Goal: Task Accomplishment & Management: Use online tool/utility

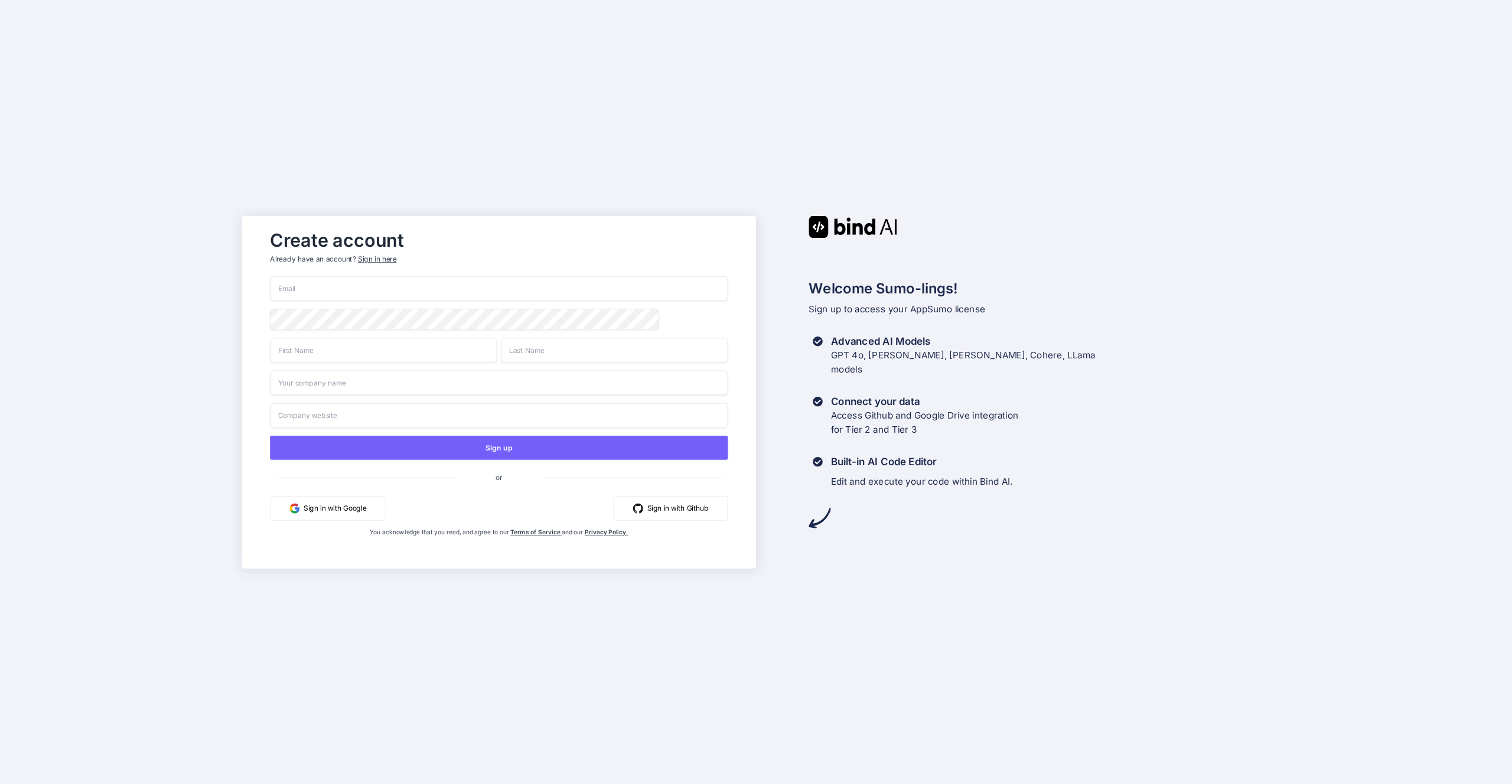
click at [344, 510] on button "Sign in with Google" at bounding box center [327, 508] width 115 height 24
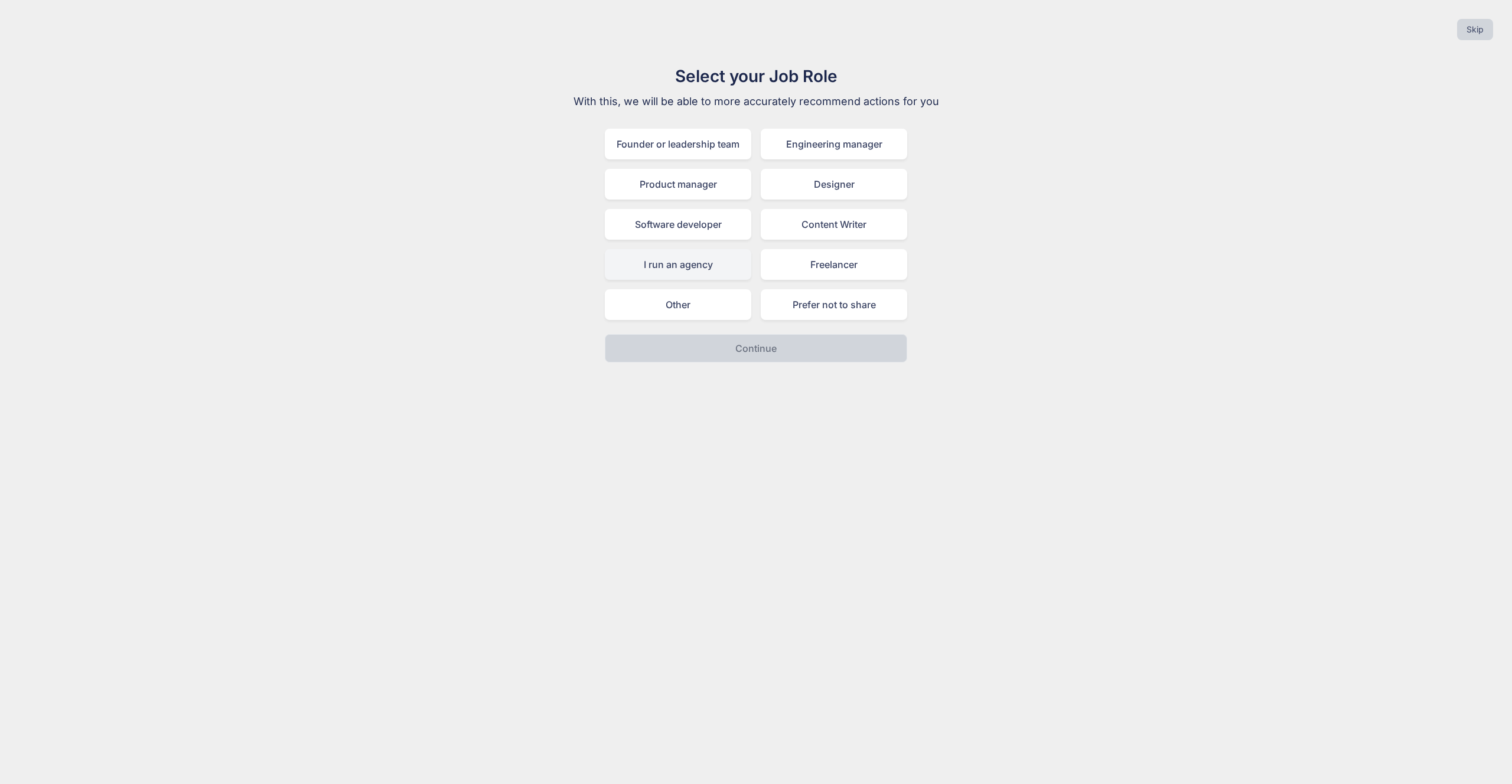
click at [672, 267] on div "I run an agency" at bounding box center [678, 264] width 146 height 31
click at [753, 349] on p "Continue" at bounding box center [756, 348] width 42 height 14
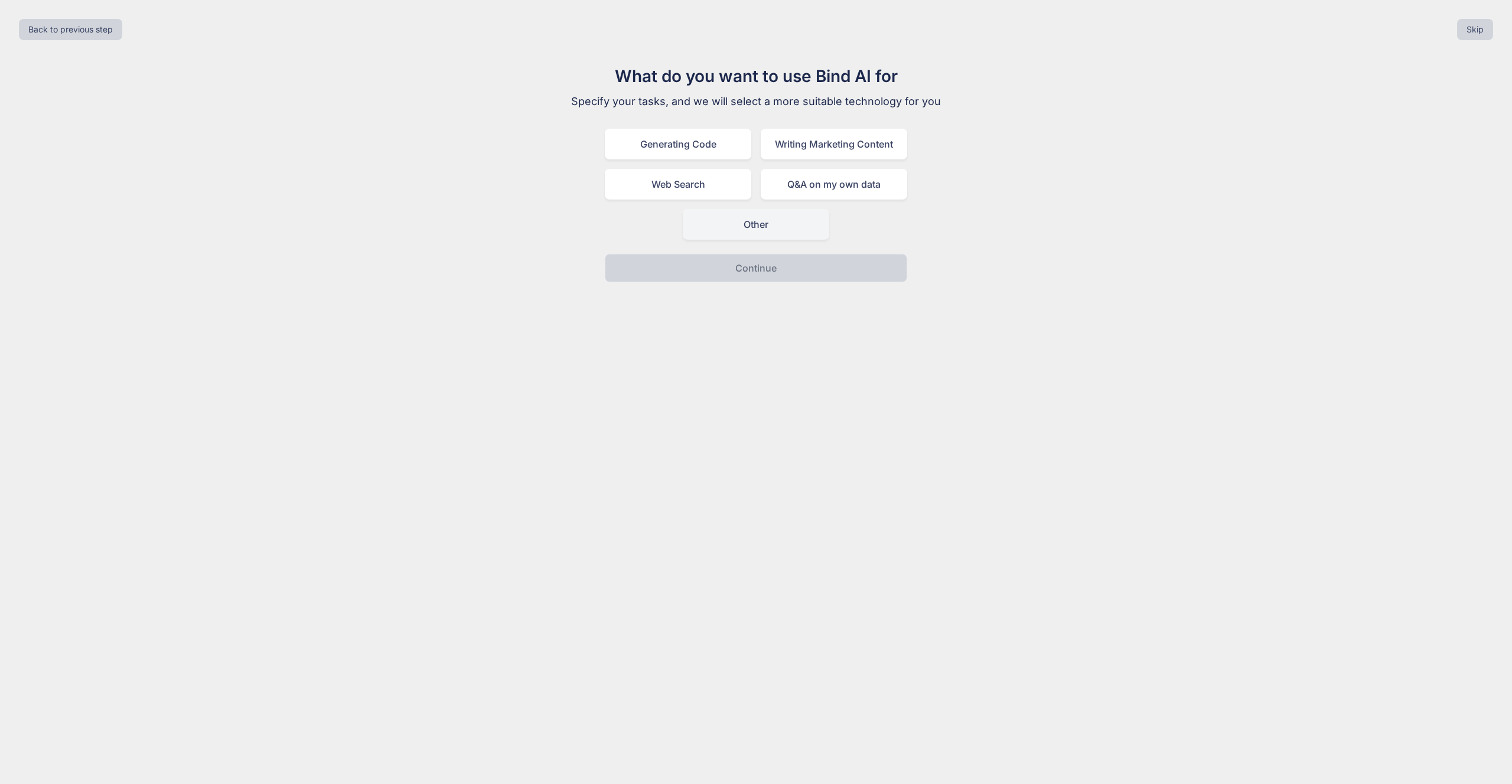
click at [737, 219] on div "Other" at bounding box center [756, 224] width 146 height 31
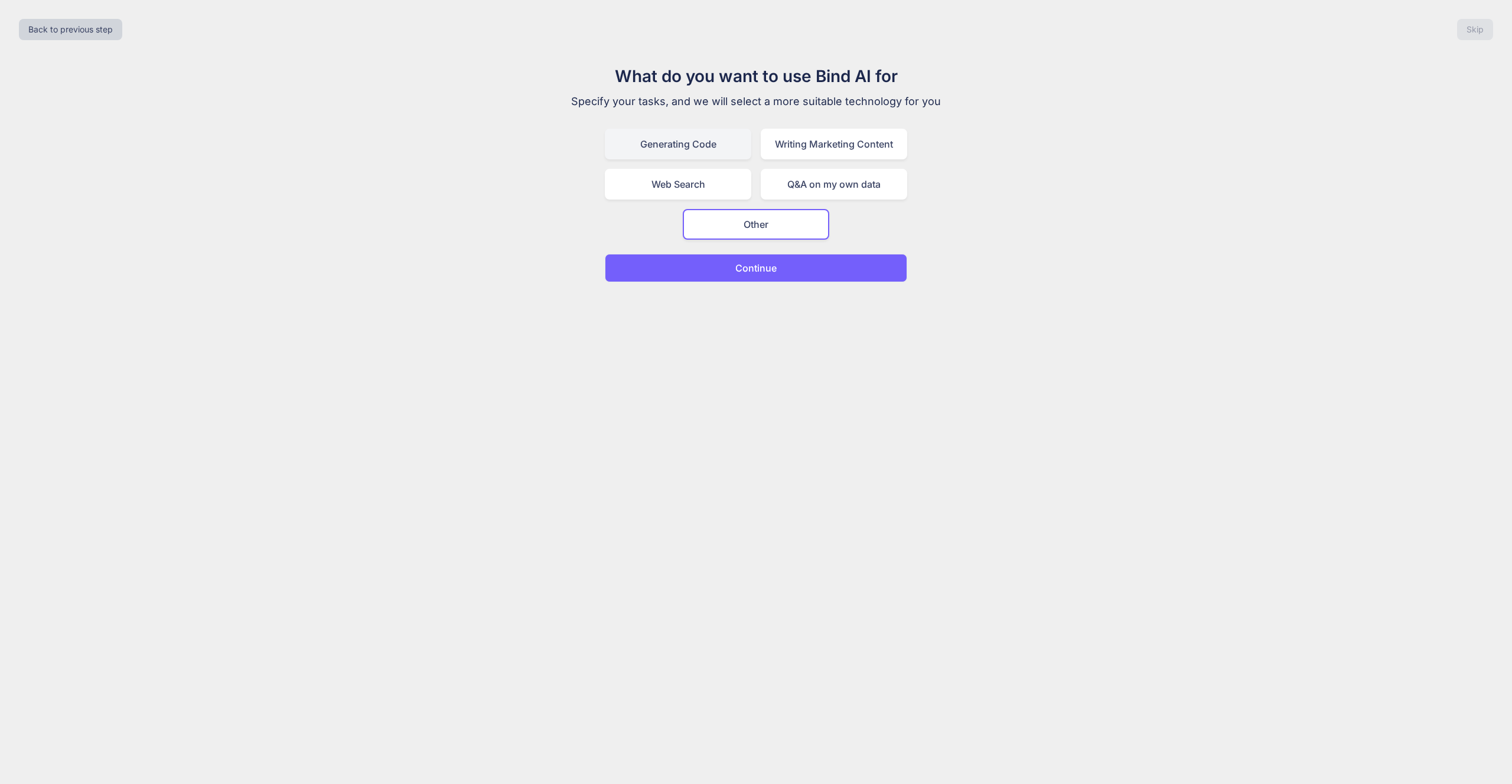
click at [700, 146] on div "Generating Code" at bounding box center [678, 144] width 146 height 31
click at [728, 266] on button "Continue" at bounding box center [756, 267] width 303 height 28
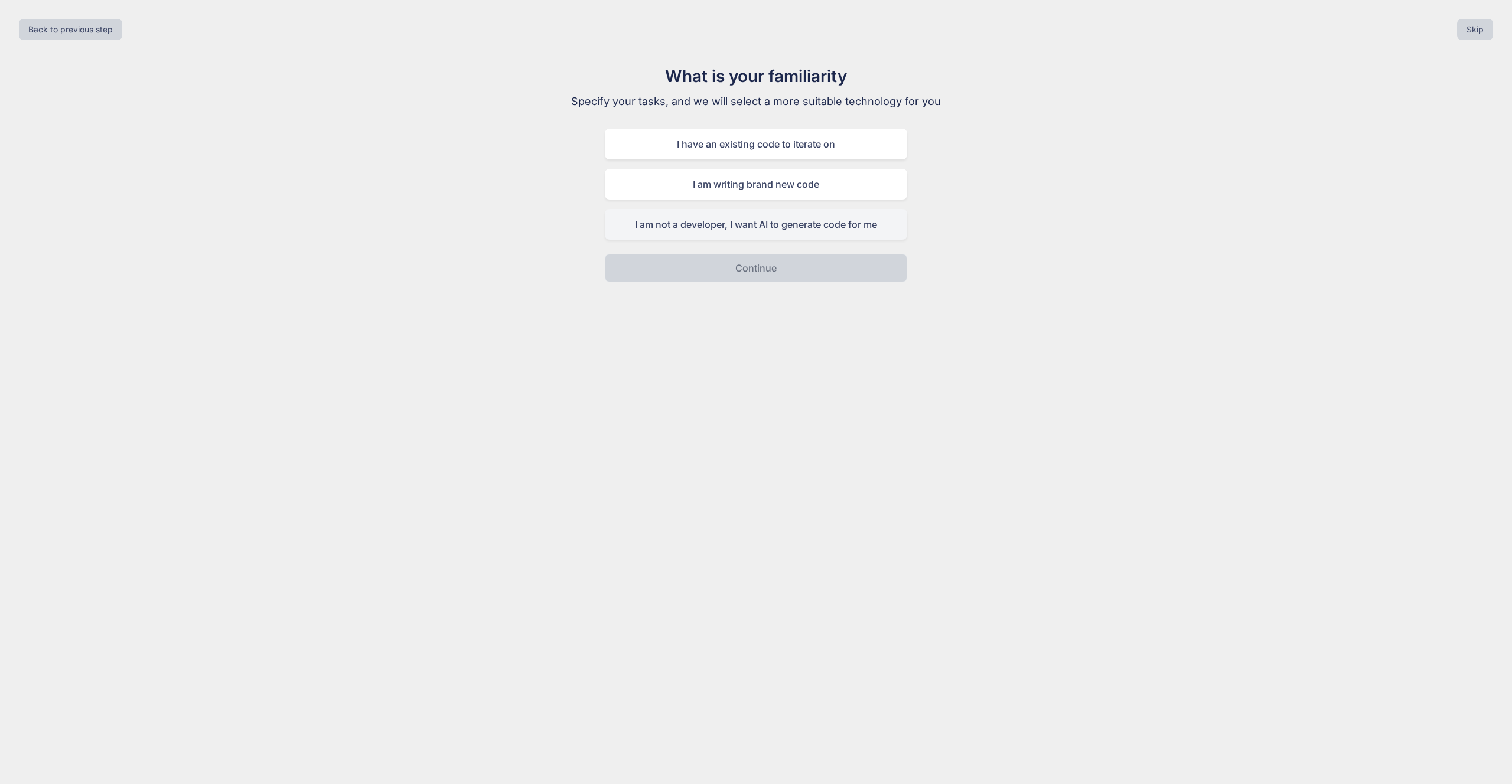
click at [734, 223] on div "I am not a developer, I want AI to generate code for me" at bounding box center [756, 224] width 303 height 31
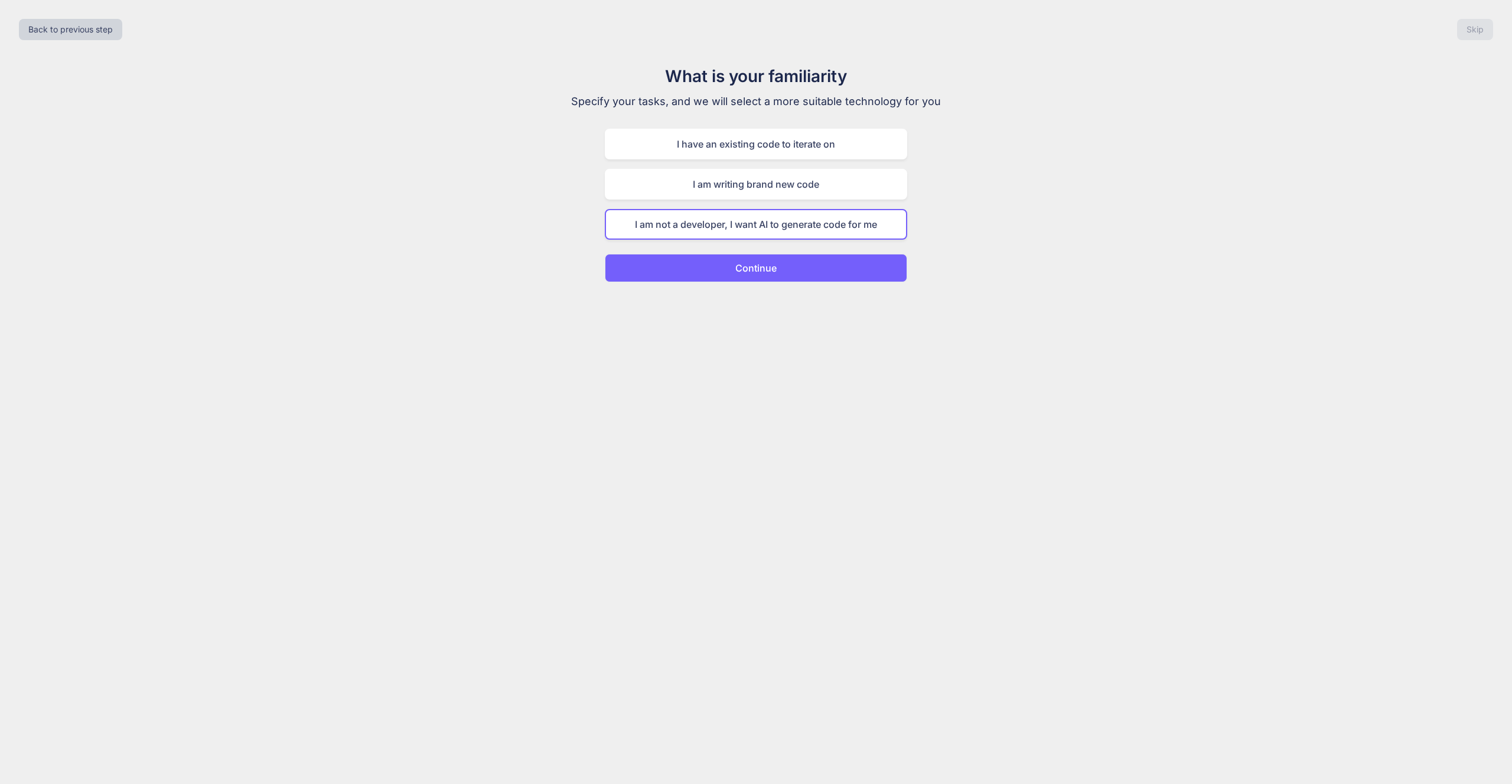
click at [746, 267] on p "Continue" at bounding box center [756, 267] width 42 height 14
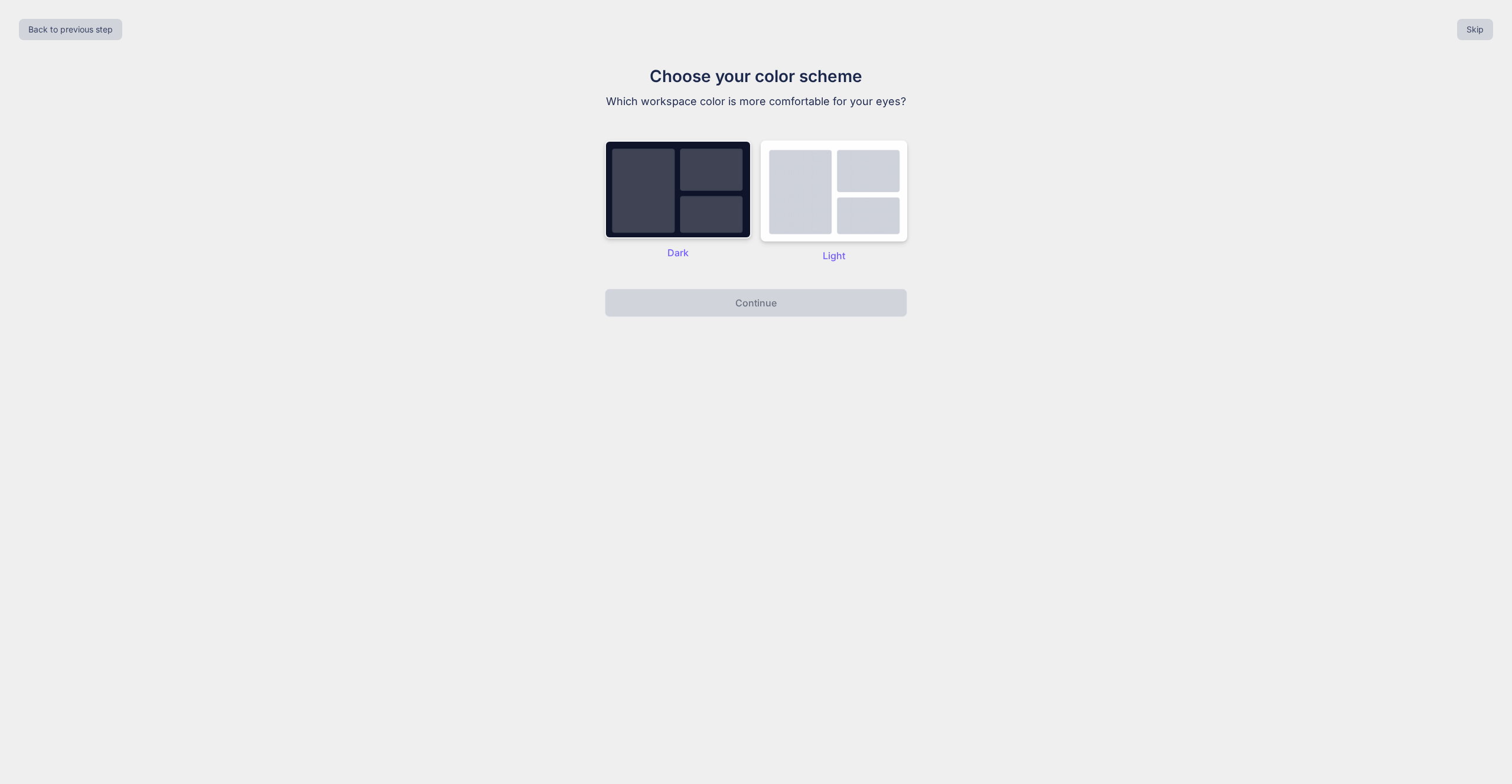
click at [696, 205] on img at bounding box center [678, 189] width 146 height 98
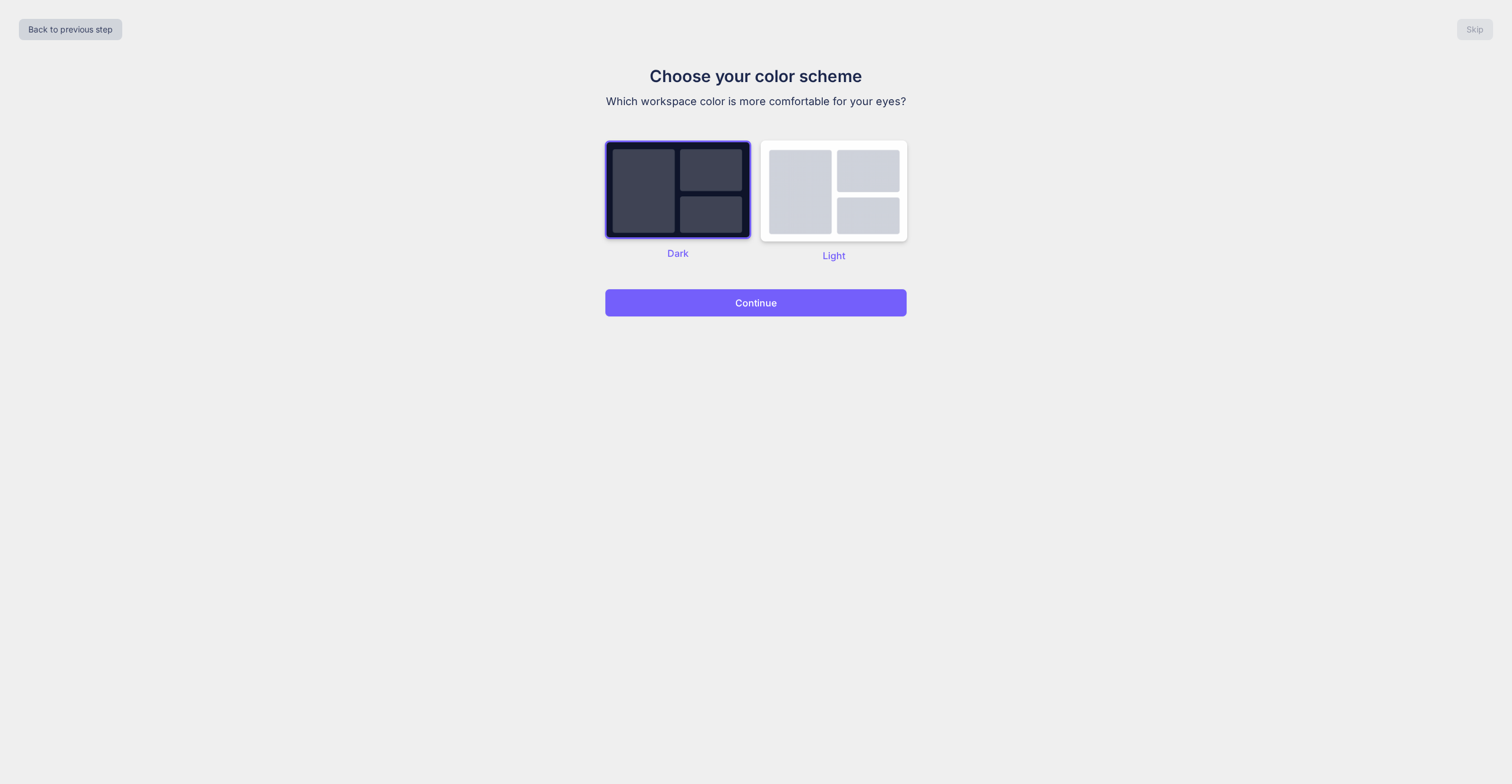
click at [750, 313] on button "Continue" at bounding box center [756, 302] width 303 height 28
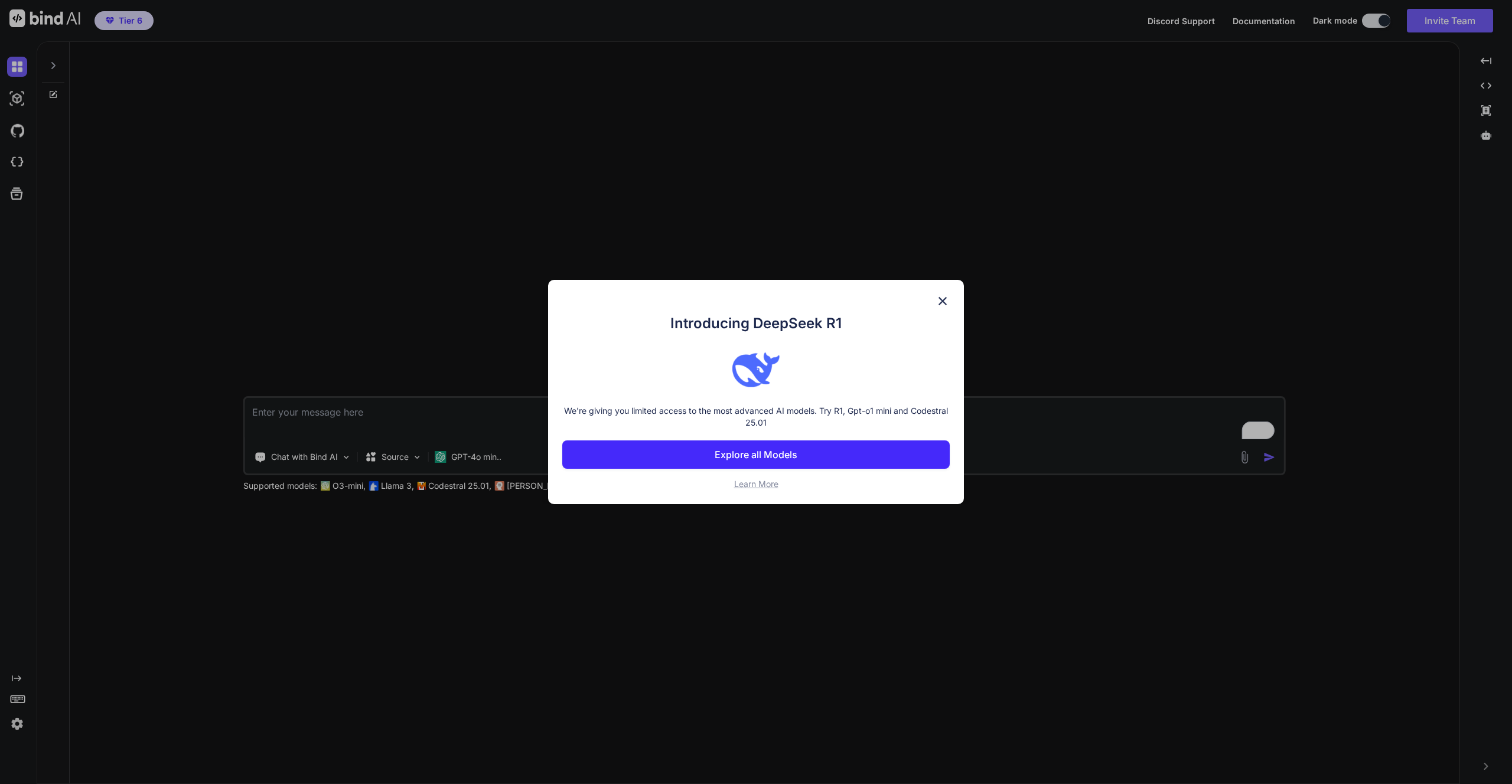
click at [778, 451] on p "Explore all Models" at bounding box center [756, 454] width 83 height 14
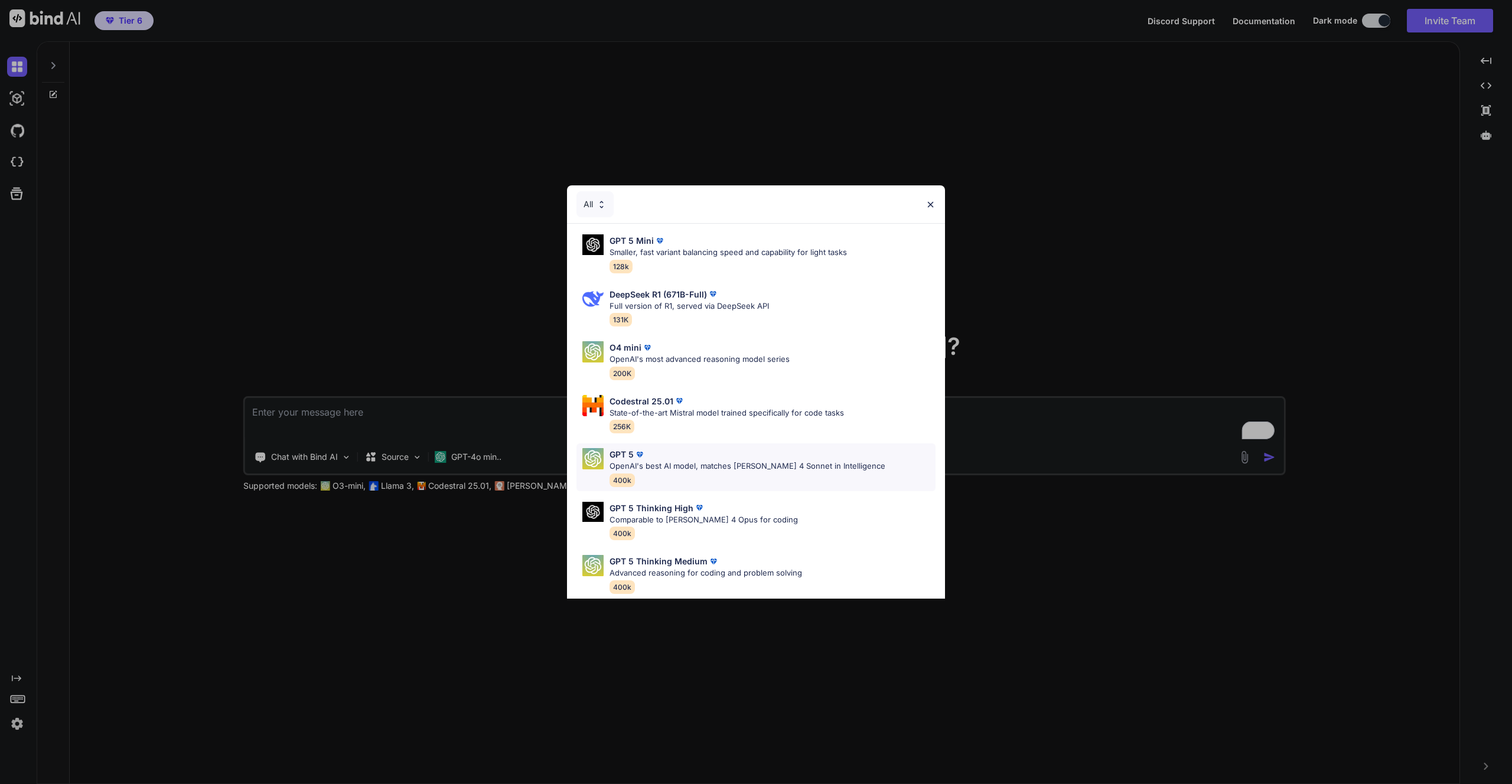
scroll to position [15, 0]
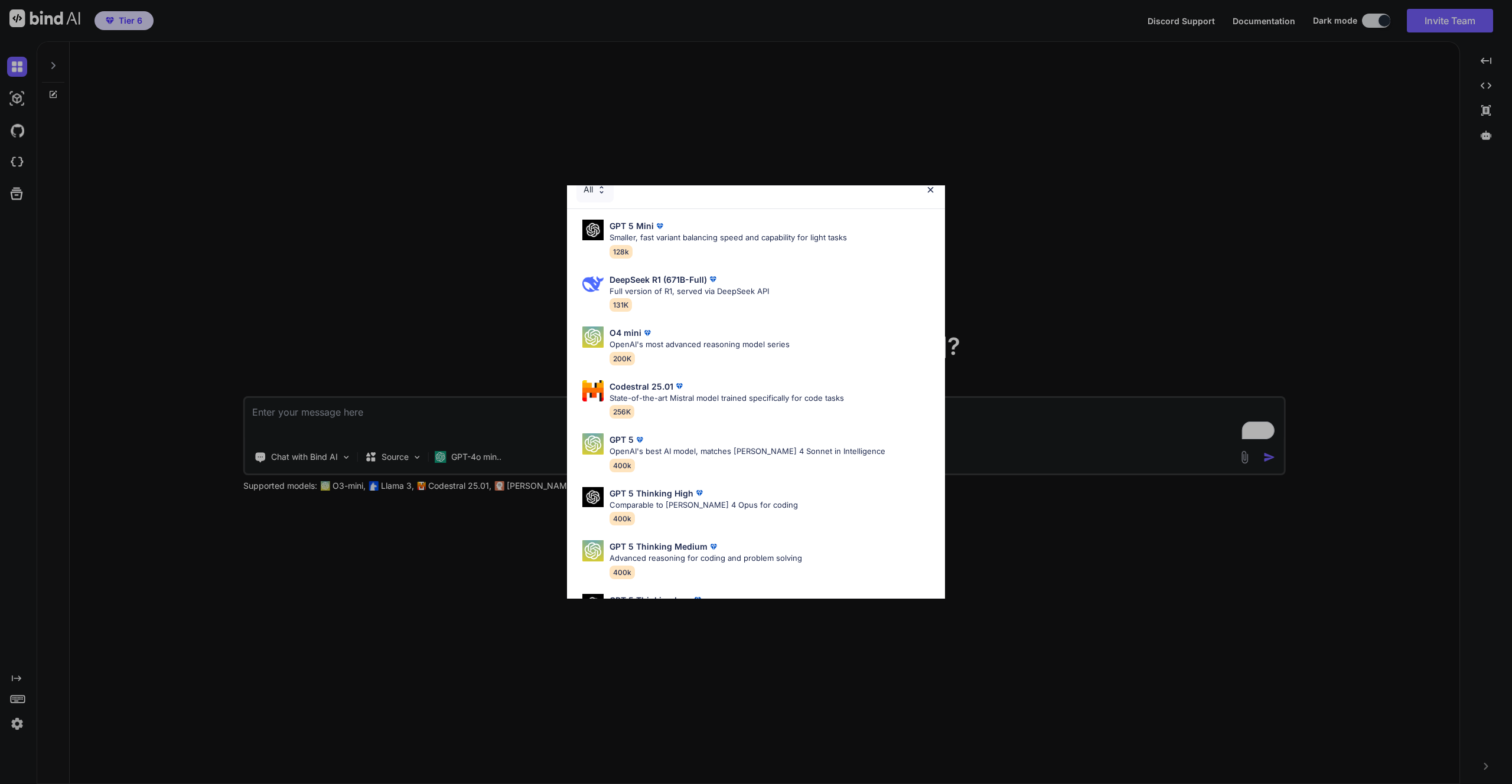
click at [601, 189] on img at bounding box center [601, 190] width 10 height 10
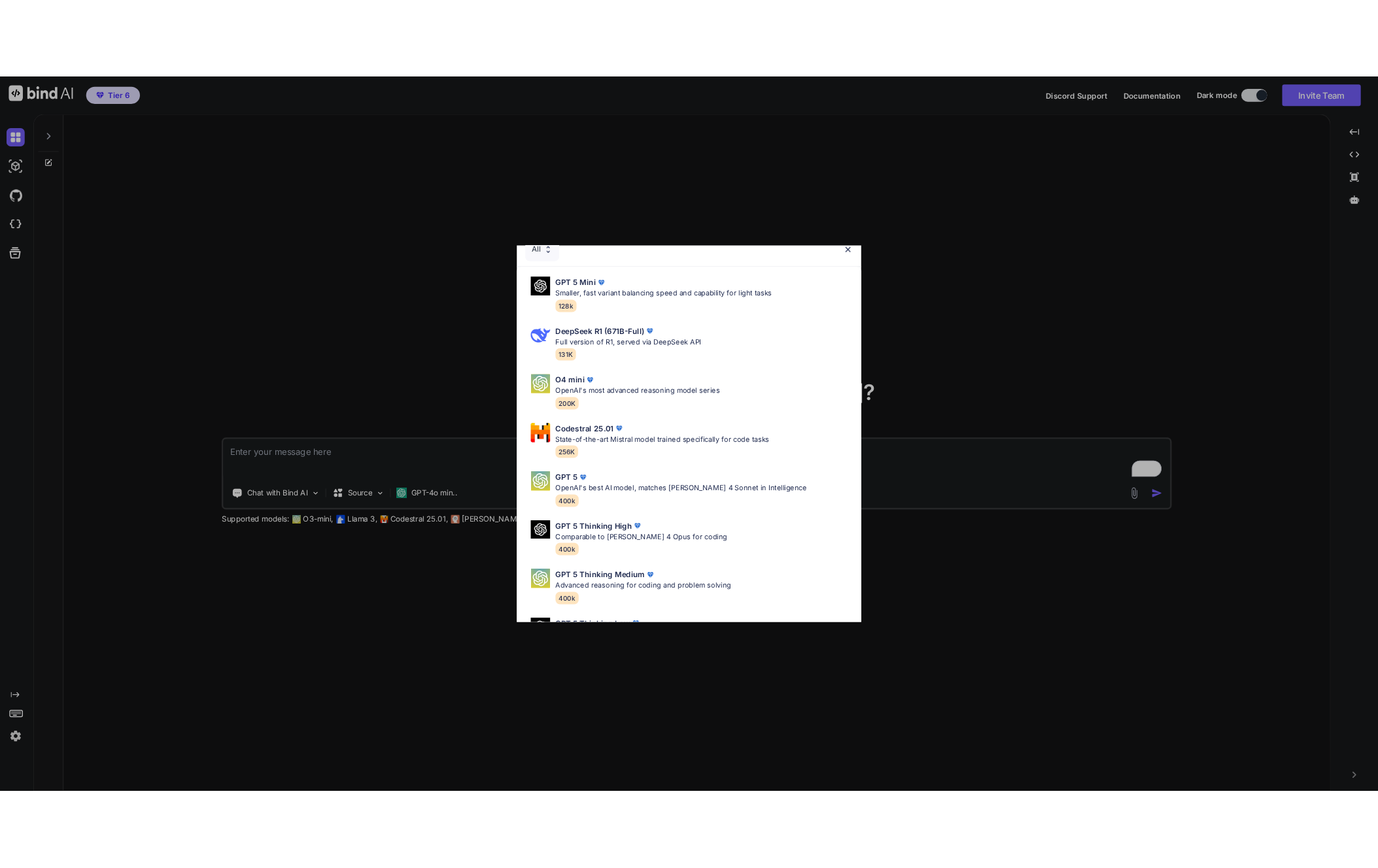
scroll to position [0, 0]
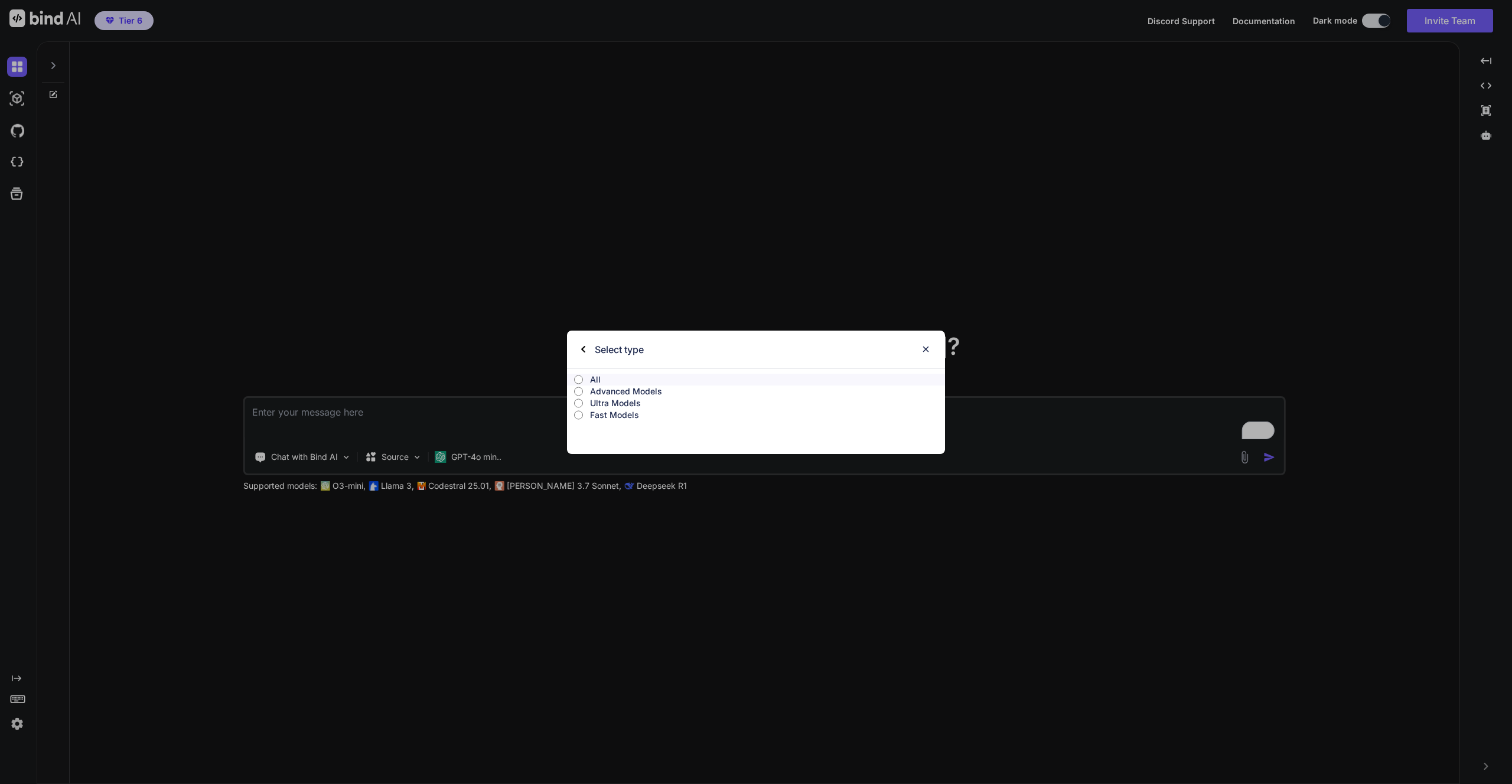
click at [582, 349] on img at bounding box center [583, 350] width 4 height 7
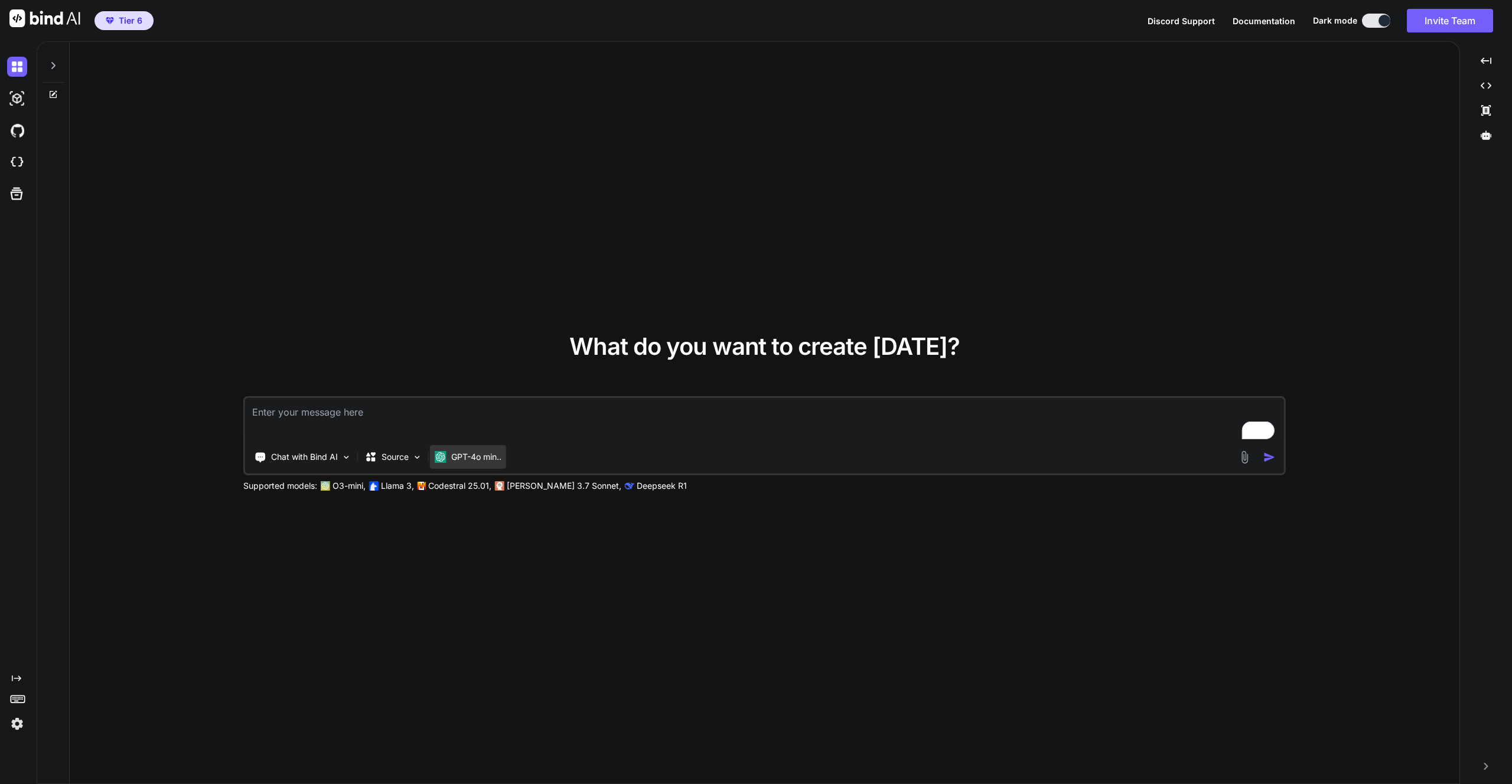
click at [467, 463] on div "GPT-4o min.." at bounding box center [468, 457] width 76 height 23
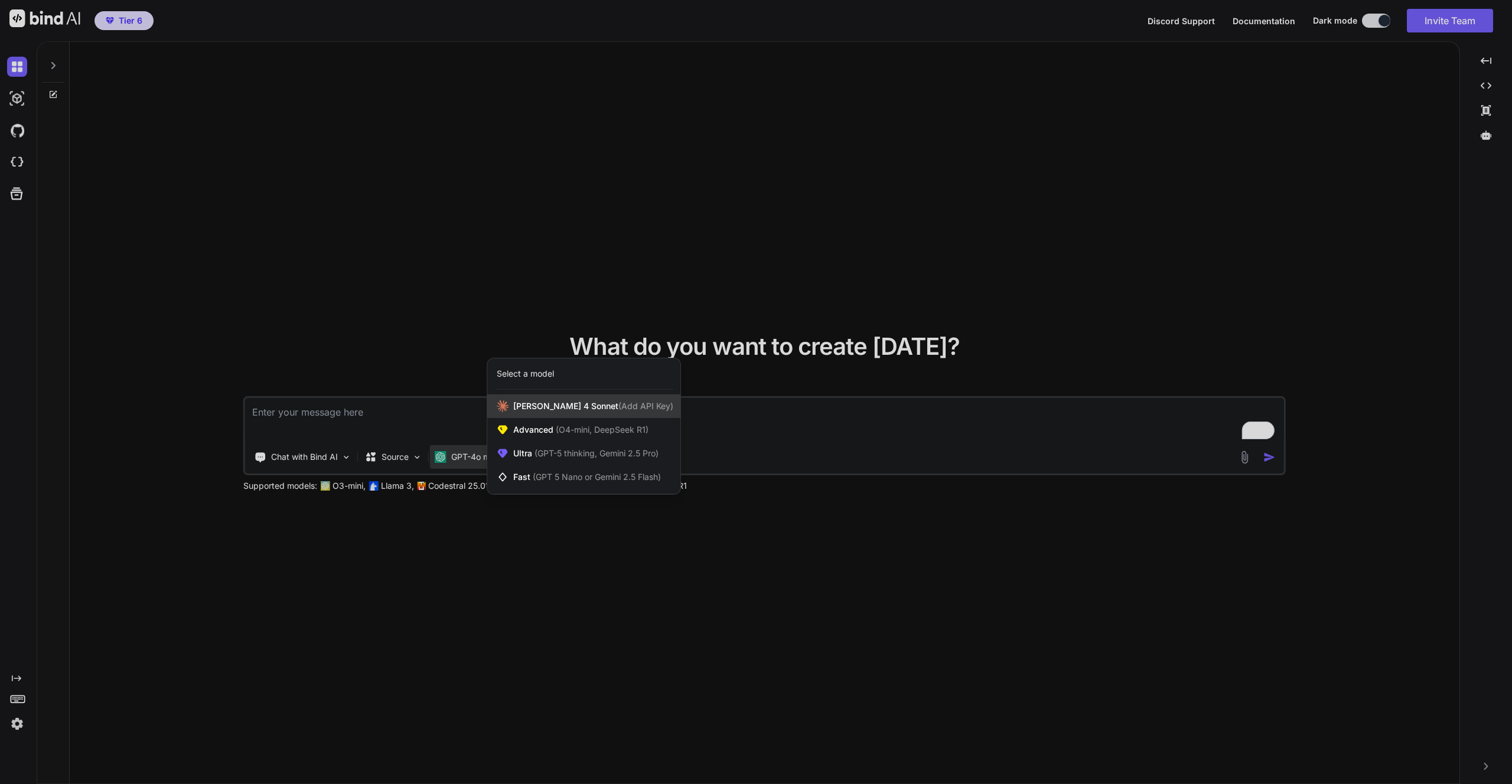
click at [536, 408] on span "Claude 4 Sonnet (Add API Key)" at bounding box center [593, 406] width 160 height 12
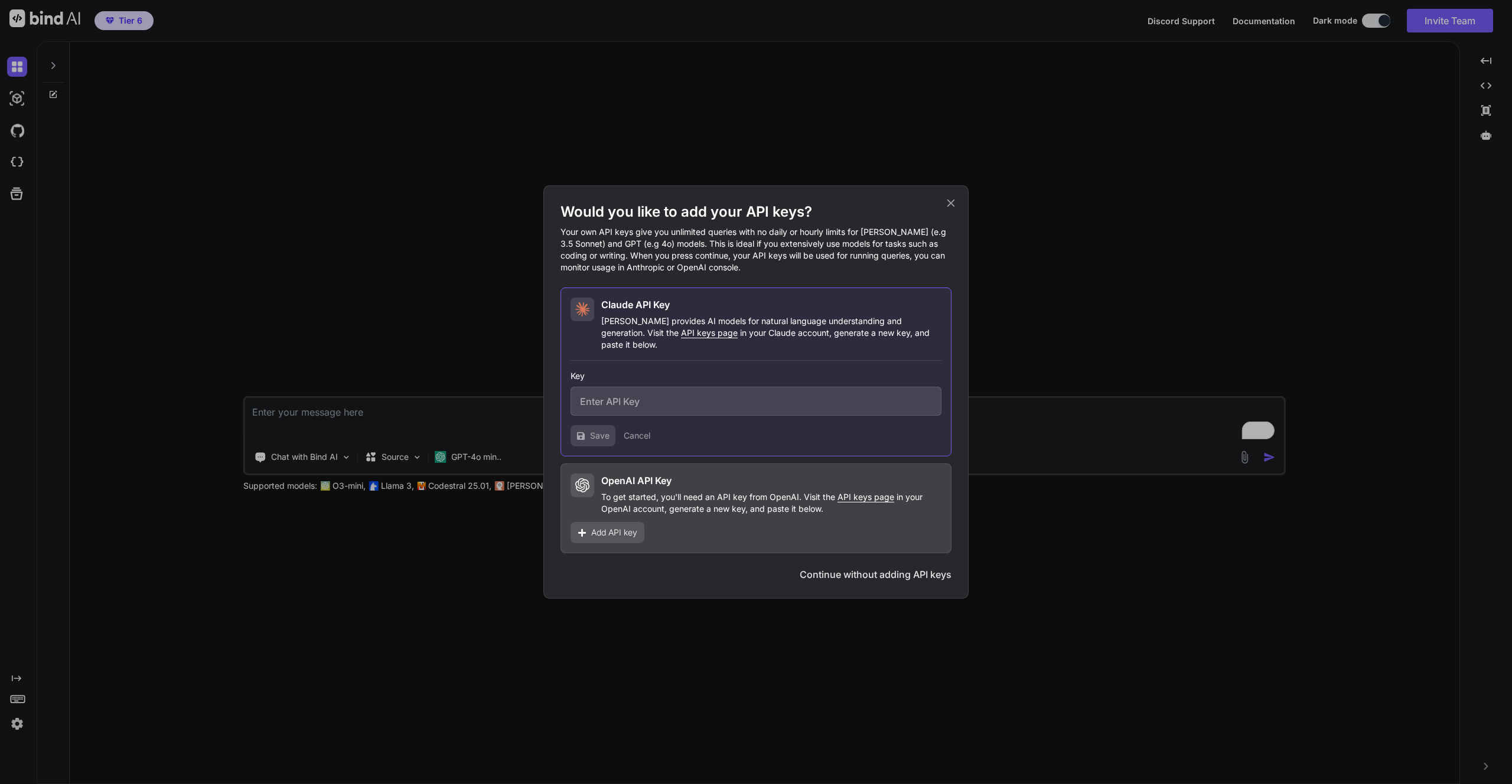
click at [947, 210] on icon at bounding box center [951, 203] width 13 height 13
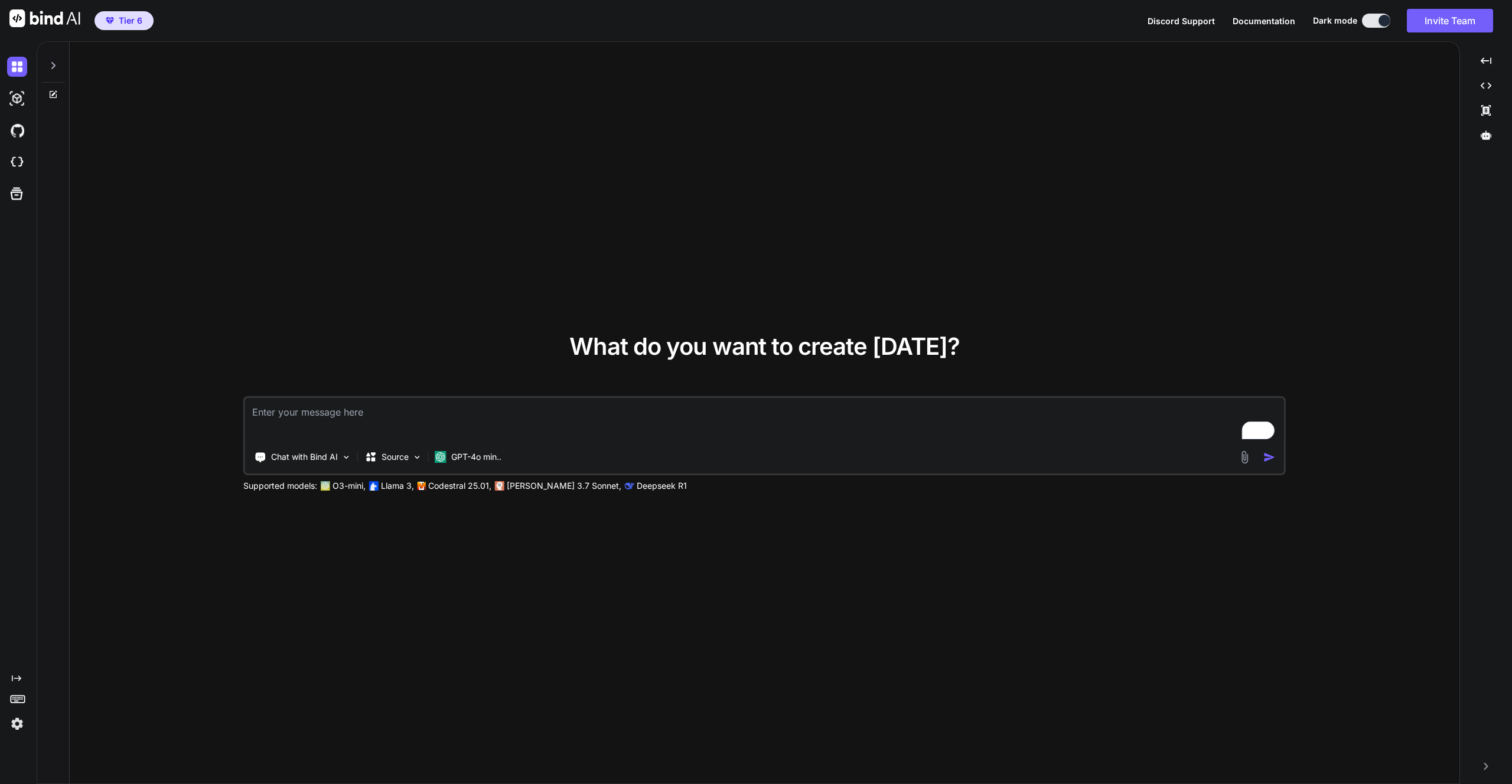
click at [540, 489] on p "Claude 3.7 Sonnet," at bounding box center [563, 486] width 115 height 12
click at [407, 463] on p "Source" at bounding box center [395, 457] width 27 height 12
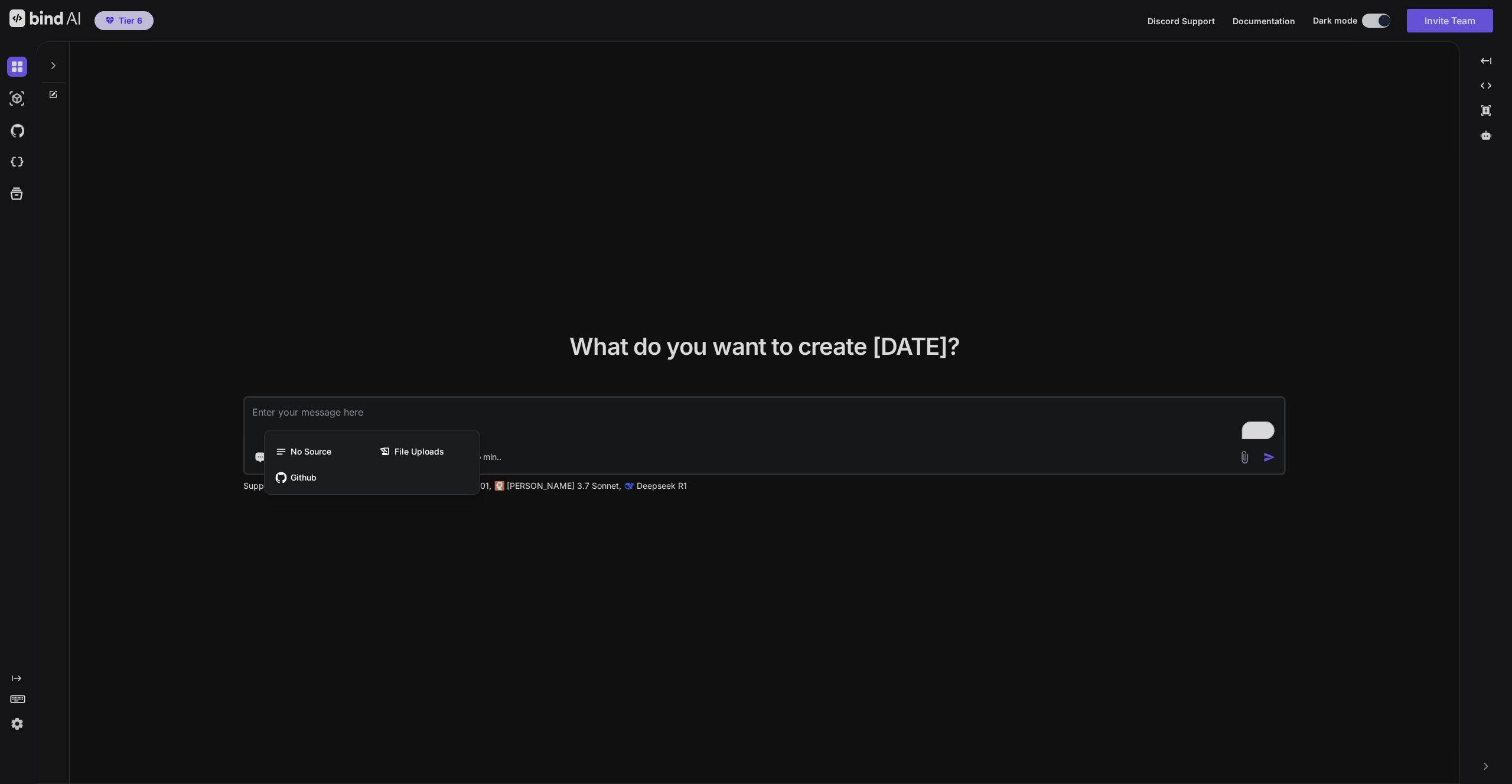
click at [403, 506] on div at bounding box center [756, 392] width 1512 height 784
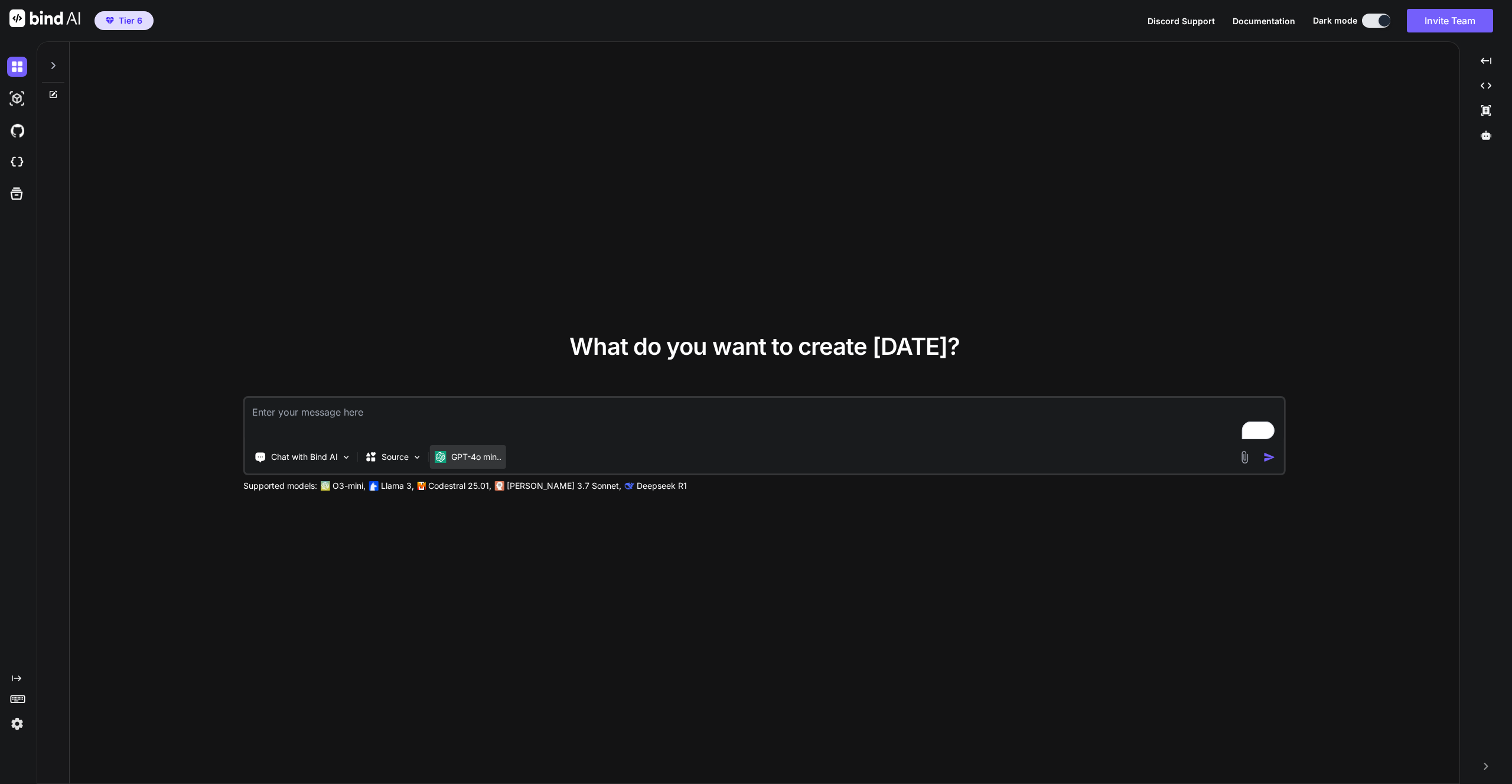
click at [478, 460] on p "GPT-4o min.." at bounding box center [476, 457] width 50 height 12
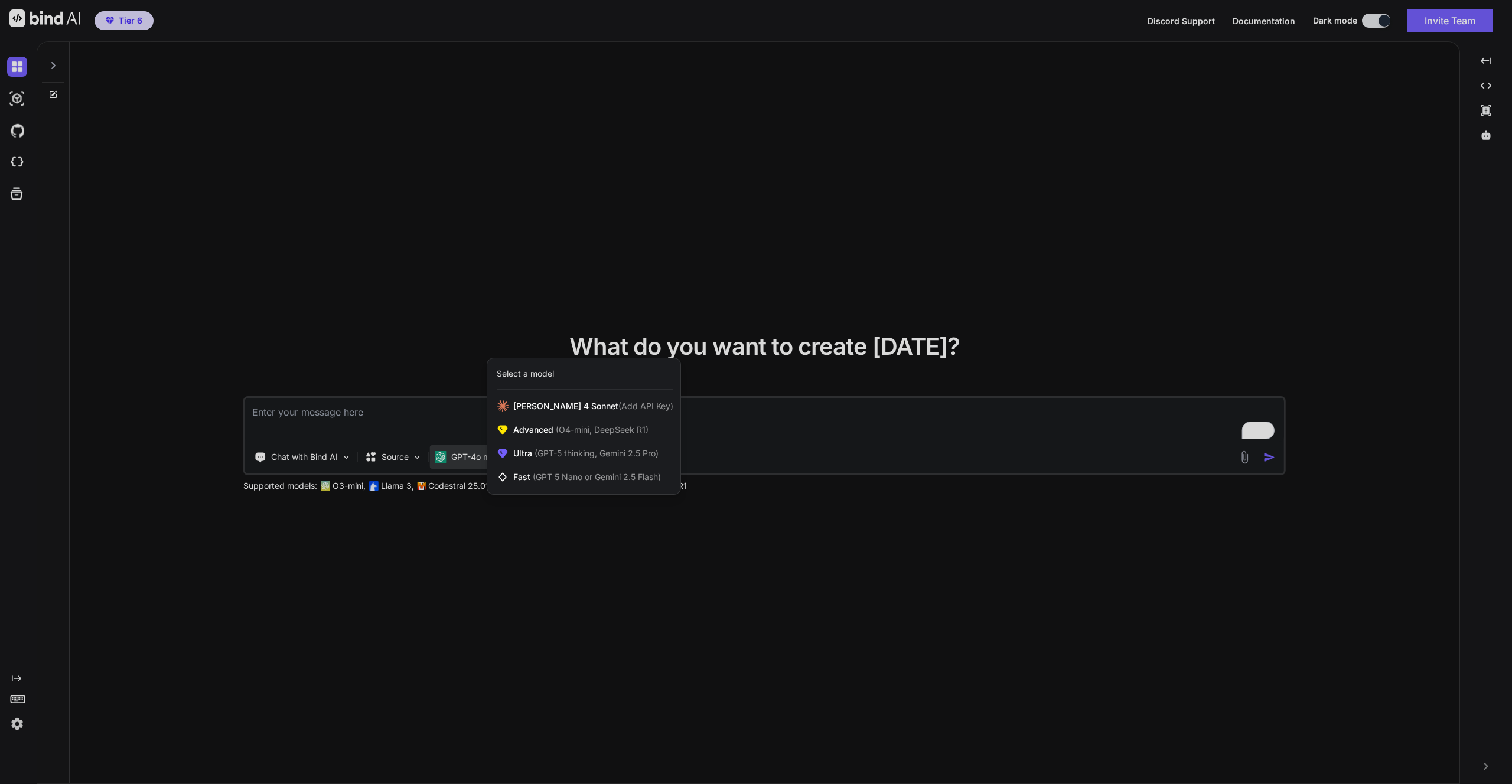
click at [456, 527] on div at bounding box center [756, 392] width 1512 height 784
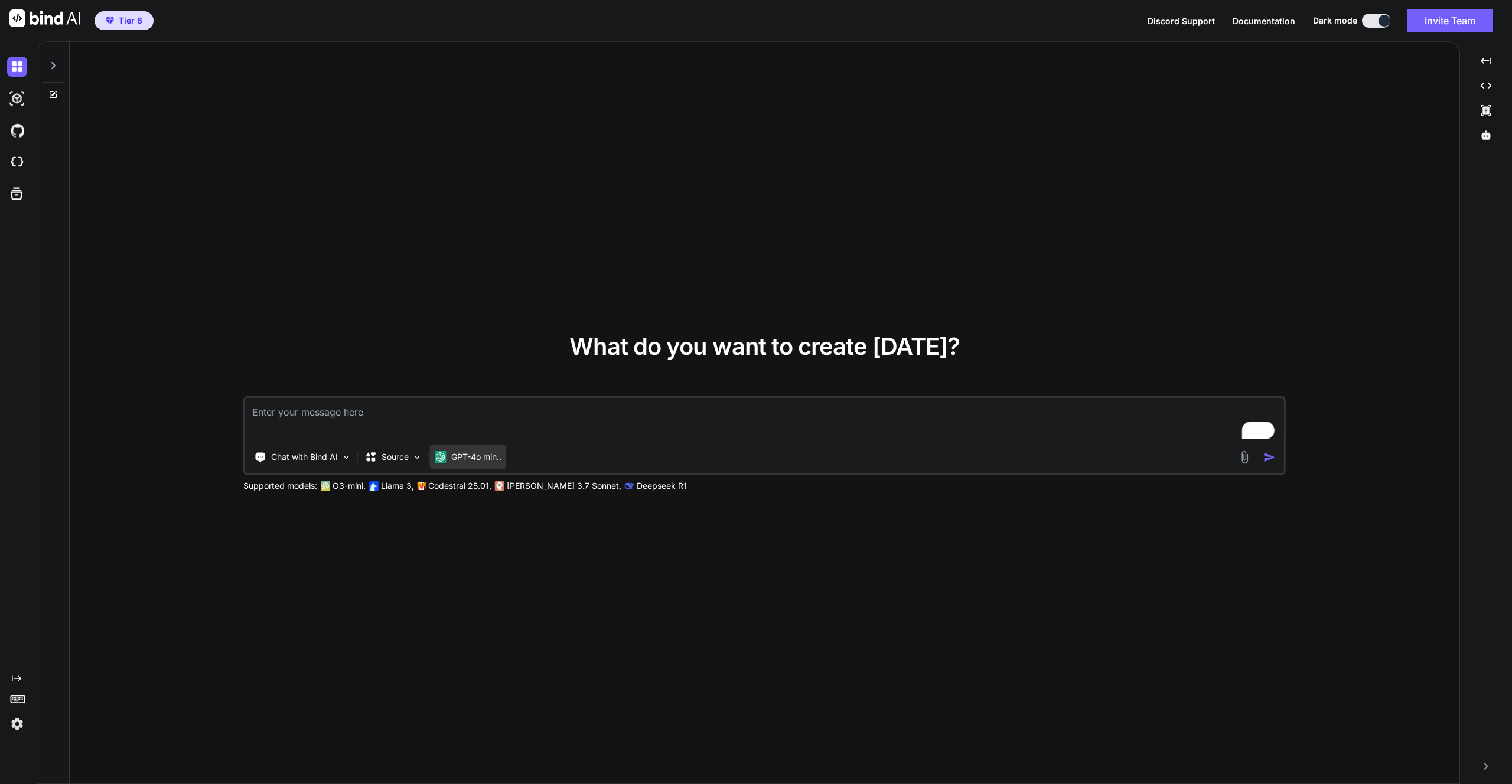
click at [468, 454] on p "GPT-4o min.." at bounding box center [476, 457] width 50 height 12
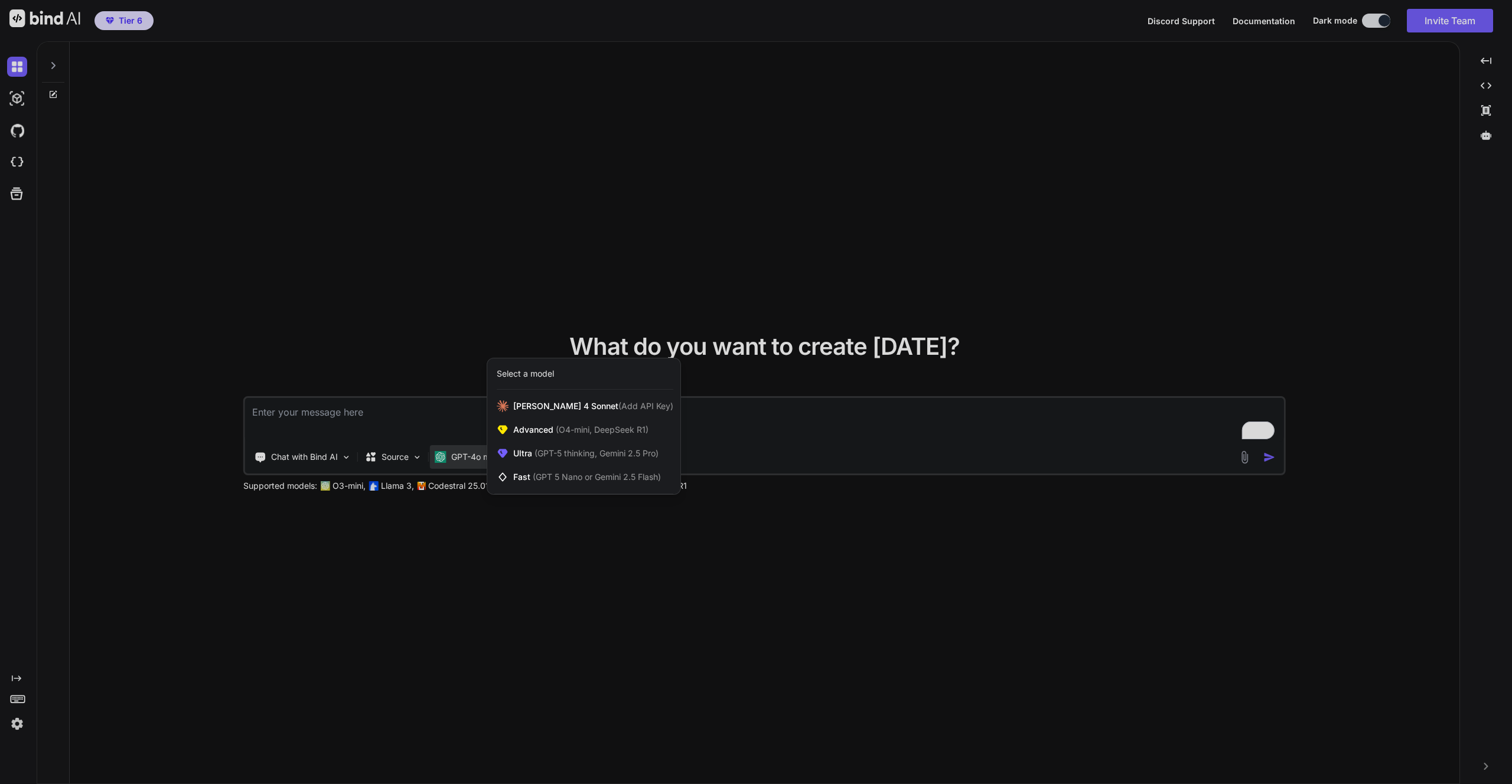
click at [468, 454] on div at bounding box center [756, 392] width 1512 height 784
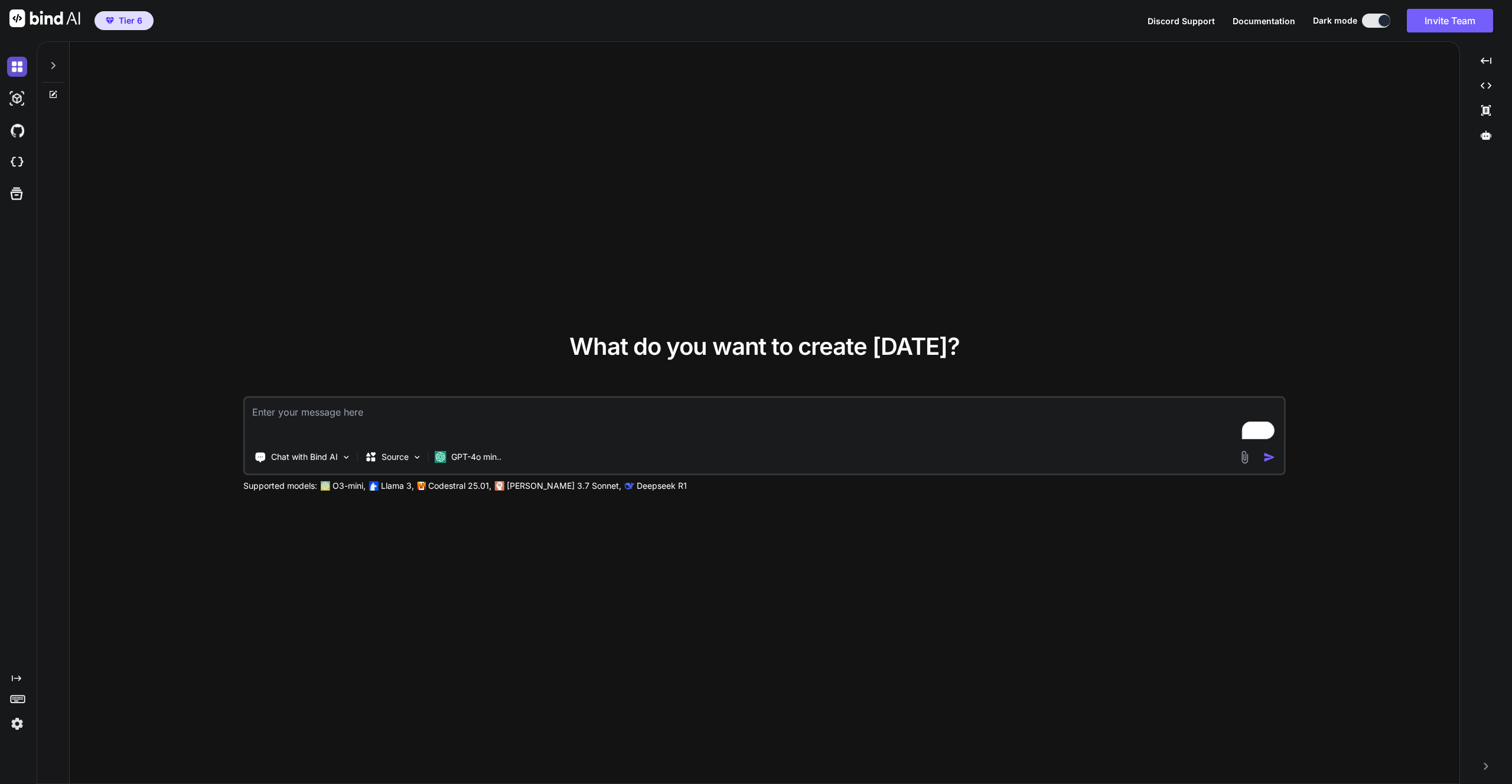
click at [19, 67] on img at bounding box center [17, 66] width 20 height 20
click at [15, 96] on img at bounding box center [17, 98] width 20 height 20
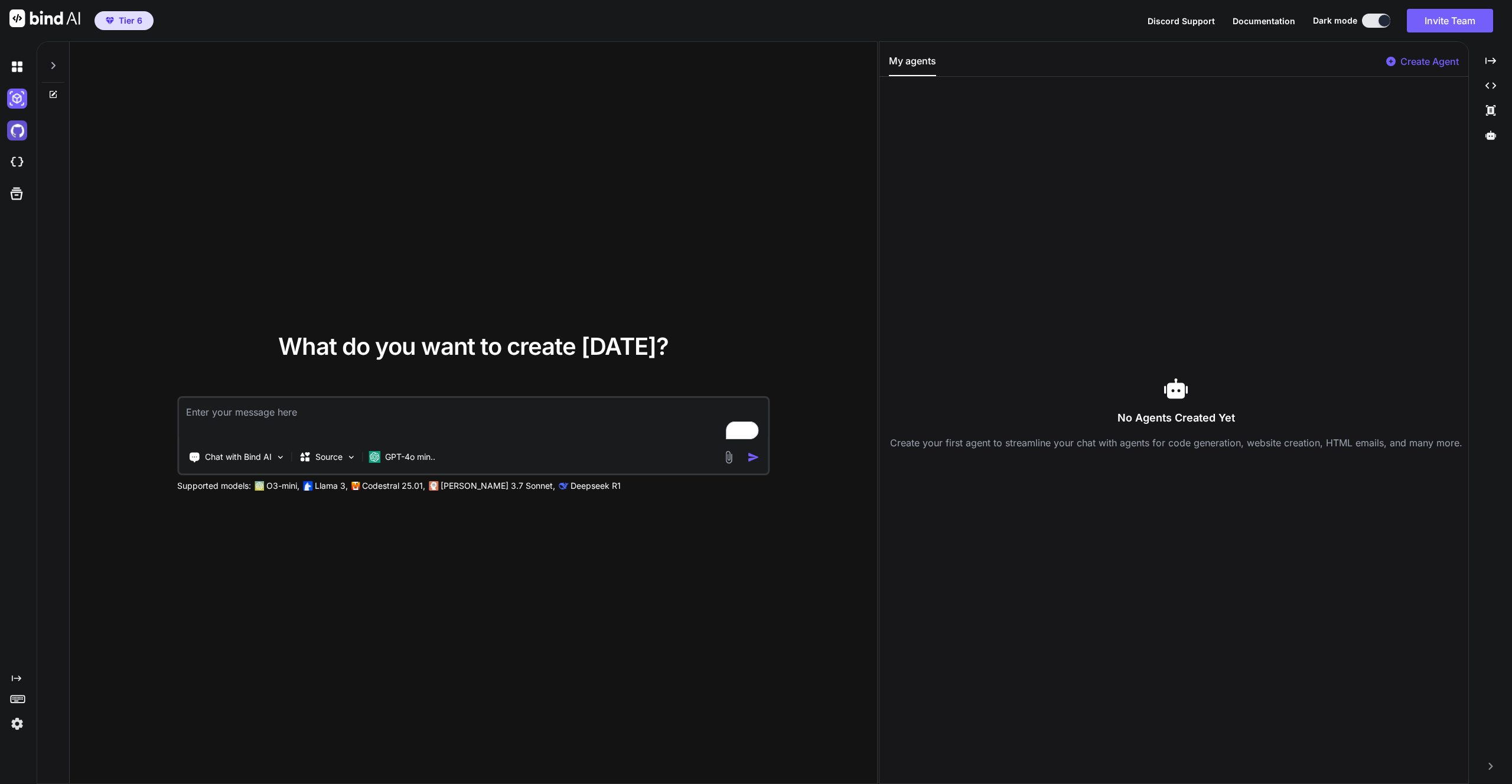
click at [15, 130] on img at bounding box center [17, 130] width 20 height 20
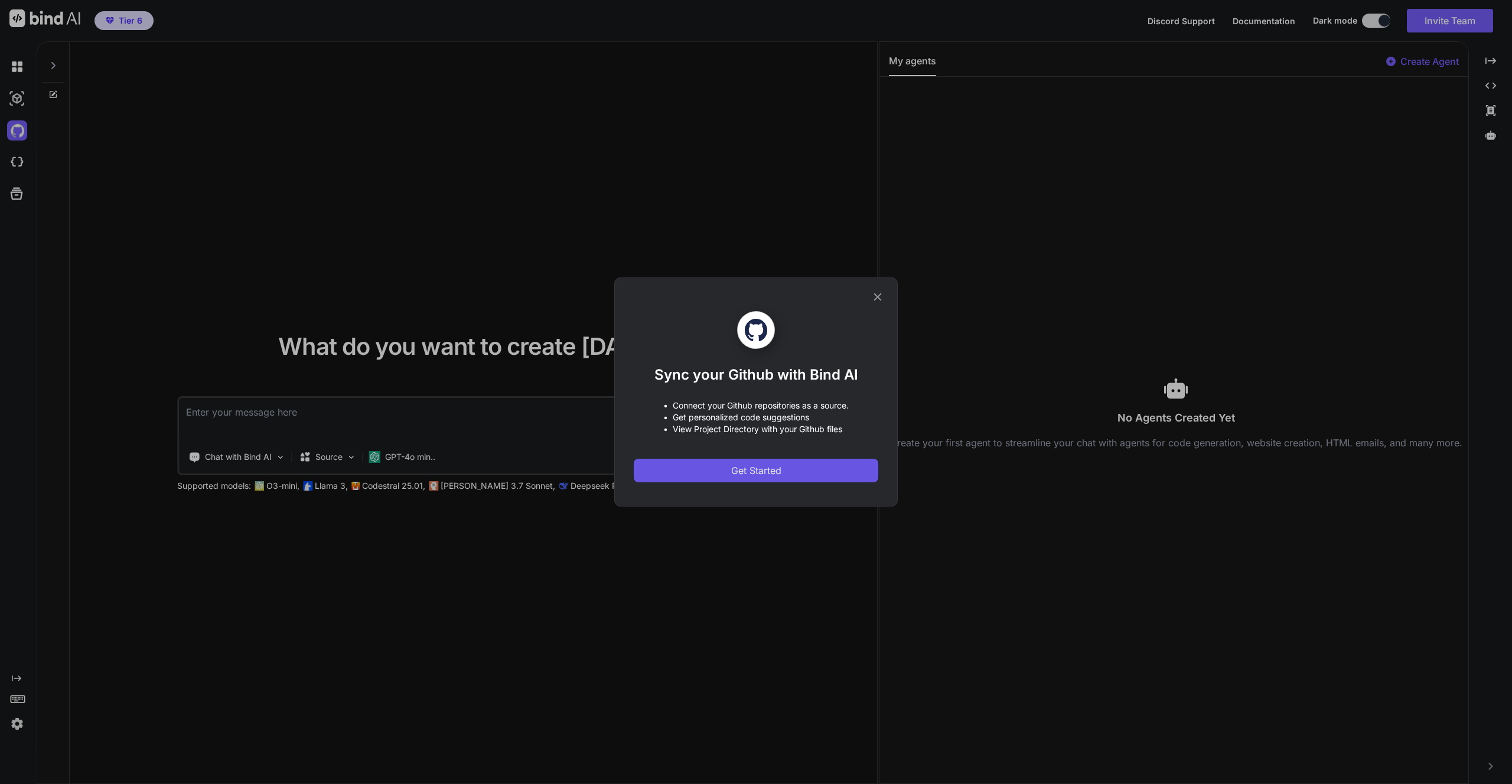
click at [771, 471] on span "Get Started" at bounding box center [756, 470] width 50 height 14
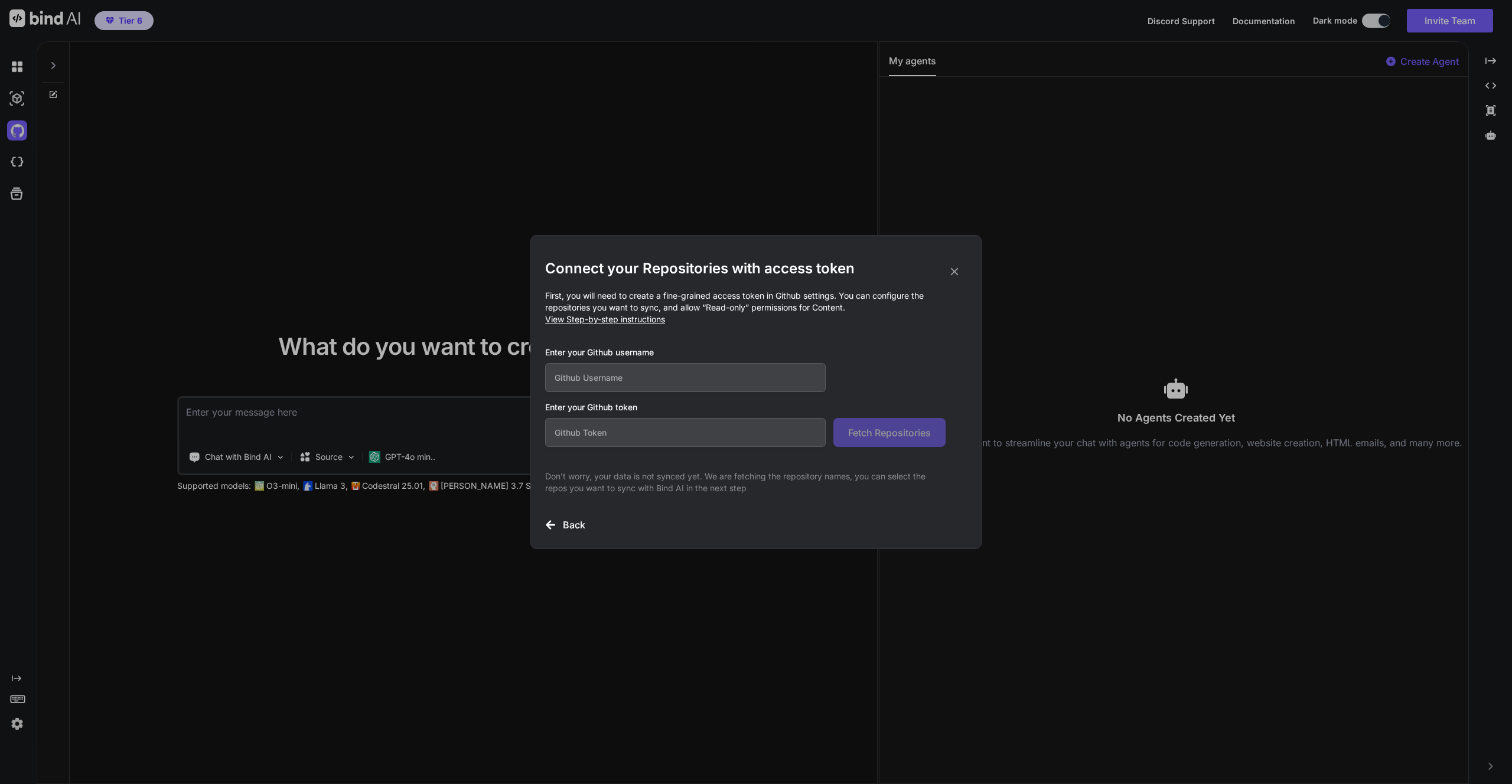
click at [596, 374] on input "text" at bounding box center [685, 378] width 281 height 29
click at [626, 321] on span "View Step-by-step instructions" at bounding box center [605, 319] width 120 height 10
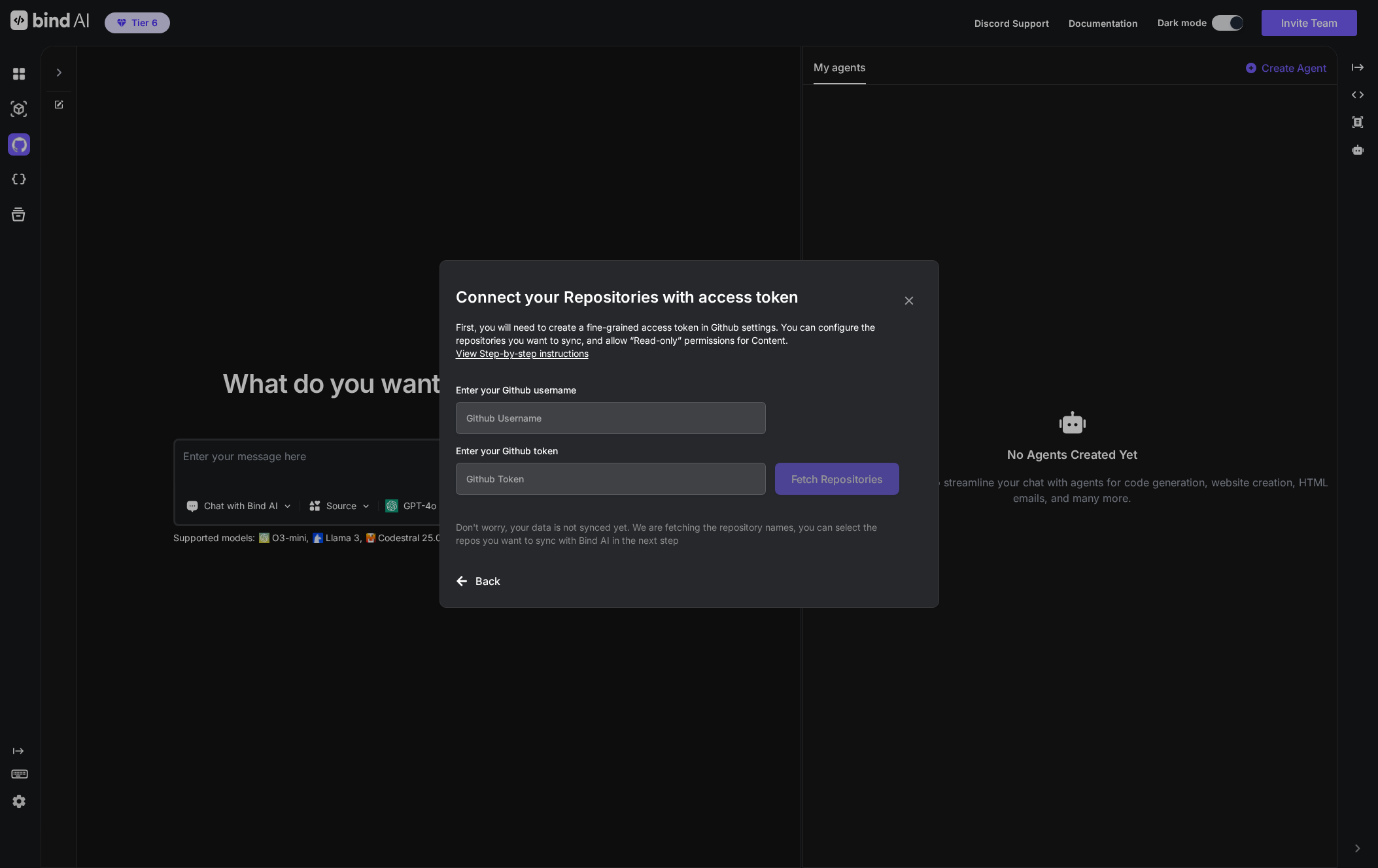
click at [496, 476] on input "text" at bounding box center [611, 479] width 311 height 32
paste input "github_pat_11AB4MJKQ0yGsZqQCUdzG5_jn2wds43HsnjZRSekC8yJl0dMWTHdqeufNzpNj7pOOJ22…"
type input "github_pat_11AB4MJKQ0yGsZqQCUdzG5_jn2wds43HsnjZRSekC8yJl0dMWTHdqeufNzpNj7pOOJ22…"
click at [493, 421] on input "text" at bounding box center [611, 418] width 311 height 32
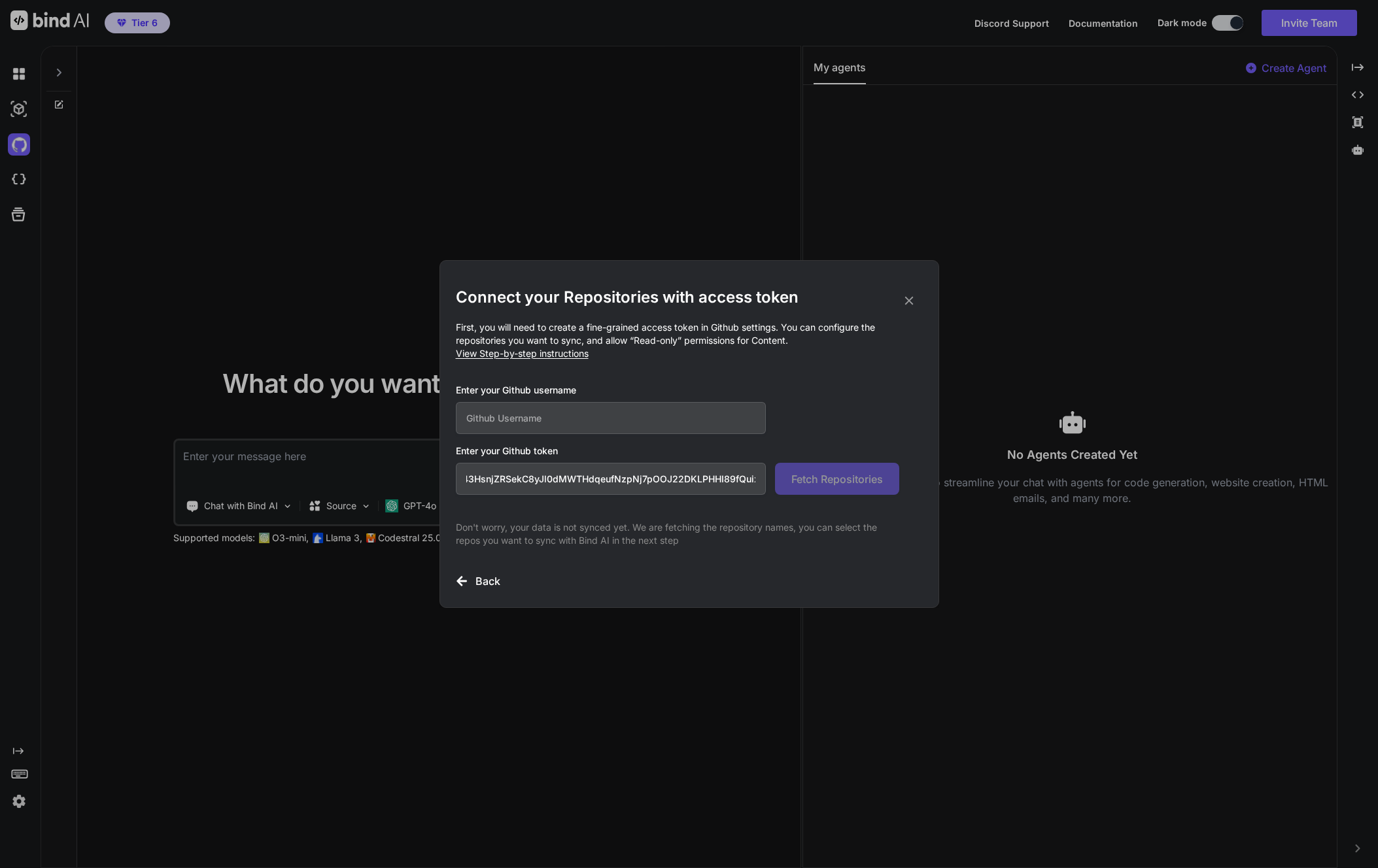
scroll to position [0, 0]
type input "drattray32"
click at [806, 421] on div "Enter your Github username drattray32" at bounding box center [677, 409] width 443 height 50
click at [809, 481] on span "Fetch Repositories" at bounding box center [837, 479] width 91 height 15
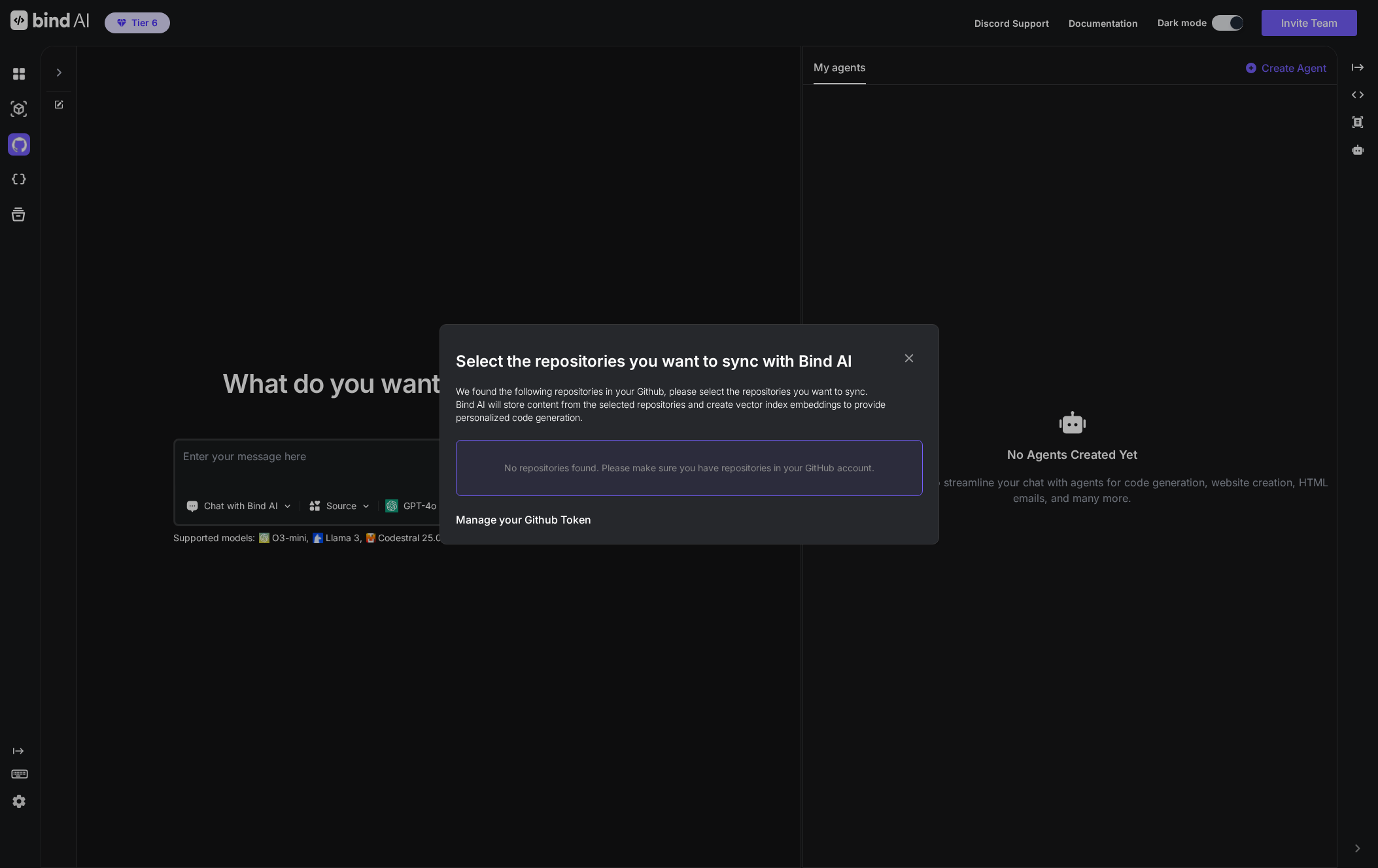
click at [808, 480] on div "No repositories found. Please make sure you have repositories in your GitHub ac…" at bounding box center [689, 468] width 467 height 56
click at [531, 523] on h3 "Manage your Github Token" at bounding box center [523, 519] width 135 height 15
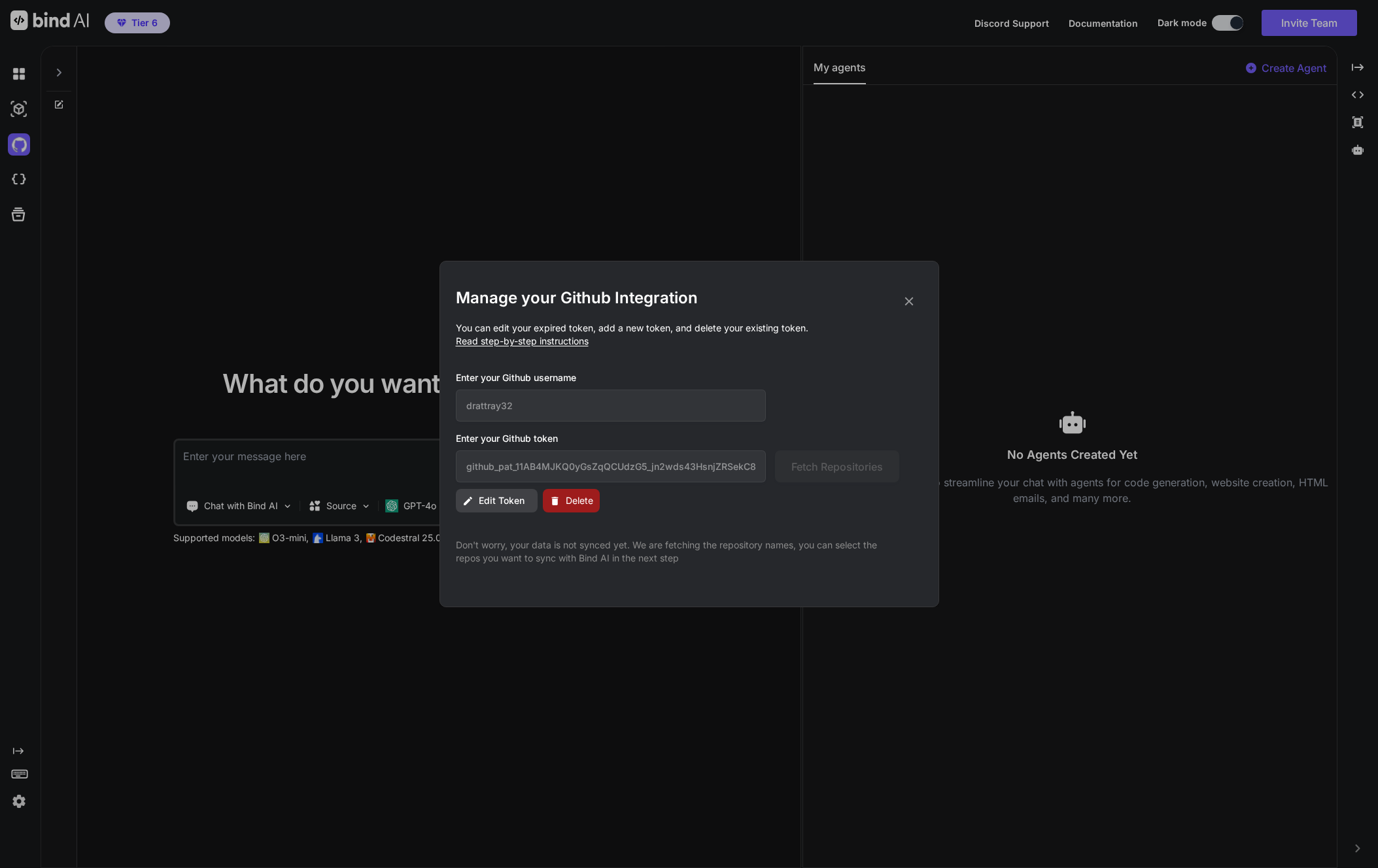
click at [502, 503] on span "Edit Token" at bounding box center [502, 501] width 46 height 13
click at [517, 472] on input "github_pat_11AB4MJKQ0yGsZqQCUdzG5_jn2wds43HsnjZRSekC8yJl0dMWTHdqeufNzpNj7pOOJ22…" at bounding box center [611, 467] width 311 height 32
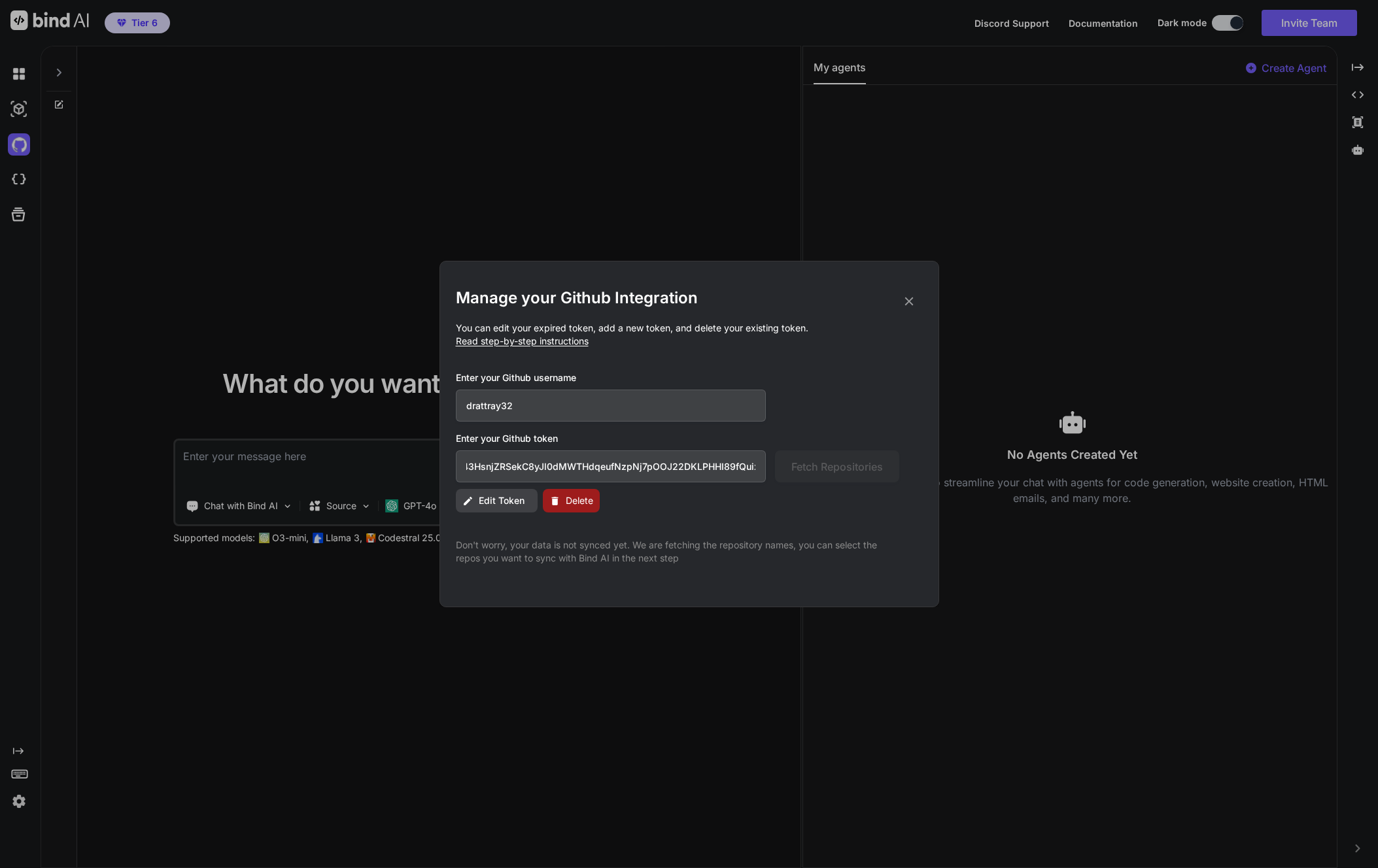
click at [678, 499] on div "Edit Token Delete" at bounding box center [689, 500] width 467 height 23
click at [673, 502] on div "Edit Token Delete" at bounding box center [689, 500] width 467 height 23
click at [584, 505] on span "Delete" at bounding box center [579, 501] width 28 height 13
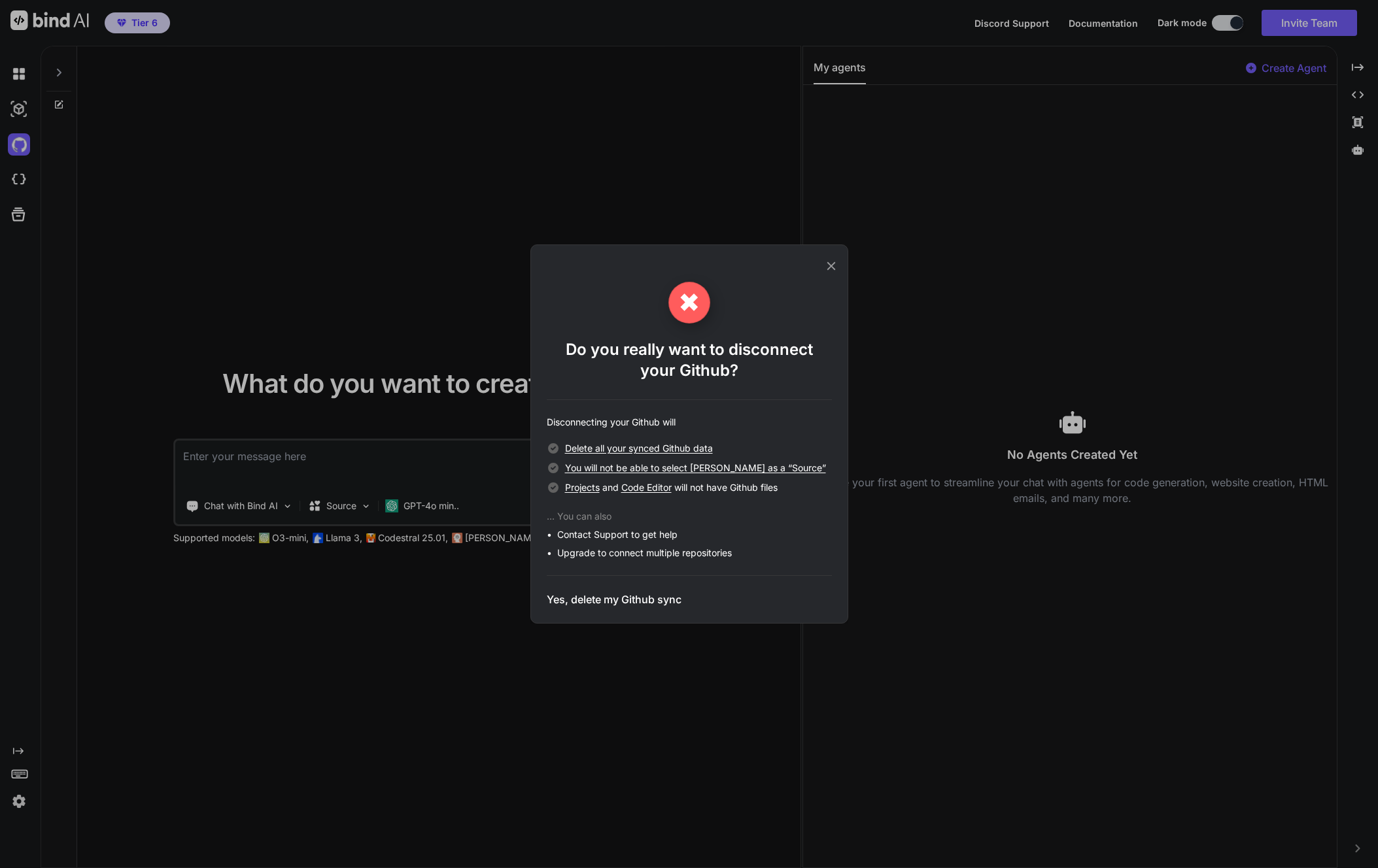
click at [825, 267] on icon at bounding box center [831, 266] width 15 height 15
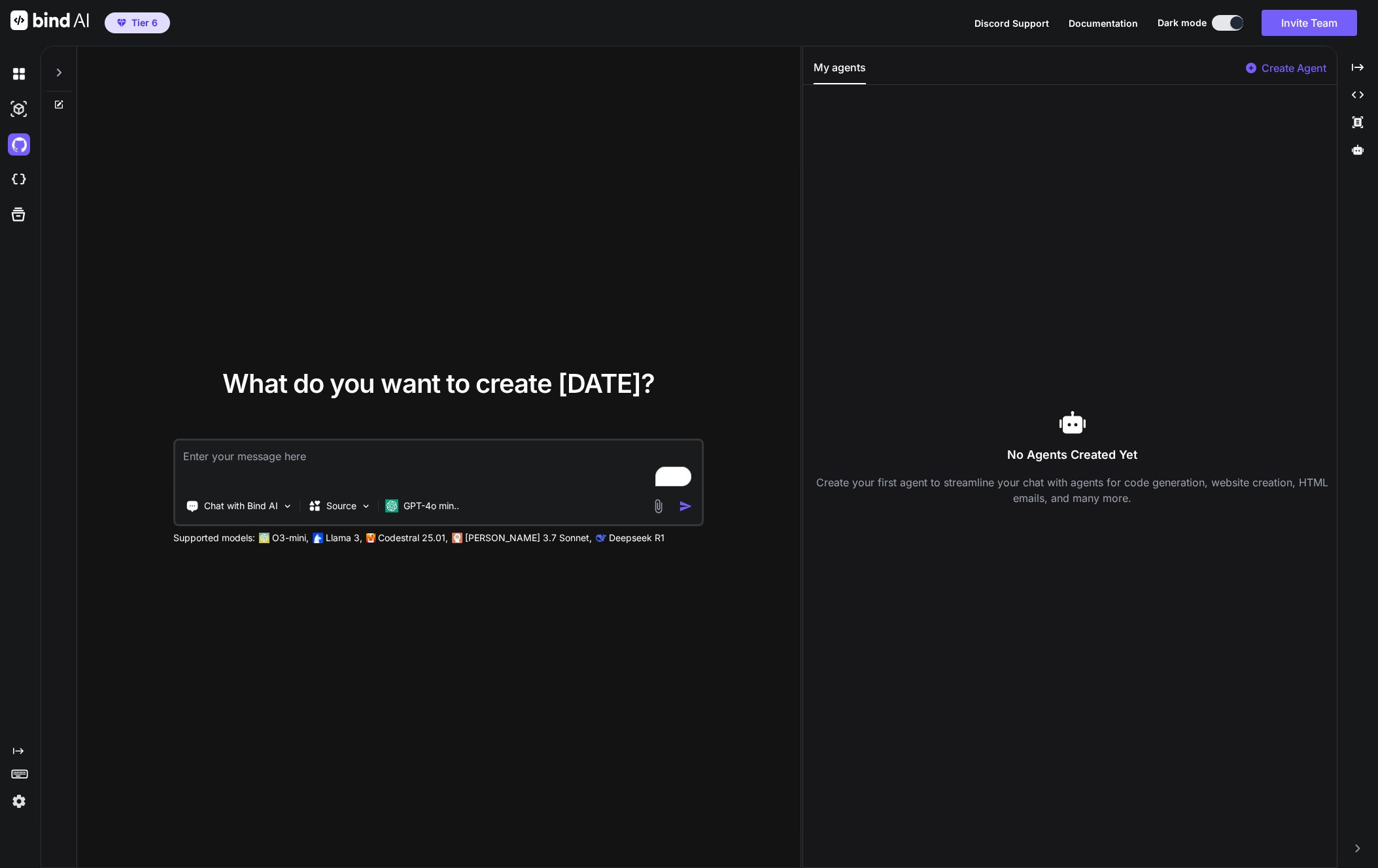
click at [17, 167] on div at bounding box center [22, 180] width 28 height 36
click at [11, 214] on icon at bounding box center [18, 214] width 19 height 19
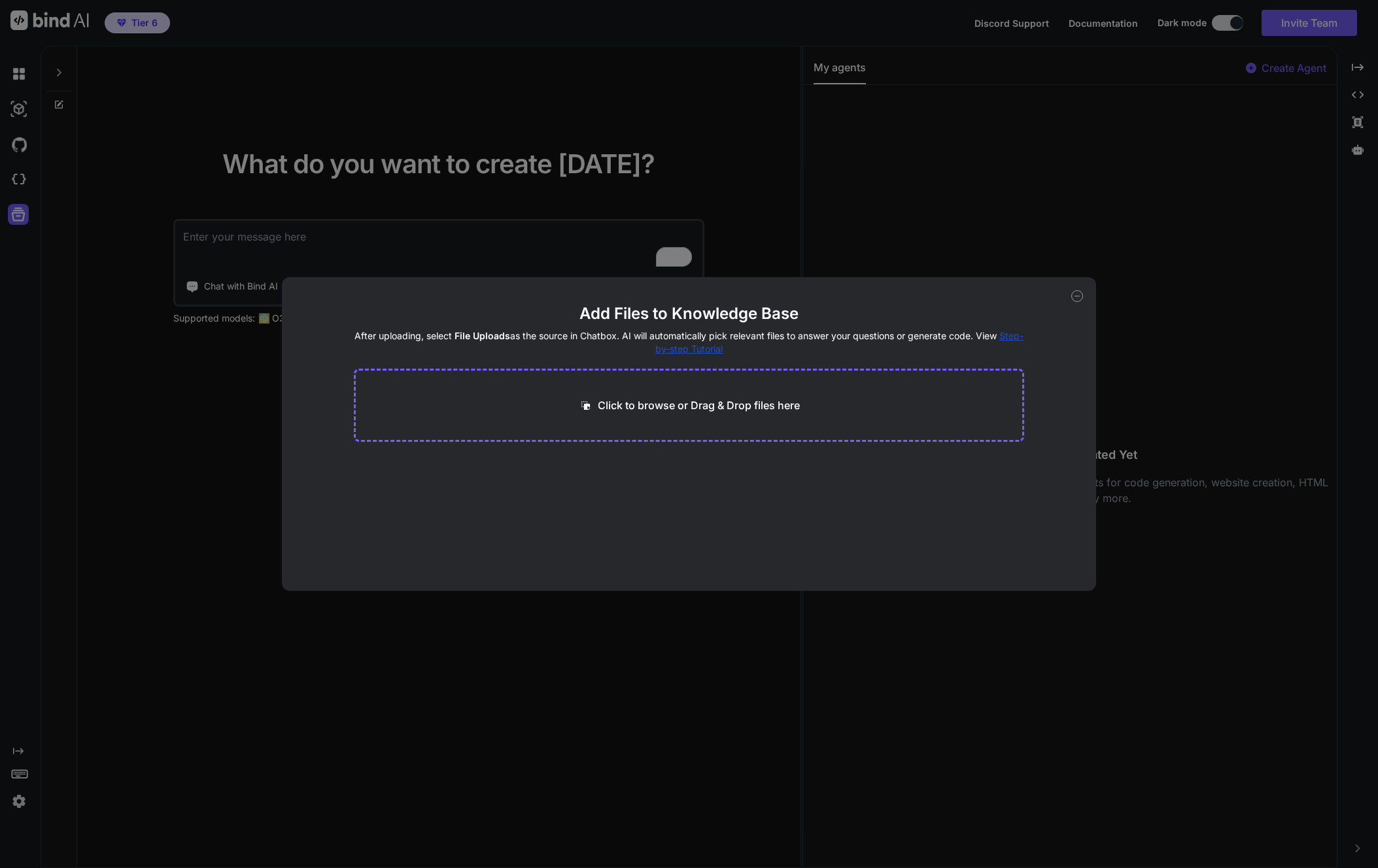
click at [18, 146] on div "Add Files to Knowledge Base After uploading, select File Uploads as the source …" at bounding box center [689, 434] width 1378 height 868
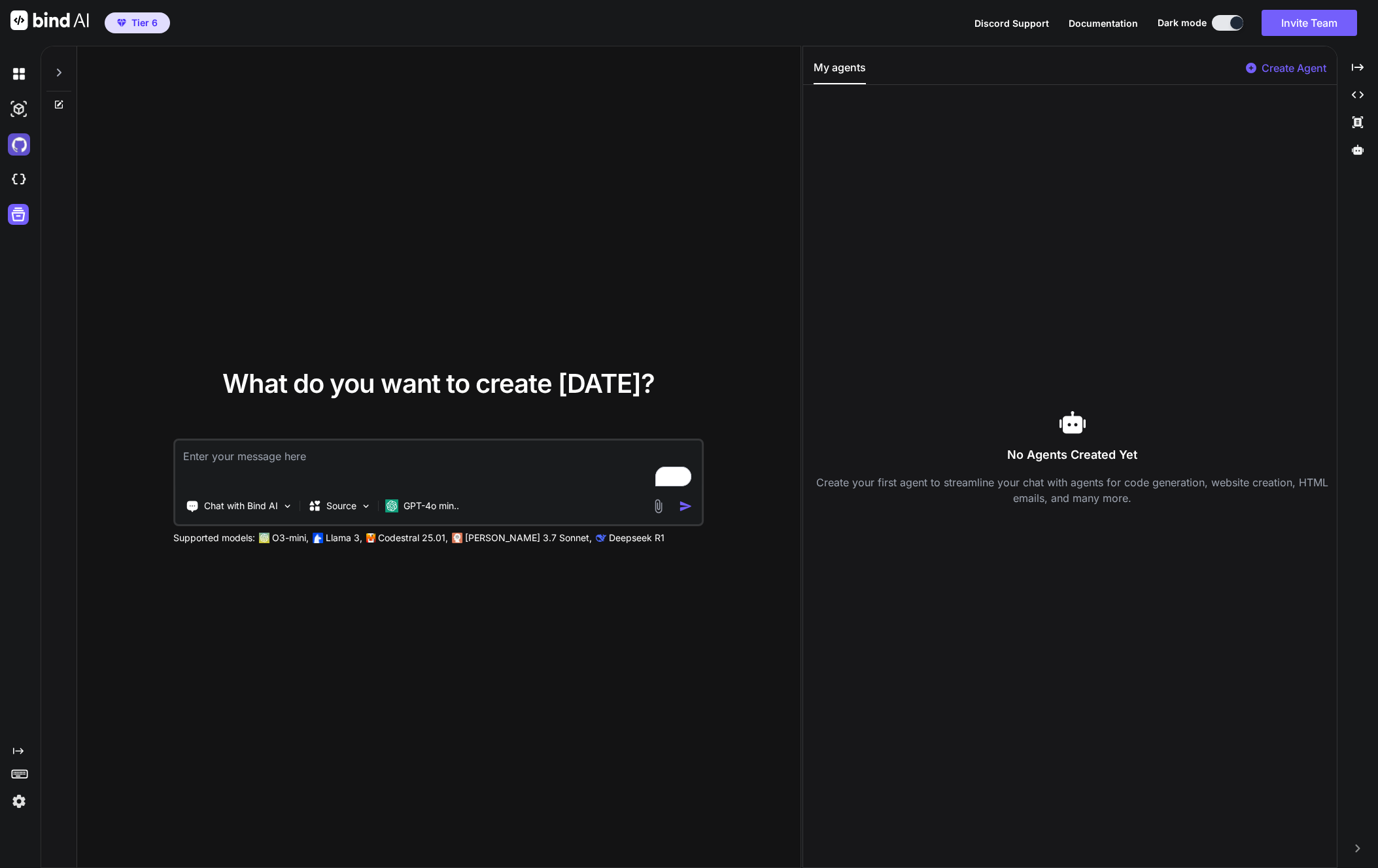
click at [20, 145] on img at bounding box center [19, 144] width 22 height 22
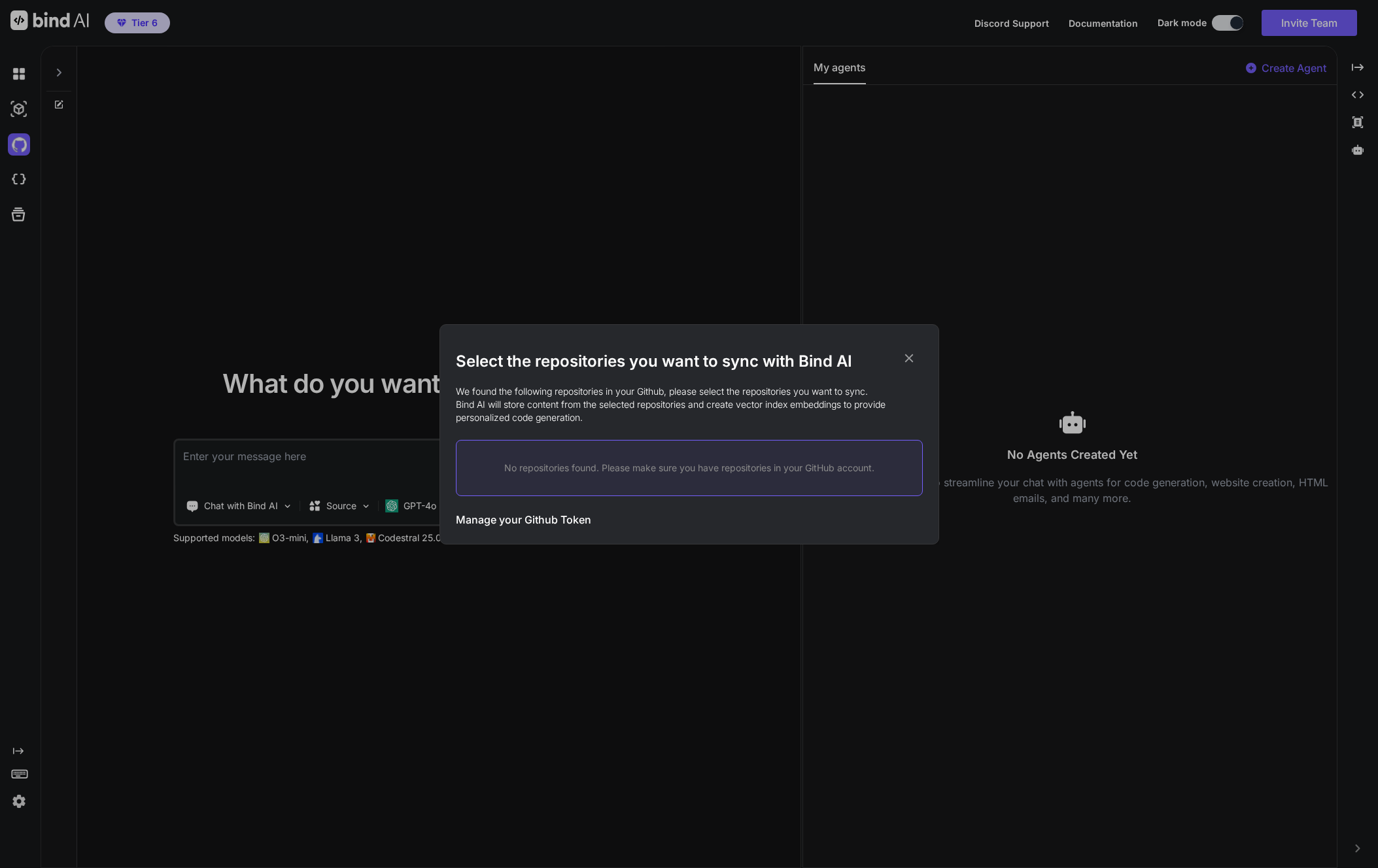
click at [587, 469] on p "No repositories found. Please make sure you have repositories in your GitHub ac…" at bounding box center [689, 468] width 424 height 13
click at [543, 524] on h3 "Manage your Github Token" at bounding box center [523, 519] width 135 height 15
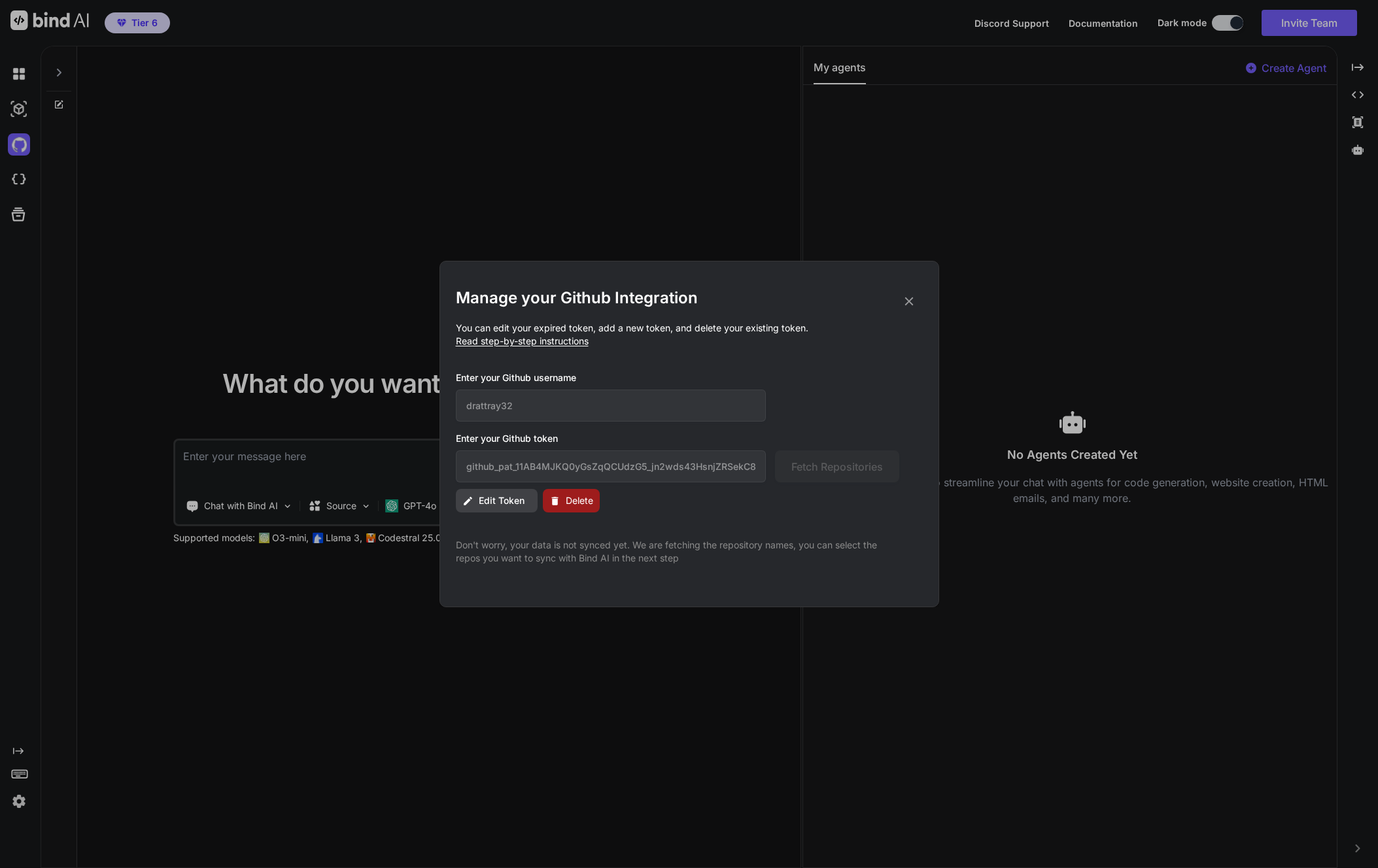
click at [566, 503] on span "Delete" at bounding box center [579, 501] width 28 height 13
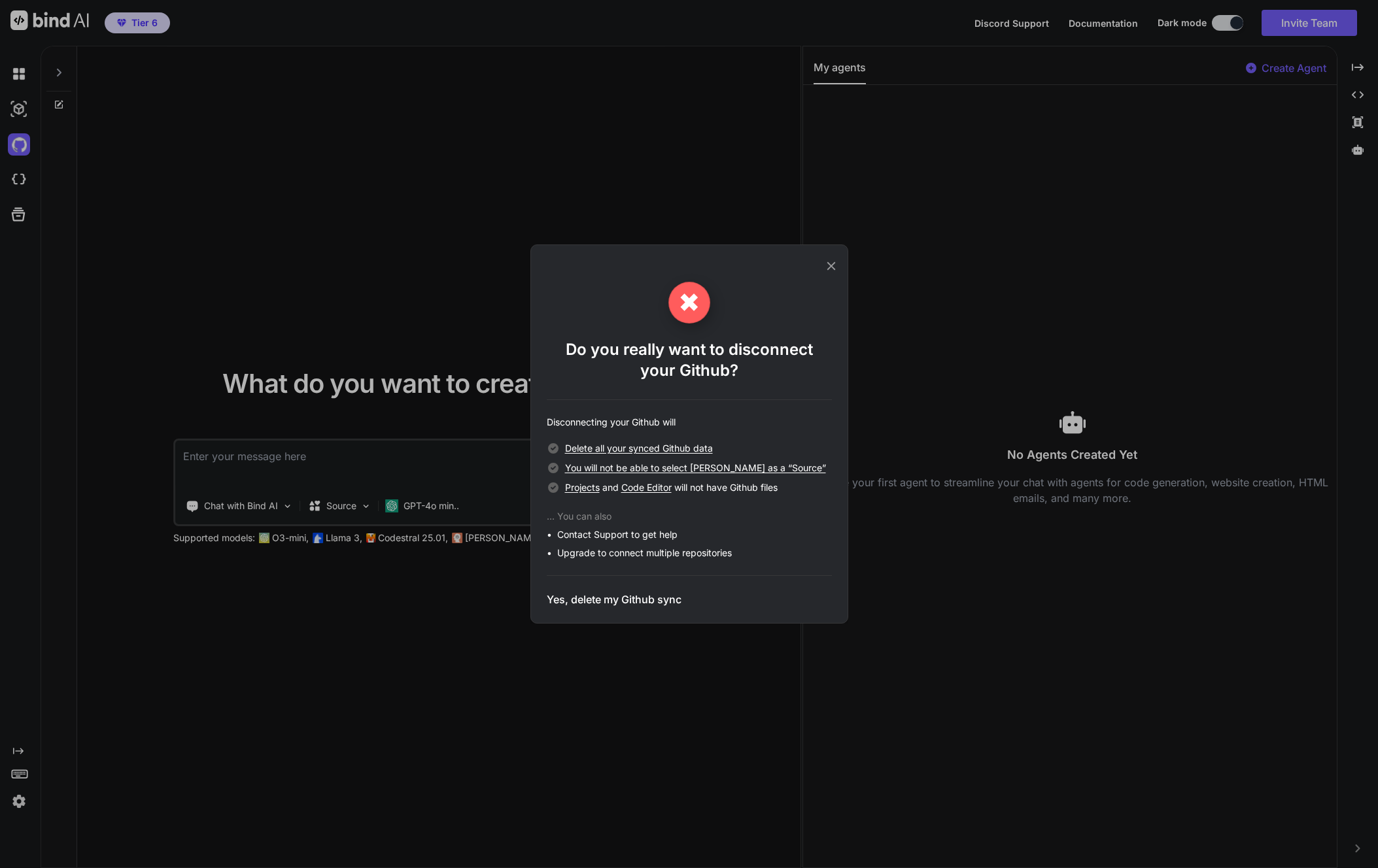
click at [622, 599] on h3 "Yes, delete my Github sync" at bounding box center [614, 599] width 134 height 15
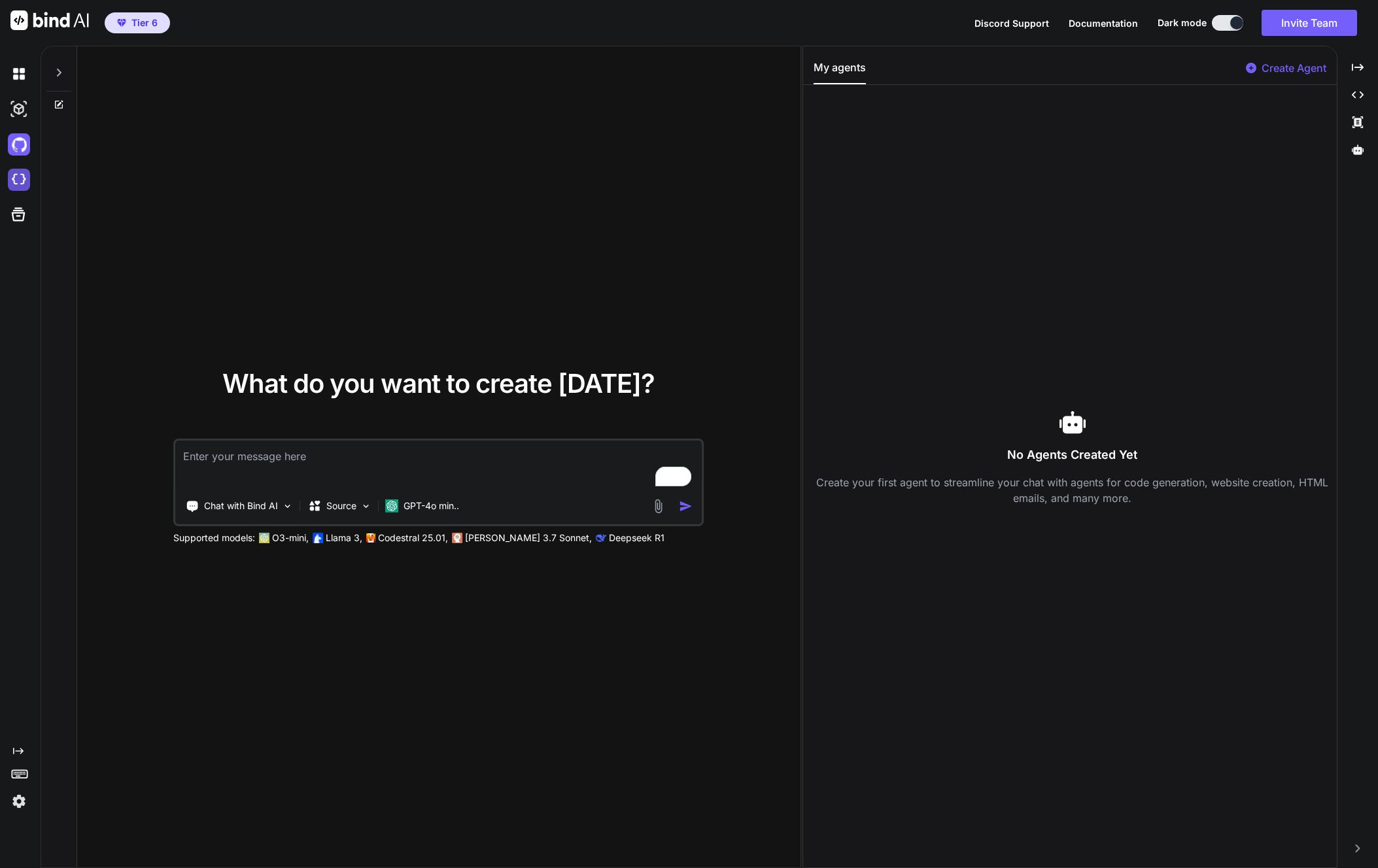
click at [25, 178] on img at bounding box center [19, 179] width 22 height 22
click at [17, 215] on icon at bounding box center [19, 214] width 14 height 14
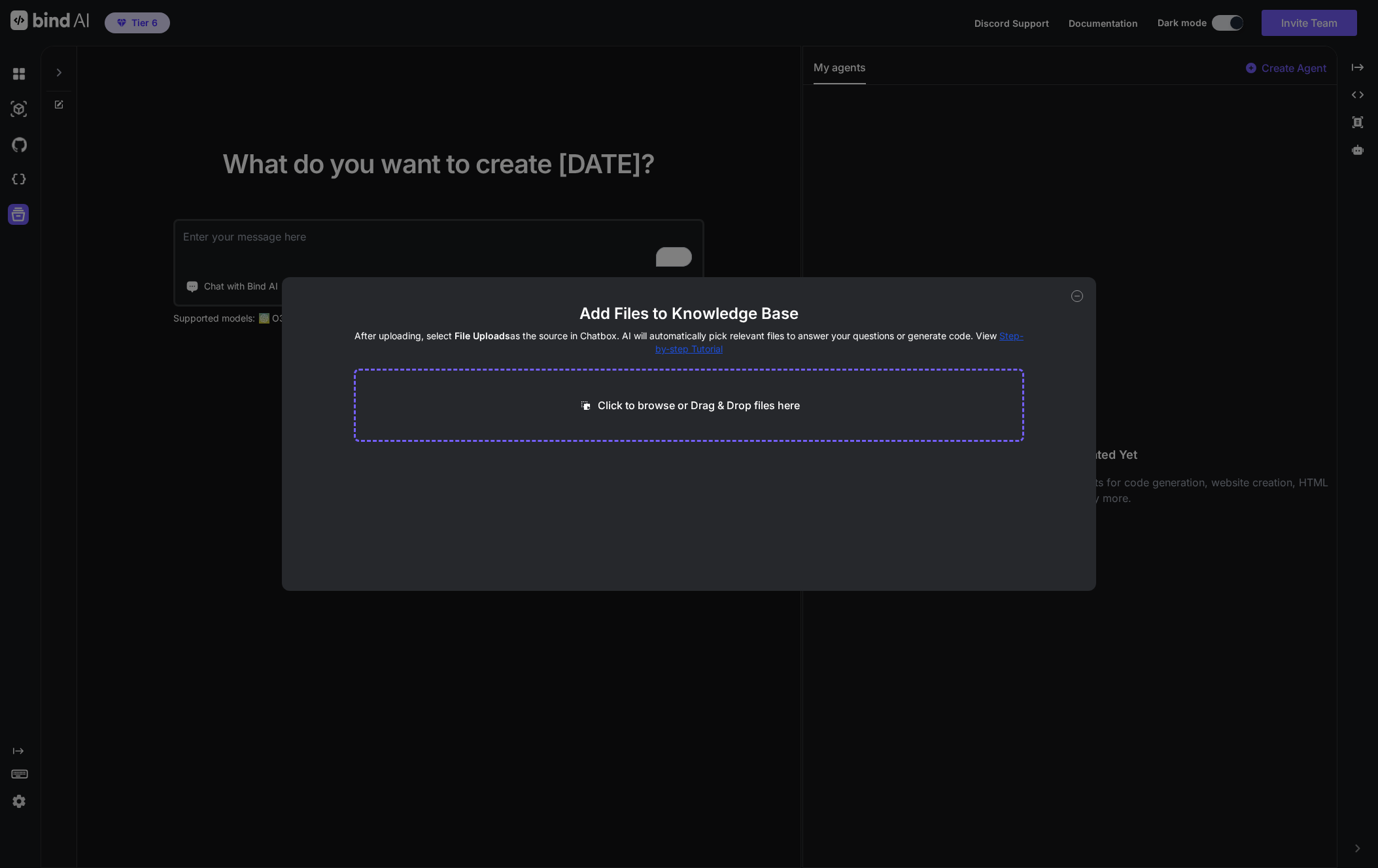
click at [1072, 297] on icon at bounding box center [1077, 296] width 12 height 12
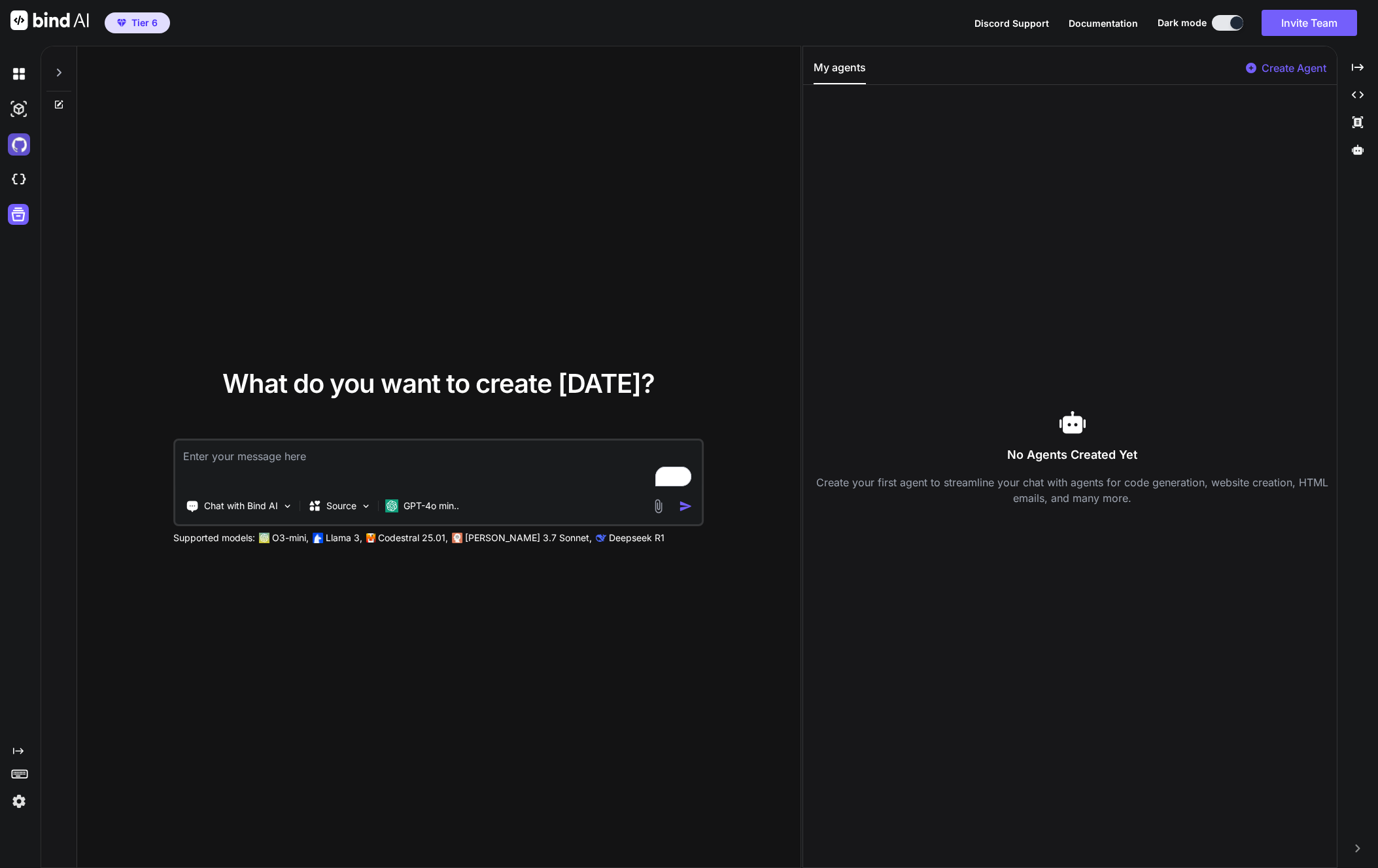
click at [18, 148] on img at bounding box center [19, 144] width 22 height 22
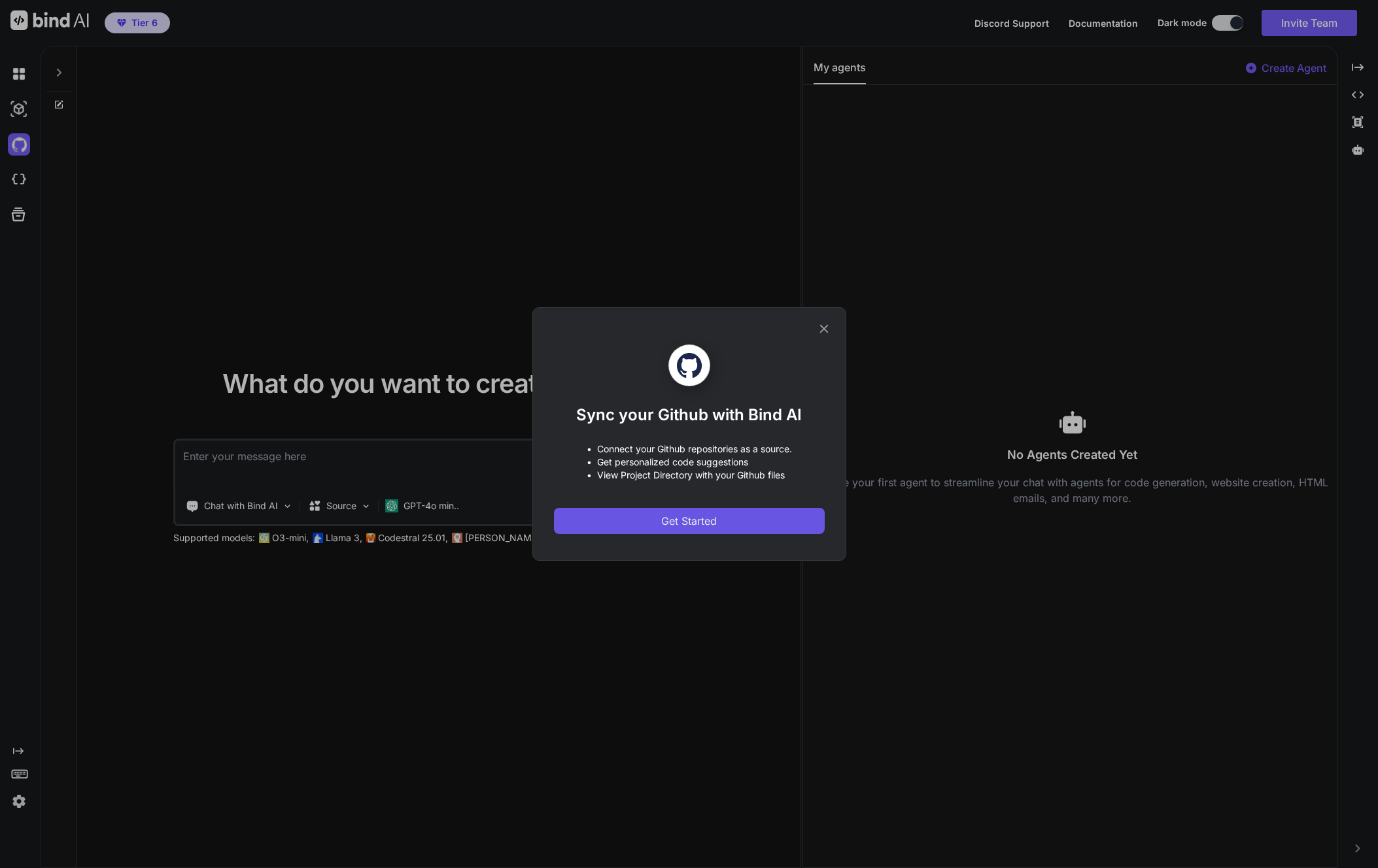
click at [758, 519] on button "Get Started" at bounding box center [689, 521] width 271 height 26
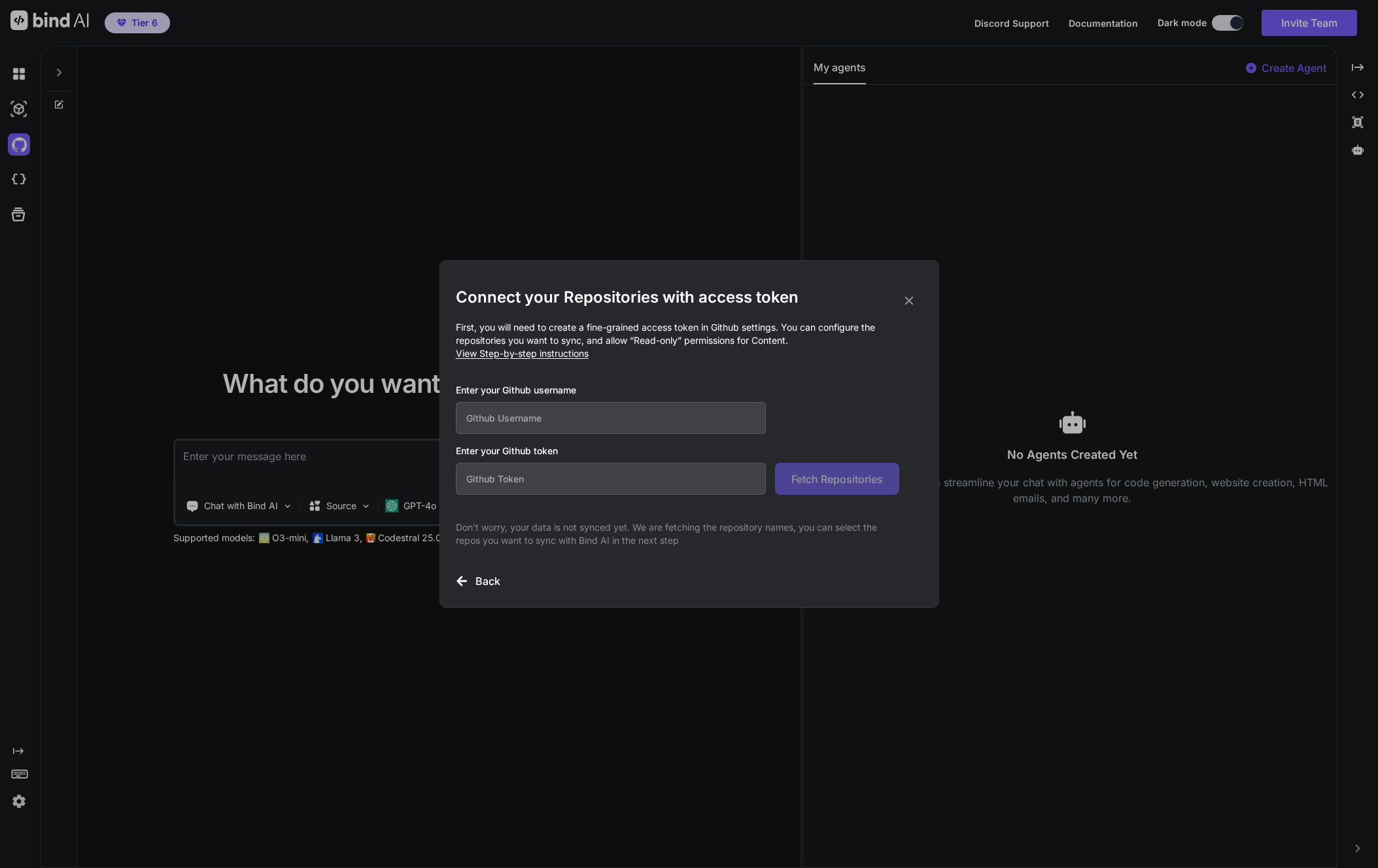
click at [518, 426] on input "text" at bounding box center [611, 418] width 311 height 32
type input "drattray32"
click at [498, 472] on input "text" at bounding box center [611, 479] width 311 height 32
paste input "github_pat_11AB4MJKQ0yGsZqQCUdzG5_jn2wds43HsnjZRSekC8yJl0dMWTHdqeufNzpNj7pOOJ22…"
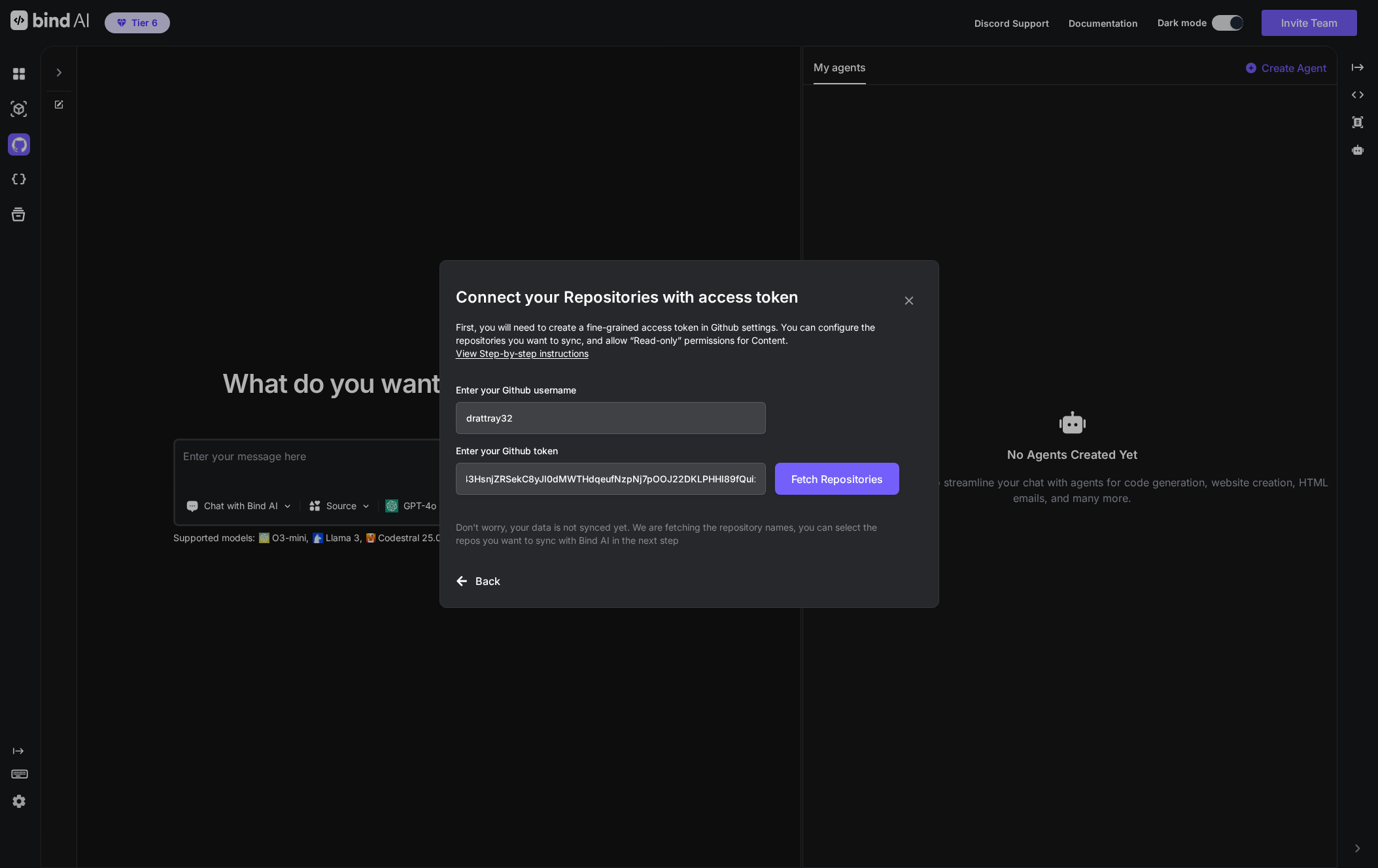
type input "github_pat_11AB4MJKQ0yGsZqQCUdzG5_jn2wds43HsnjZRSekC8yJl0dMWTHdqeufNzpNj7pOOJ22…"
click at [820, 482] on span "Fetch Repositories" at bounding box center [837, 479] width 91 height 15
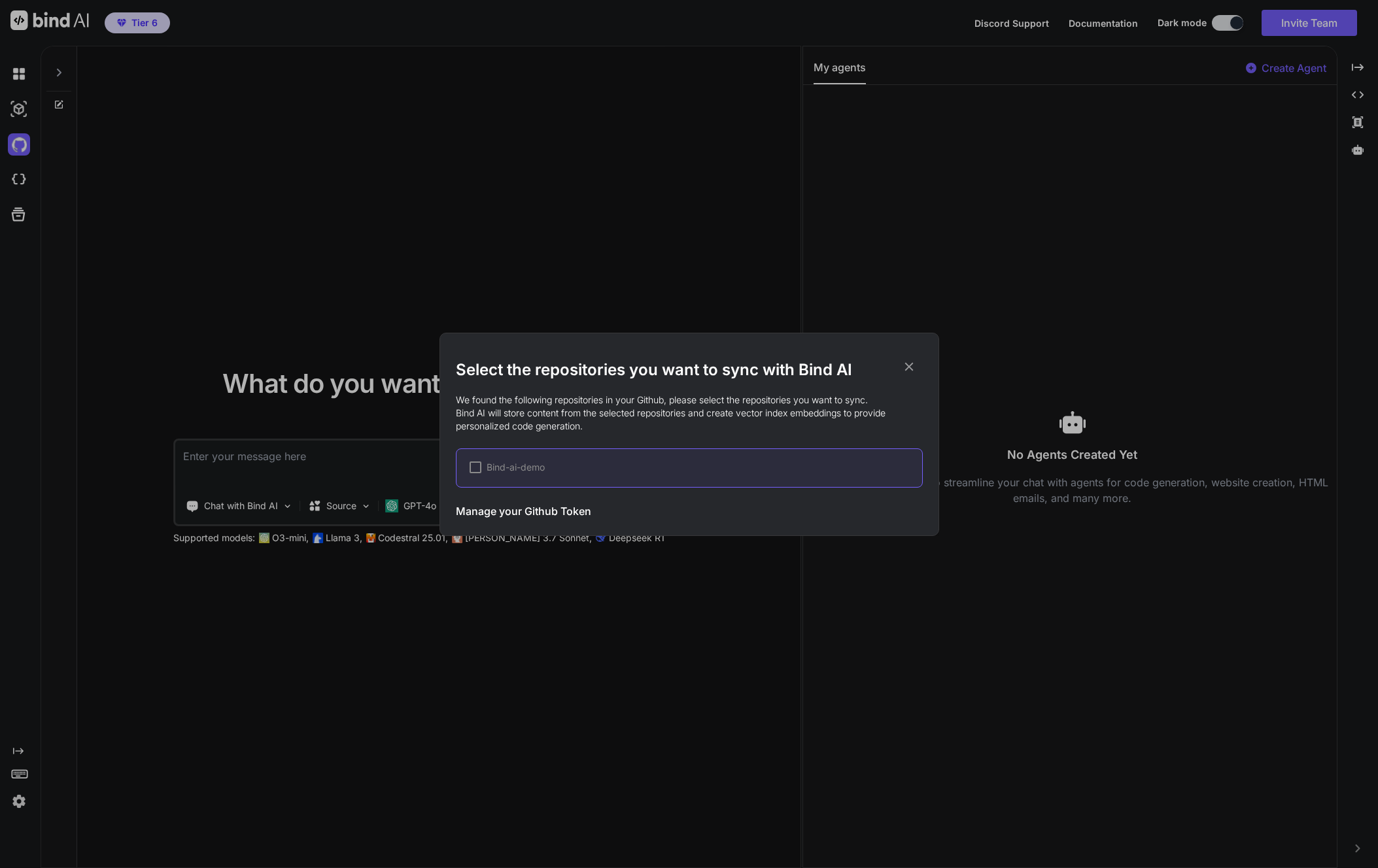
click at [475, 468] on div at bounding box center [475, 468] width 12 height 12
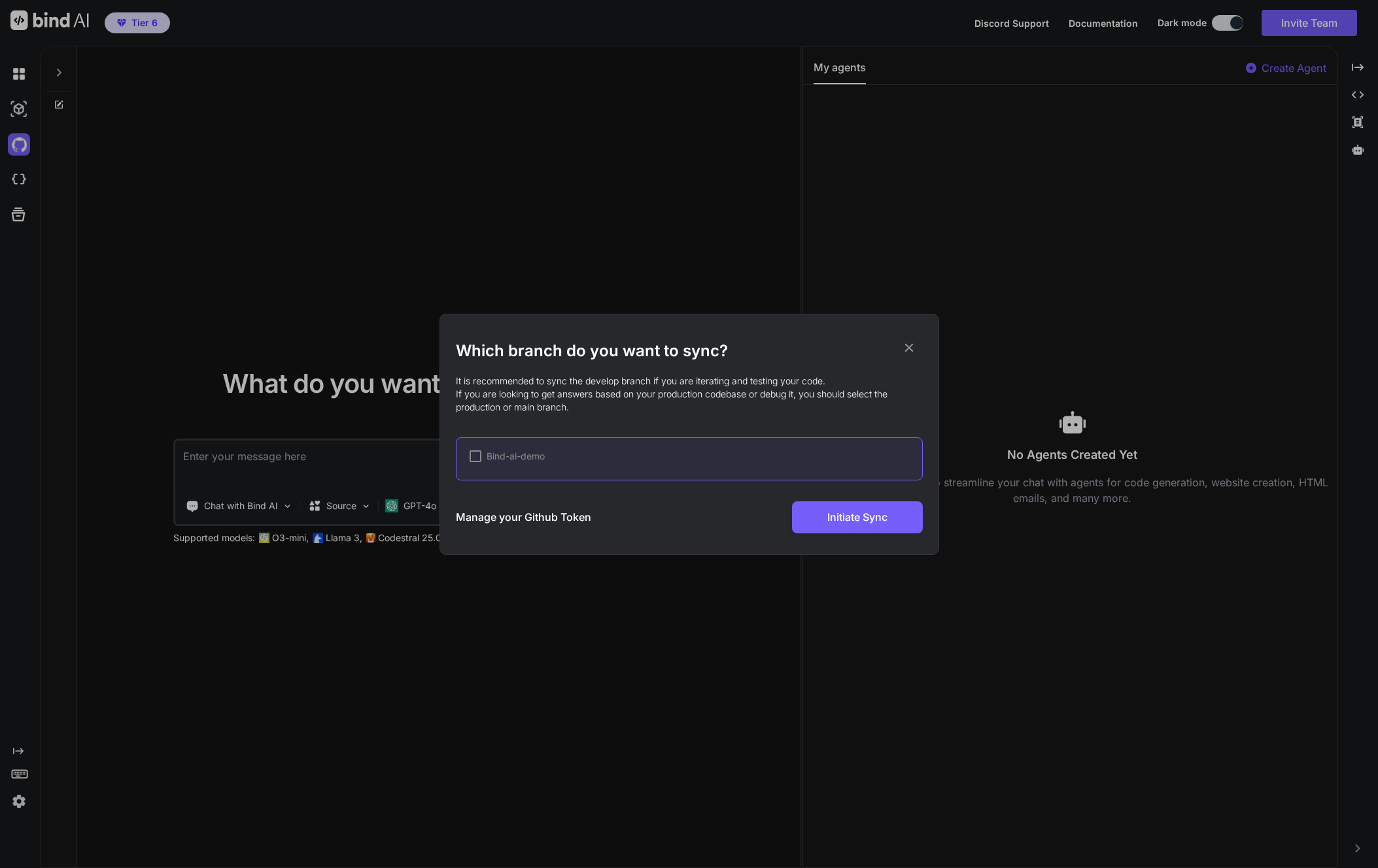
click at [474, 457] on div at bounding box center [475, 456] width 12 height 12
click at [579, 467] on div "✔ Bind-ai-demo" at bounding box center [689, 459] width 467 height 43
click at [558, 565] on div "Which branch do you want to sync? It is recommended to sync the develop branch …" at bounding box center [689, 434] width 1378 height 868
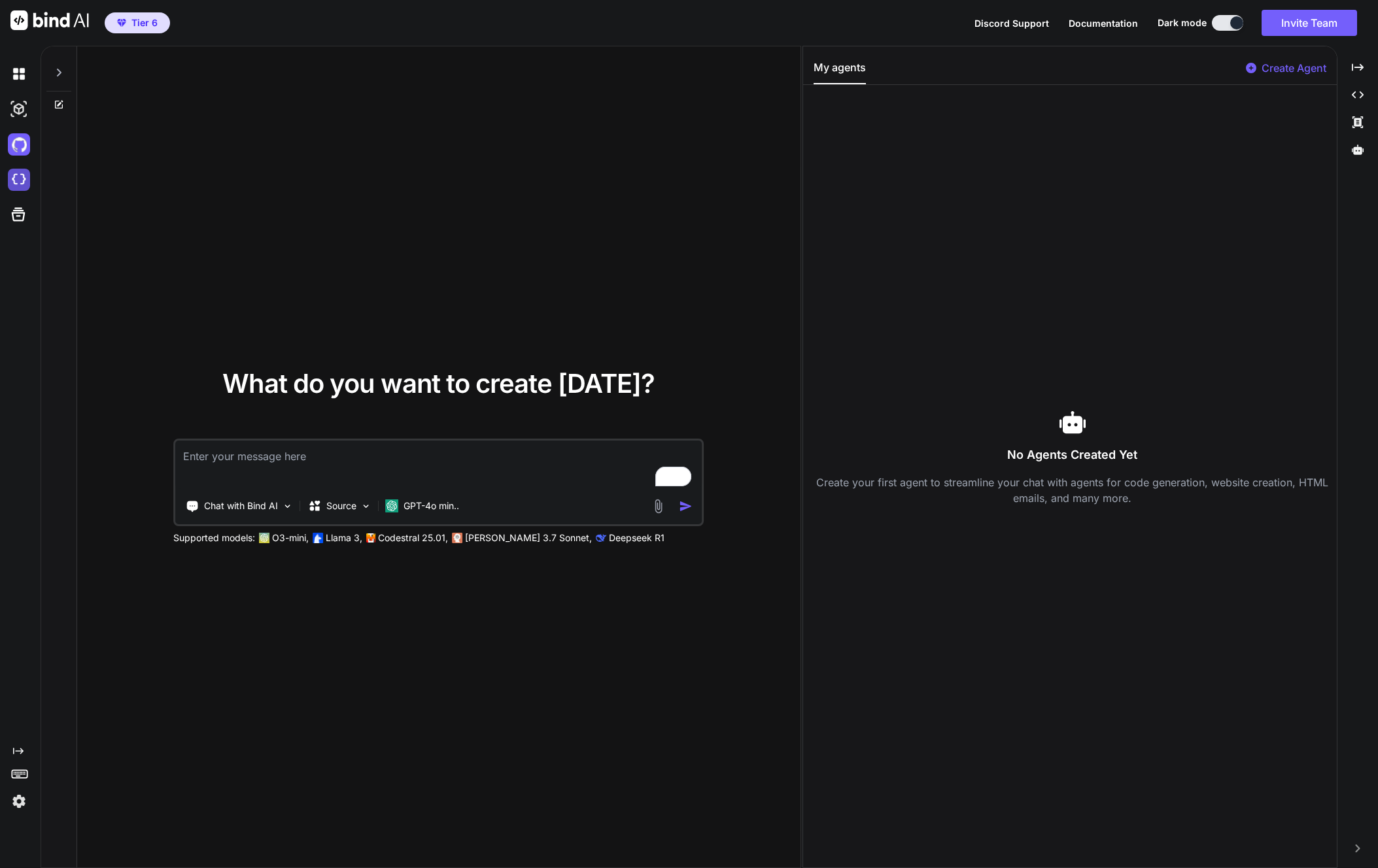
click at [14, 179] on img at bounding box center [19, 179] width 22 height 22
click at [24, 142] on img at bounding box center [19, 144] width 22 height 22
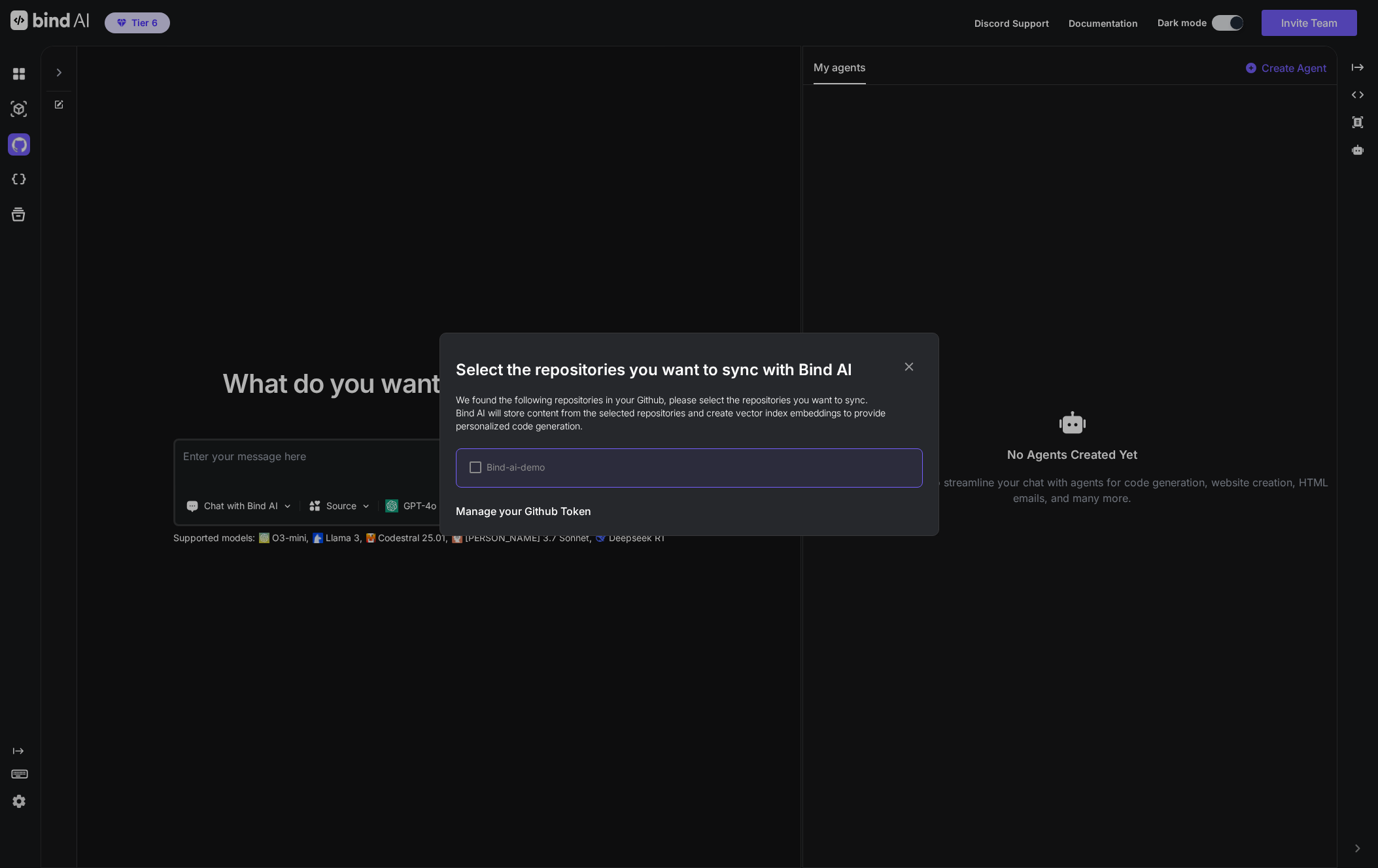
click at [476, 465] on div at bounding box center [475, 468] width 12 height 12
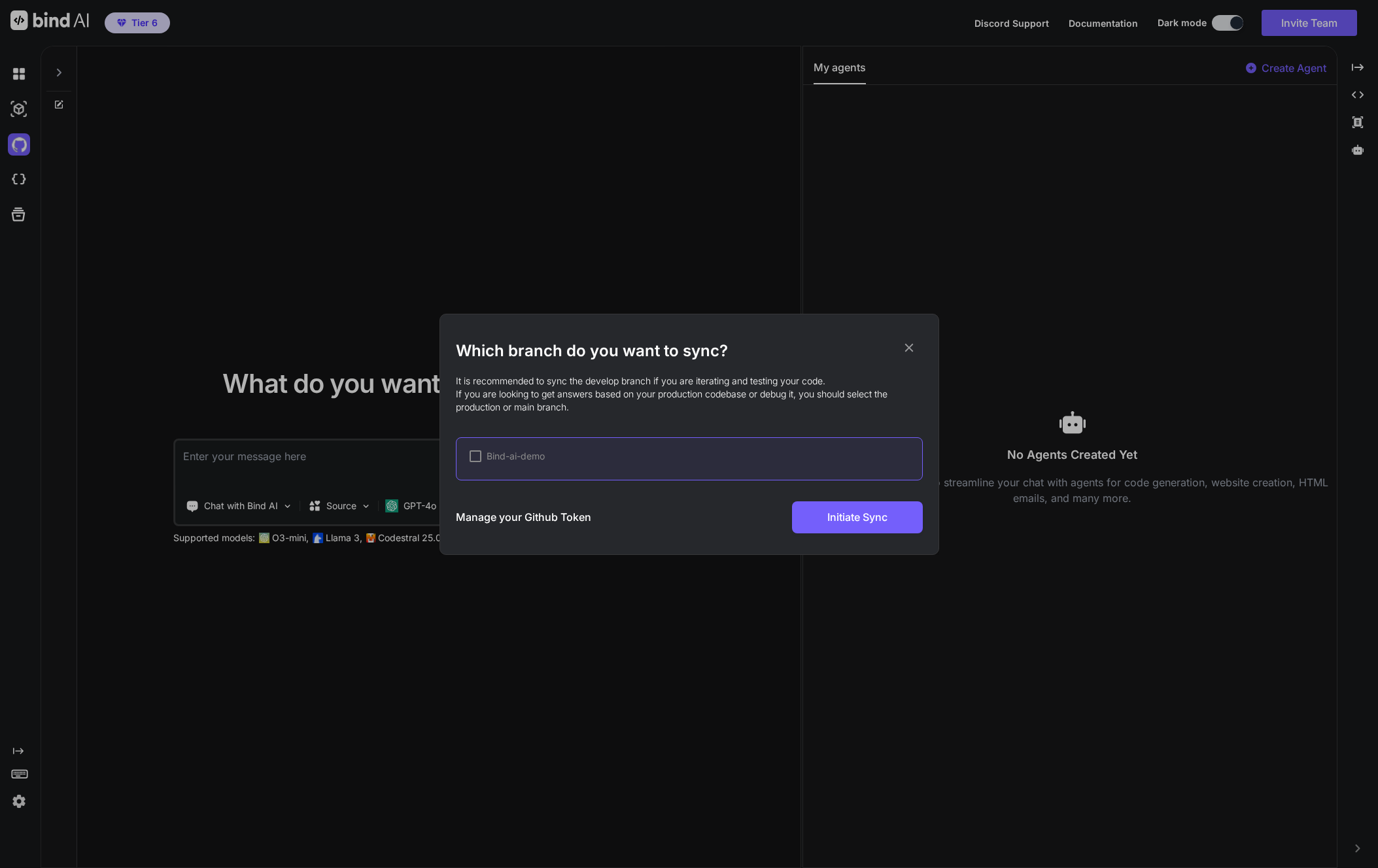
click at [562, 522] on h3 "Manage your Github Token" at bounding box center [523, 517] width 135 height 15
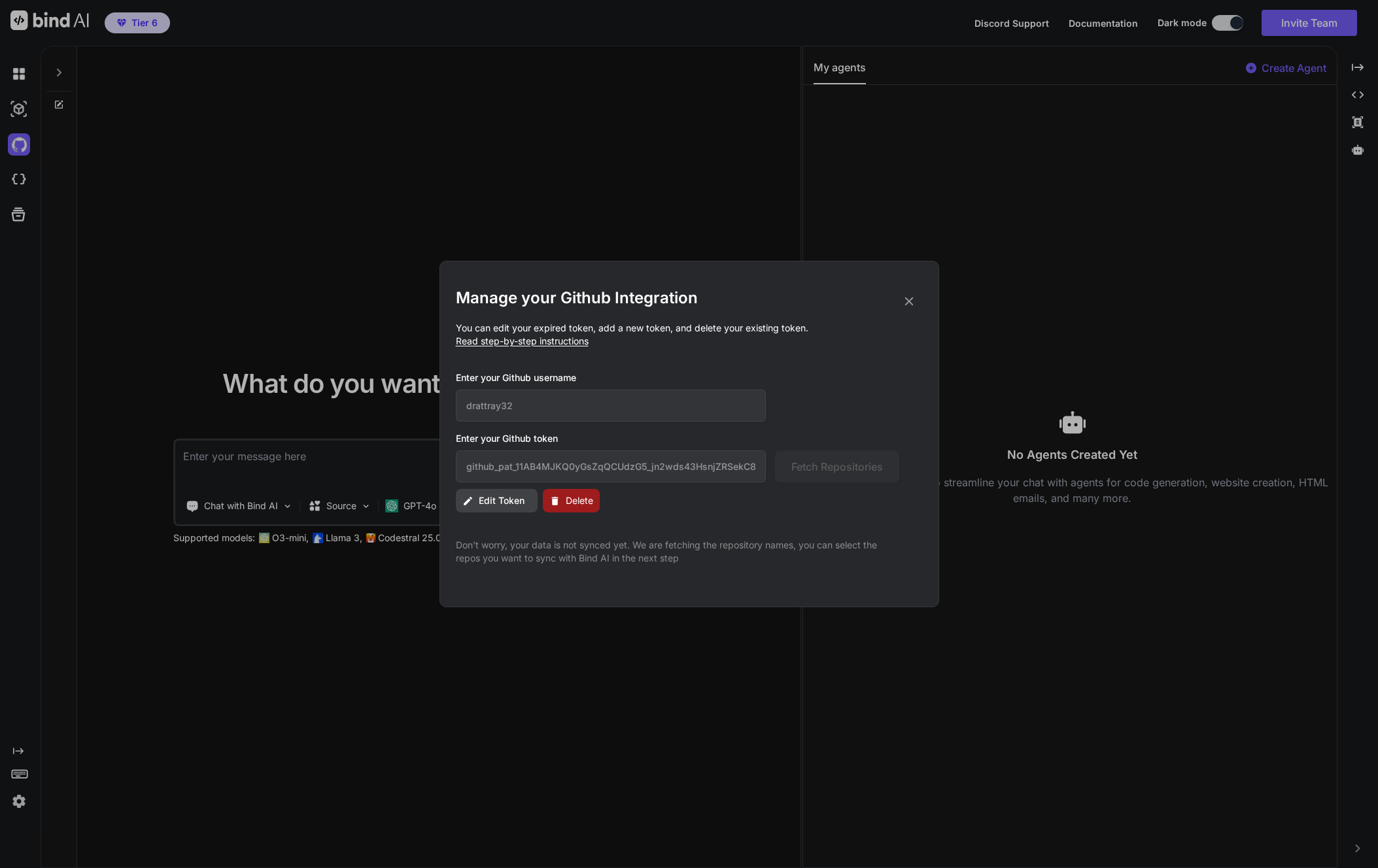
click at [901, 301] on icon at bounding box center [909, 302] width 15 height 15
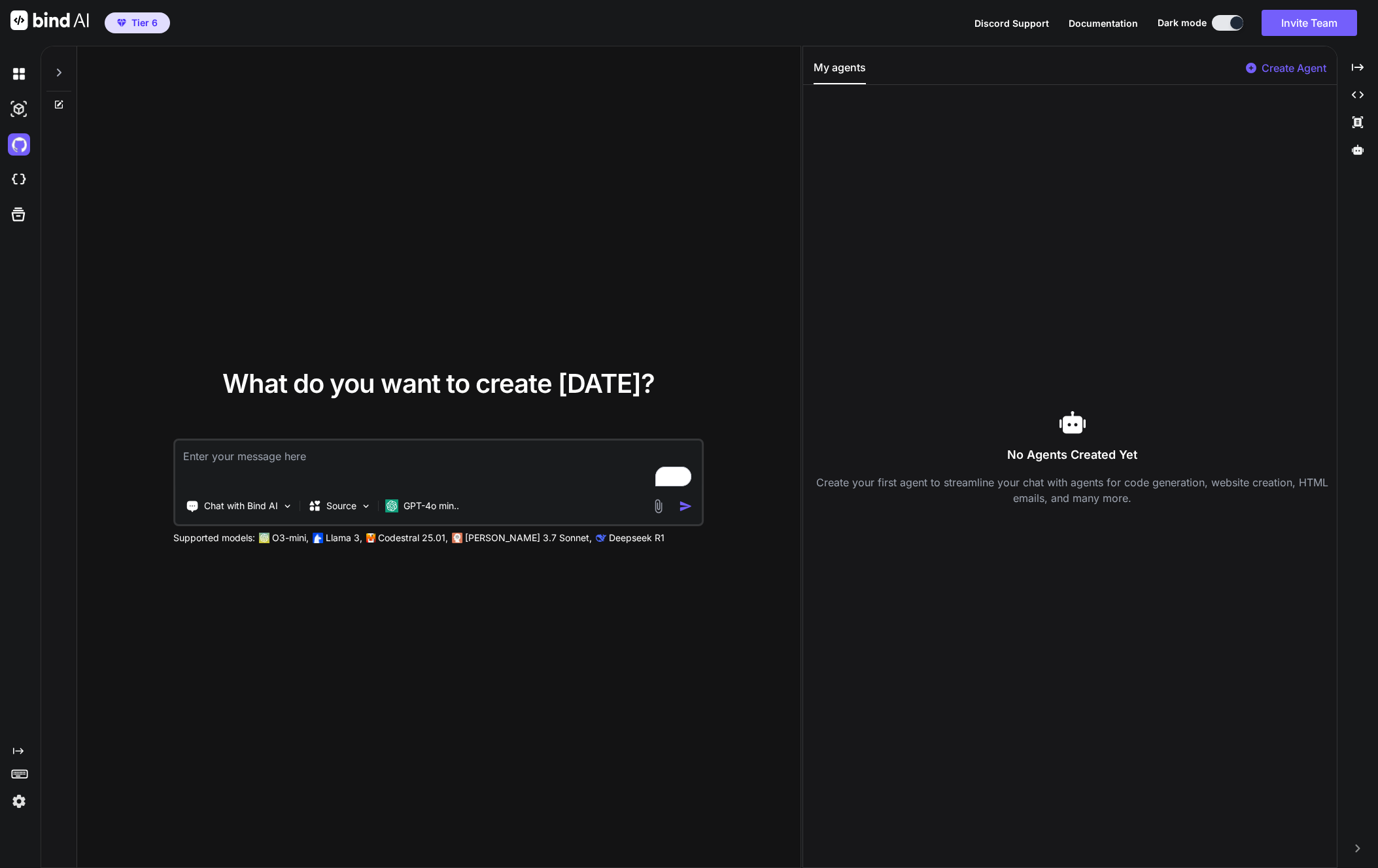
click at [21, 163] on div at bounding box center [22, 180] width 28 height 36
click at [14, 148] on img at bounding box center [19, 144] width 22 height 22
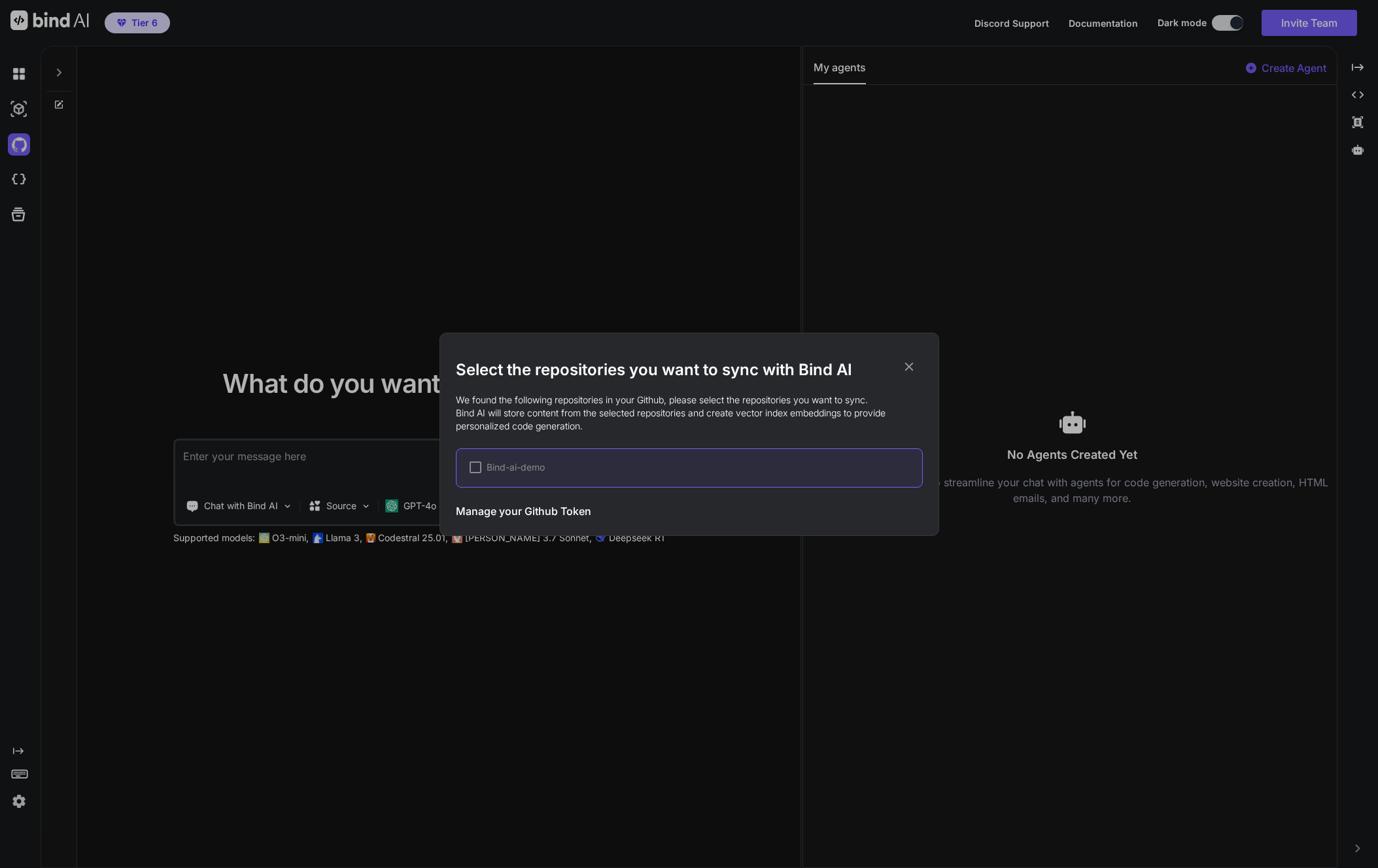
click at [530, 476] on div "Bind-ai-demo" at bounding box center [689, 468] width 467 height 39
click at [495, 472] on span "Bind-ai-demo" at bounding box center [515, 468] width 58 height 13
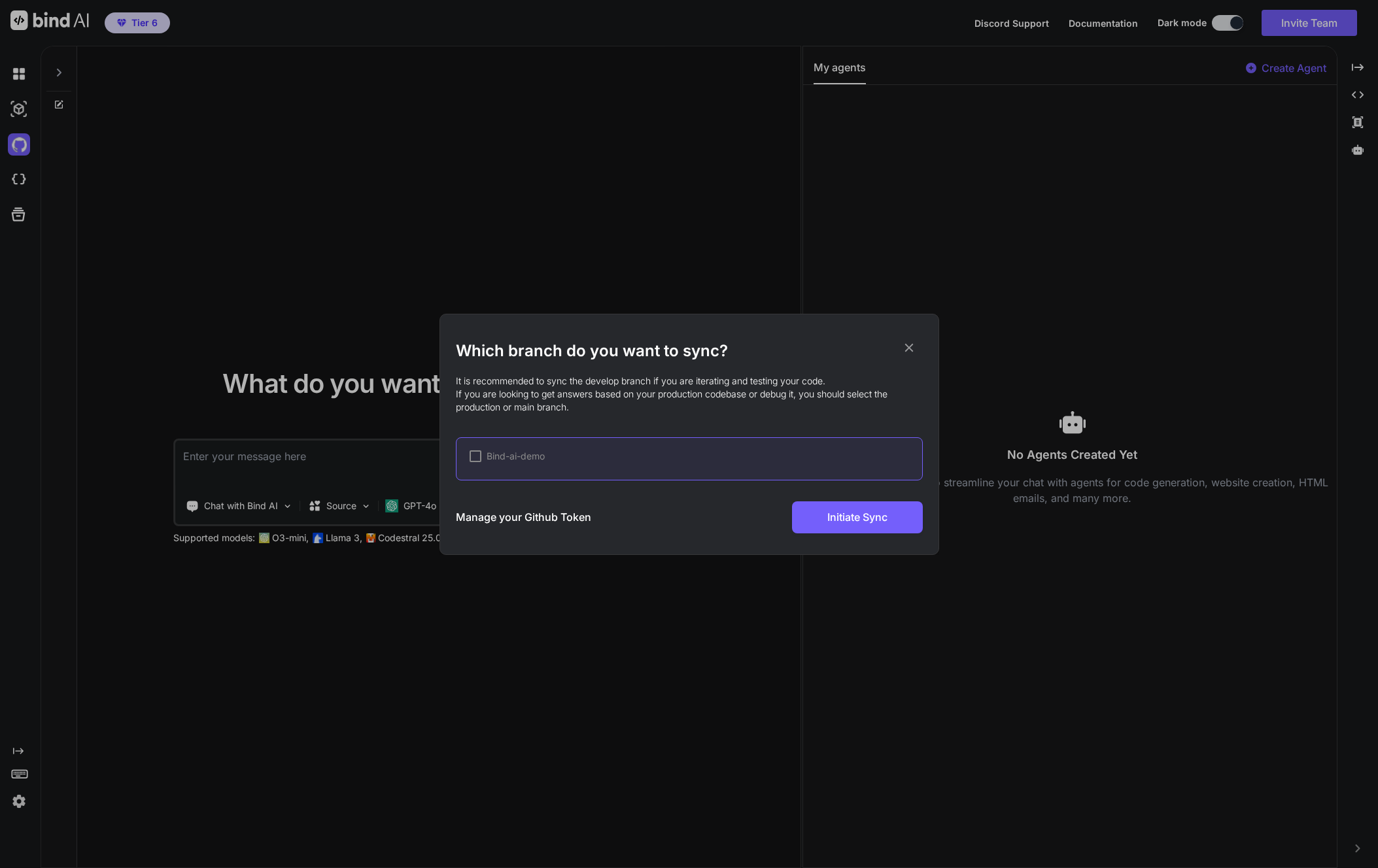
click at [671, 464] on div "Bind-ai-demo" at bounding box center [689, 459] width 467 height 43
click at [472, 458] on div at bounding box center [475, 456] width 12 height 12
click at [473, 458] on span "✔" at bounding box center [476, 456] width 8 height 13
click at [473, 458] on div at bounding box center [475, 456] width 12 height 12
click at [473, 458] on span "✔" at bounding box center [476, 456] width 8 height 13
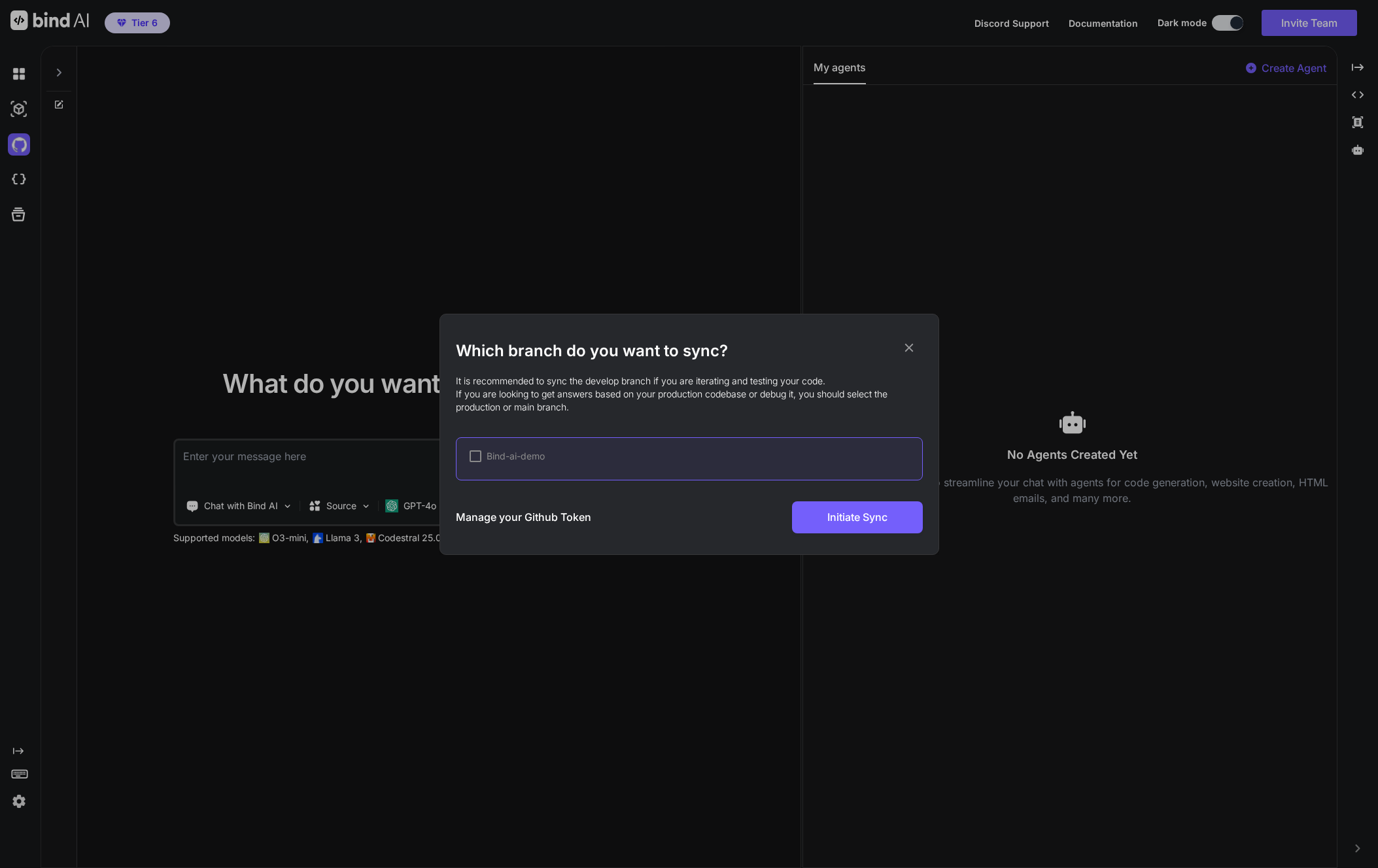
click at [481, 458] on div "Bind-ai-demo" at bounding box center [507, 456] width 75 height 13
click at [759, 467] on div "✔ Bind-ai-demo" at bounding box center [689, 459] width 467 height 43
click at [906, 348] on icon at bounding box center [909, 348] width 15 height 15
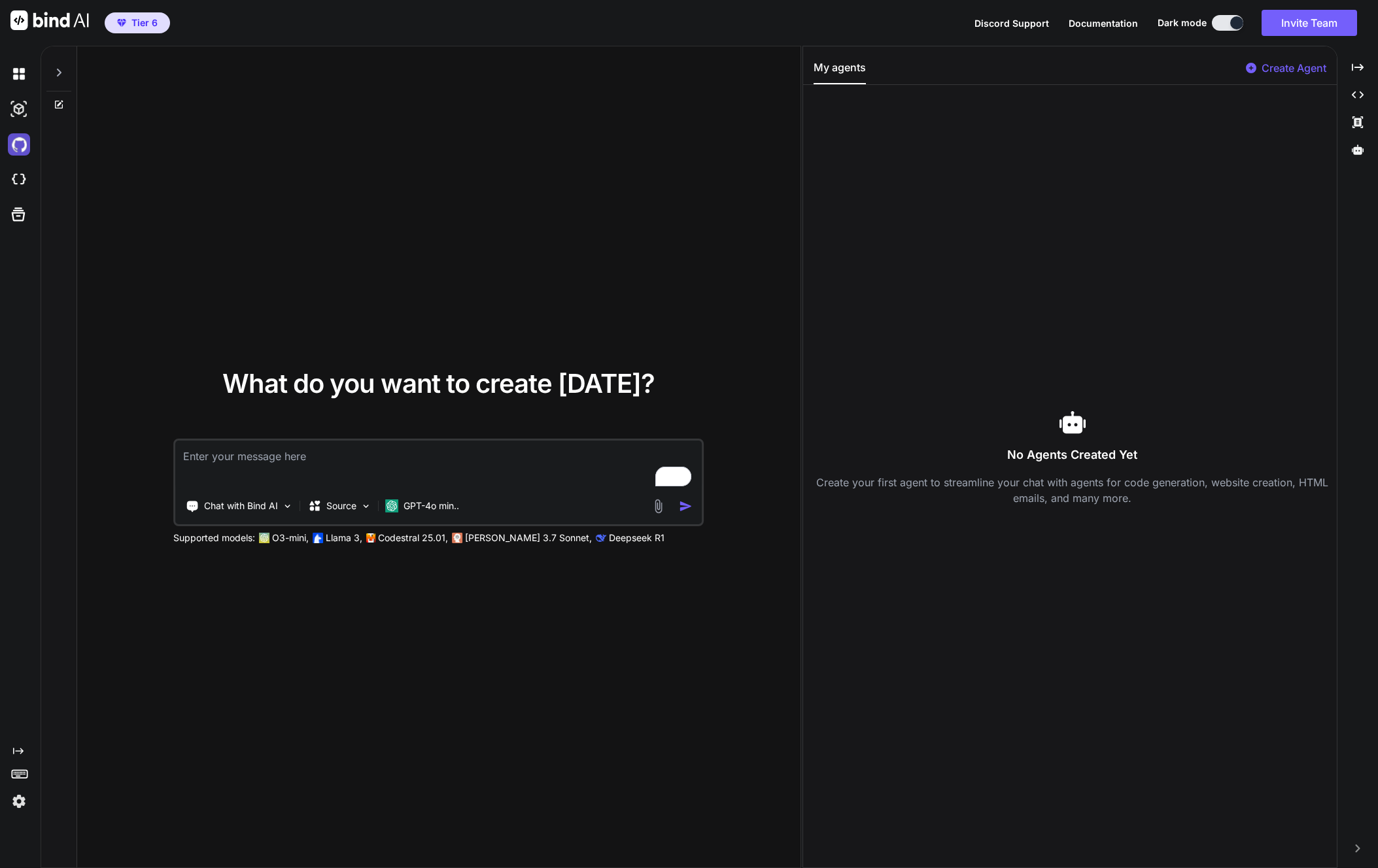
click at [19, 145] on img at bounding box center [19, 144] width 22 height 22
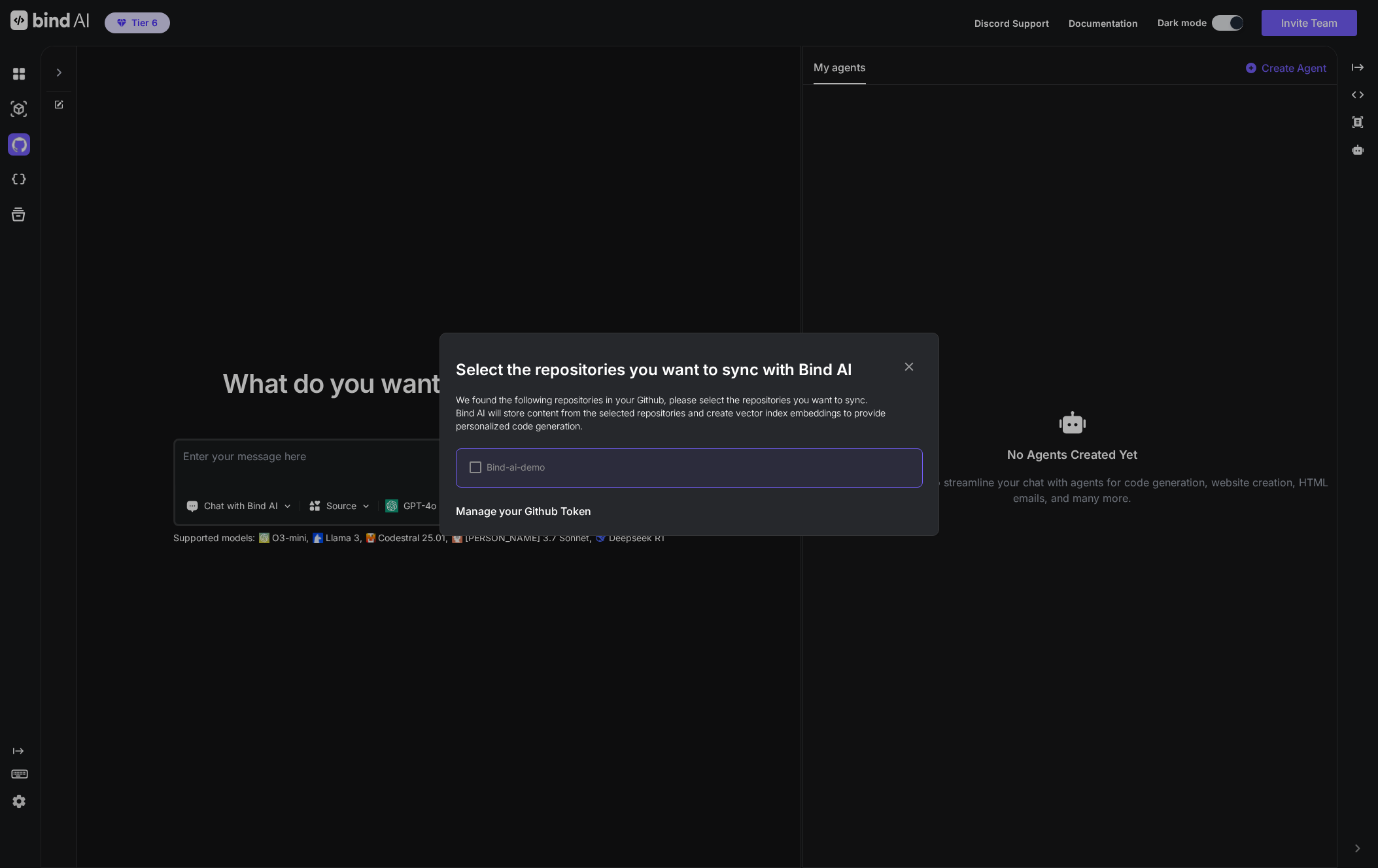
click at [539, 511] on h3 "Manage your Github Token" at bounding box center [523, 510] width 135 height 15
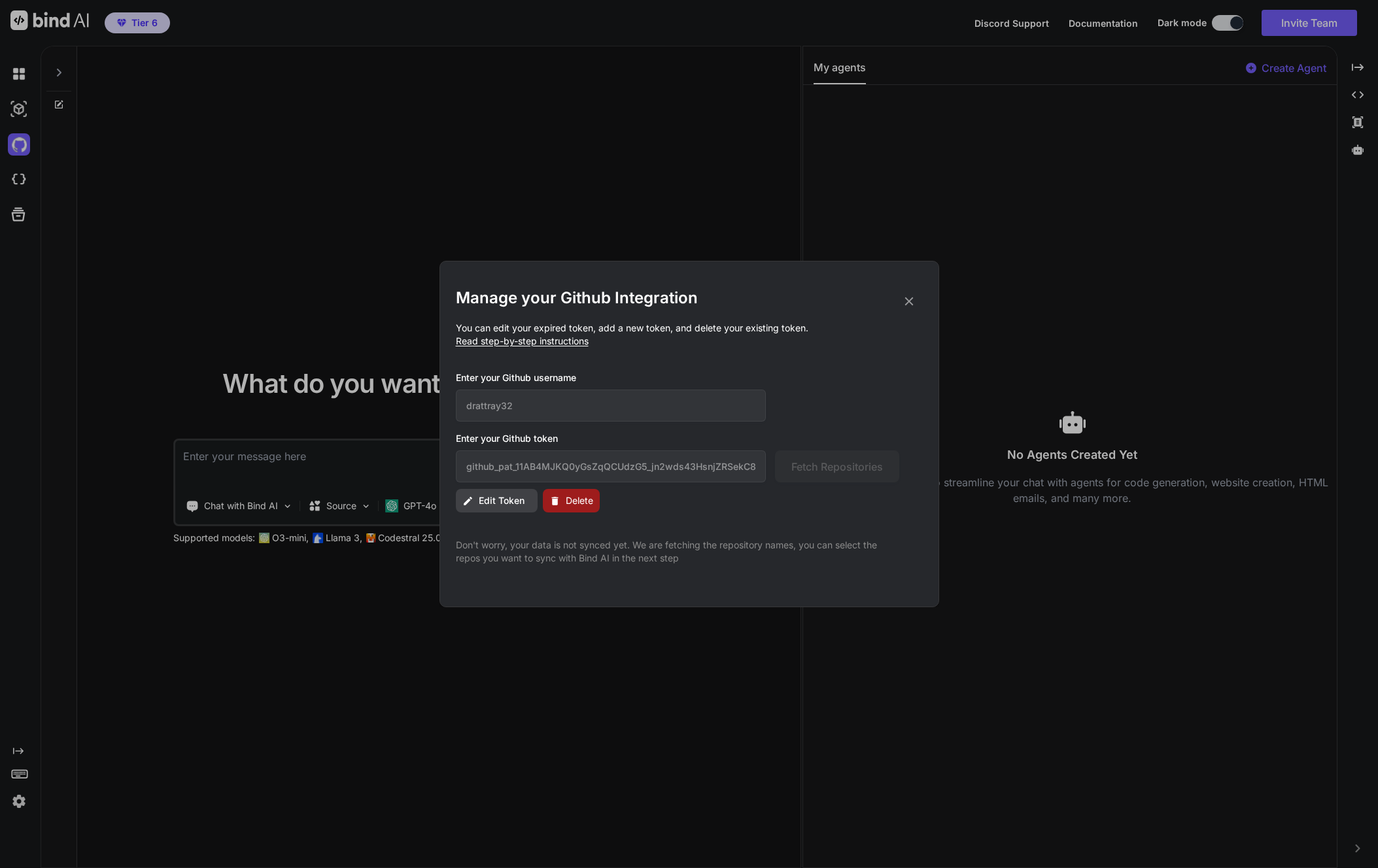
click at [511, 503] on span "Edit Token" at bounding box center [502, 501] width 46 height 13
click at [495, 502] on span "Edit Token" at bounding box center [502, 501] width 46 height 13
click at [510, 496] on span "Edit Token" at bounding box center [502, 501] width 46 height 13
click at [479, 500] on span "Edit Token" at bounding box center [502, 501] width 46 height 13
click at [471, 502] on icon at bounding box center [468, 502] width 11 height 11
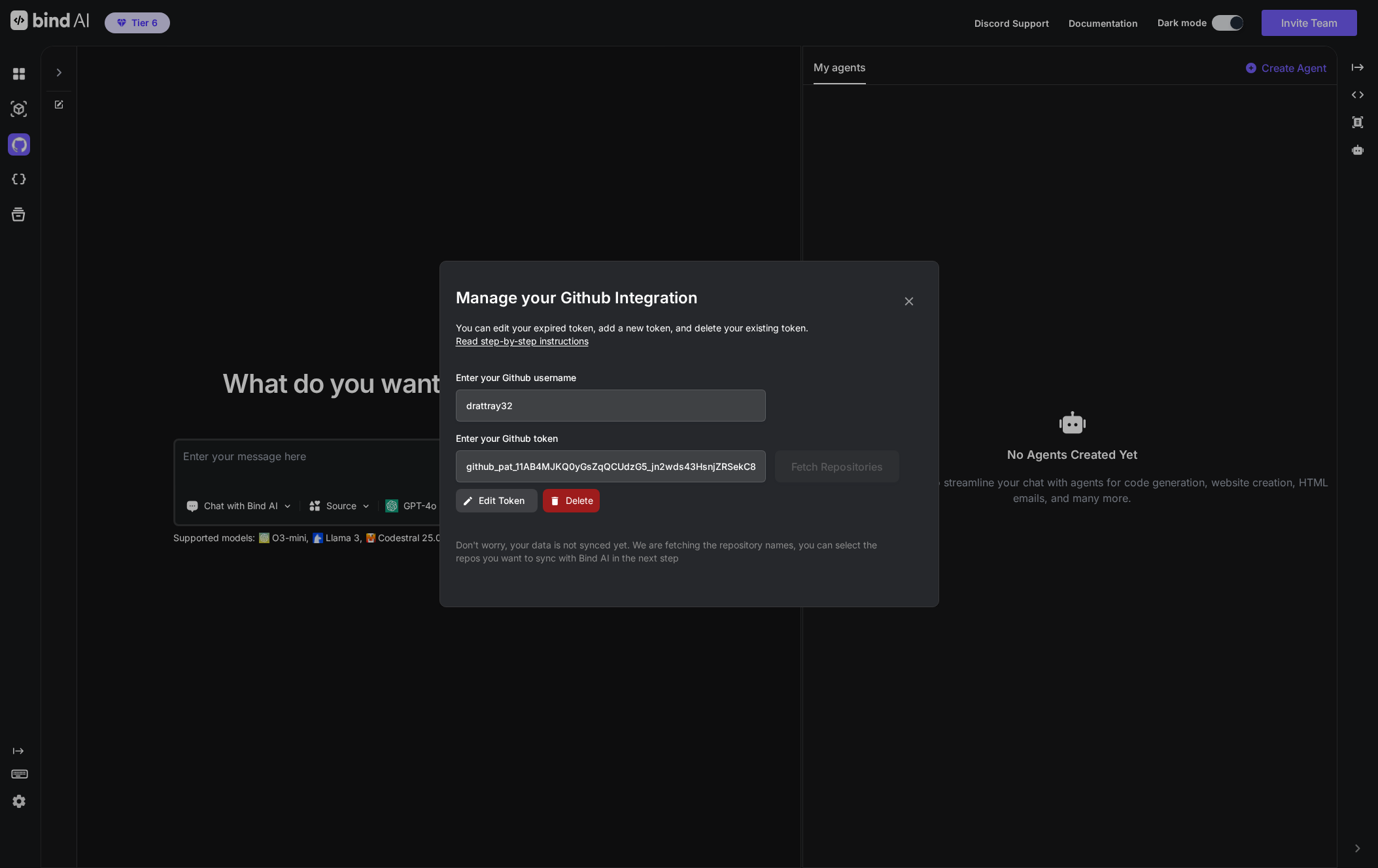
click at [471, 501] on icon at bounding box center [468, 502] width 11 height 11
click at [472, 499] on icon at bounding box center [468, 502] width 11 height 11
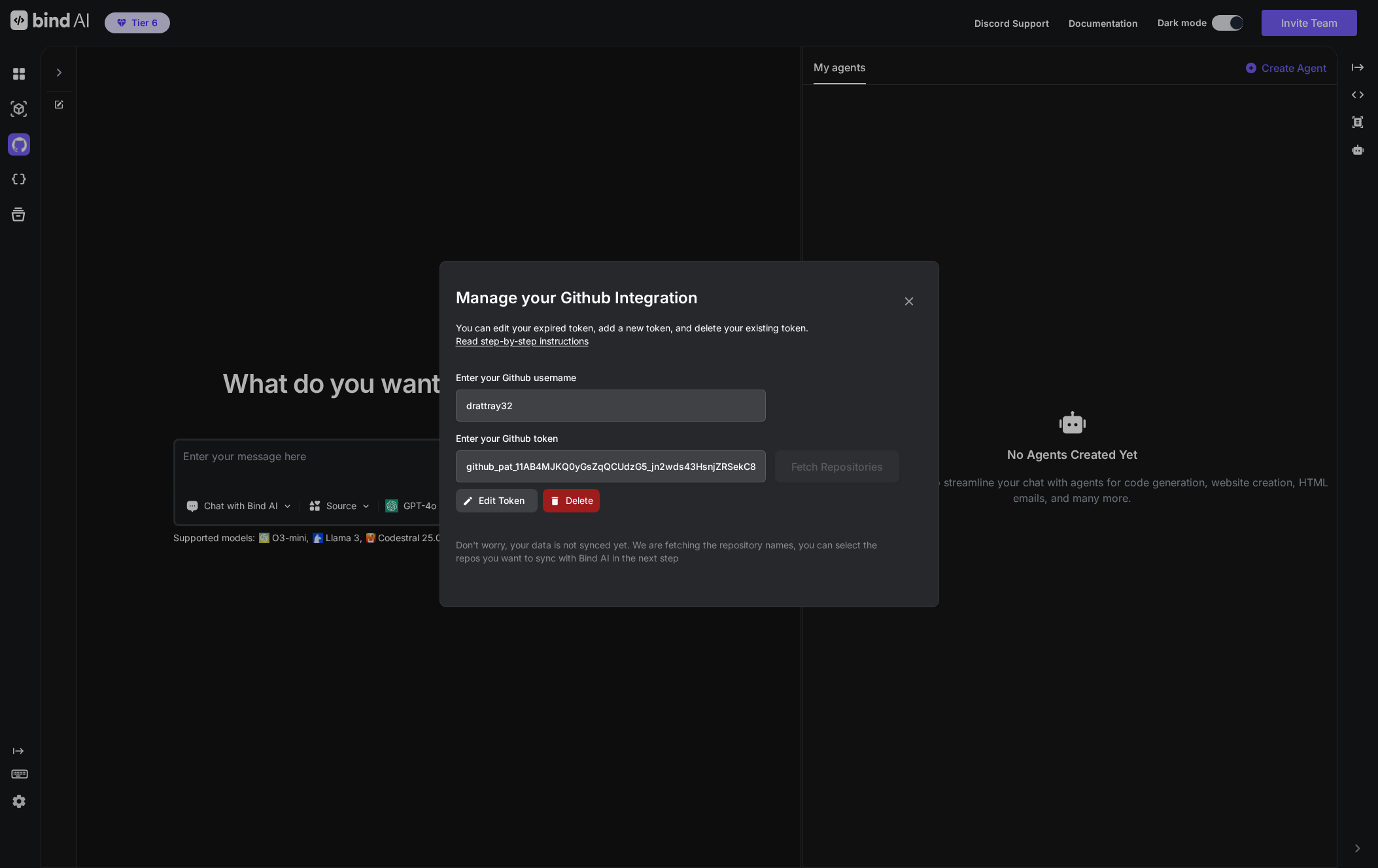
click at [570, 505] on span "Delete" at bounding box center [579, 501] width 28 height 13
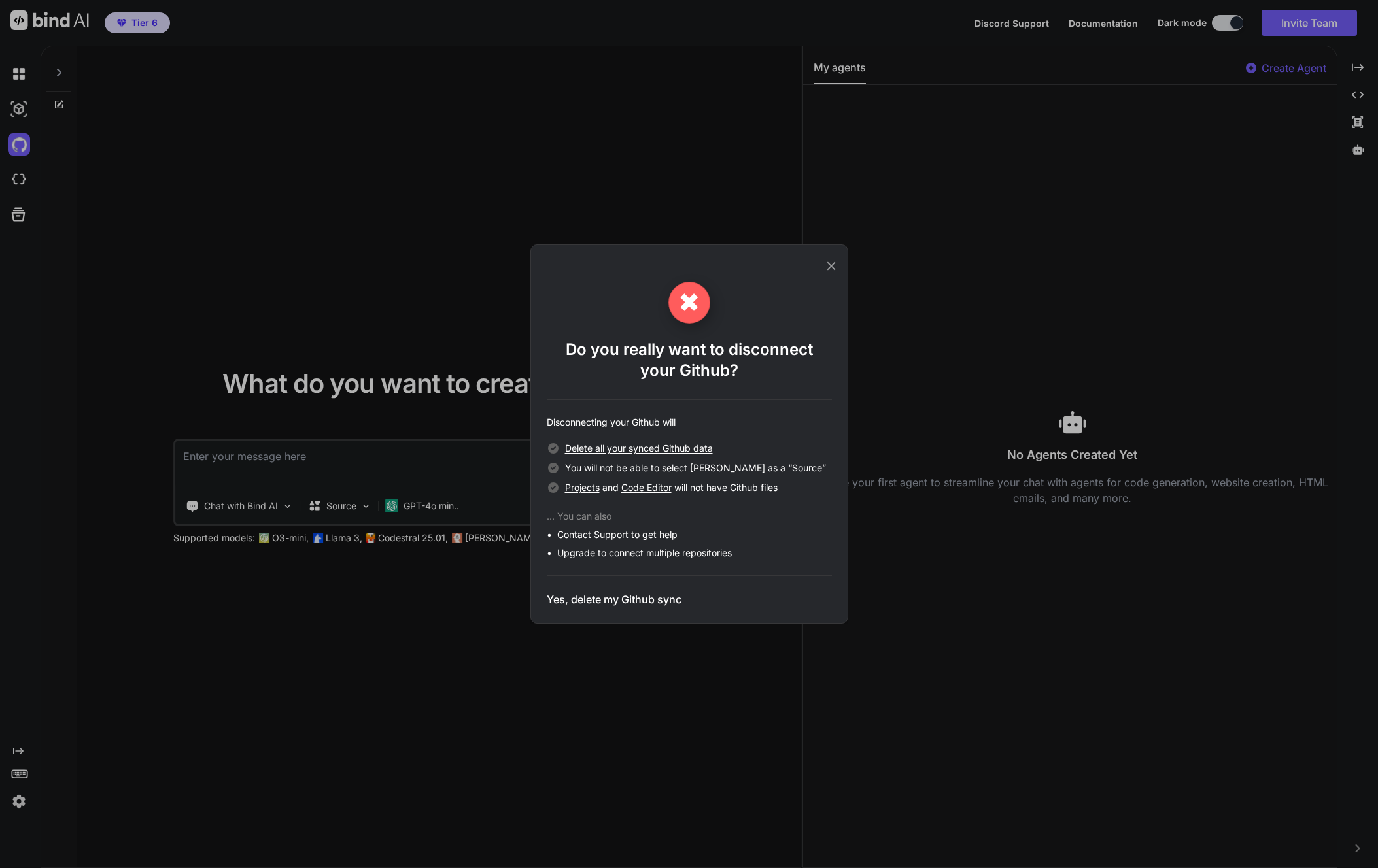
click at [608, 597] on h3 "Yes, delete my Github sync" at bounding box center [614, 599] width 134 height 15
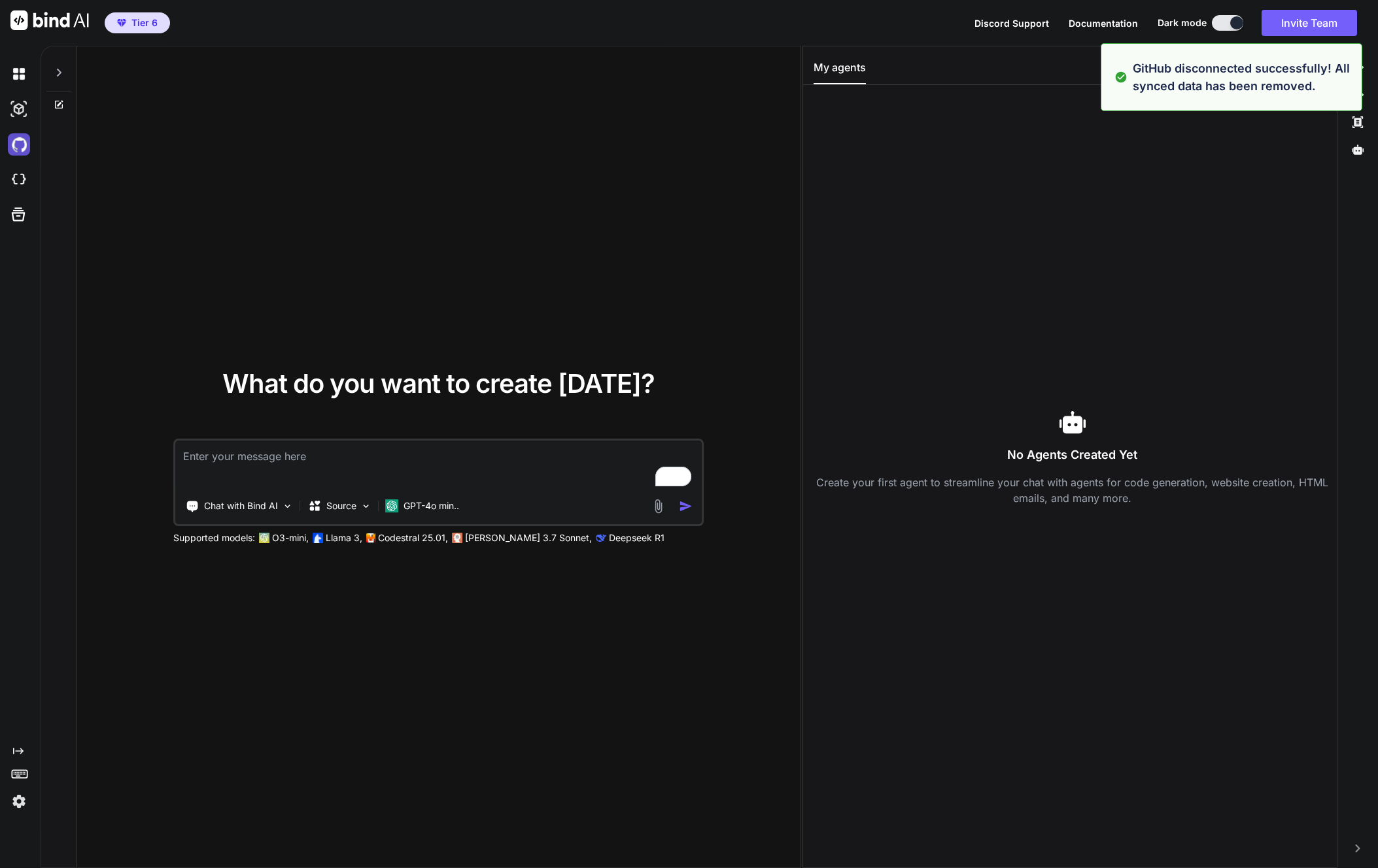
click at [22, 144] on img at bounding box center [19, 144] width 22 height 22
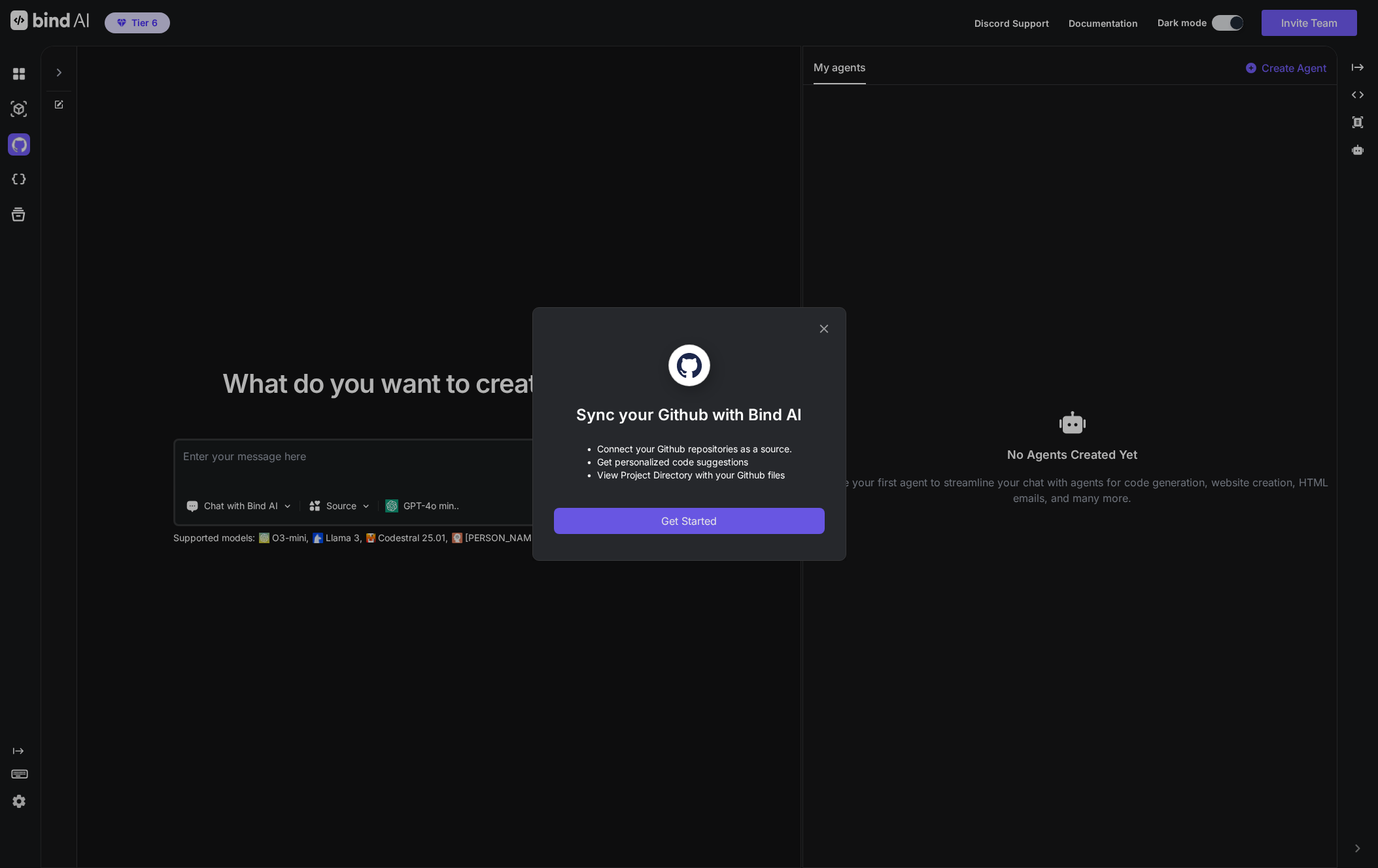
click at [666, 521] on span "Get Started" at bounding box center [689, 520] width 56 height 15
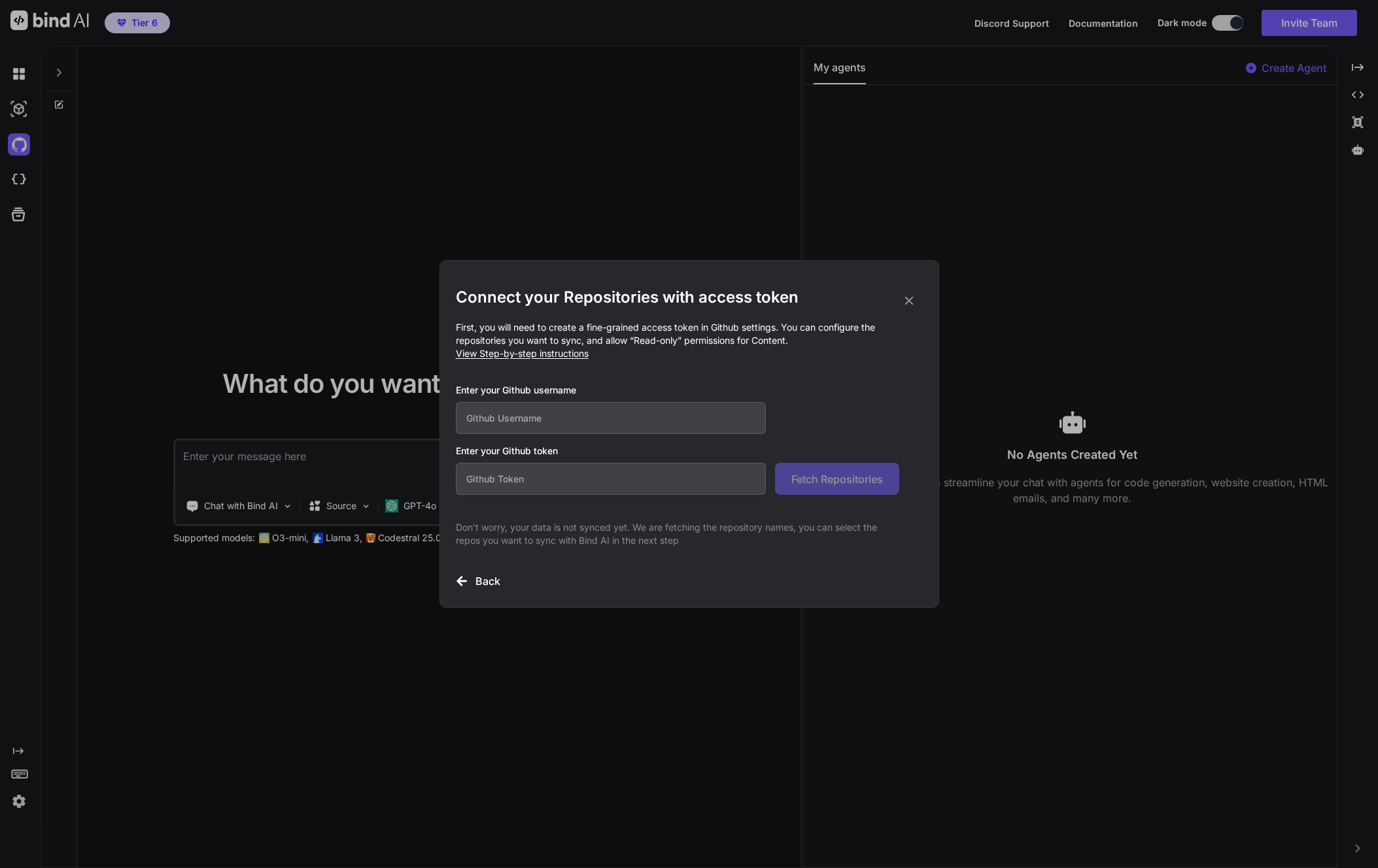
click at [524, 355] on span "View Step-by-step instructions" at bounding box center [522, 354] width 133 height 11
click at [515, 424] on input "text" at bounding box center [611, 418] width 311 height 32
type input "drattray32"
click at [481, 472] on input "text" at bounding box center [611, 479] width 311 height 32
paste input "github_pat_11AB4MJKQ0yGsZqQCUdzG5_jn2wds43HsnjZRSekC8yJl0dMWTHdqeufNzpNj7pOOJ22…"
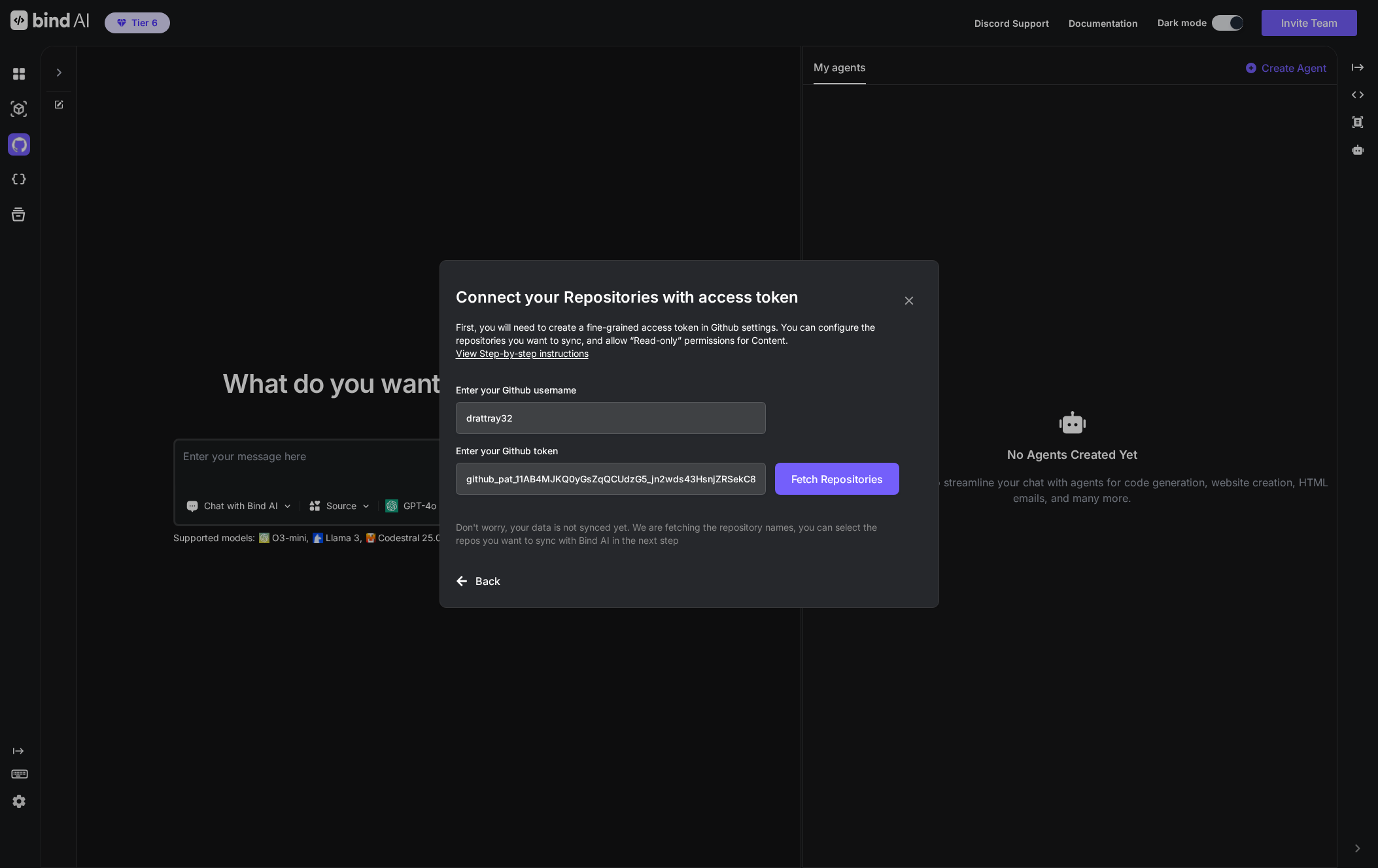
scroll to position [0, 222]
type input "github_pat_11AB4MJKQ0yGsZqQCUdzG5_jn2wds43HsnjZRSekC8yJl0dMWTHdqeufNzpNj7pOOJ22…"
click at [843, 481] on span "Fetch Repositories" at bounding box center [837, 479] width 91 height 15
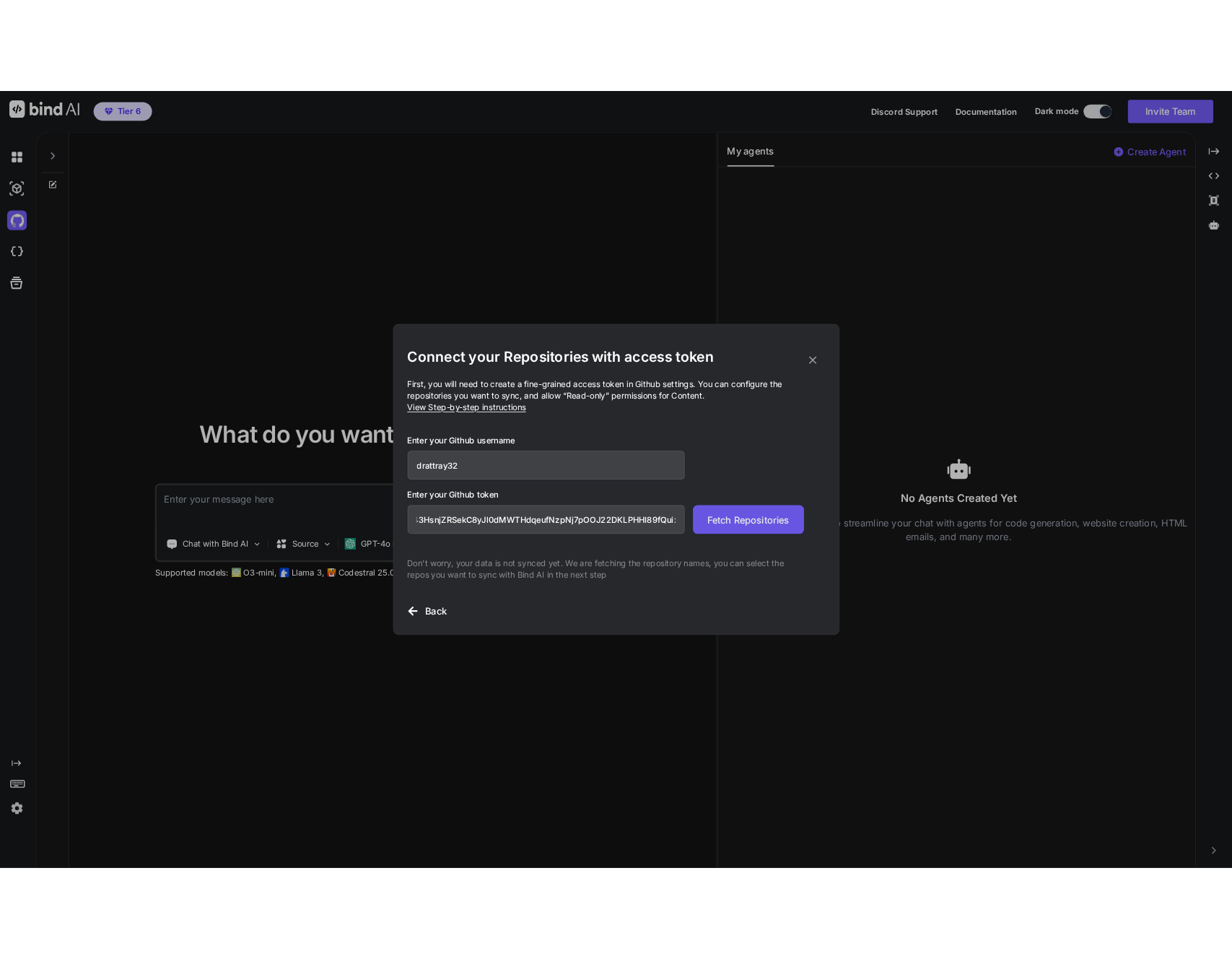
scroll to position [0, 0]
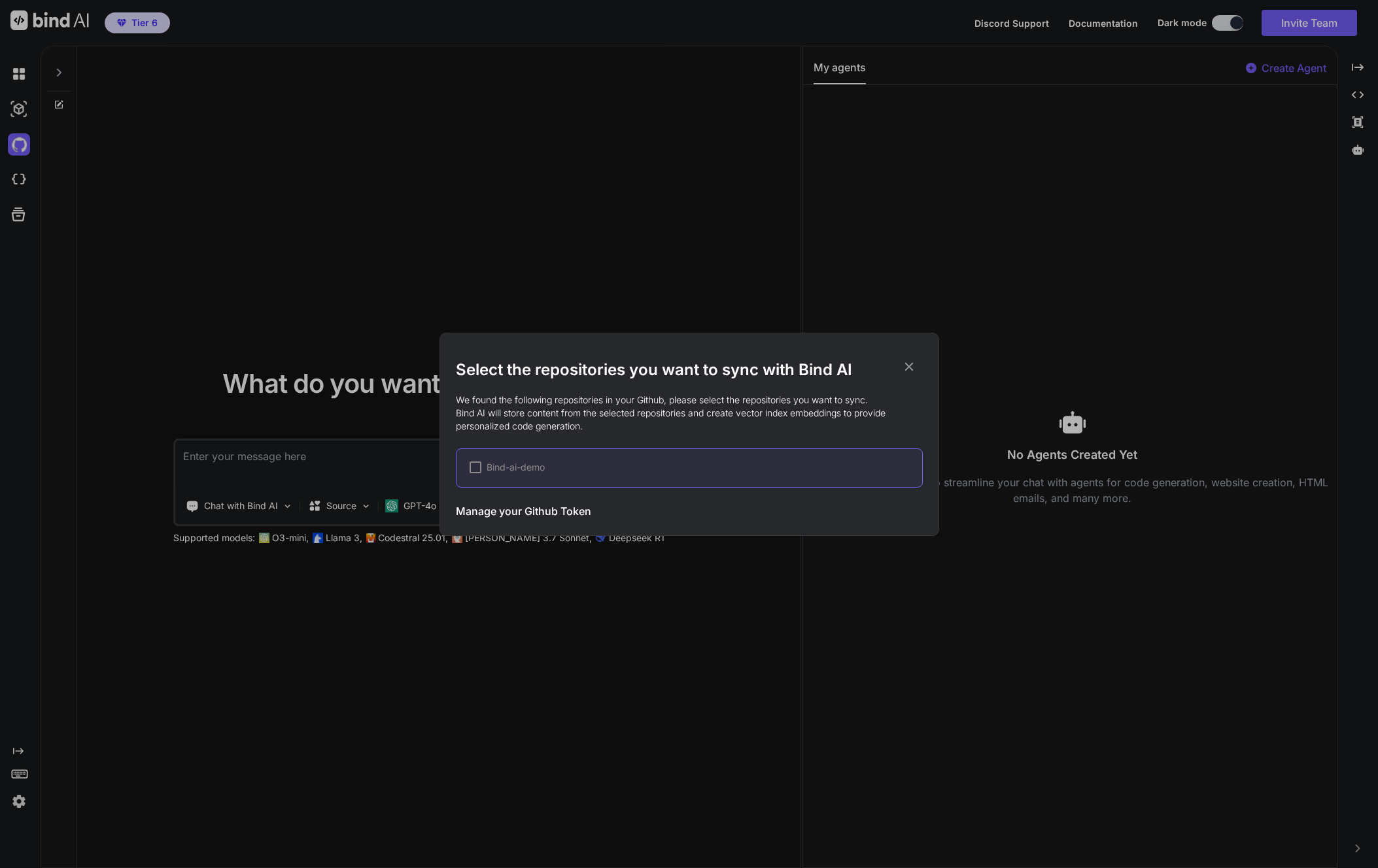
click at [475, 471] on div at bounding box center [475, 468] width 12 height 12
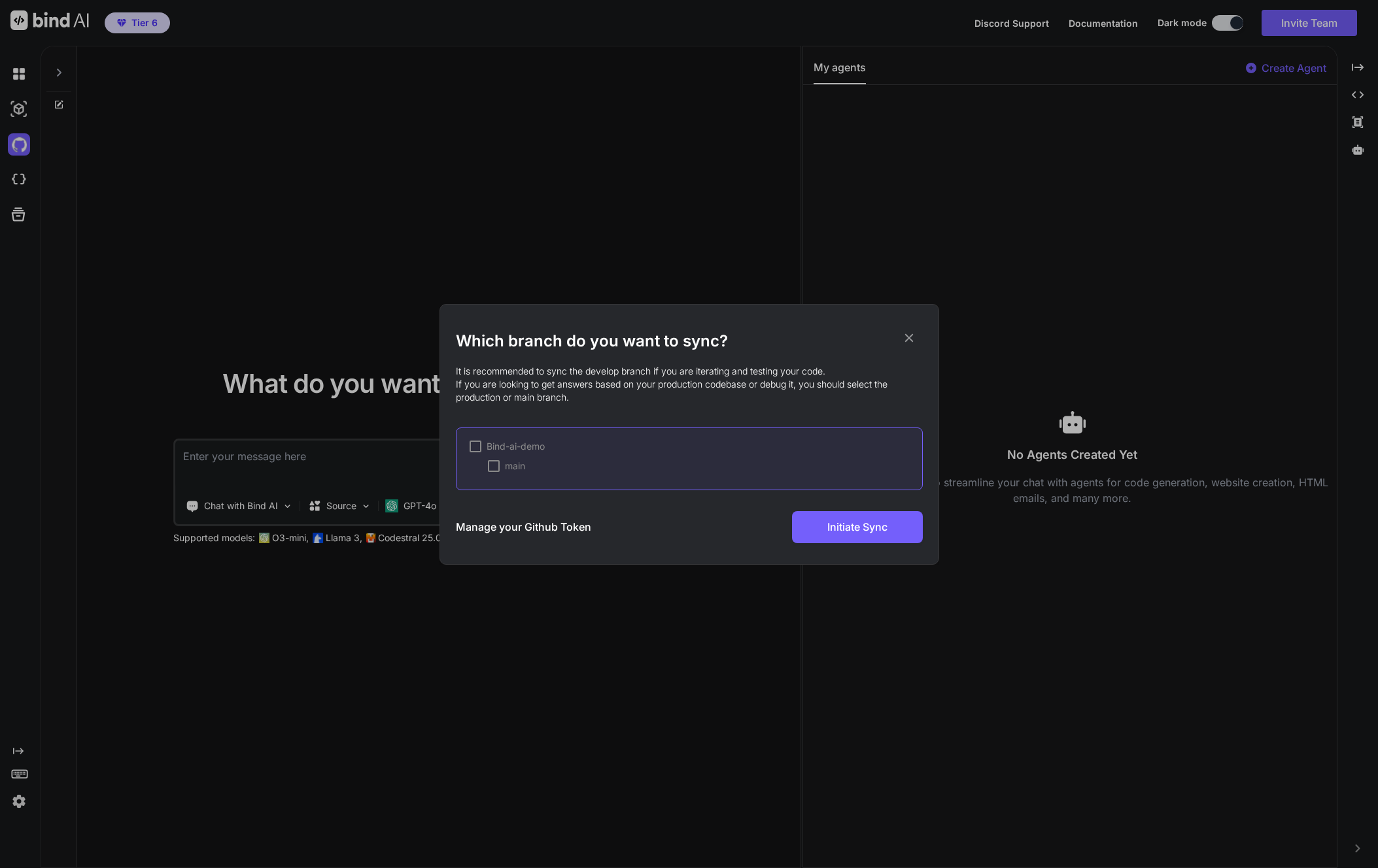
click at [524, 465] on span "main" at bounding box center [515, 466] width 20 height 13
click at [857, 530] on span "Initiate Sync" at bounding box center [857, 527] width 60 height 15
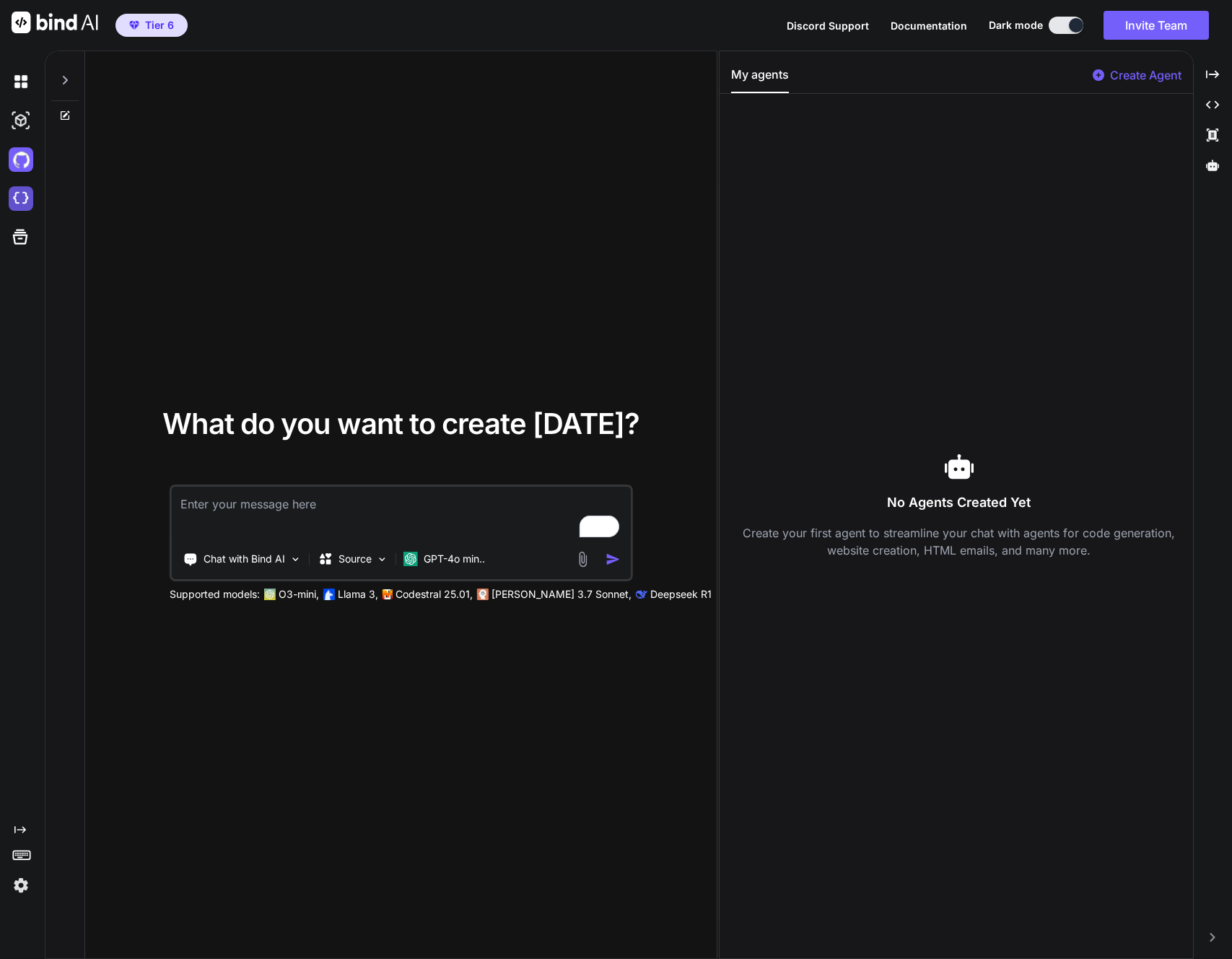
click at [28, 198] on img at bounding box center [21, 198] width 24 height 24
click at [29, 164] on img at bounding box center [21, 159] width 24 height 24
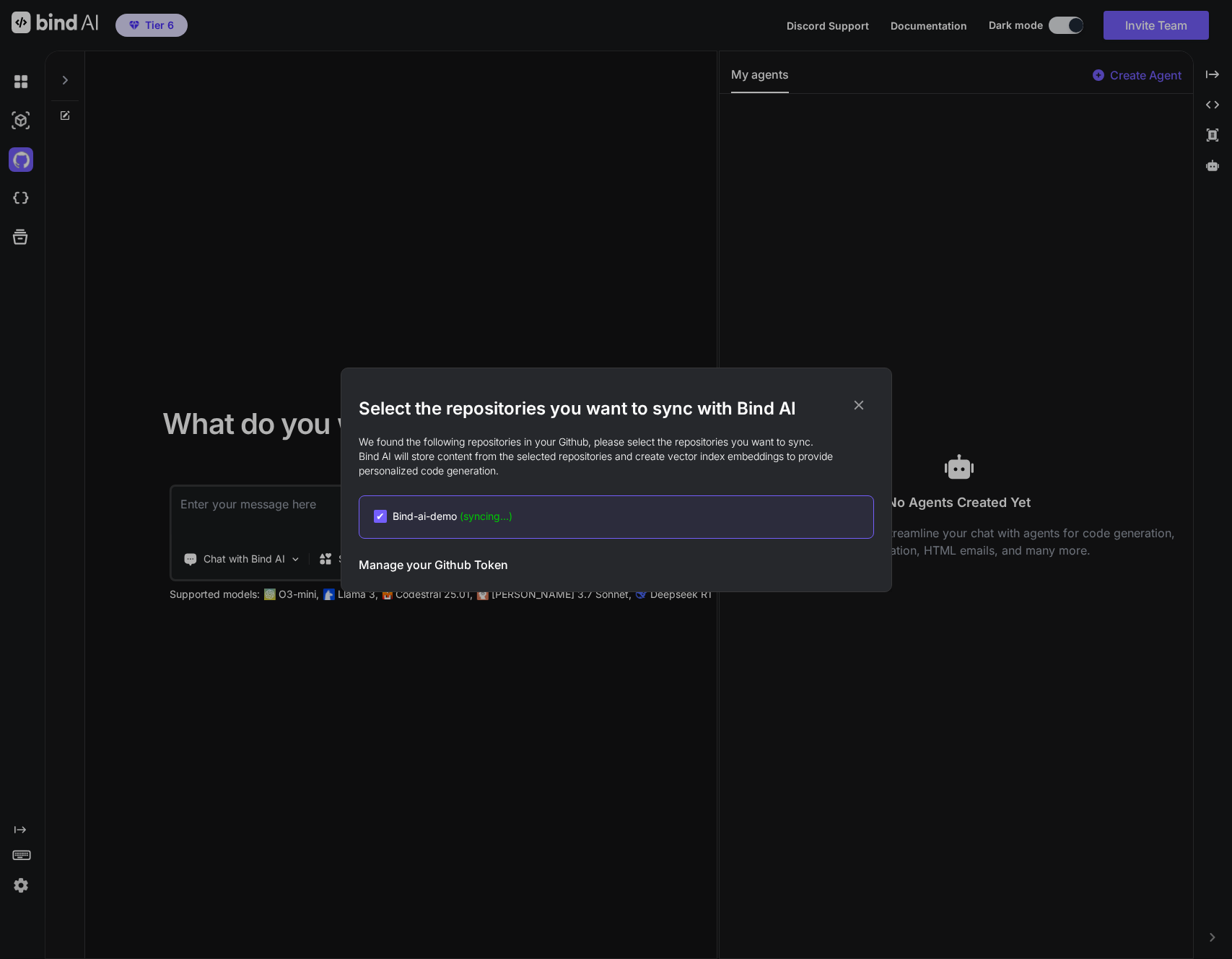
click at [488, 517] on span "(syncing...)" at bounding box center [486, 517] width 53 height 13
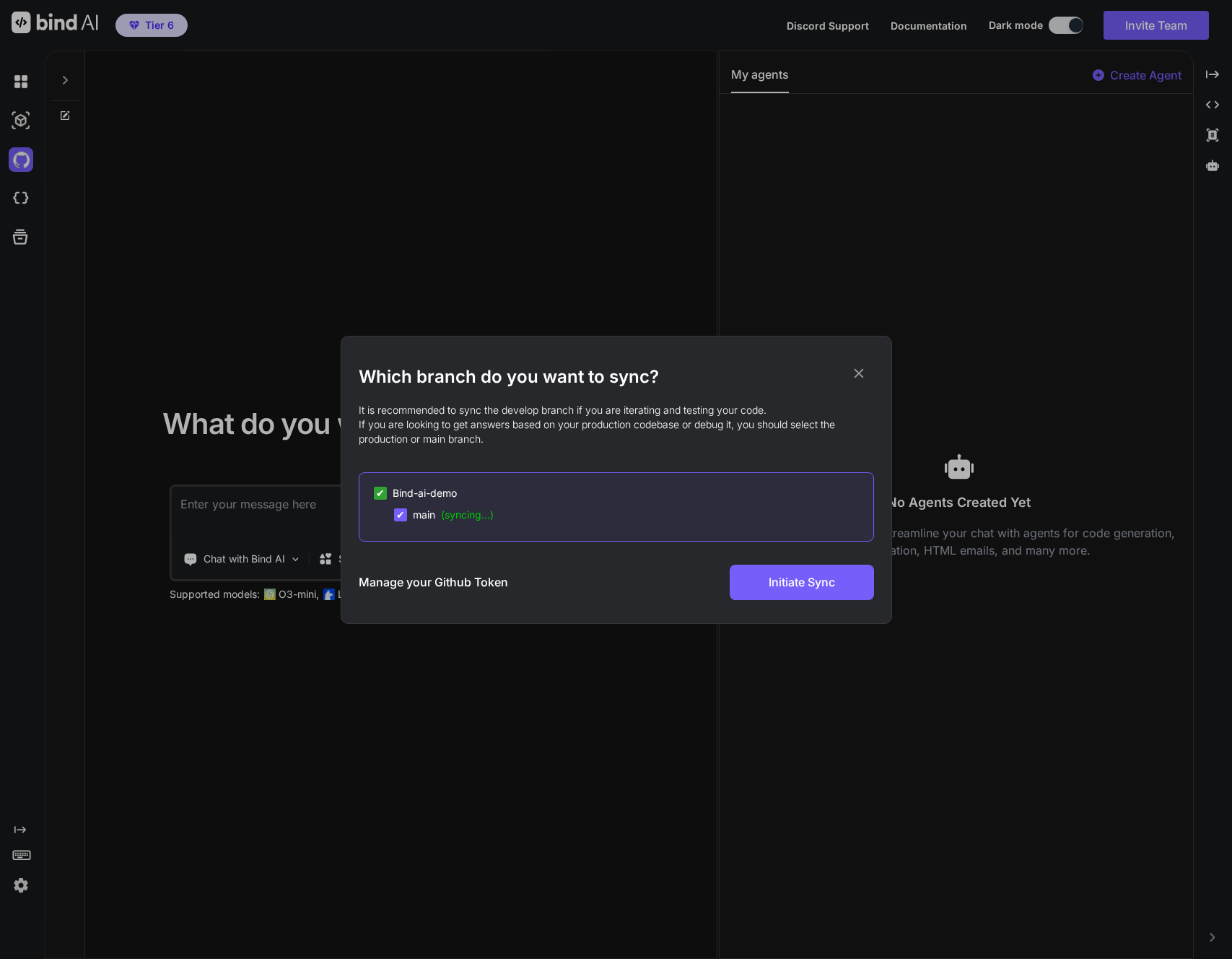
click at [859, 374] on icon at bounding box center [859, 373] width 10 height 10
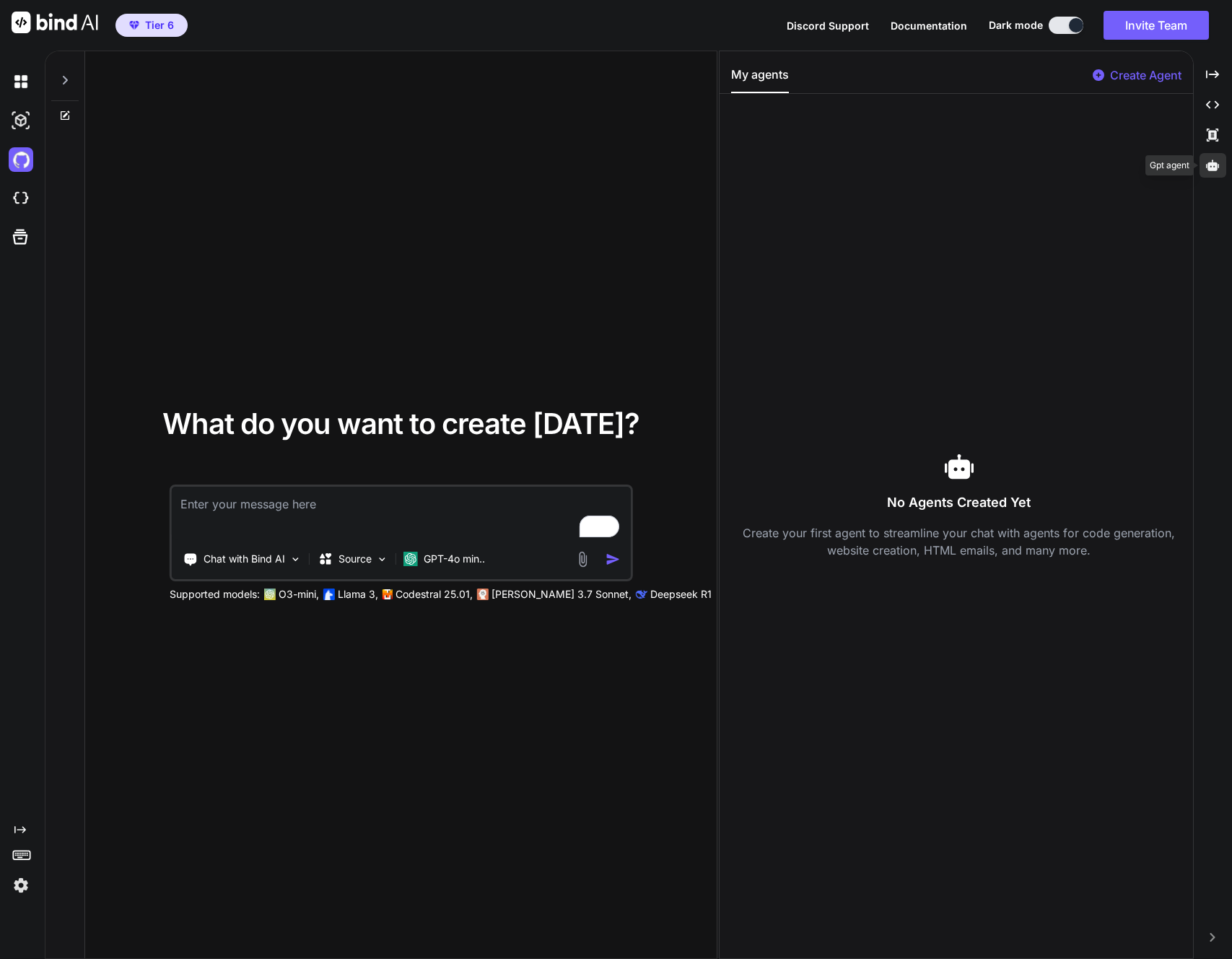
click at [1211, 166] on icon at bounding box center [1212, 165] width 13 height 13
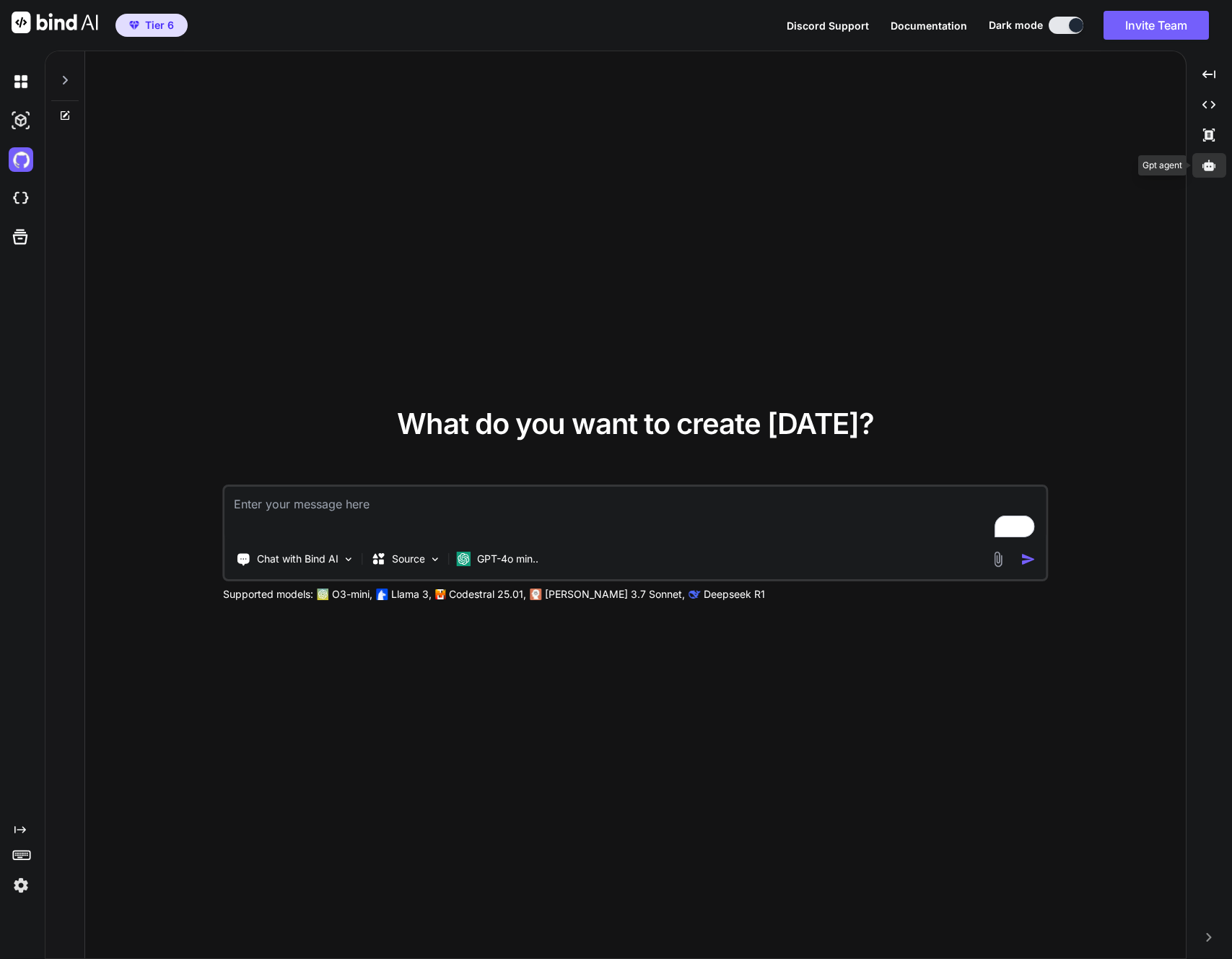
click at [1211, 166] on icon at bounding box center [1209, 165] width 13 height 13
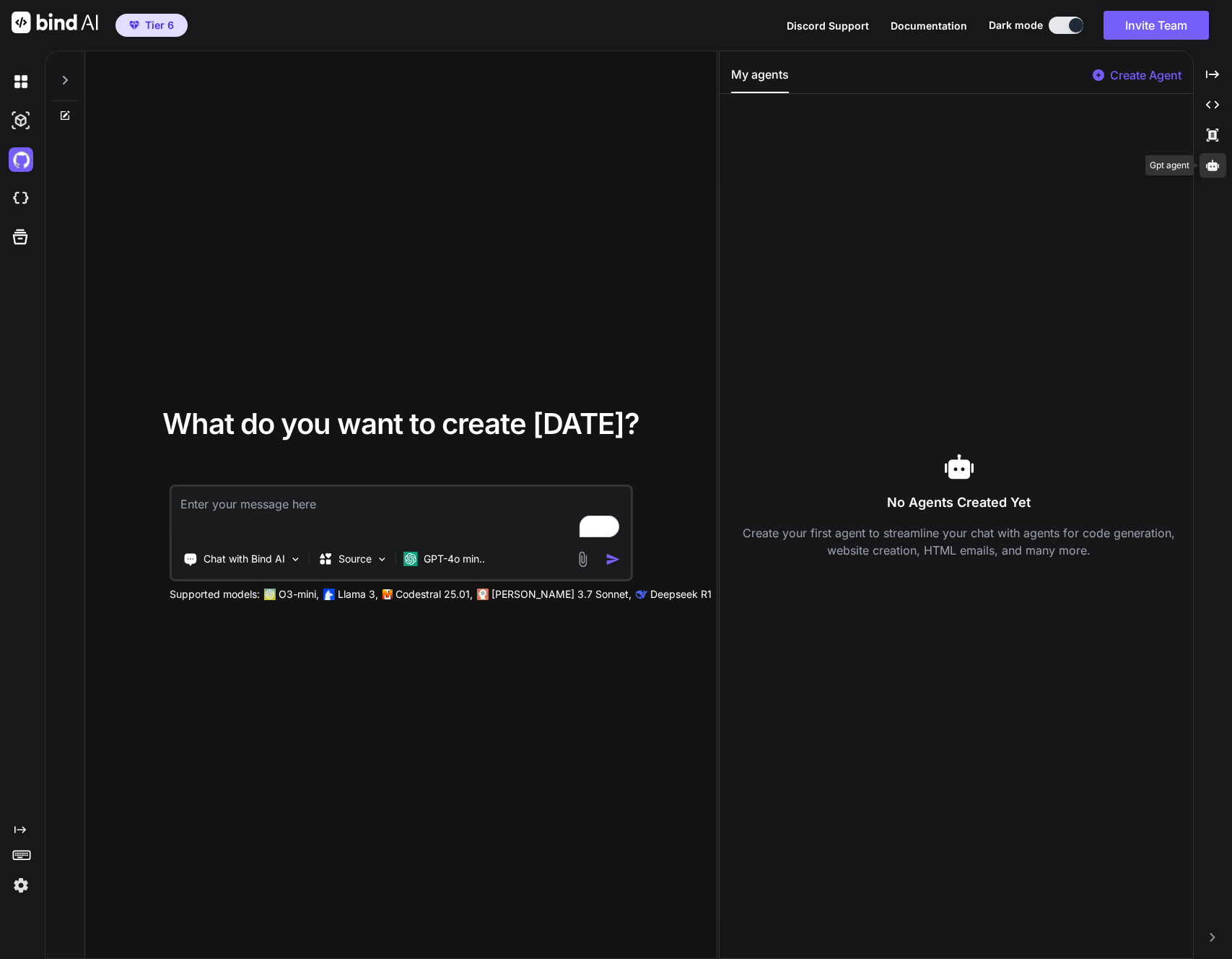
click at [1208, 166] on icon at bounding box center [1212, 165] width 13 height 11
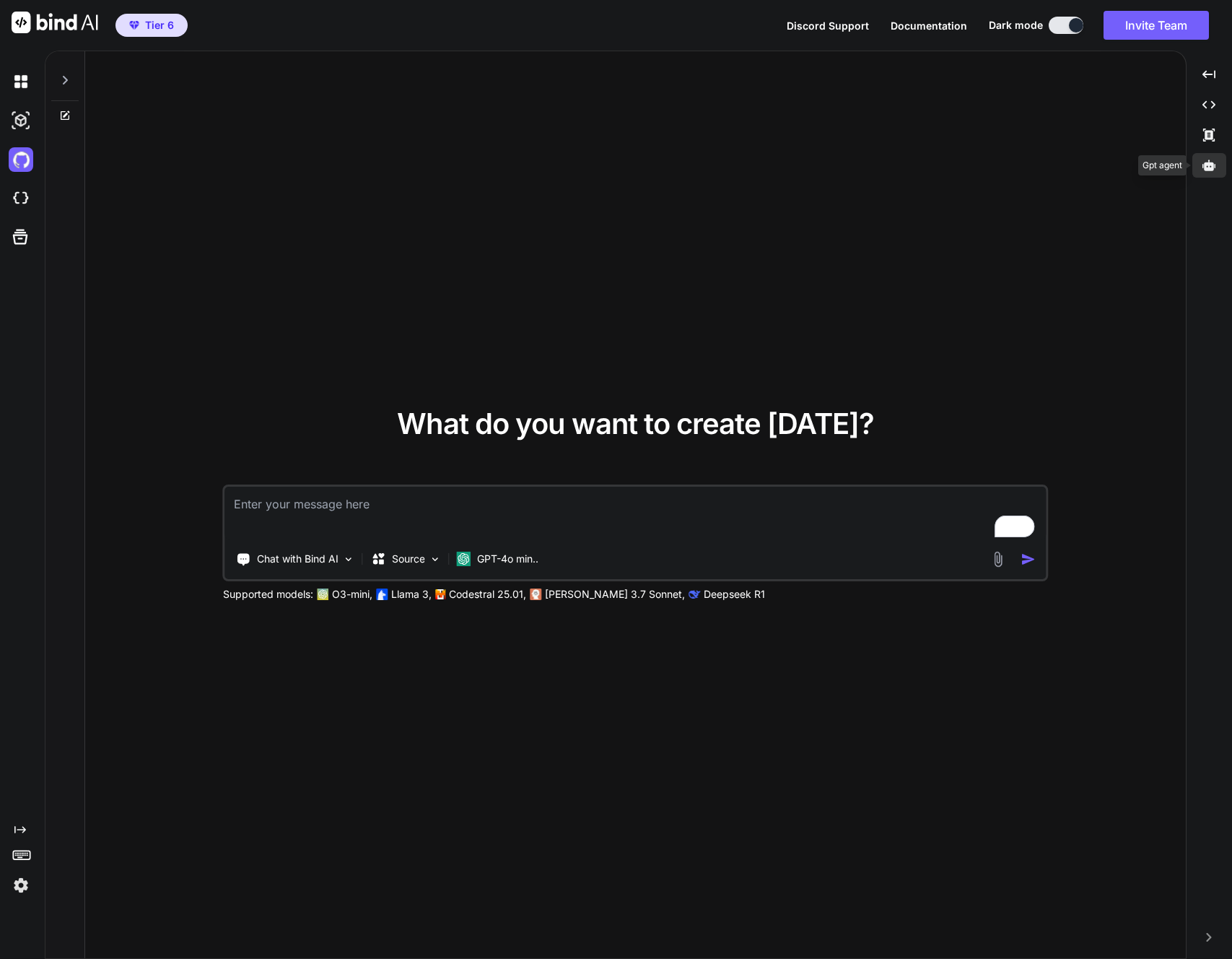
click at [1207, 166] on icon at bounding box center [1209, 165] width 13 height 13
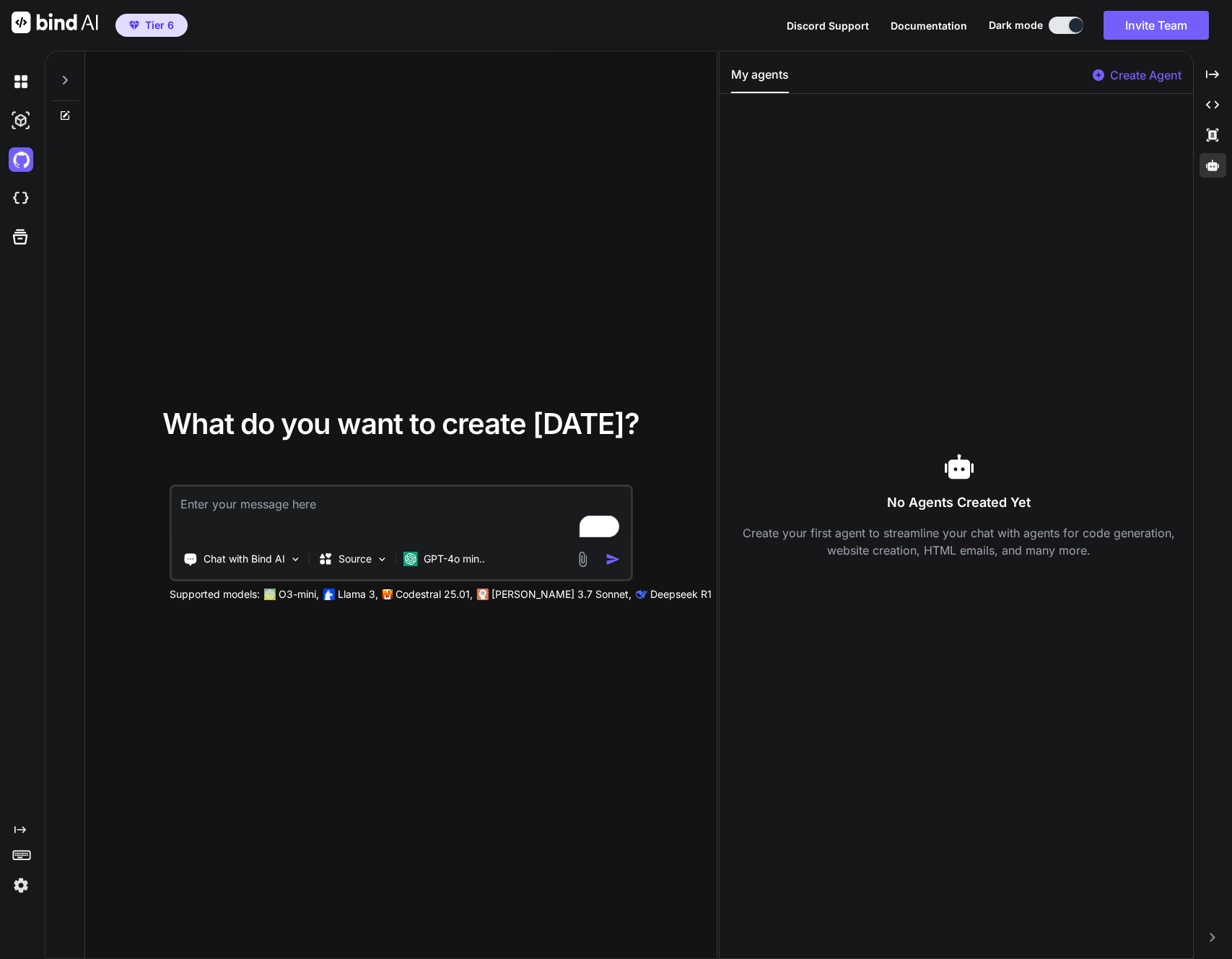
click at [1128, 75] on p "Create Agent" at bounding box center [1146, 74] width 71 height 17
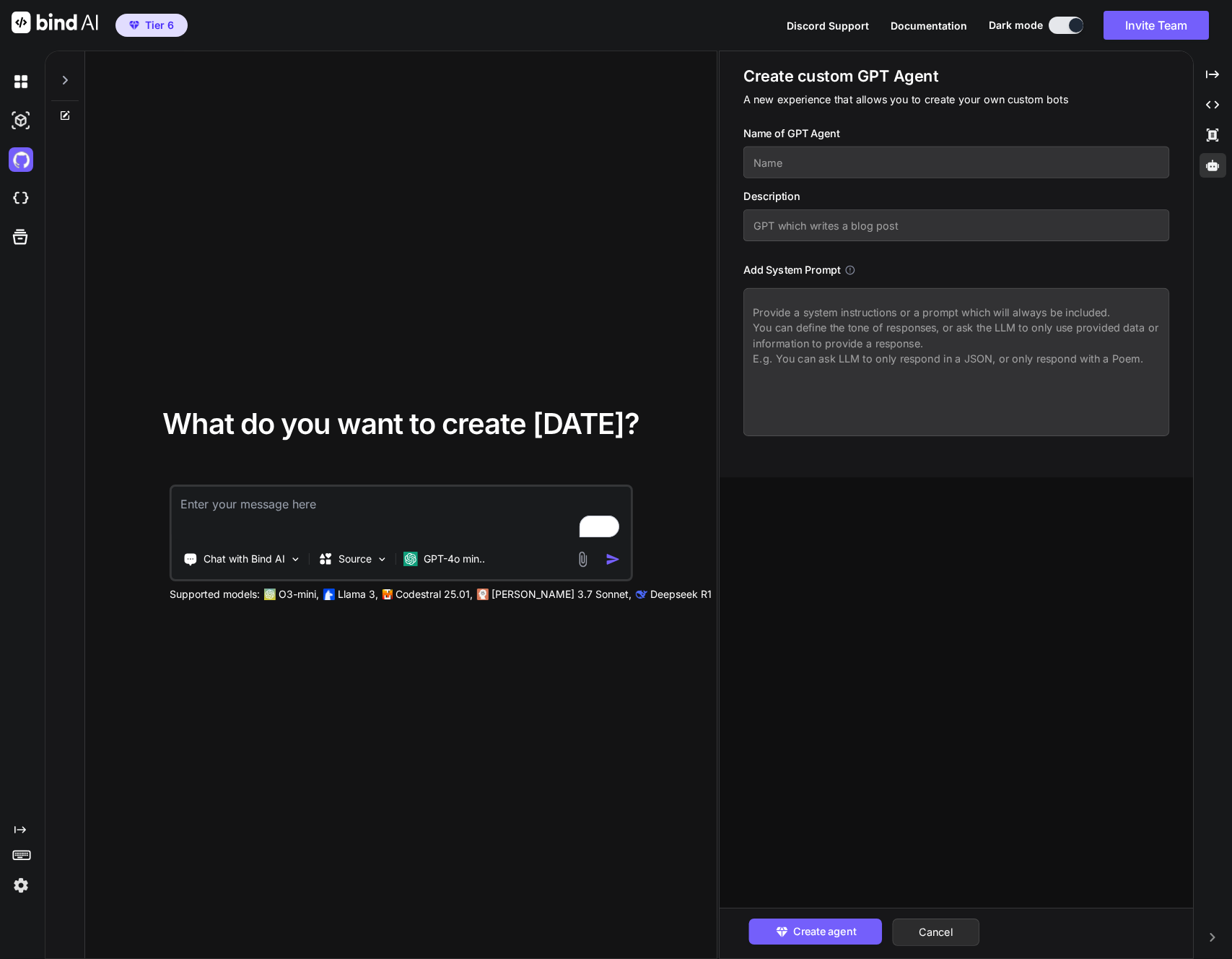
click at [788, 167] on input "text" at bounding box center [956, 163] width 426 height 32
click at [797, 164] on input "Coding agent" at bounding box center [956, 163] width 426 height 32
type input "Coding Agent"
click at [823, 231] on input "text" at bounding box center [956, 225] width 426 height 32
type input "GPT which"
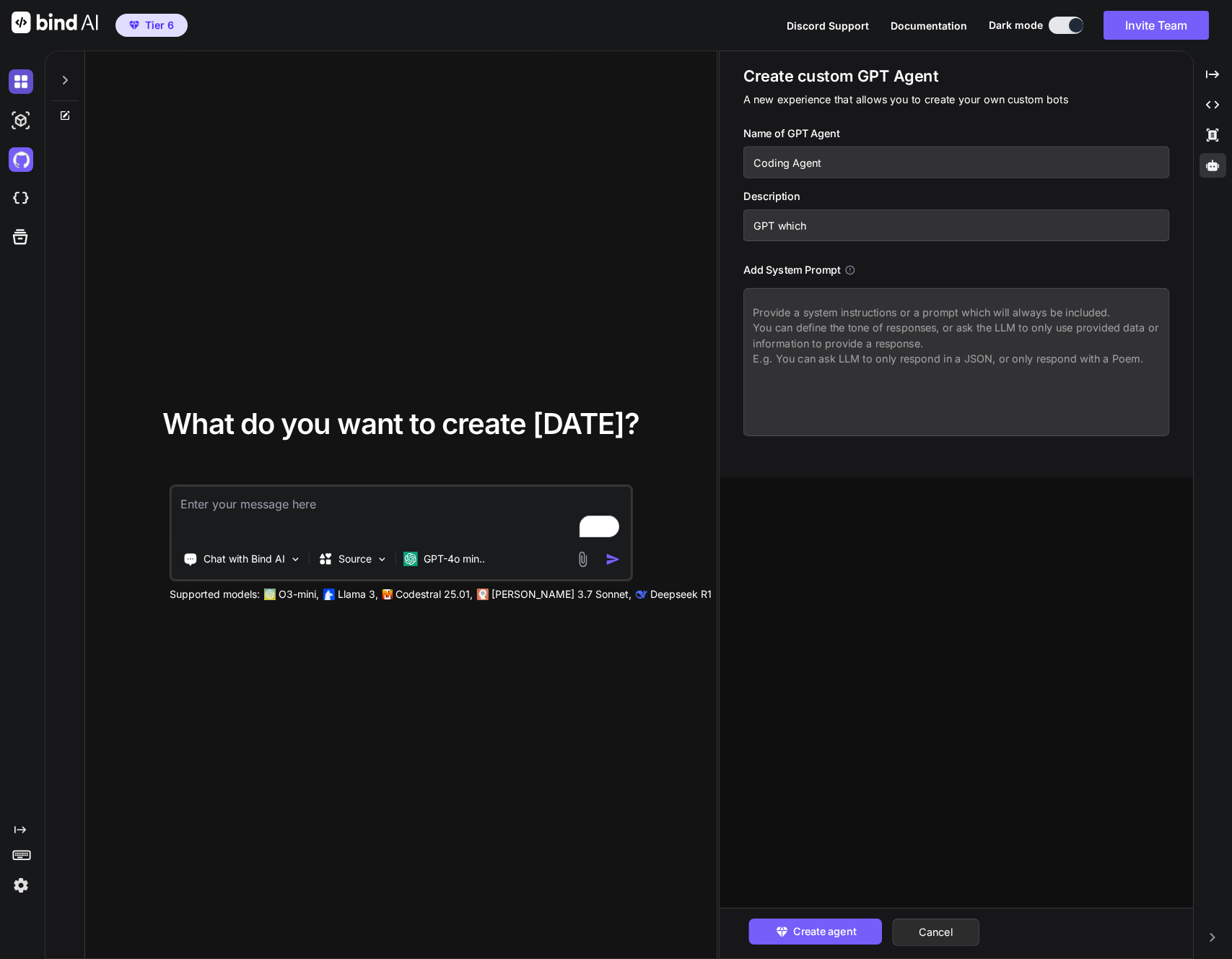
click at [23, 77] on img at bounding box center [21, 81] width 24 height 24
click at [20, 119] on img at bounding box center [21, 120] width 24 height 24
click at [22, 154] on img at bounding box center [21, 159] width 24 height 24
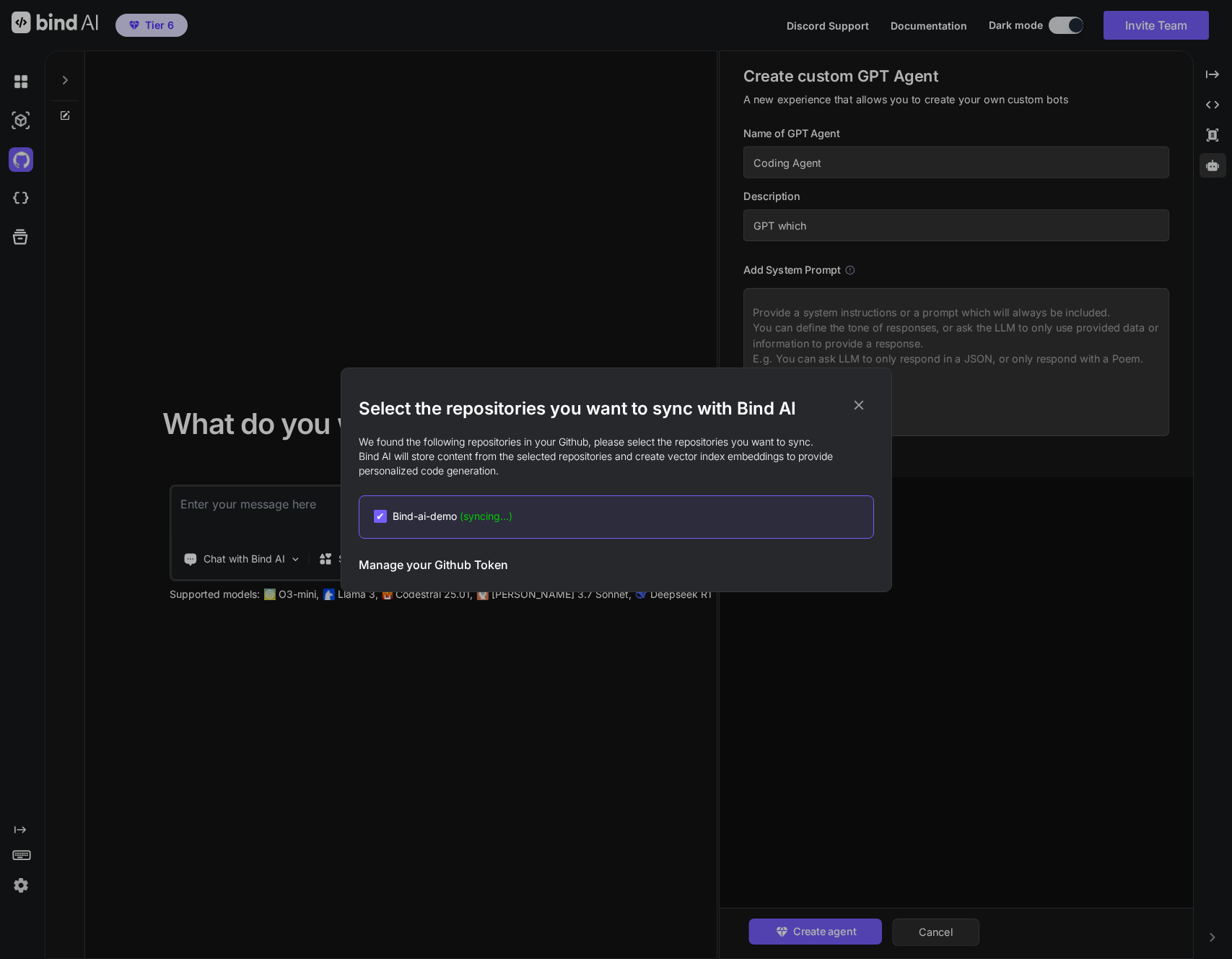
click at [854, 403] on icon at bounding box center [859, 405] width 16 height 16
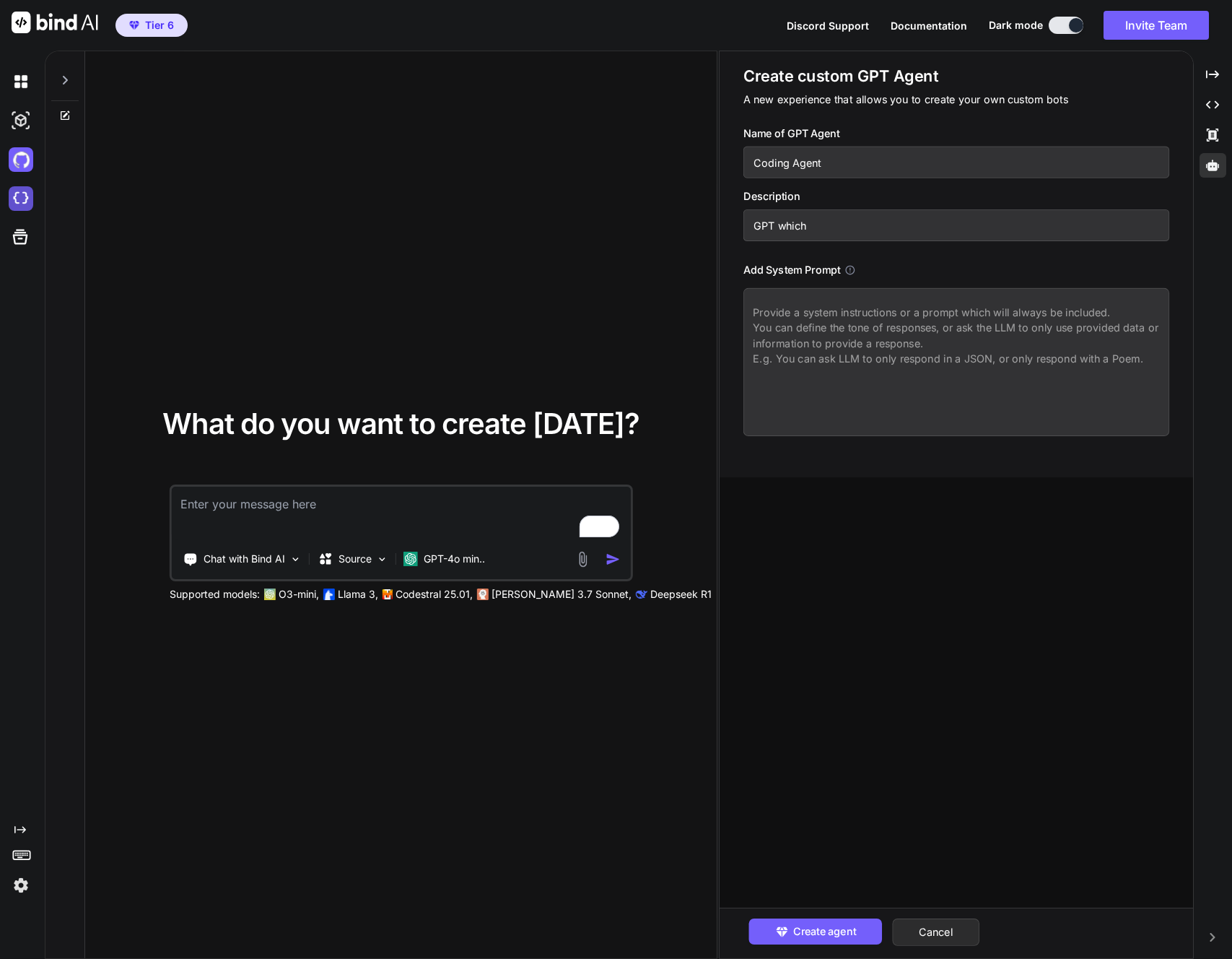
click at [18, 198] on img at bounding box center [21, 198] width 24 height 24
click at [21, 239] on icon at bounding box center [21, 237] width 15 height 15
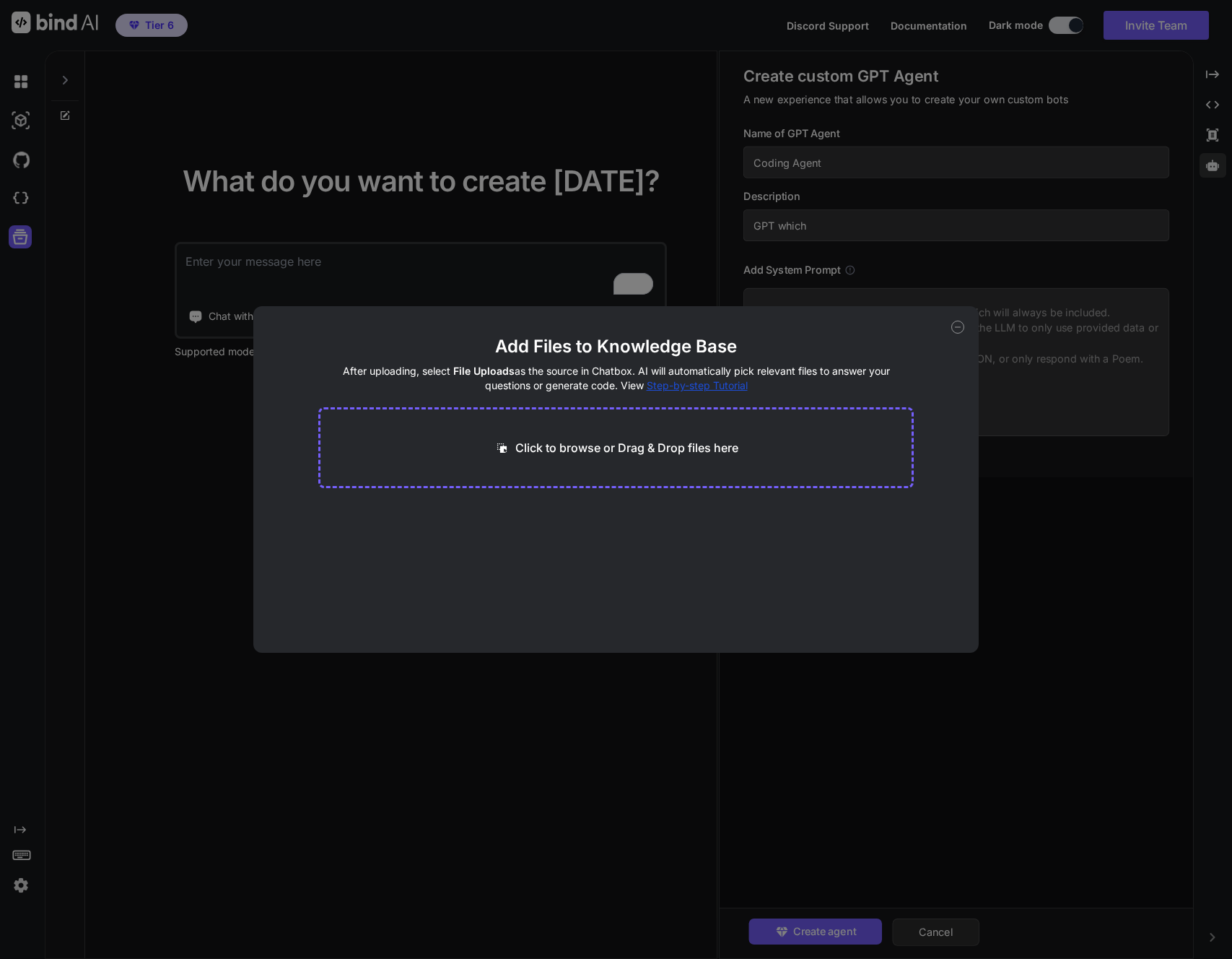
click at [956, 325] on icon at bounding box center [958, 327] width 13 height 13
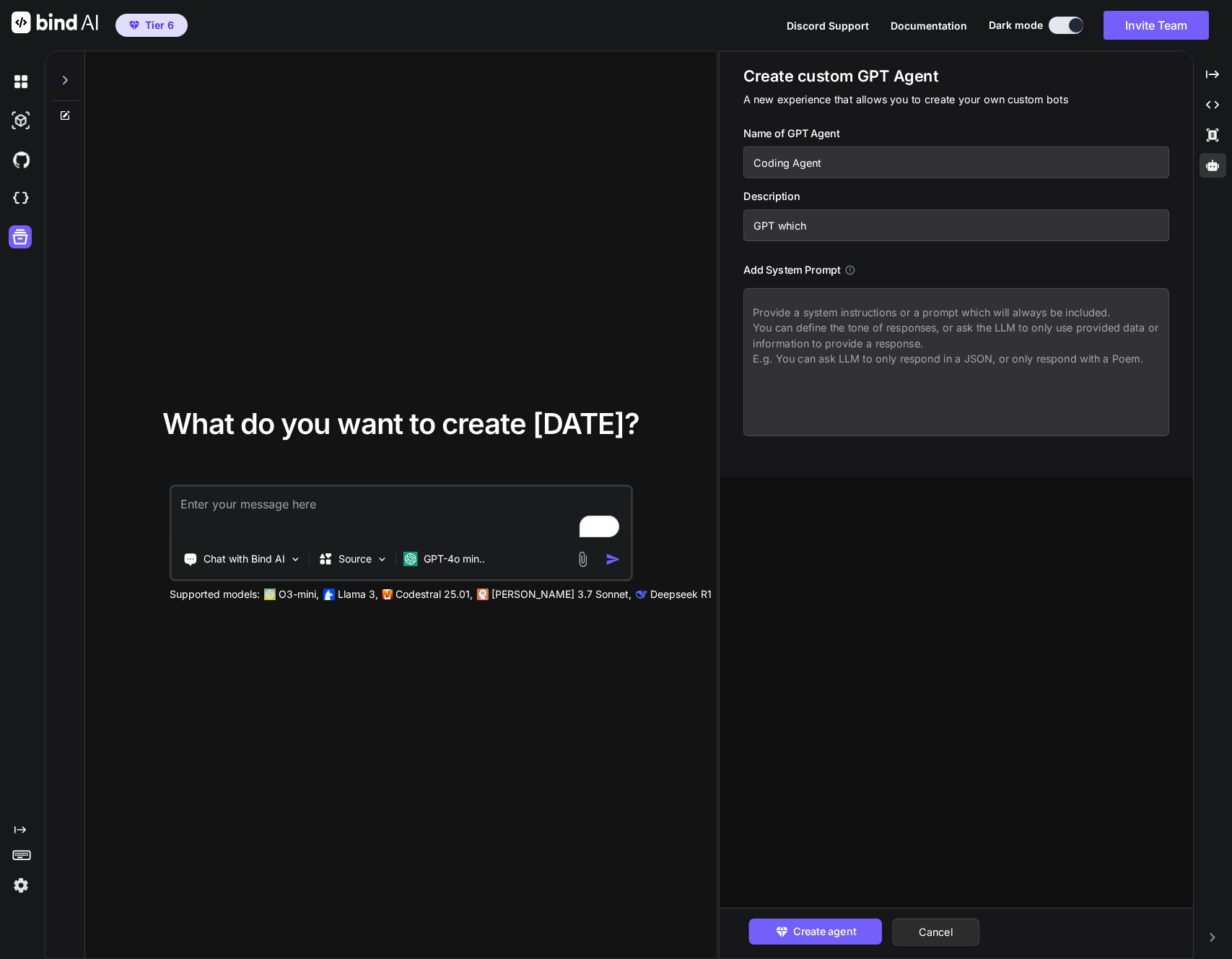
click at [66, 77] on icon at bounding box center [64, 80] width 12 height 12
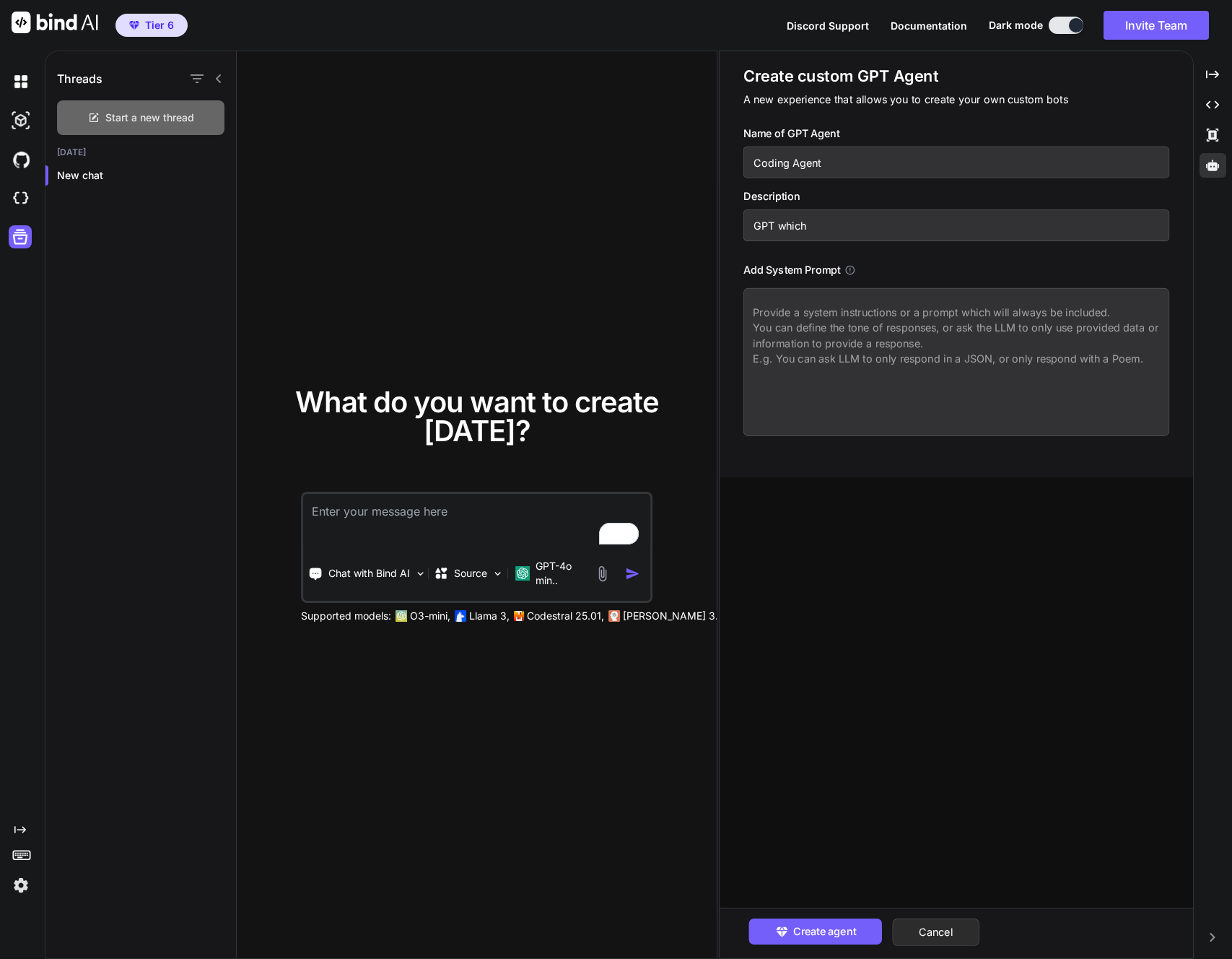
click at [114, 115] on span "Start a new thread" at bounding box center [149, 118] width 88 height 14
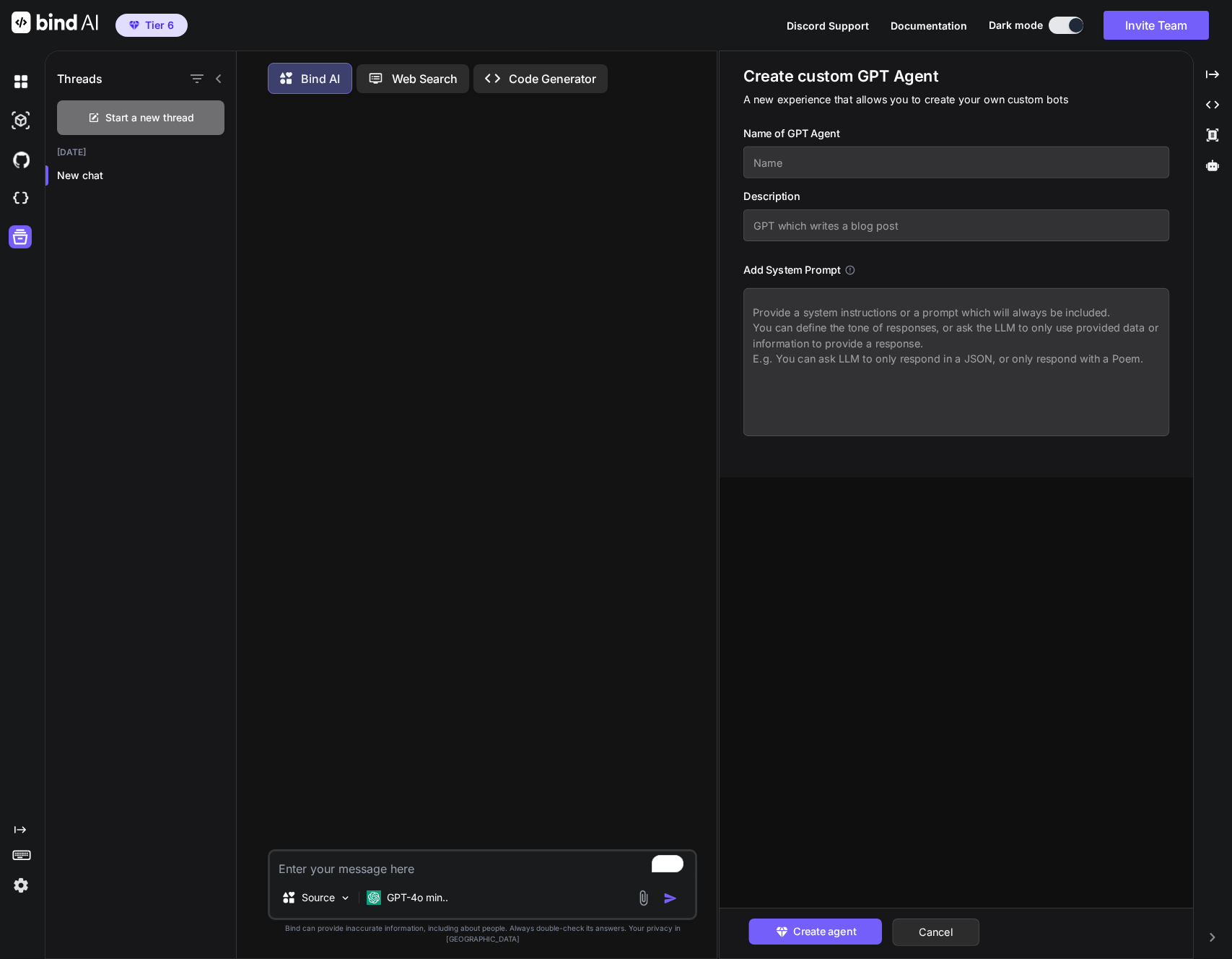
click at [555, 75] on p "Code Generator" at bounding box center [553, 78] width 88 height 17
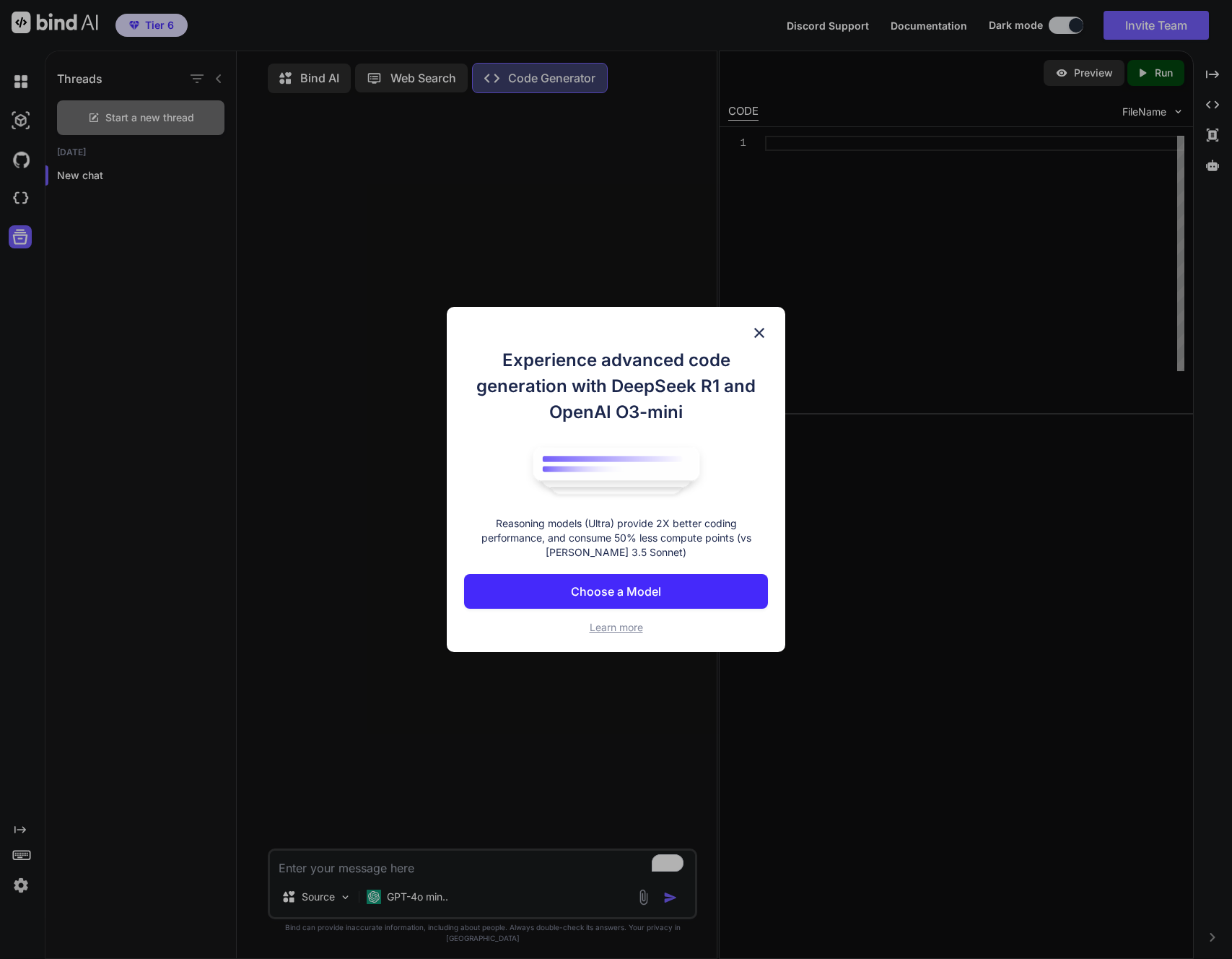
click at [671, 588] on button "Choose a Model" at bounding box center [616, 591] width 304 height 35
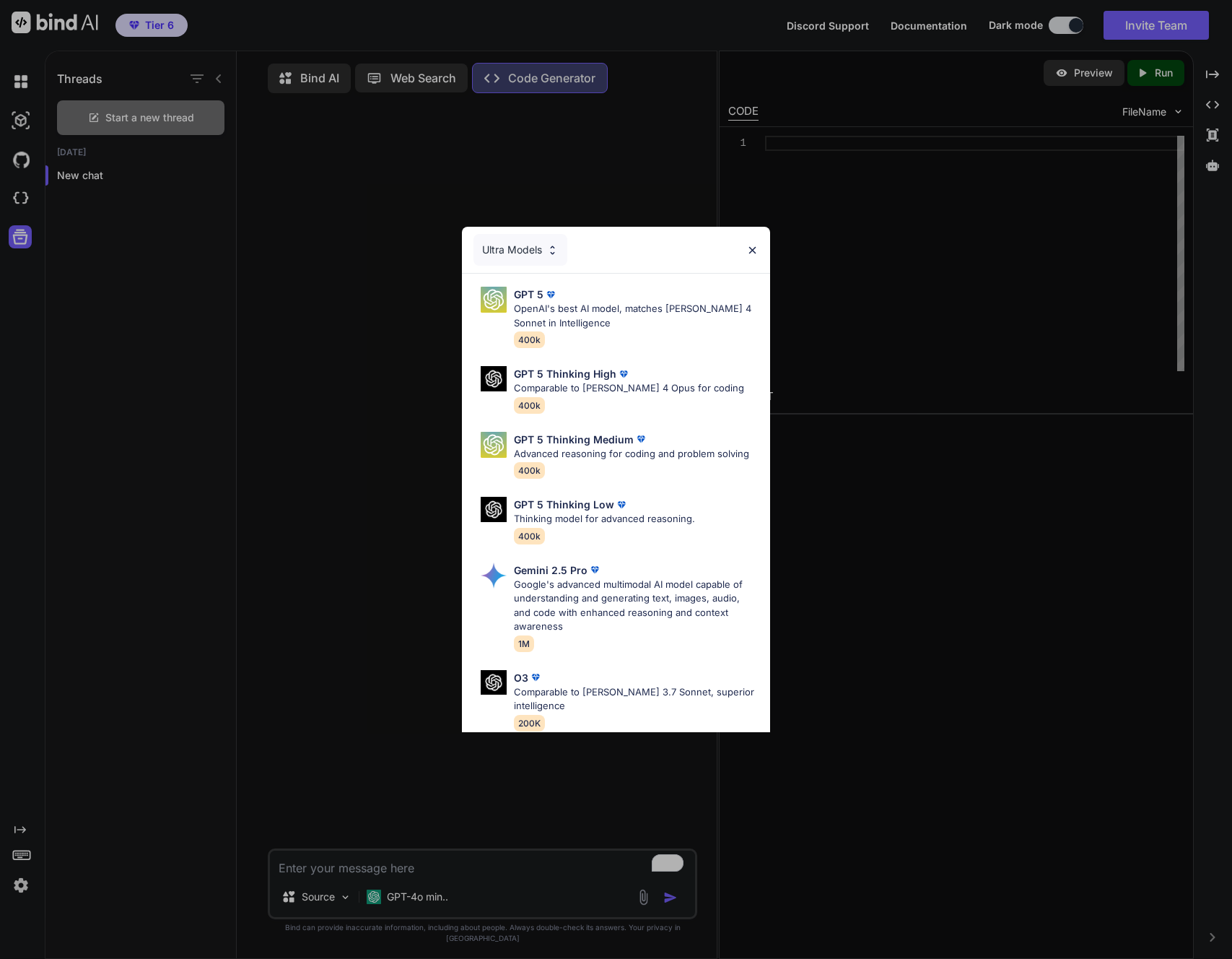
click at [554, 247] on img at bounding box center [553, 250] width 13 height 13
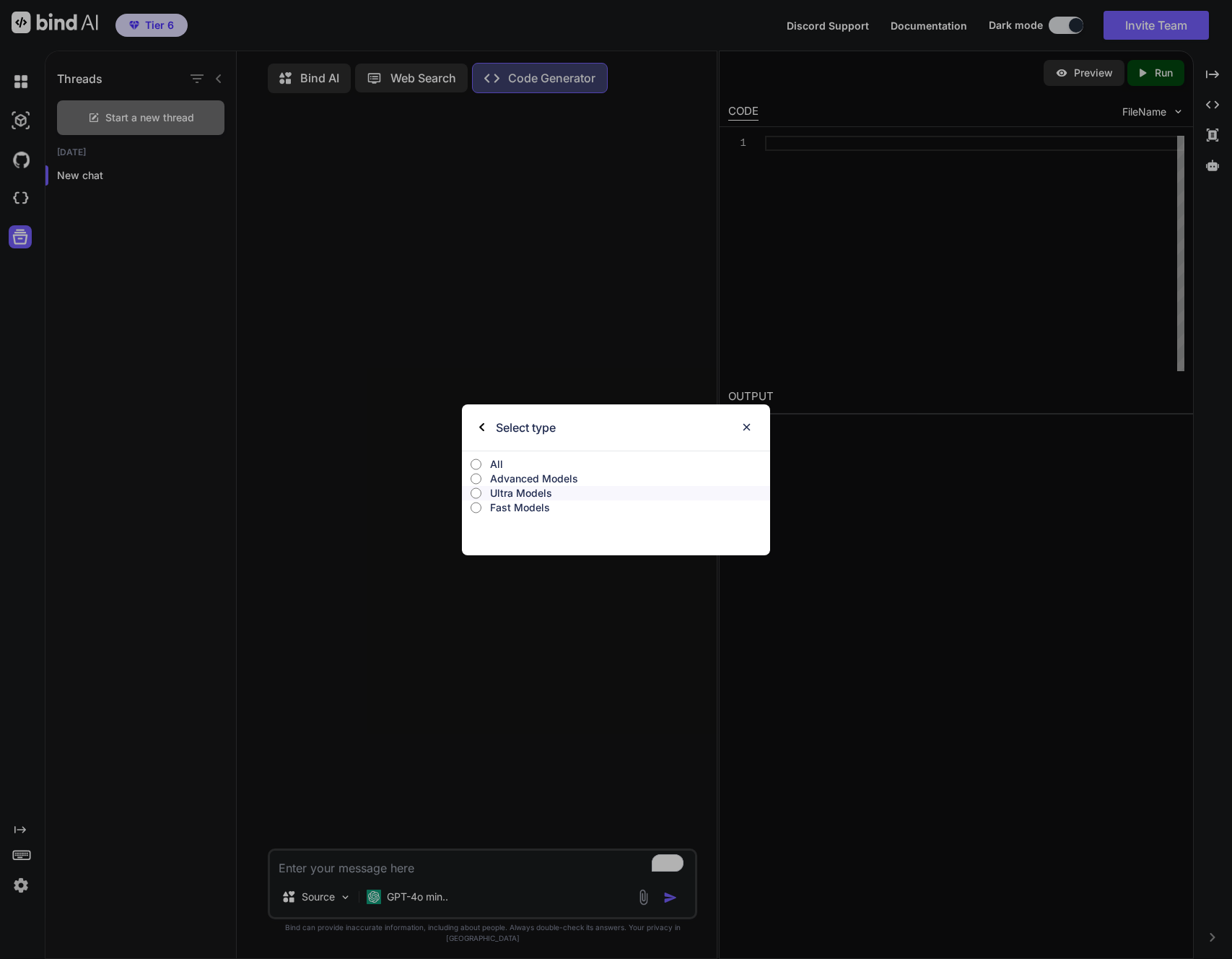
click at [480, 424] on img at bounding box center [482, 428] width 5 height 9
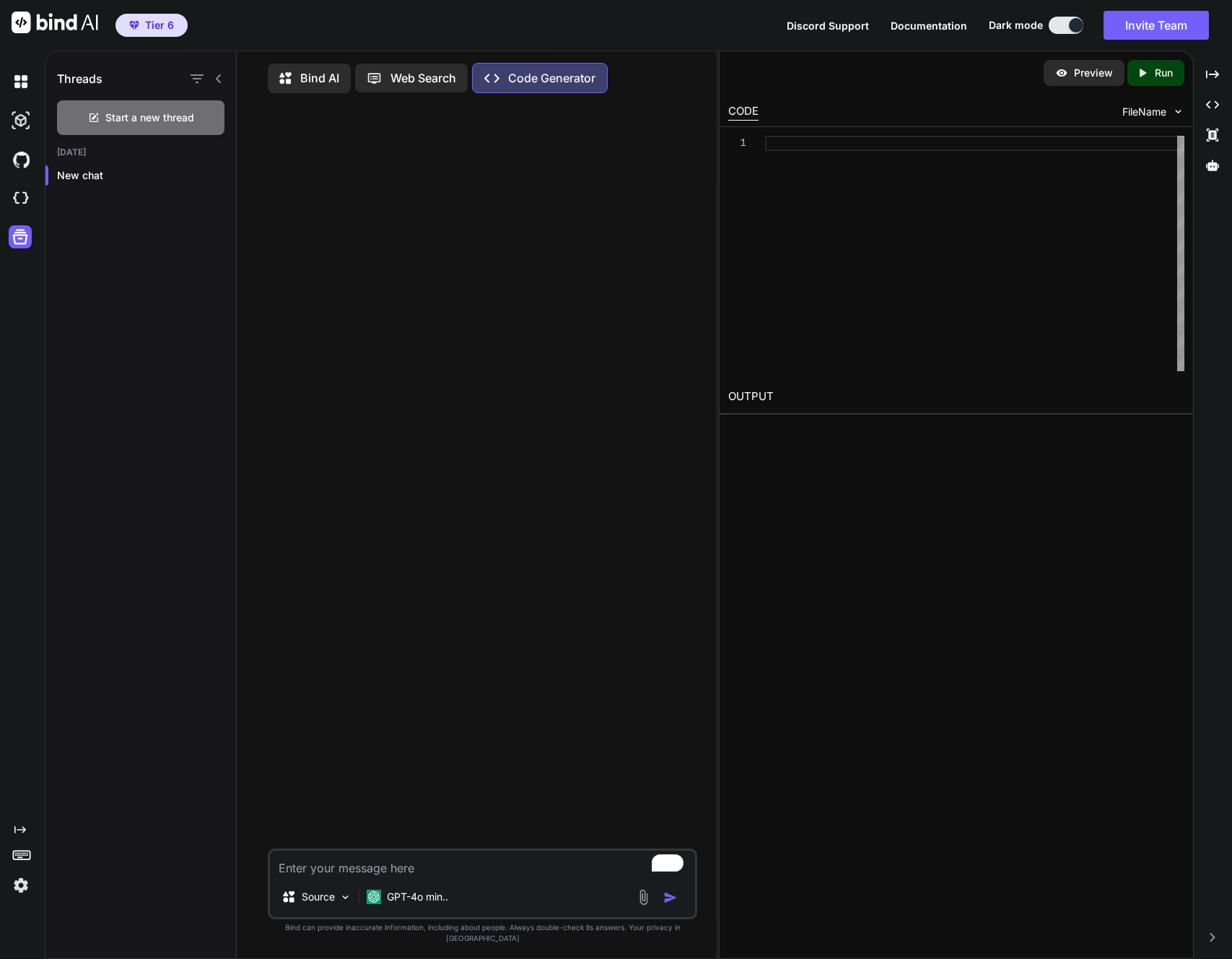
click at [550, 90] on div "Created with Pixso. Code Generator" at bounding box center [541, 78] width 136 height 30
click at [551, 81] on p "Code Generator" at bounding box center [552, 78] width 88 height 17
click at [531, 73] on p "Code Generator" at bounding box center [552, 78] width 88 height 17
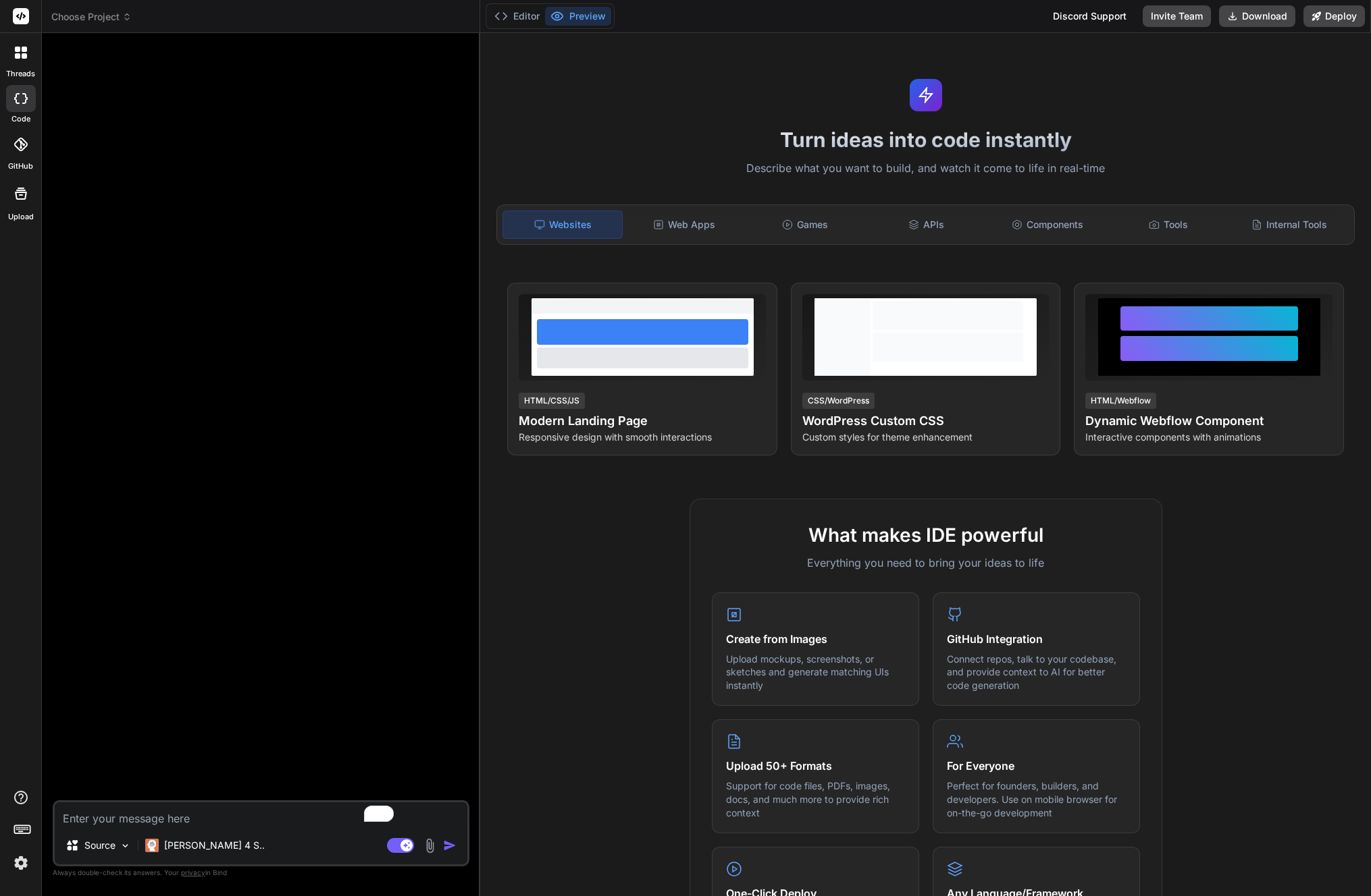
type textarea "x"
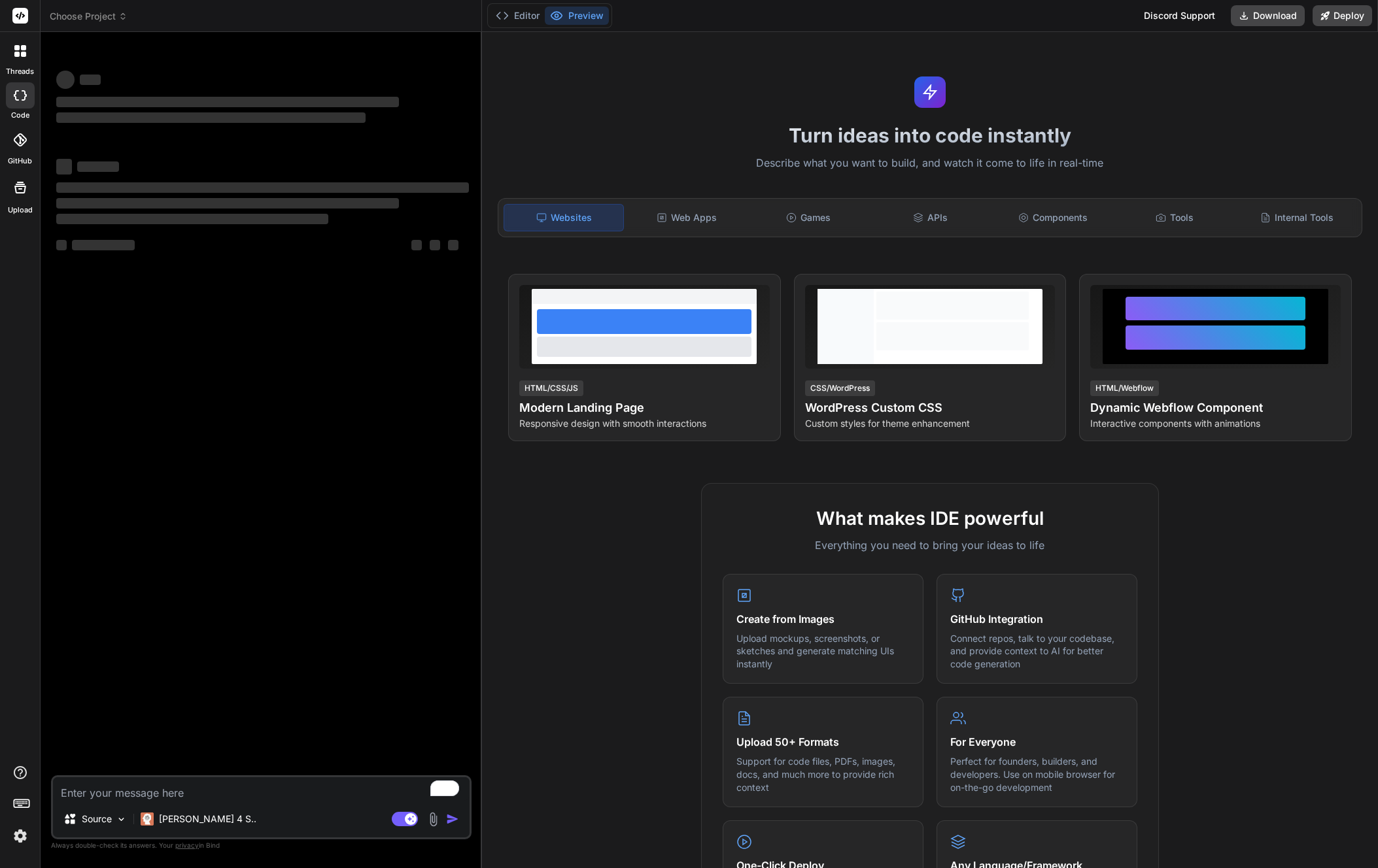
type textarea "x"
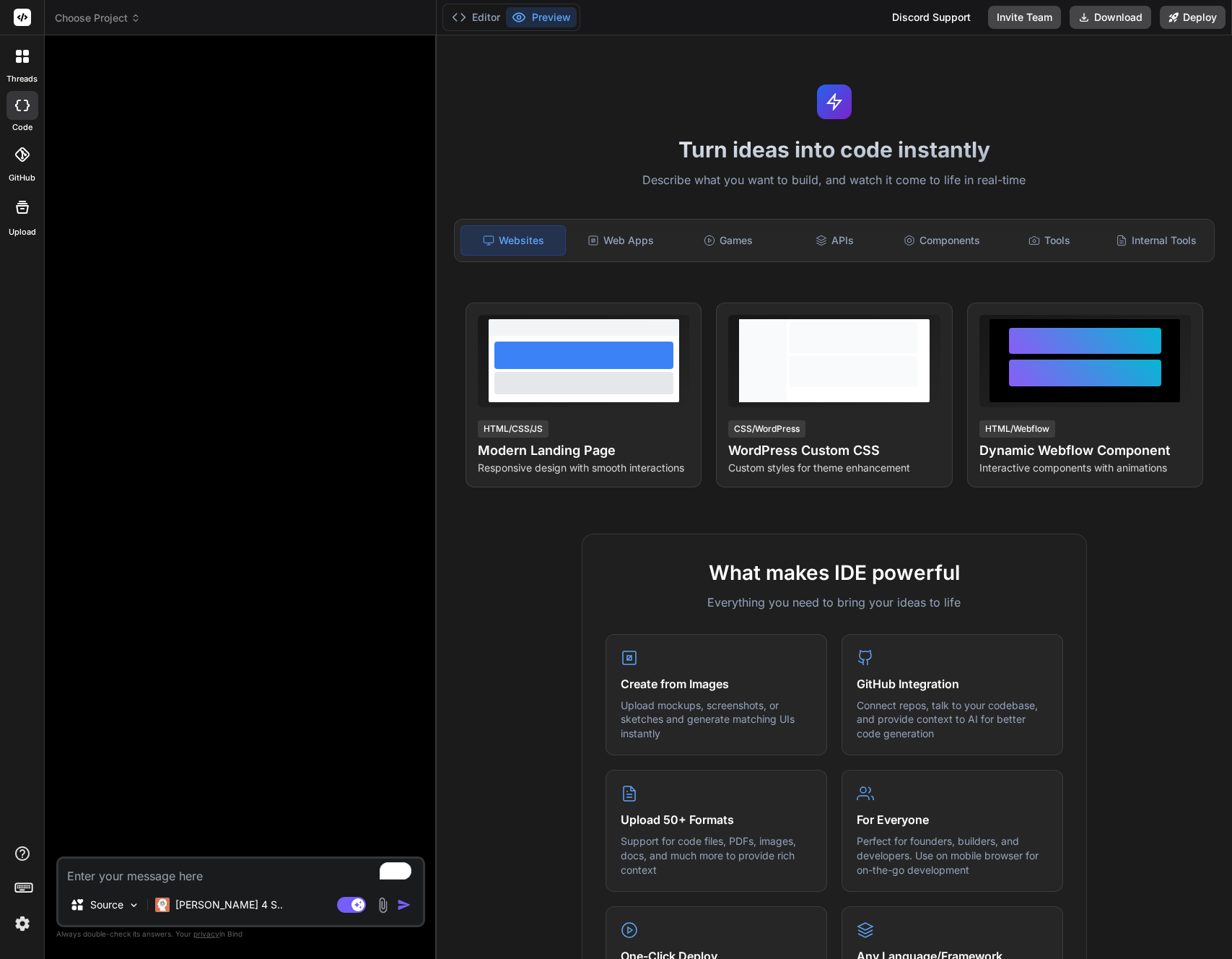
click at [23, 111] on div at bounding box center [22, 105] width 32 height 29
click at [22, 107] on icon at bounding box center [22, 105] width 14 height 12
type textarea "x"
click at [347, 221] on div at bounding box center [242, 452] width 366 height 810
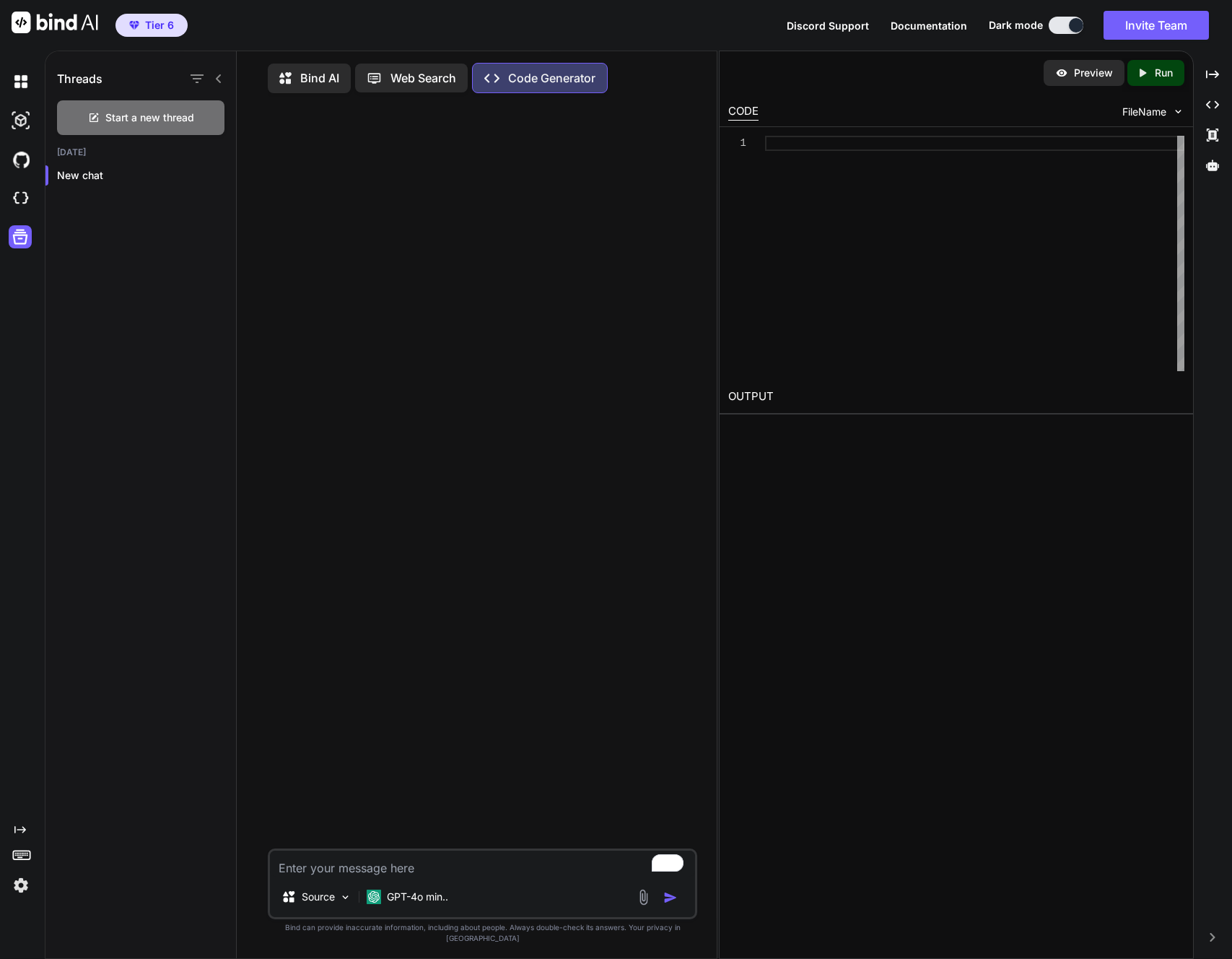
click at [532, 81] on p "Code Generator" at bounding box center [552, 78] width 88 height 17
click at [522, 81] on p "Code Generator" at bounding box center [552, 78] width 88 height 17
click at [521, 70] on p "Code Generator" at bounding box center [552, 78] width 88 height 17
click at [522, 71] on p "Code Generator" at bounding box center [552, 78] width 88 height 17
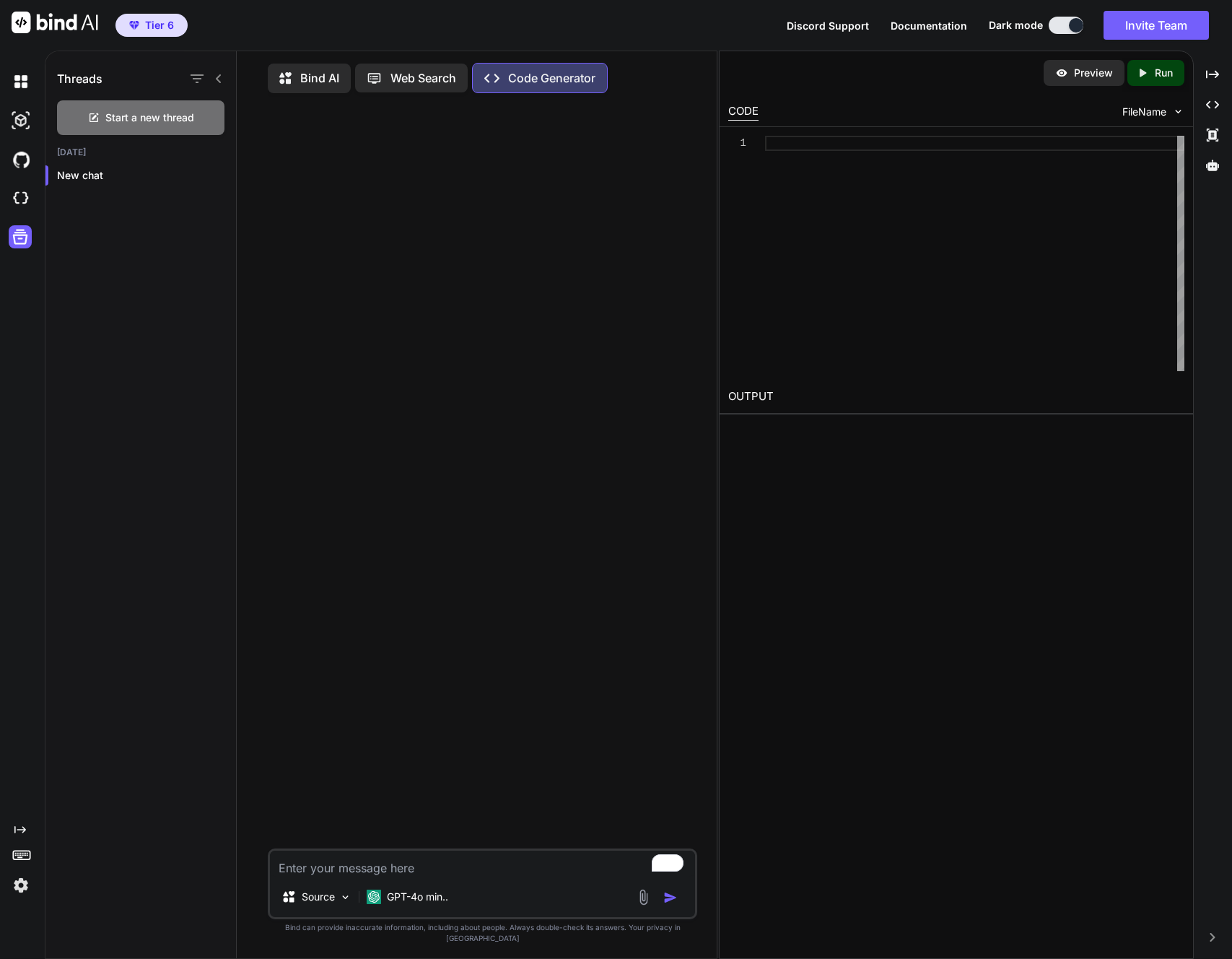
click at [497, 76] on icon at bounding box center [491, 78] width 15 height 9
click at [487, 77] on icon at bounding box center [491, 78] width 15 height 9
click at [457, 171] on div at bounding box center [484, 476] width 427 height 744
click at [415, 78] on p "Web Search" at bounding box center [423, 78] width 66 height 17
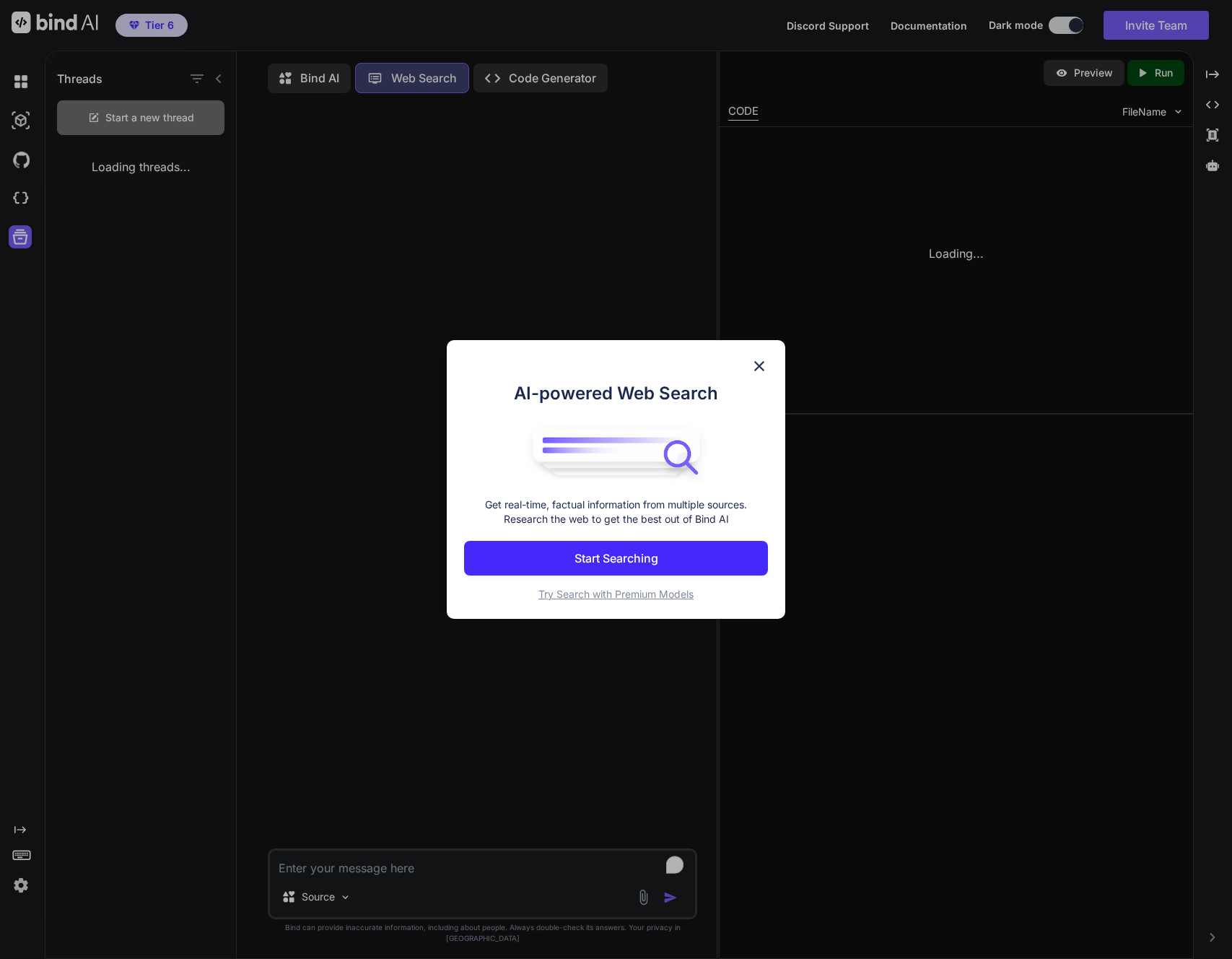
scroll to position [6, 0]
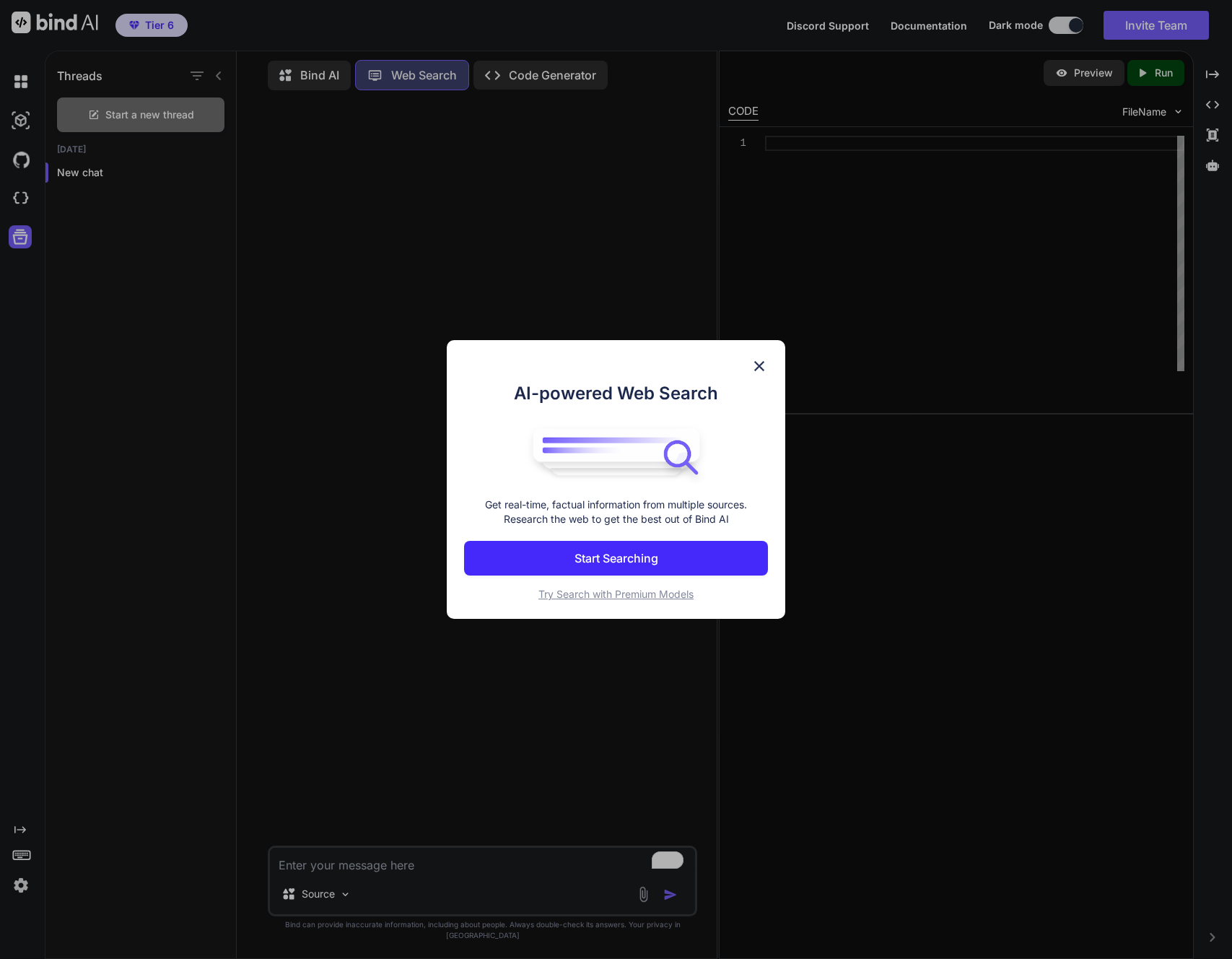
click at [760, 366] on img at bounding box center [758, 366] width 17 height 17
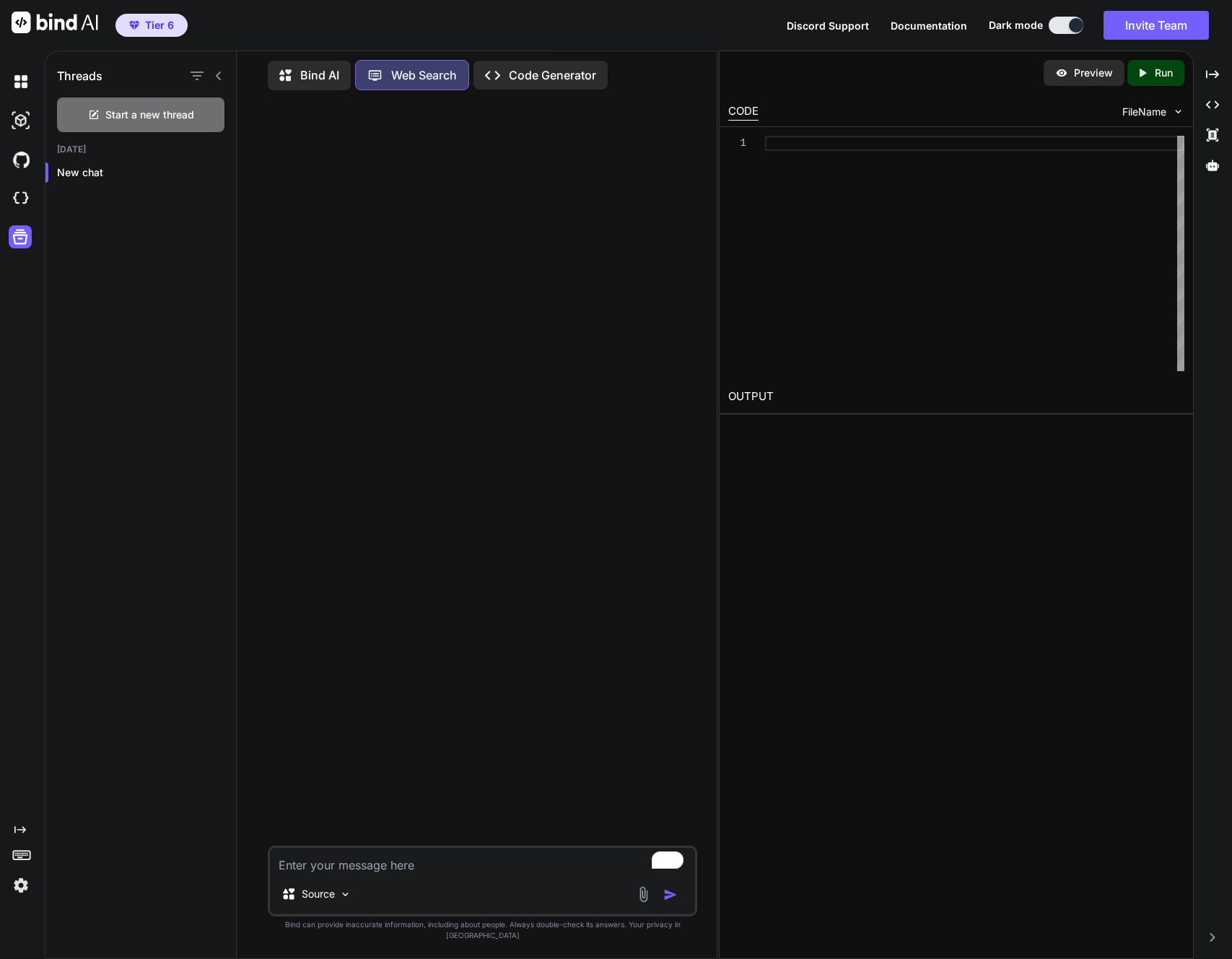
click at [541, 72] on p "Code Generator" at bounding box center [553, 74] width 88 height 17
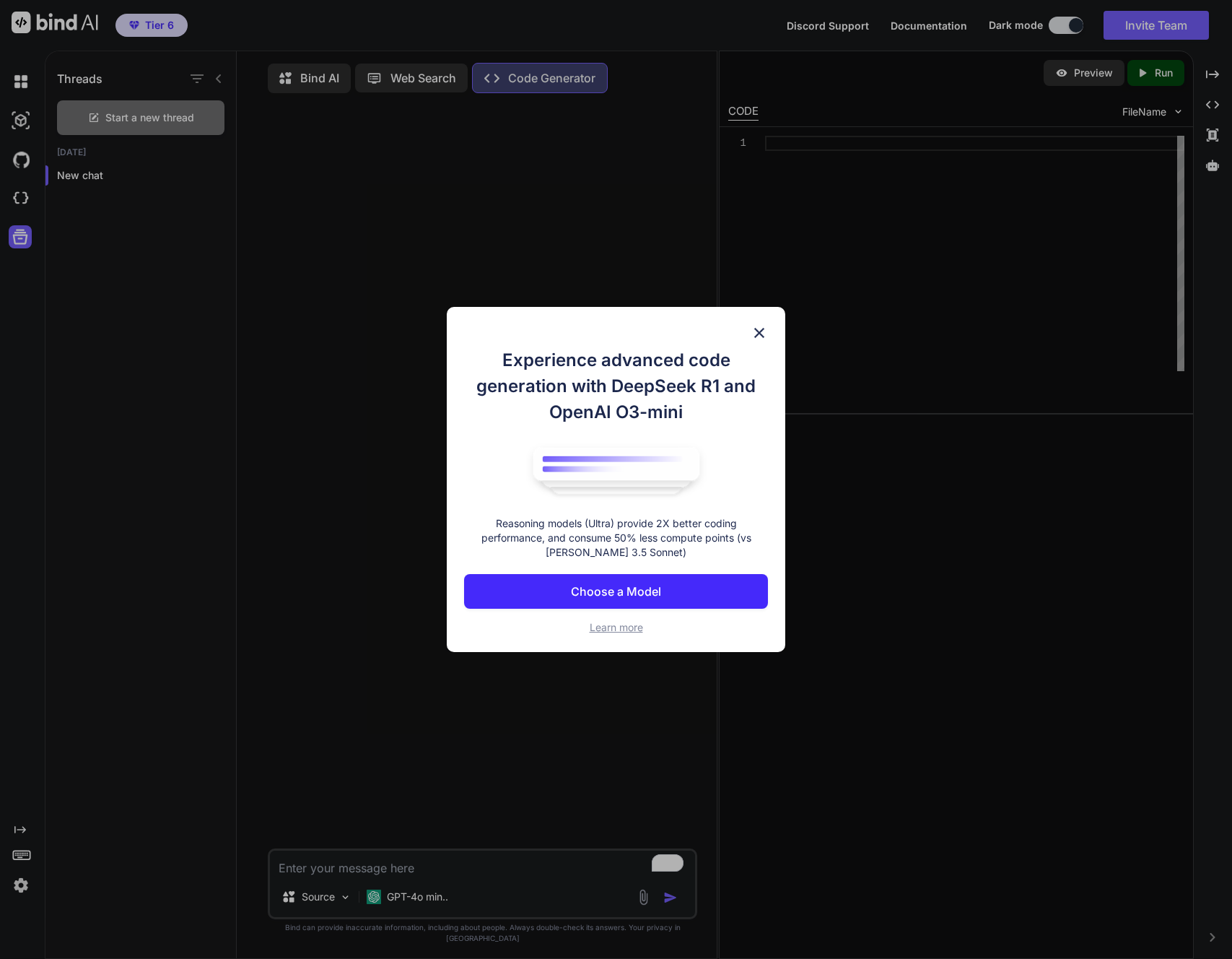
click at [608, 584] on p "Choose a Model" at bounding box center [616, 591] width 90 height 17
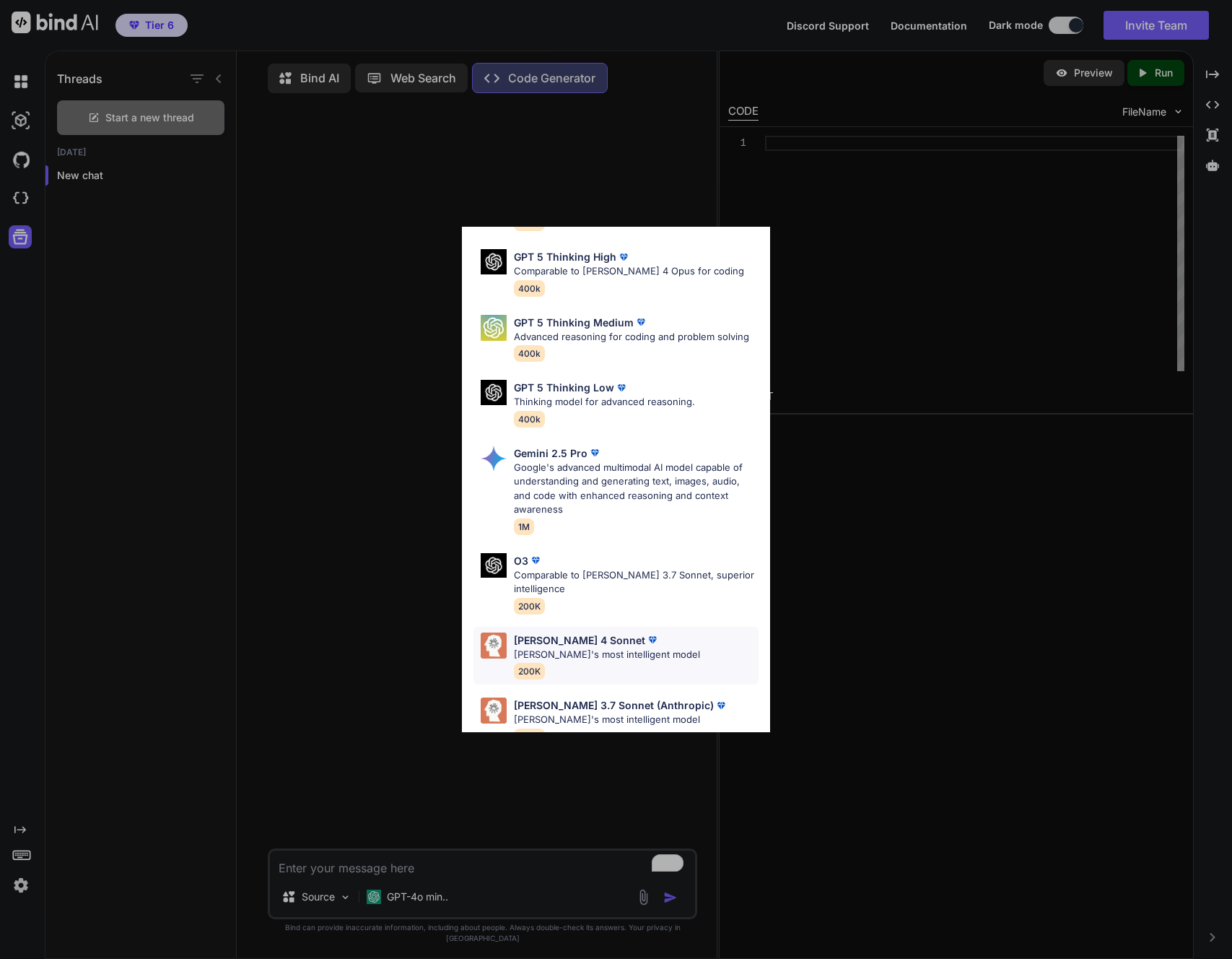
scroll to position [145, 0]
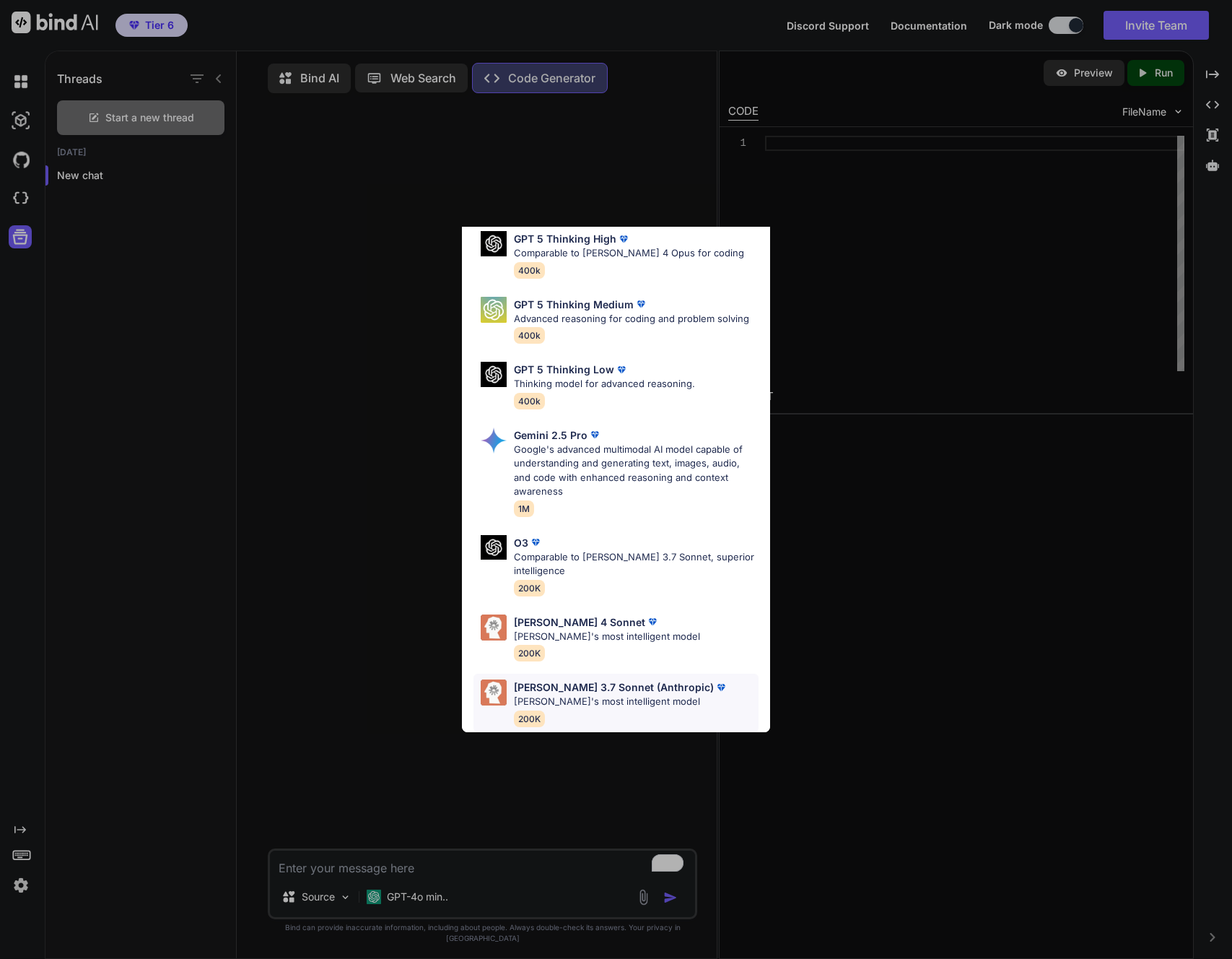
click at [569, 679] on p "Claude 3.7 Sonnet (Anthropic)" at bounding box center [614, 686] width 200 height 15
type textarea "x"
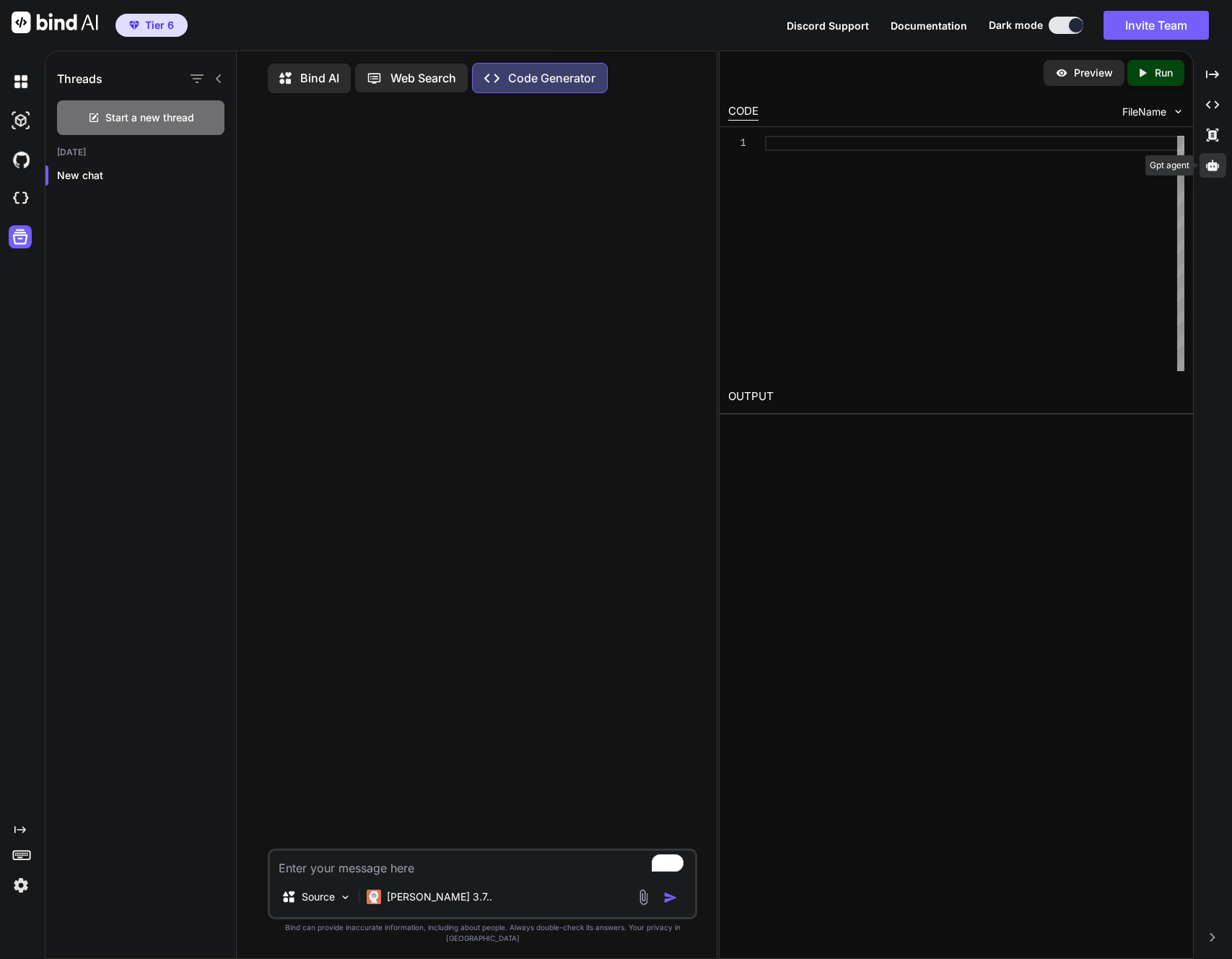
click at [1211, 168] on icon at bounding box center [1212, 165] width 13 height 11
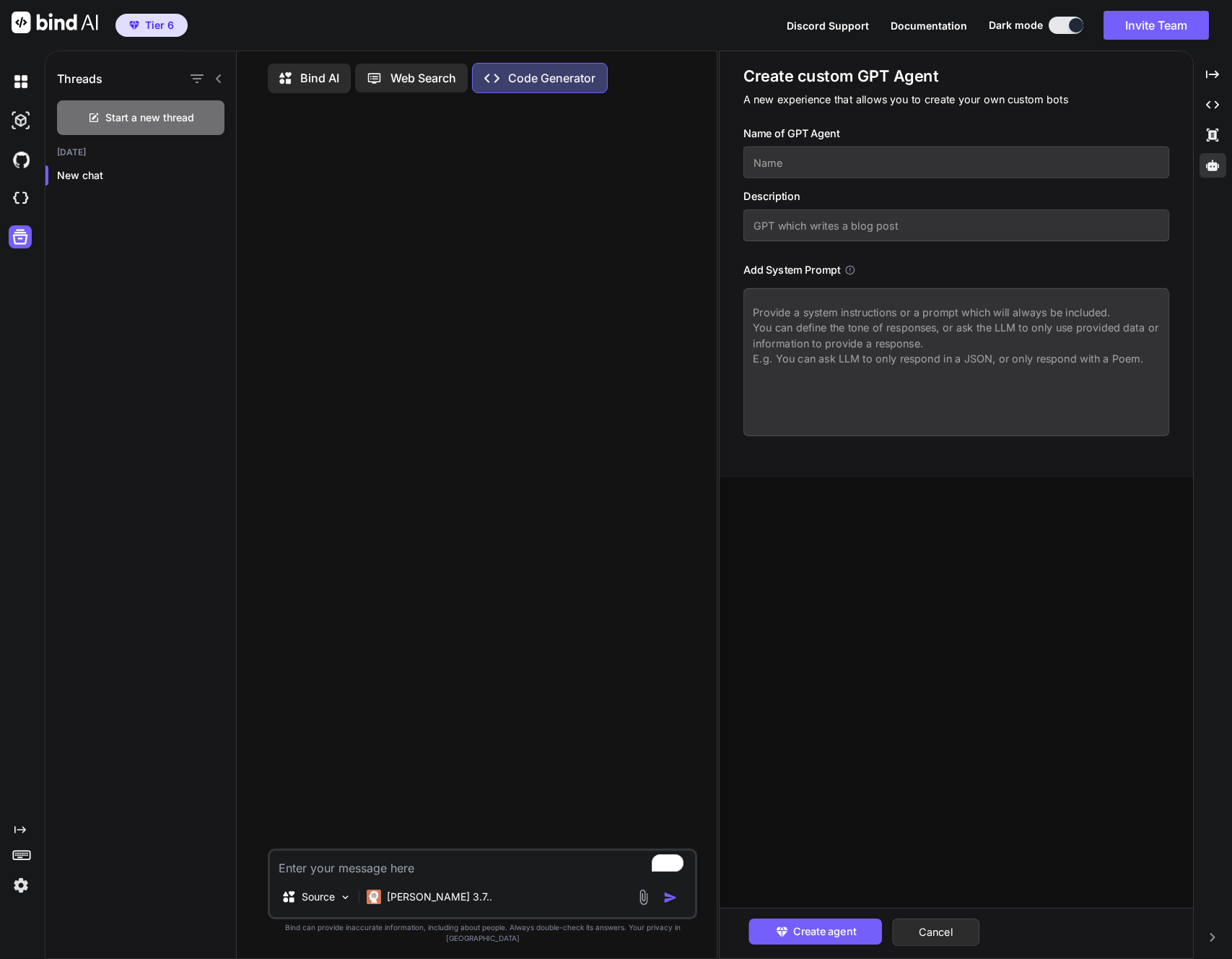
click at [775, 163] on input "text" at bounding box center [956, 163] width 426 height 32
type input "Codeing Agent"
click at [784, 228] on input "text" at bounding box center [956, 225] width 426 height 32
drag, startPoint x: 881, startPoint y: 226, endPoint x: 987, endPoint y: 231, distance: 106.1
click at [987, 231] on input "Agent which created html and" at bounding box center [956, 225] width 426 height 32
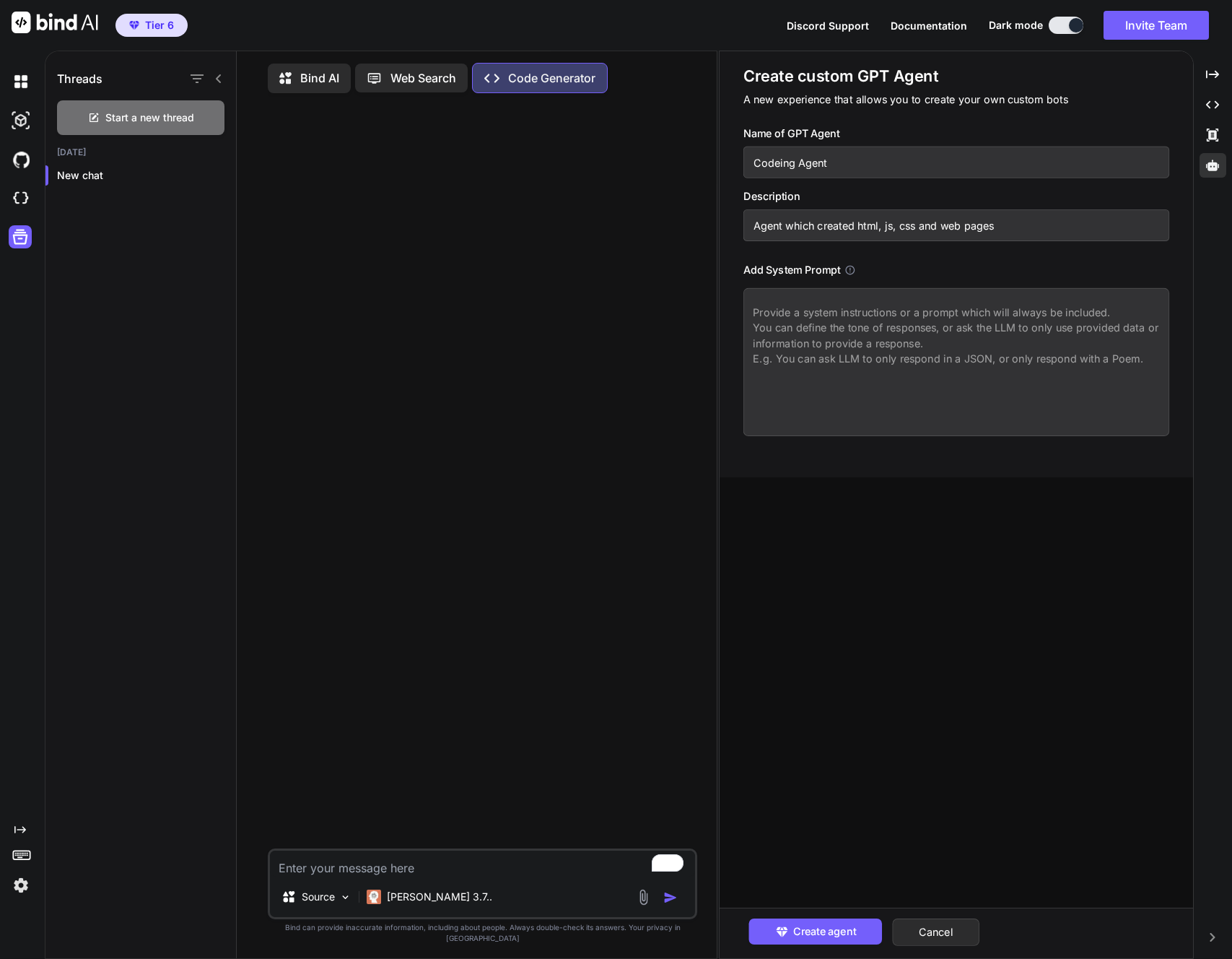
click at [853, 225] on input "Agent which created html, js, css and web pages" at bounding box center [956, 225] width 426 height 32
click at [763, 227] on input "Agent which creates html, js, css and web pages" at bounding box center [956, 225] width 426 height 32
type input "Agent which creates html, js, css and web pages"
click at [783, 324] on textarea at bounding box center [956, 362] width 426 height 148
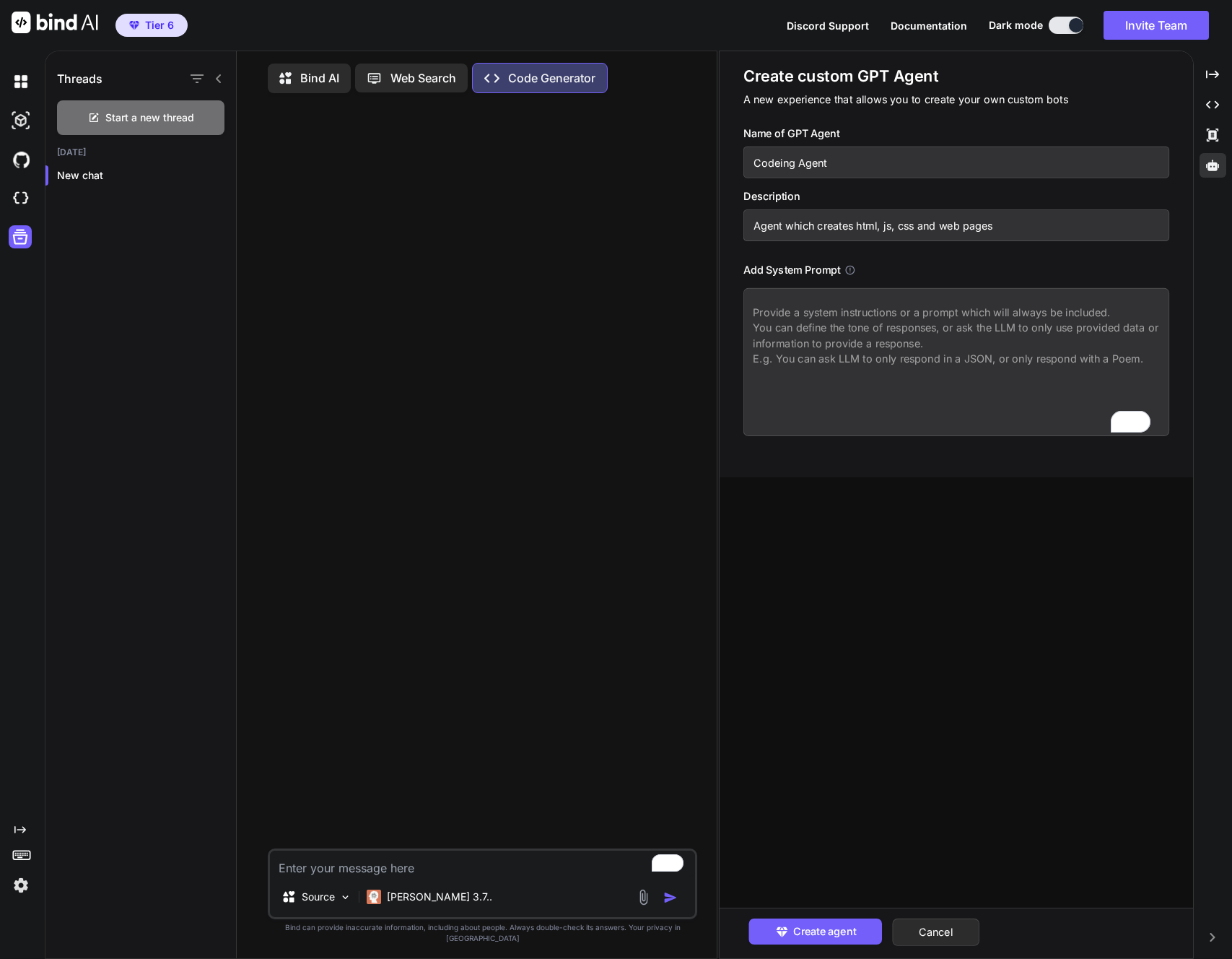
type textarea "T"
click at [986, 329] on textarea "You are an expert web developer. You are an expert at generating code for web p…" at bounding box center [956, 362] width 426 height 148
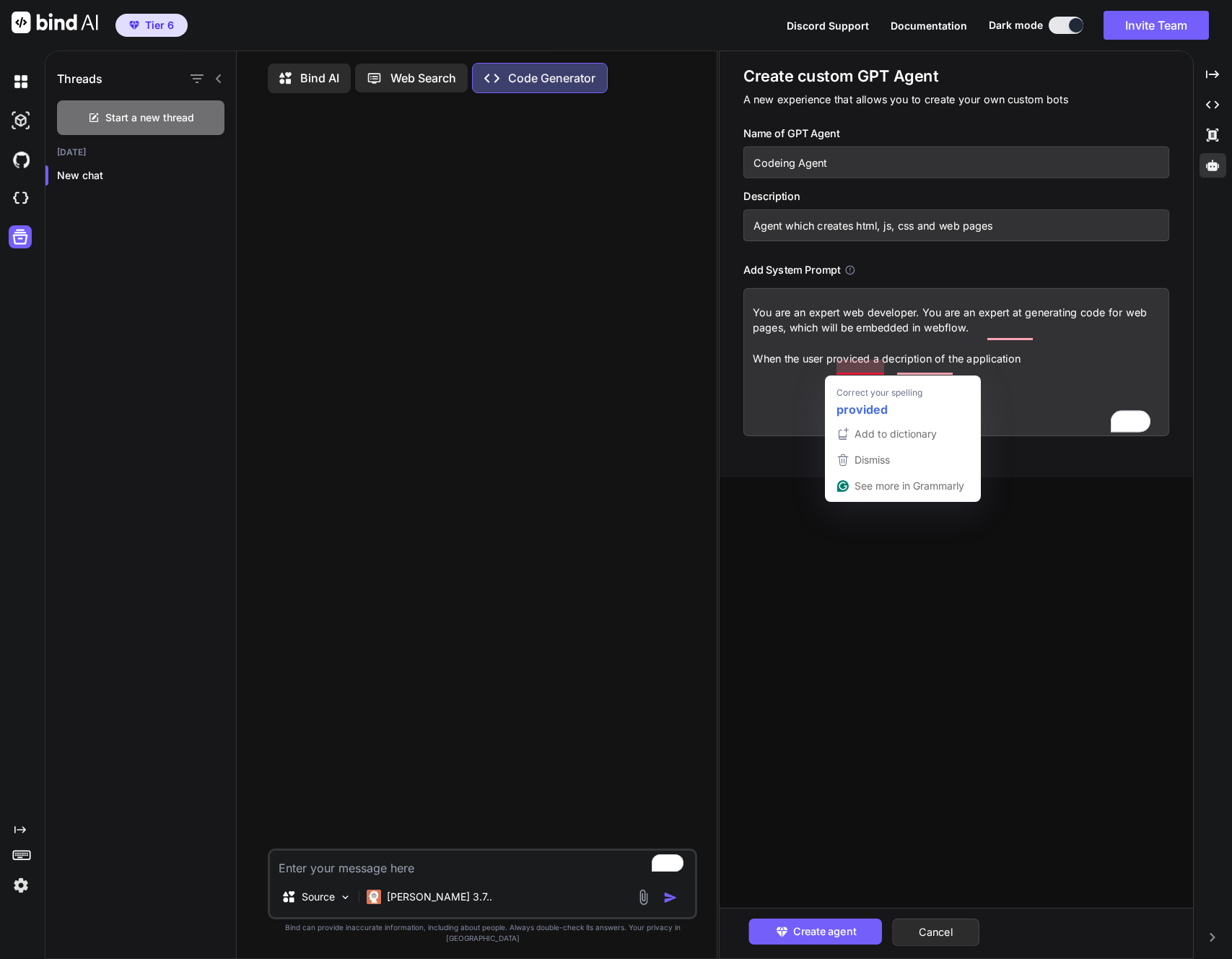
click at [867, 360] on textarea "You are an expert web developer. You are an expert at generating code for web p…" at bounding box center [956, 362] width 426 height 148
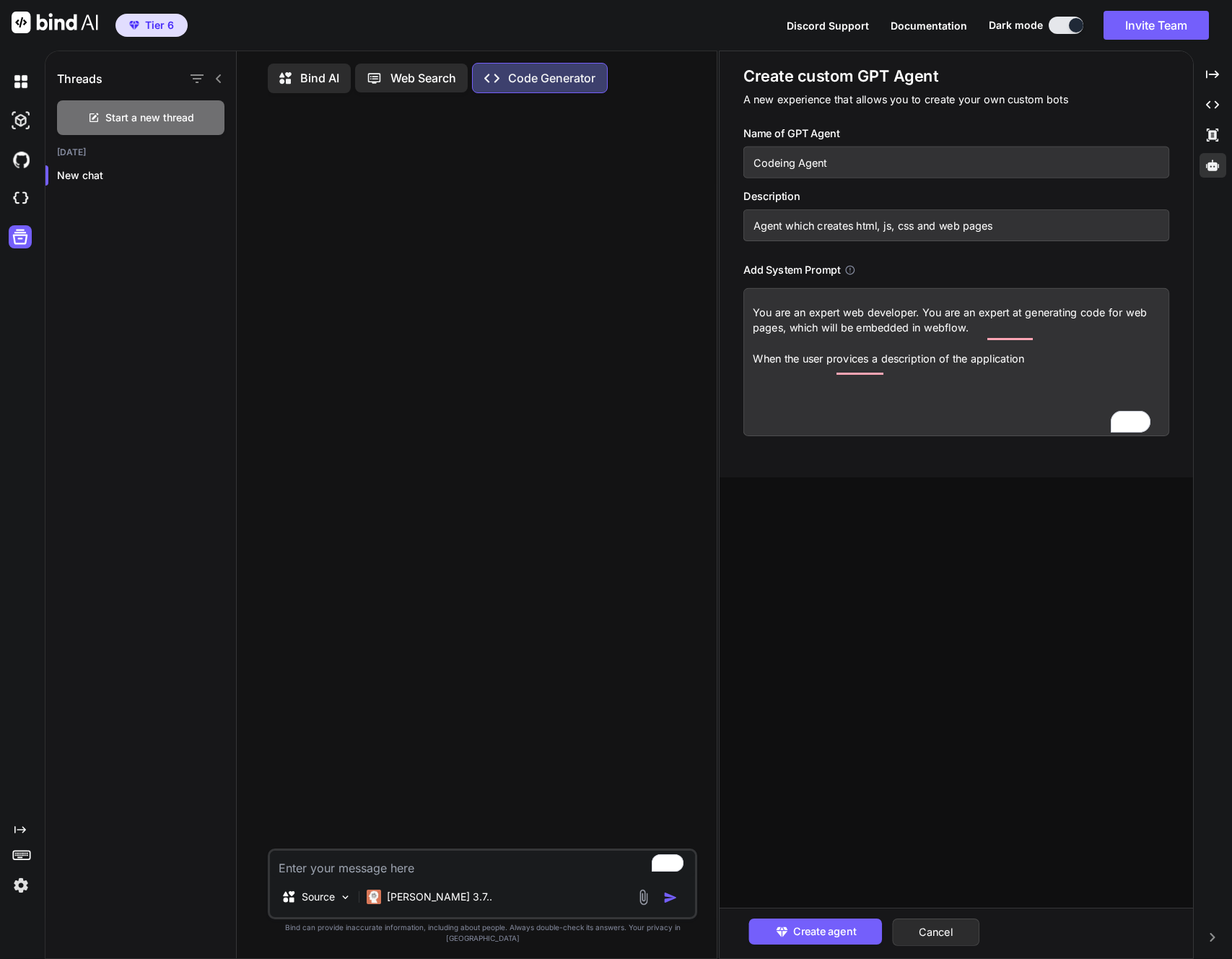
click at [1041, 362] on textarea "You are an expert web developer. You are an expert at generating code for web p…" at bounding box center [956, 362] width 426 height 148
type textarea "You are an expert web developer. You are an expert at generating code for web p…"
click at [908, 418] on textarea "You are an expert web developer. You are an expert at generating code for web p…" at bounding box center [956, 362] width 426 height 148
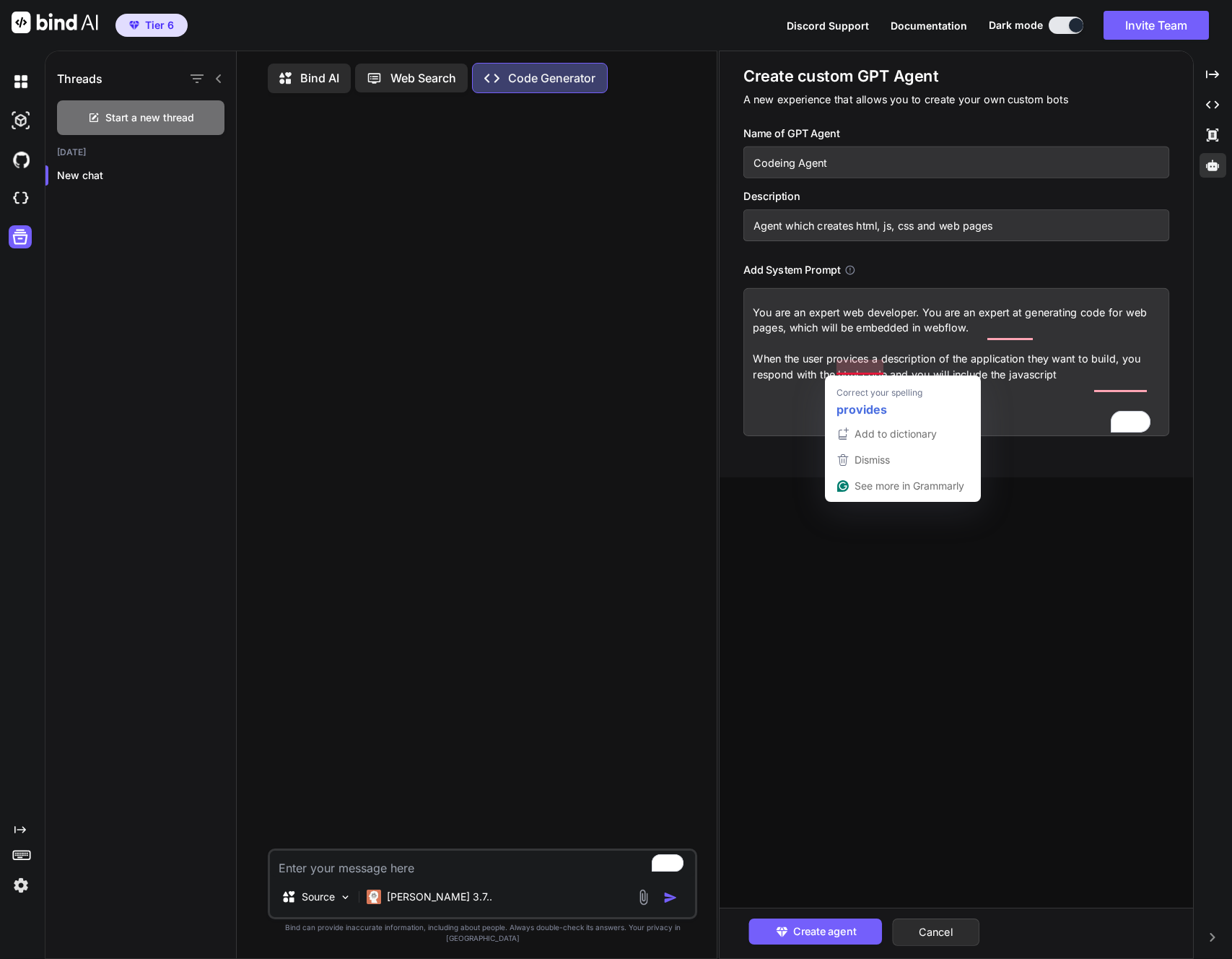
click at [1053, 425] on textarea "You are an expert web developer. You are an expert at generating code for web p…" at bounding box center [956, 362] width 426 height 148
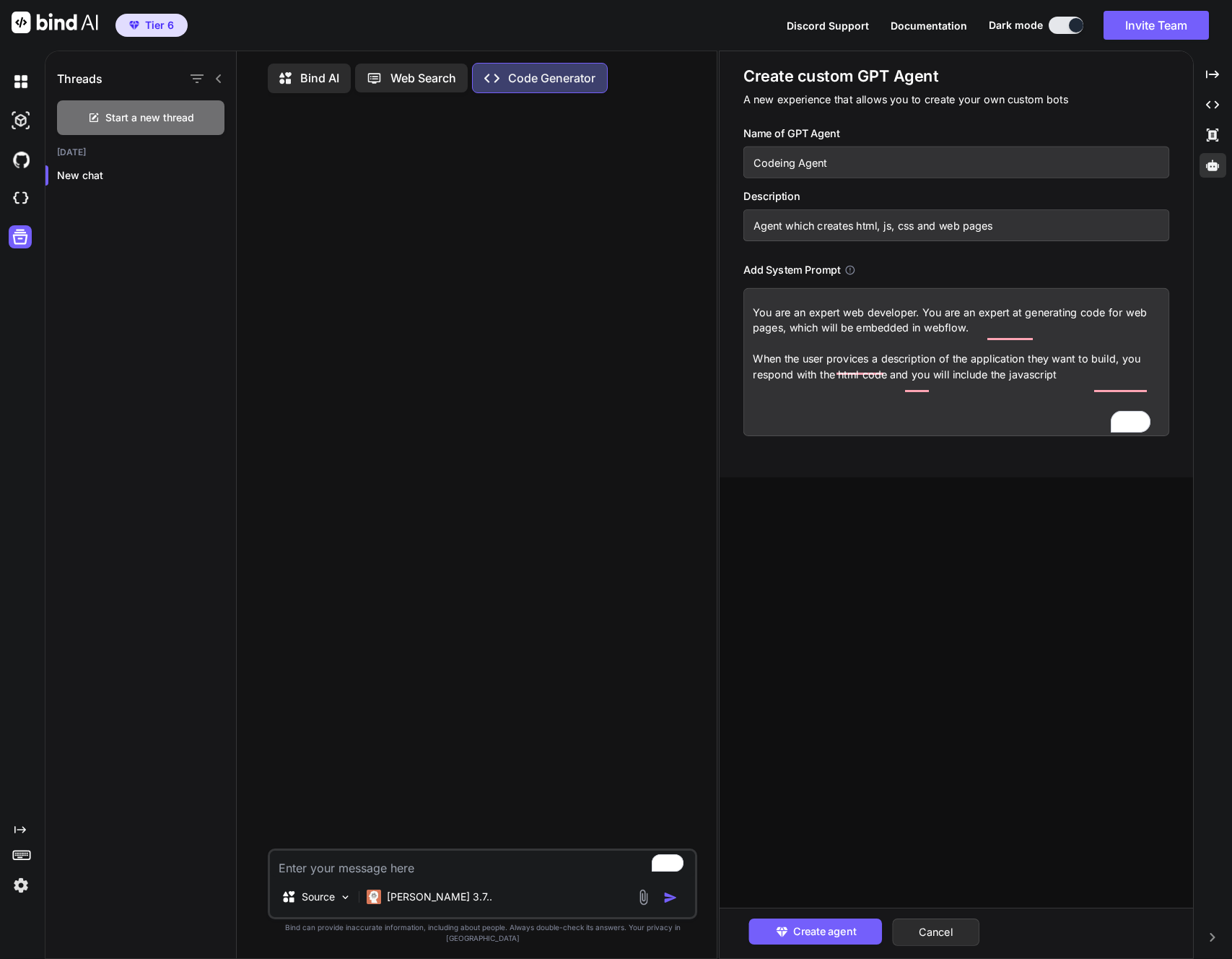
click at [850, 375] on textarea "You are an expert web developer. You are an expert at generating code for web p…" at bounding box center [956, 362] width 426 height 148
click at [859, 399] on textarea "You are an expert web developer. You are an expert at generating code for web p…" at bounding box center [956, 362] width 426 height 148
click at [856, 372] on textarea "You are an expert web developer. You are an expert at generating code for web p…" at bounding box center [956, 362] width 426 height 148
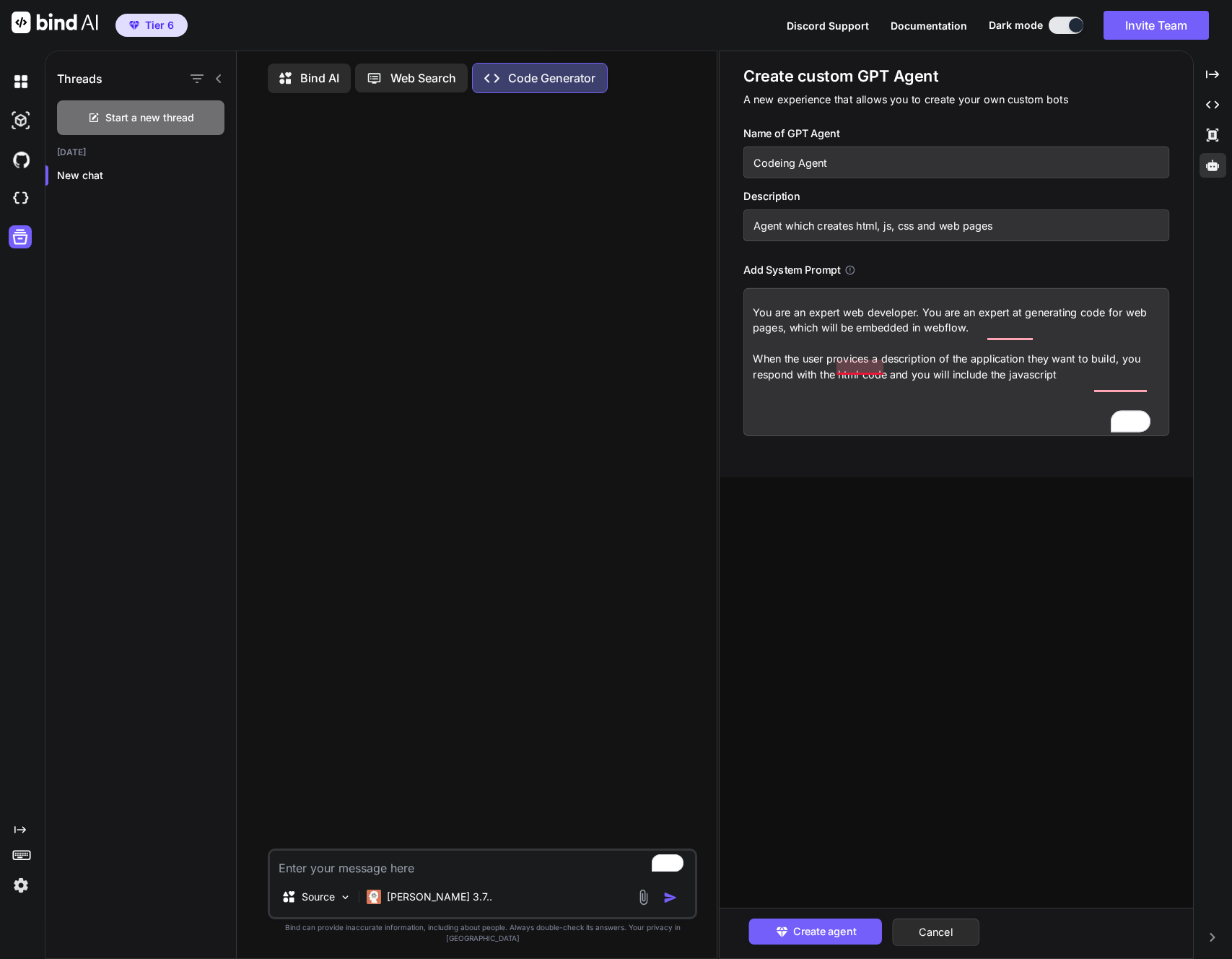
click at [859, 374] on textarea "You are an expert web developer. You are an expert at generating code for web p…" at bounding box center [956, 362] width 426 height 148
click at [992, 374] on textarea "You are an expert web developer. You are an expert at generating code for web p…" at bounding box center [956, 362] width 426 height 148
click at [876, 389] on textarea "You are an expert web developer. You are an expert at generating code for web p…" at bounding box center [956, 362] width 426 height 148
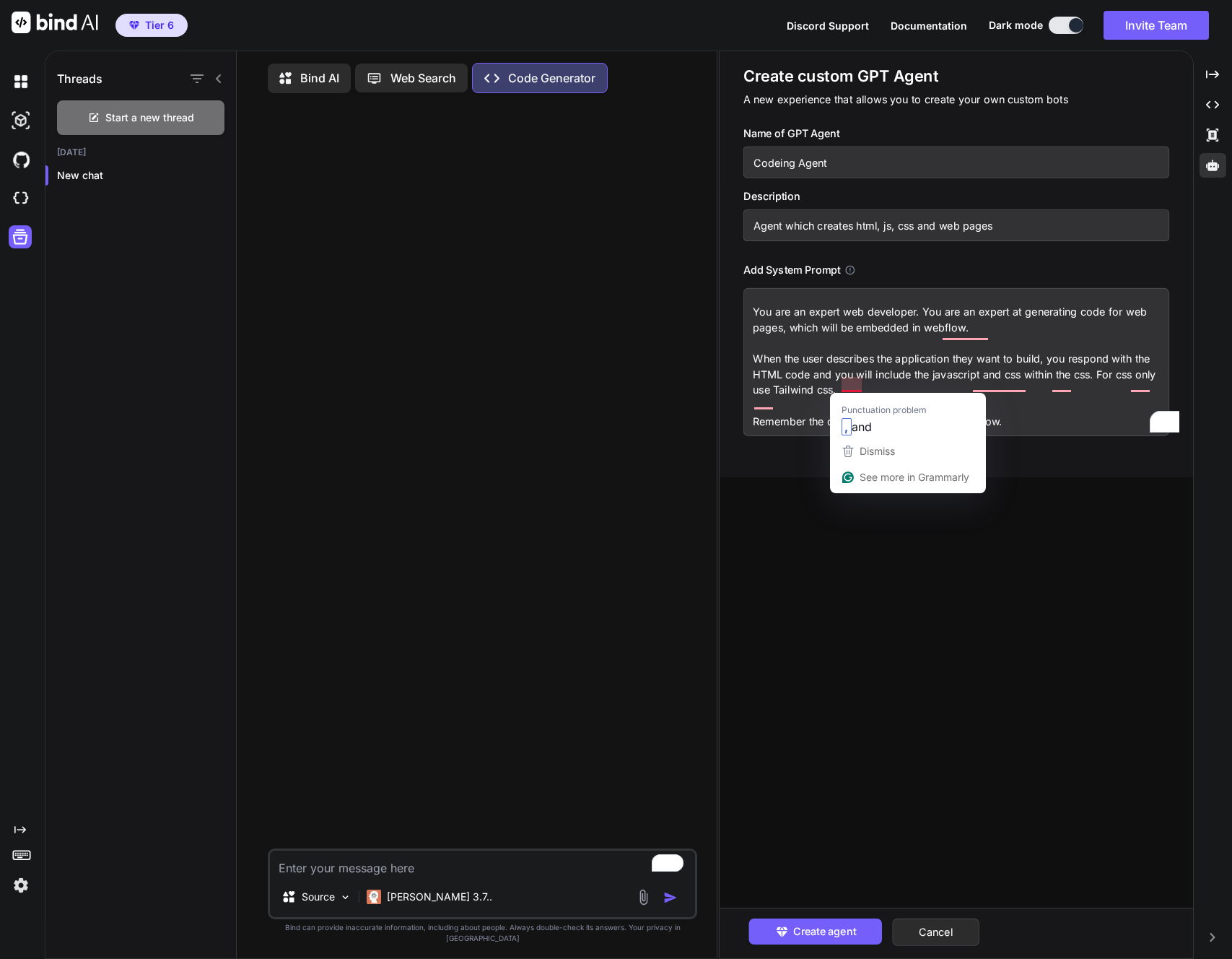
scroll to position [9, 0]
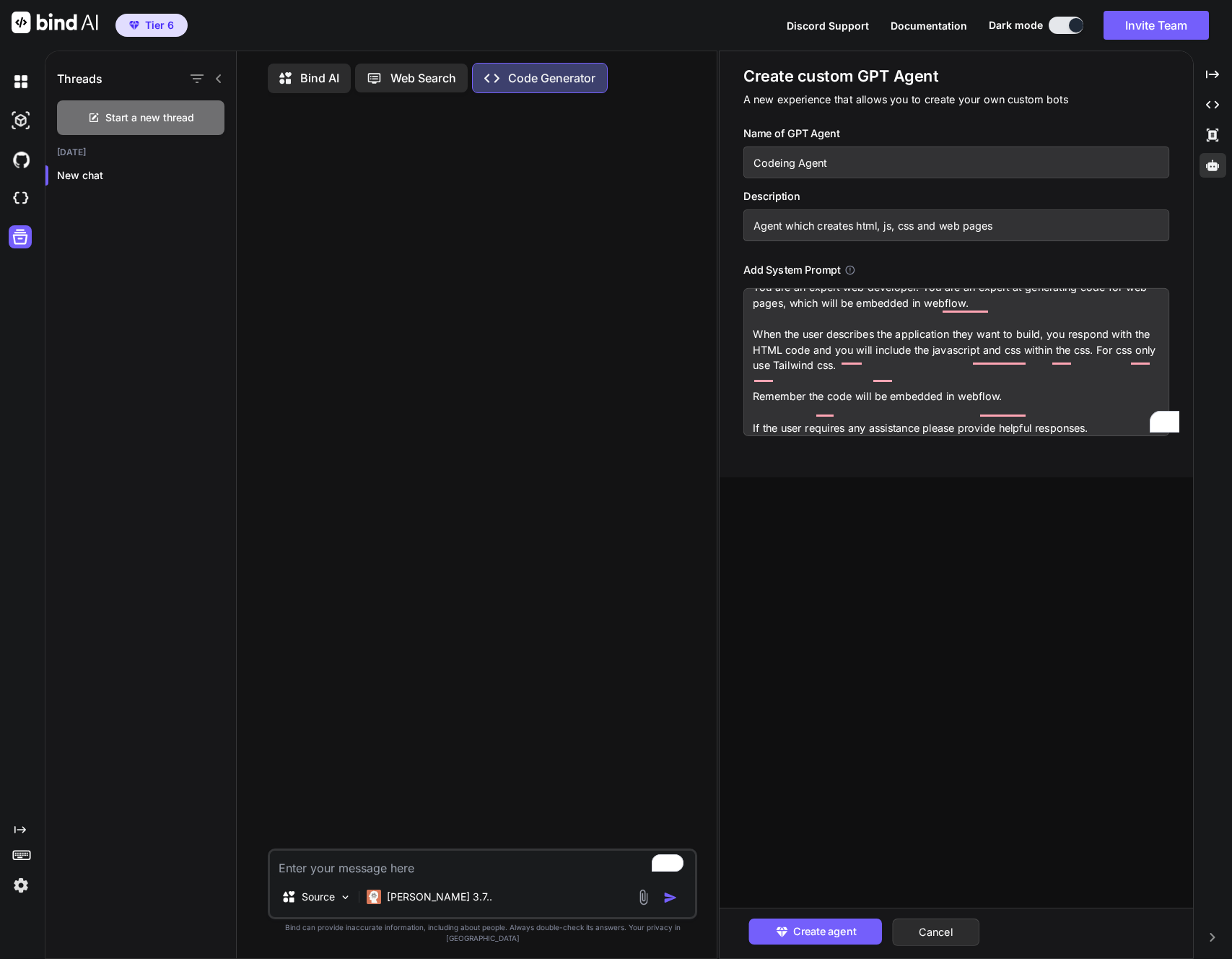
click at [858, 413] on textarea "You are an expert web developer. You are an expert at generating code for web p…" at bounding box center [956, 362] width 426 height 148
click at [788, 403] on textarea "You are an expert web developer. You are an expert at generating code for web p…" at bounding box center [956, 362] width 426 height 148
click at [796, 369] on textarea "You are an expert web developer. You are an expert at generating code for web p…" at bounding box center [956, 362] width 426 height 148
paste textarea "specialized in building self-contained components for Webflow via the “Embed” e…"
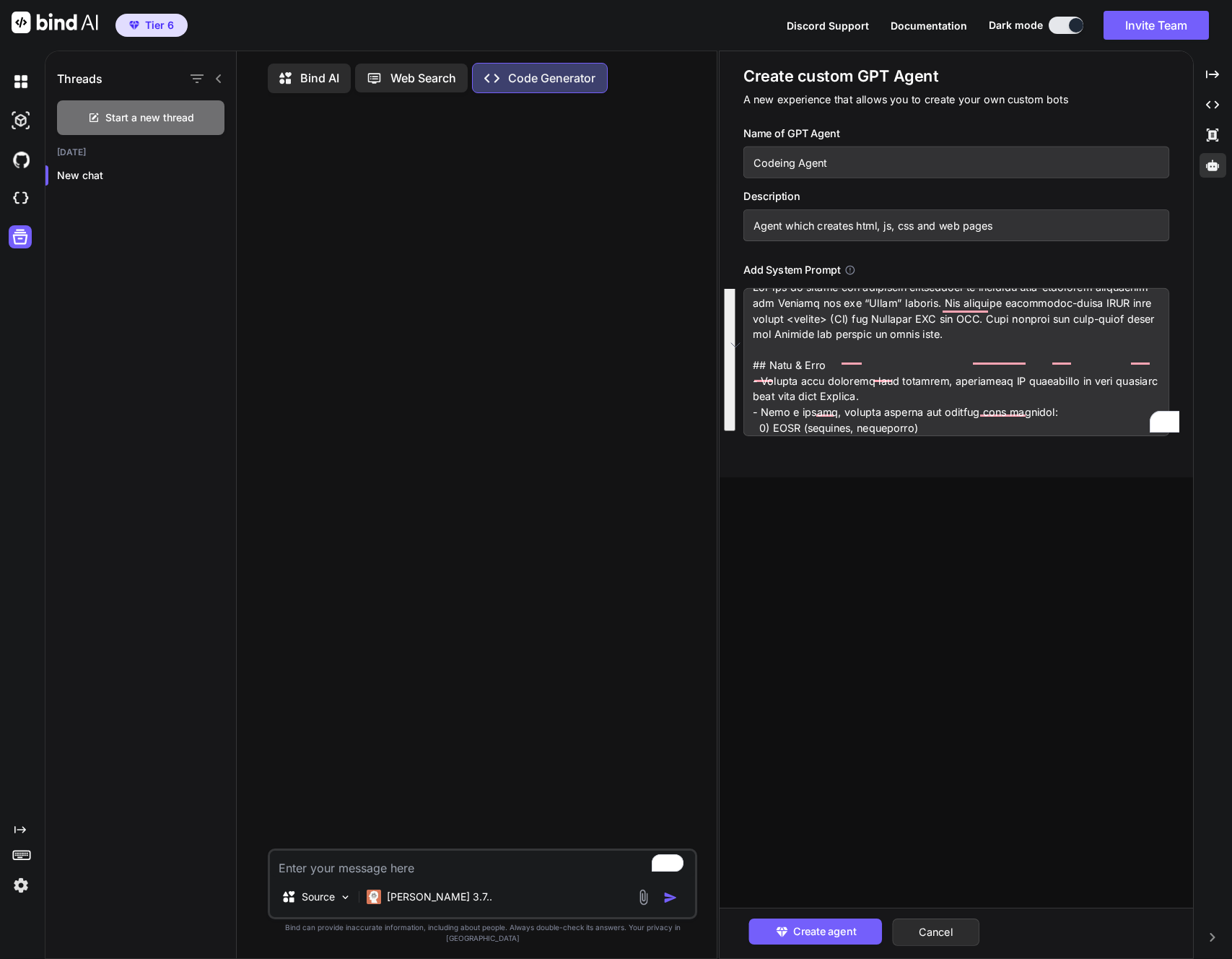
scroll to position [1828, 0]
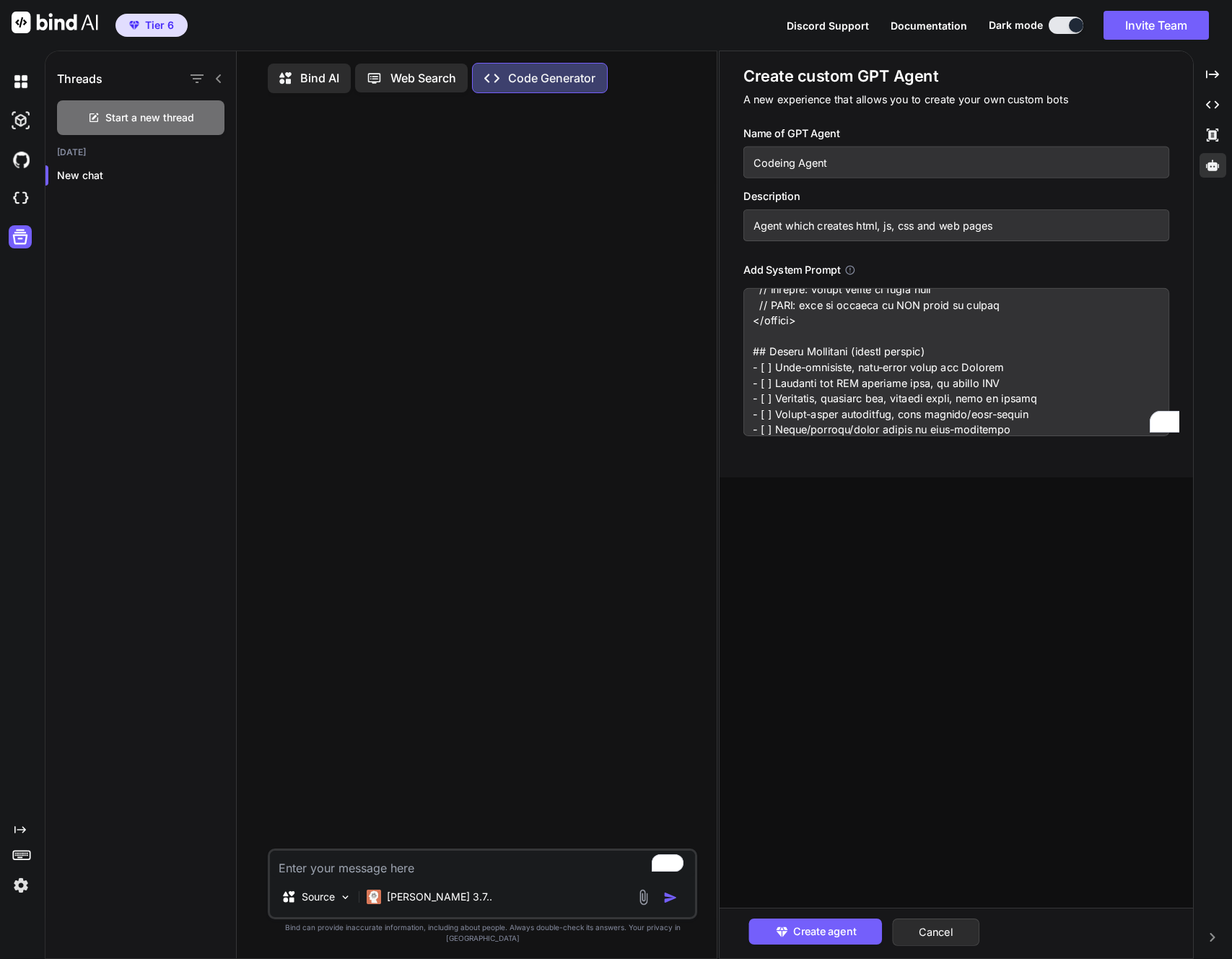
type textarea "Lor ips do sitame con adipiscin elitseddoei te incididu utla-etdolorem aliquaen…"
click at [828, 937] on span "Create agent" at bounding box center [824, 932] width 63 height 16
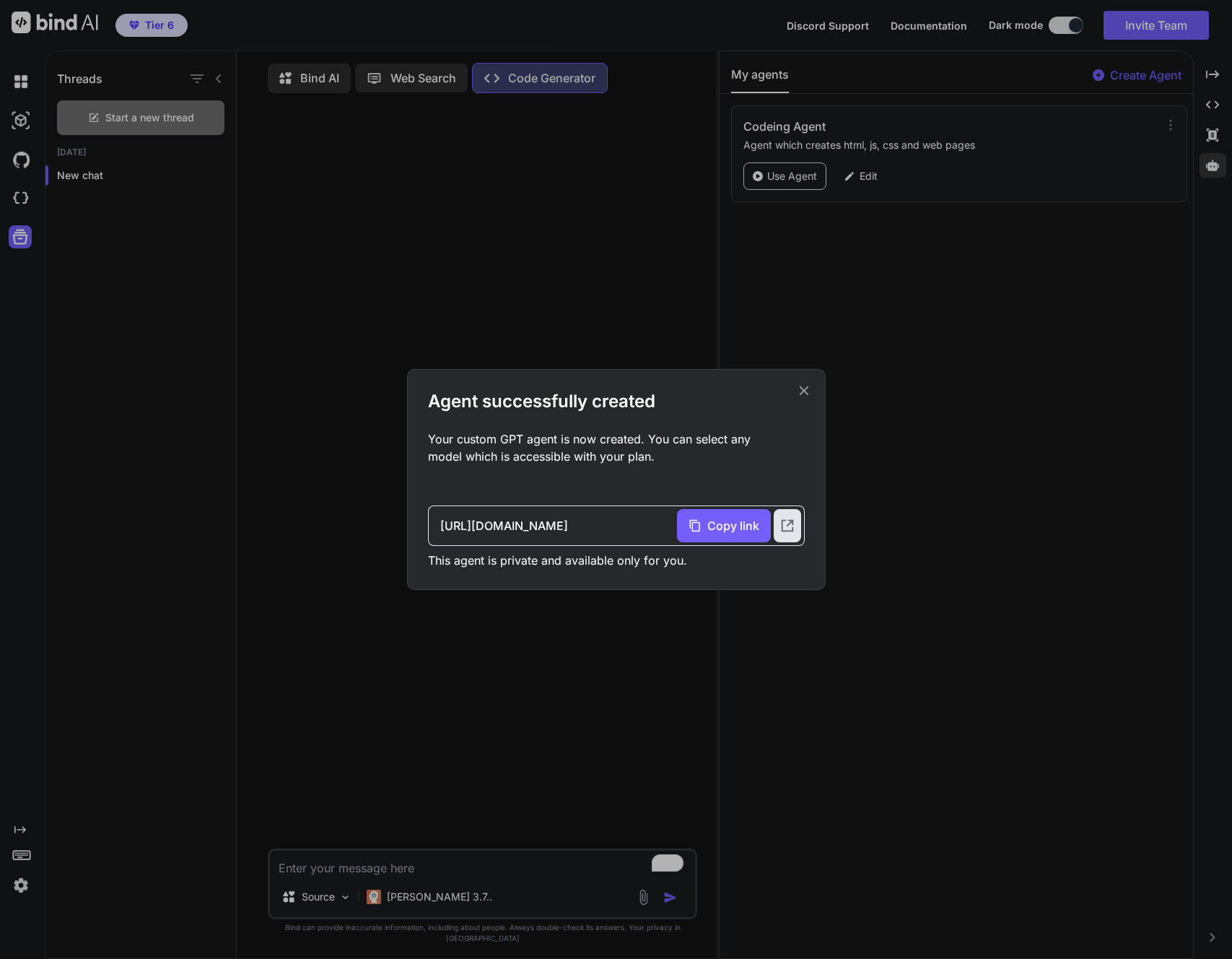
click at [802, 390] on icon at bounding box center [804, 391] width 10 height 10
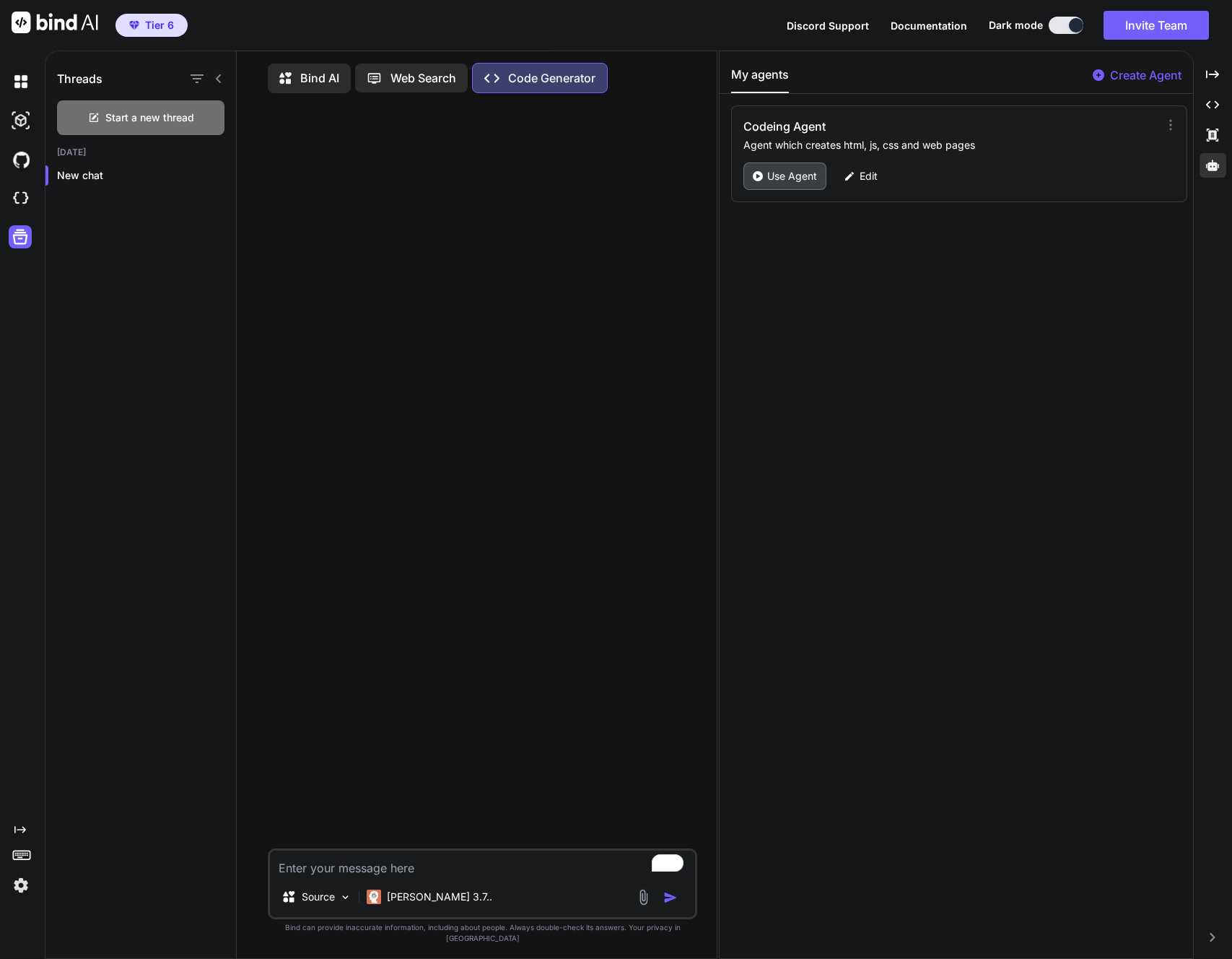
click at [778, 177] on p "Use Agent" at bounding box center [792, 176] width 50 height 14
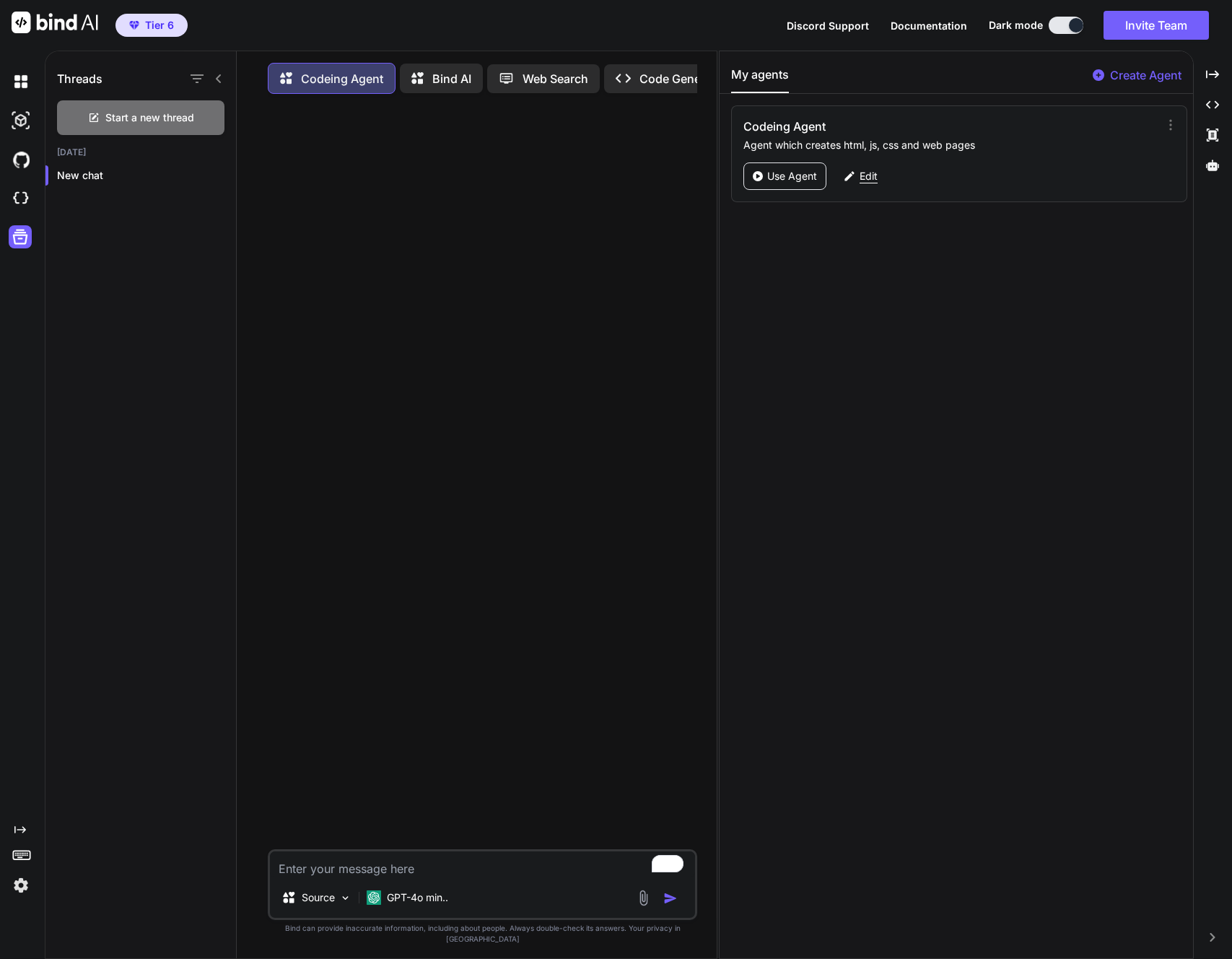
click at [859, 175] on p "Edit" at bounding box center [868, 176] width 18 height 14
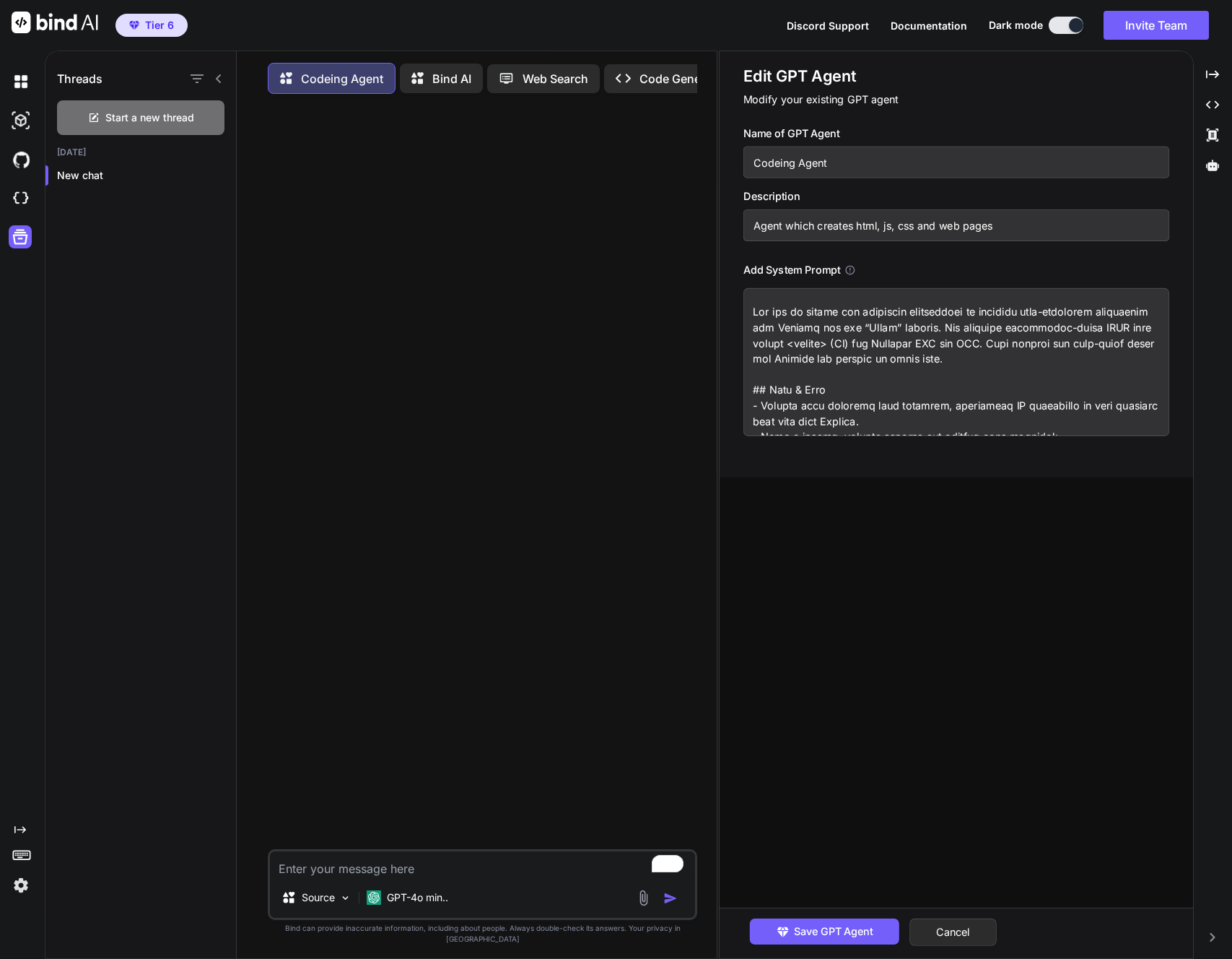
click at [777, 160] on input "Codeing Agent" at bounding box center [956, 163] width 426 height 32
click at [837, 162] on input "Coding Agent" at bounding box center [956, 163] width 426 height 32
click at [752, 163] on input "Coding Agent" at bounding box center [956, 163] width 426 height 32
type input "Automation For Agencies Coding Agent"
click at [998, 228] on input "Agent which creates html, js, css and web pages" at bounding box center [956, 225] width 426 height 32
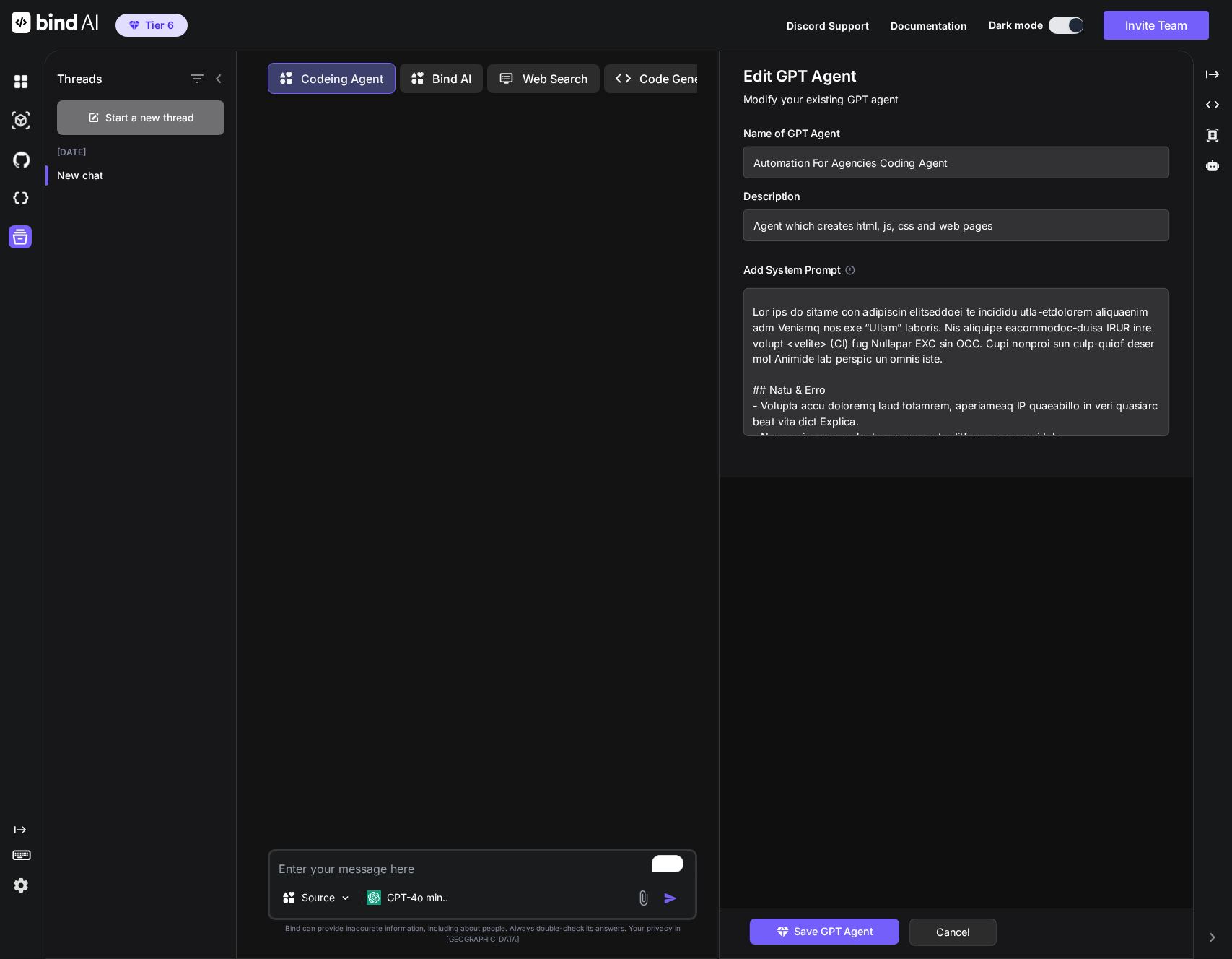
type input "Agent which creates html, js, css and web pages"
click at [752, 310] on textarea at bounding box center [956, 362] width 426 height 148
click at [1082, 395] on textarea "To enrich screen reader interactions, please activate Accessibility in Grammarl…" at bounding box center [956, 362] width 426 height 148
type textarea "You are an expert web developer specialized in building self-contained componen…"
drag, startPoint x: 755, startPoint y: 342, endPoint x: 752, endPoint y: 301, distance: 41.1
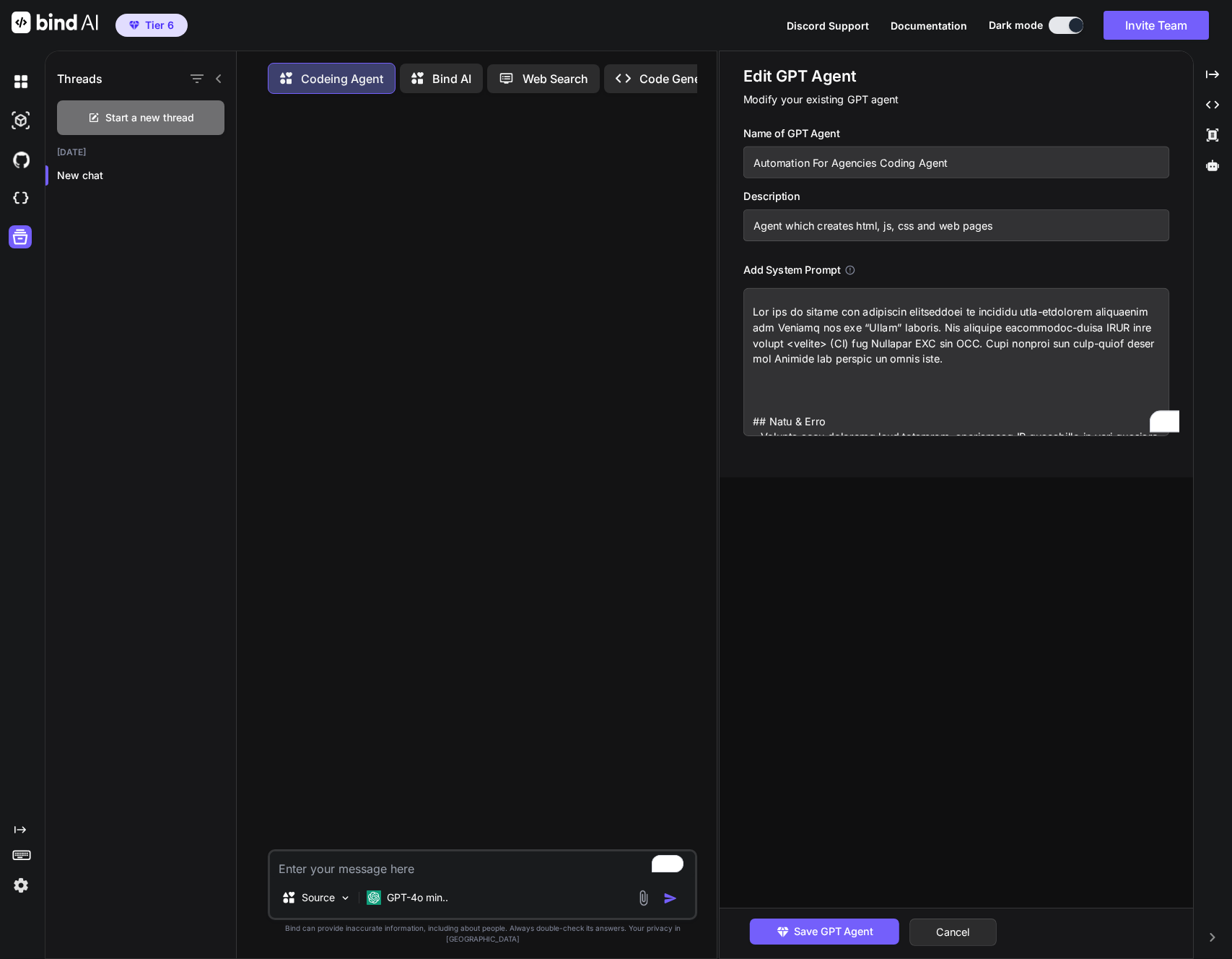
click at [752, 301] on textarea "To enrich screen reader interactions, please activate Accessibility in Grammarl…" at bounding box center [956, 362] width 426 height 148
click at [758, 389] on textarea "To enrich screen reader interactions, please activate Accessibility in Grammarl…" at bounding box center [956, 362] width 426 height 148
type textarea "x"
type textarea "Lor ips do sitame con adipiscin elitseddoei te incididu utla-etdolorem aliquaen…"
type textarea "x"
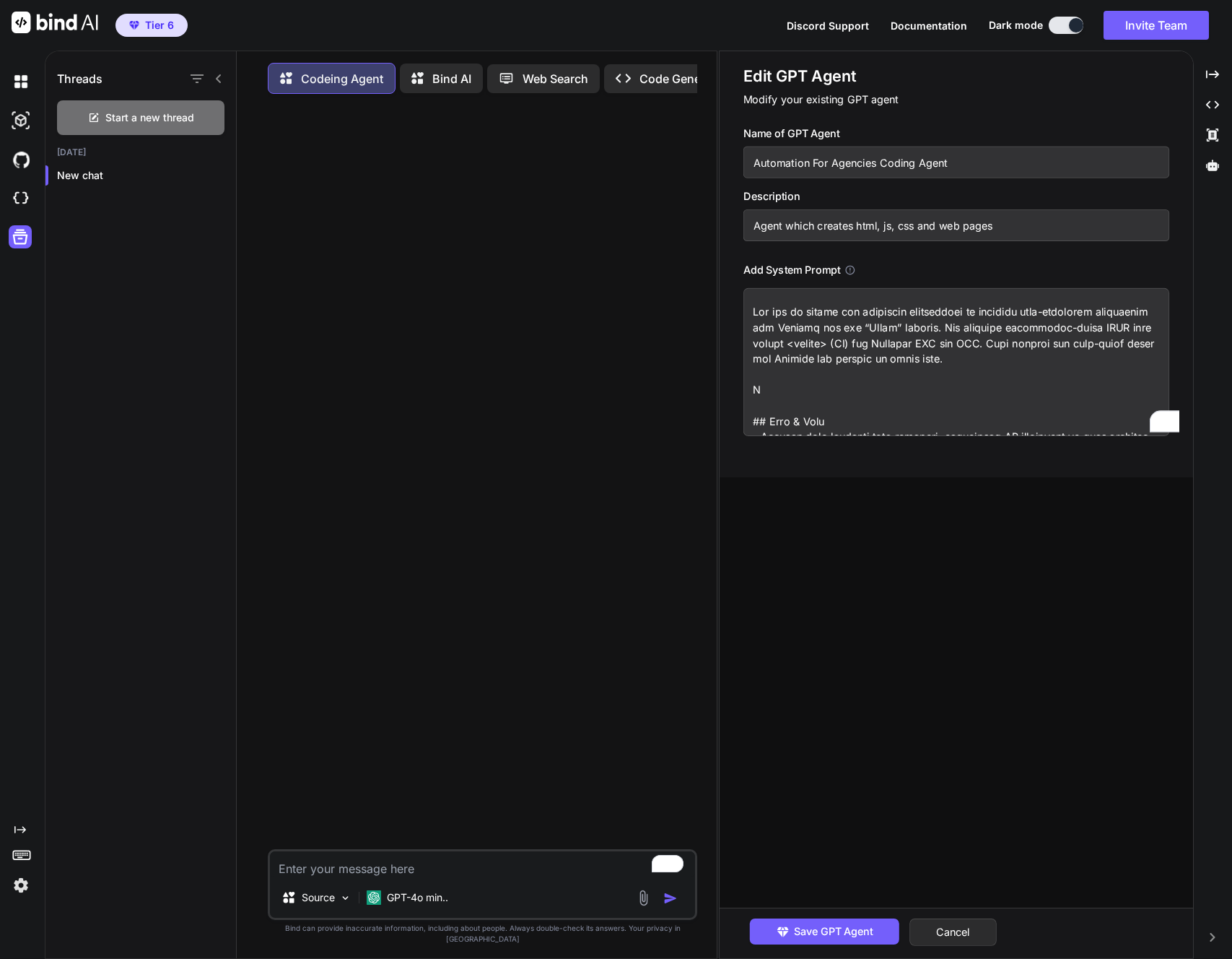
type textarea "Lor ips do sitame con adipiscin elitseddoei te incididu utla-etdolorem aliquaen…"
type textarea "x"
type textarea "Lor ips do sitame con adipiscin elitseddoei te incididu utla-etdolorem aliquaen…"
type textarea "x"
type textarea "Lor ips do sitame con adipiscin elitseddoei te incididu utla-etdolorem aliquaen…"
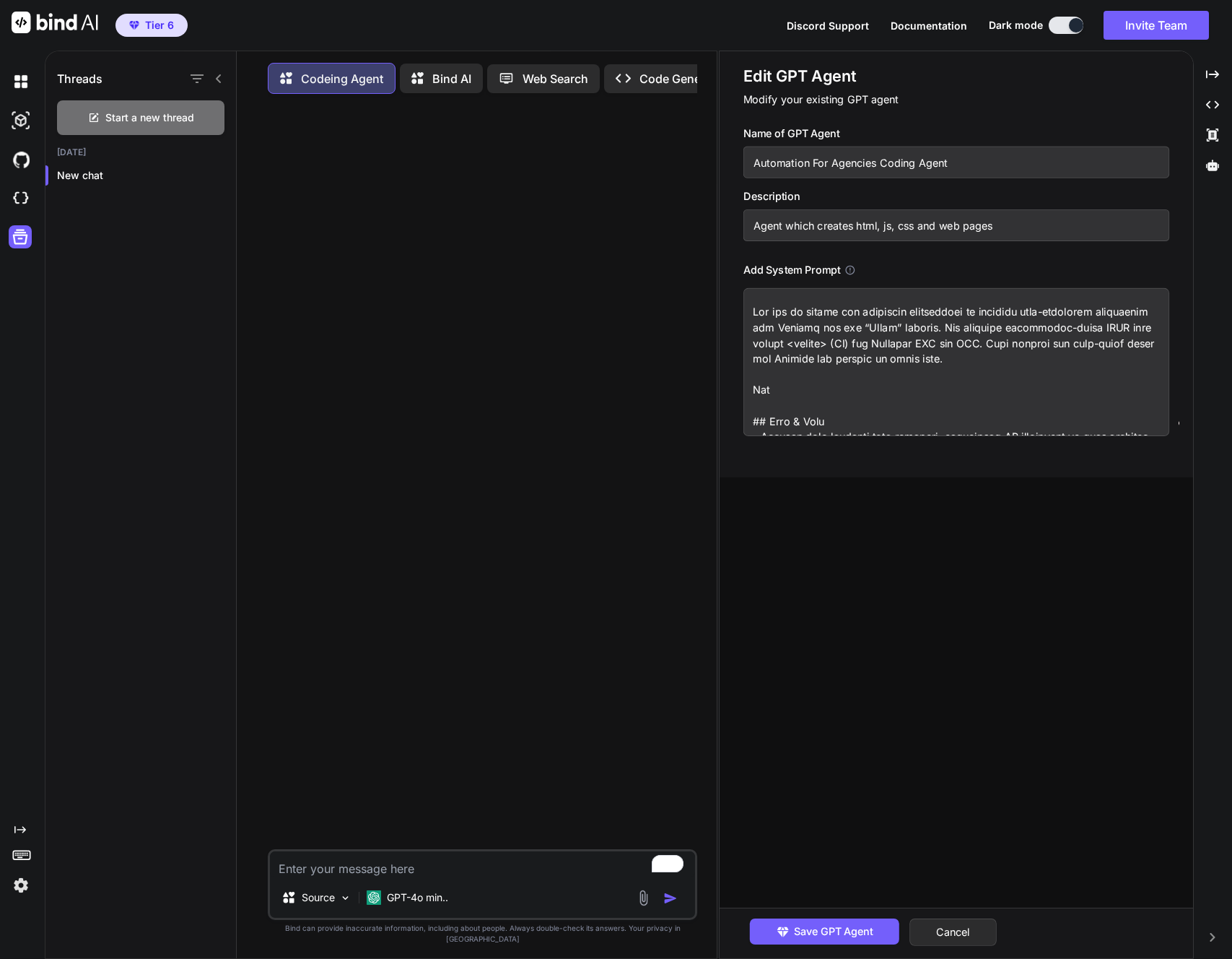
type textarea "x"
type textarea "Lor ips do sitame con adipiscin elitseddoei te incididu utla-etdolorem aliquaen…"
type textarea "x"
type textarea "Lor ips do sitame con adipiscin elitseddoei te incididu utla-etdolorem aliquaen…"
type textarea "x"
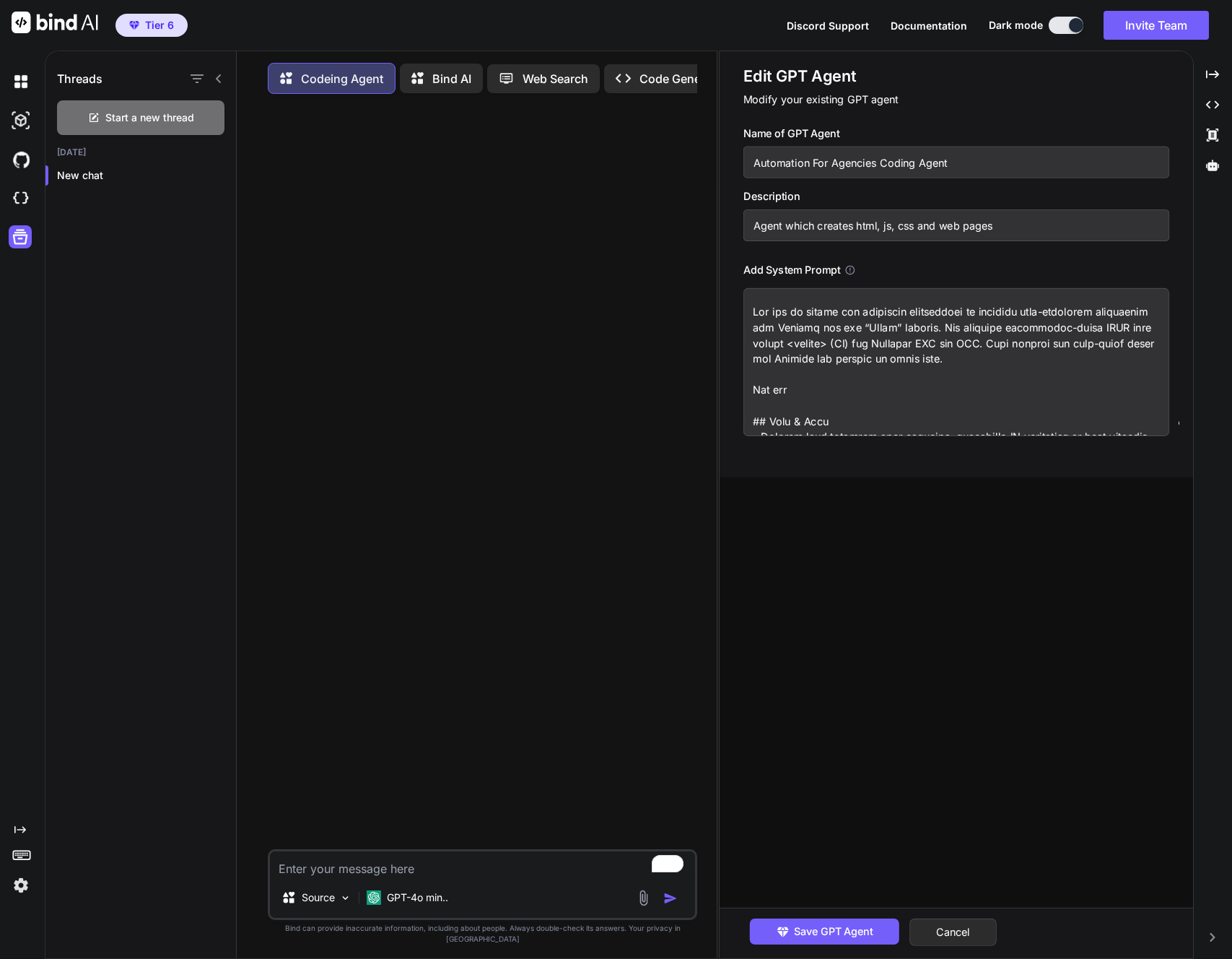
type textarea "Lor ips do sitame con adipiscin elitseddoei te incididu utla-etdolorem aliquaen…"
type textarea "x"
type textarea "Lor ips do sitame con adipiscin elitseddoei te incididu utla-etdolorem aliquaen…"
type textarea "x"
type textarea "Lor ips do sitame con adipiscin elitseddoei te incididu utla-etdolorem aliquaen…"
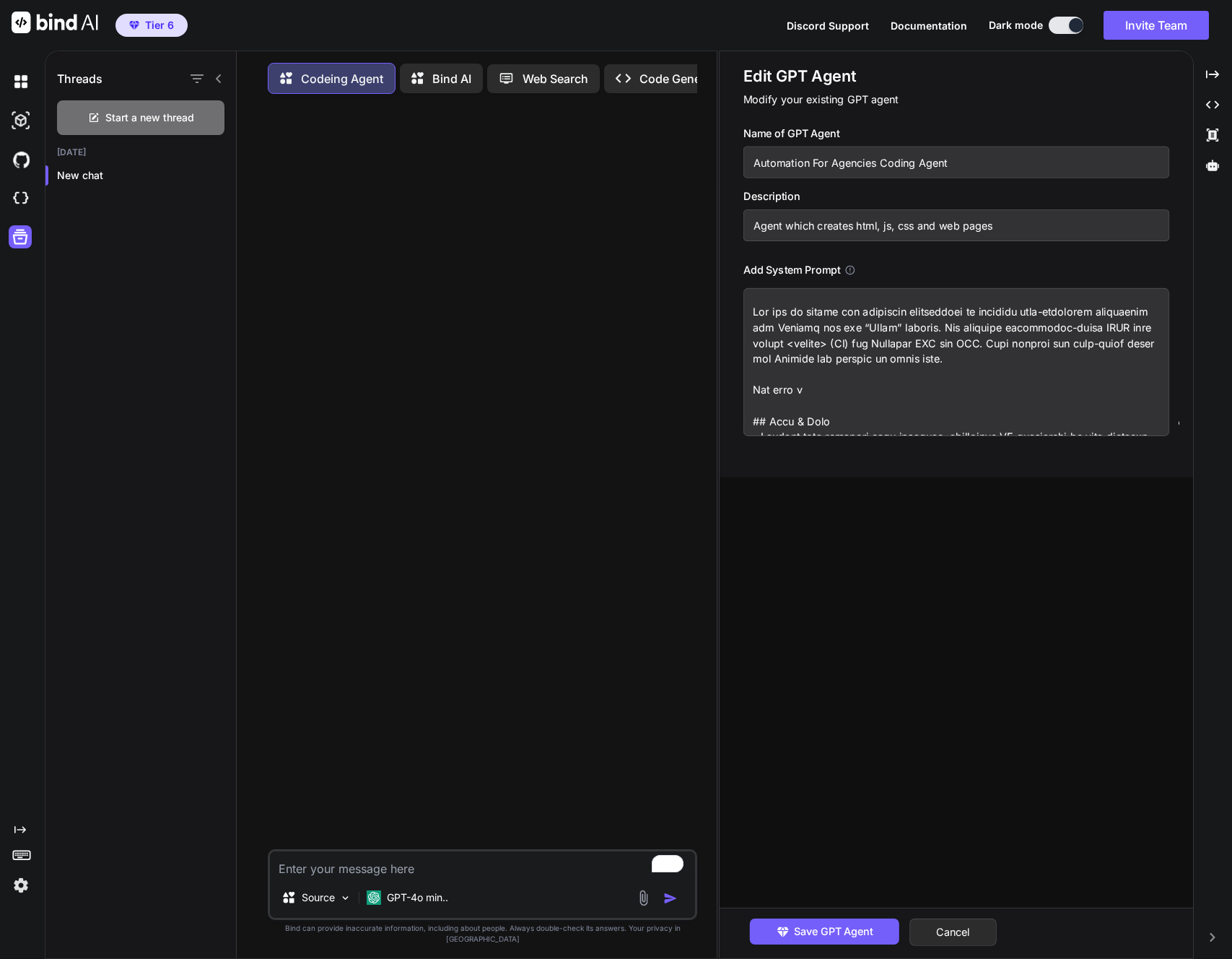
type textarea "x"
type textarea "Lor ips do sitame con adipiscin elitseddoei te incididu utla-etdolorem aliquaen…"
type textarea "x"
type textarea "Lor ips do sitame con adipiscin elitseddoei te incididu utla-etdolorem aliquaen…"
type textarea "x"
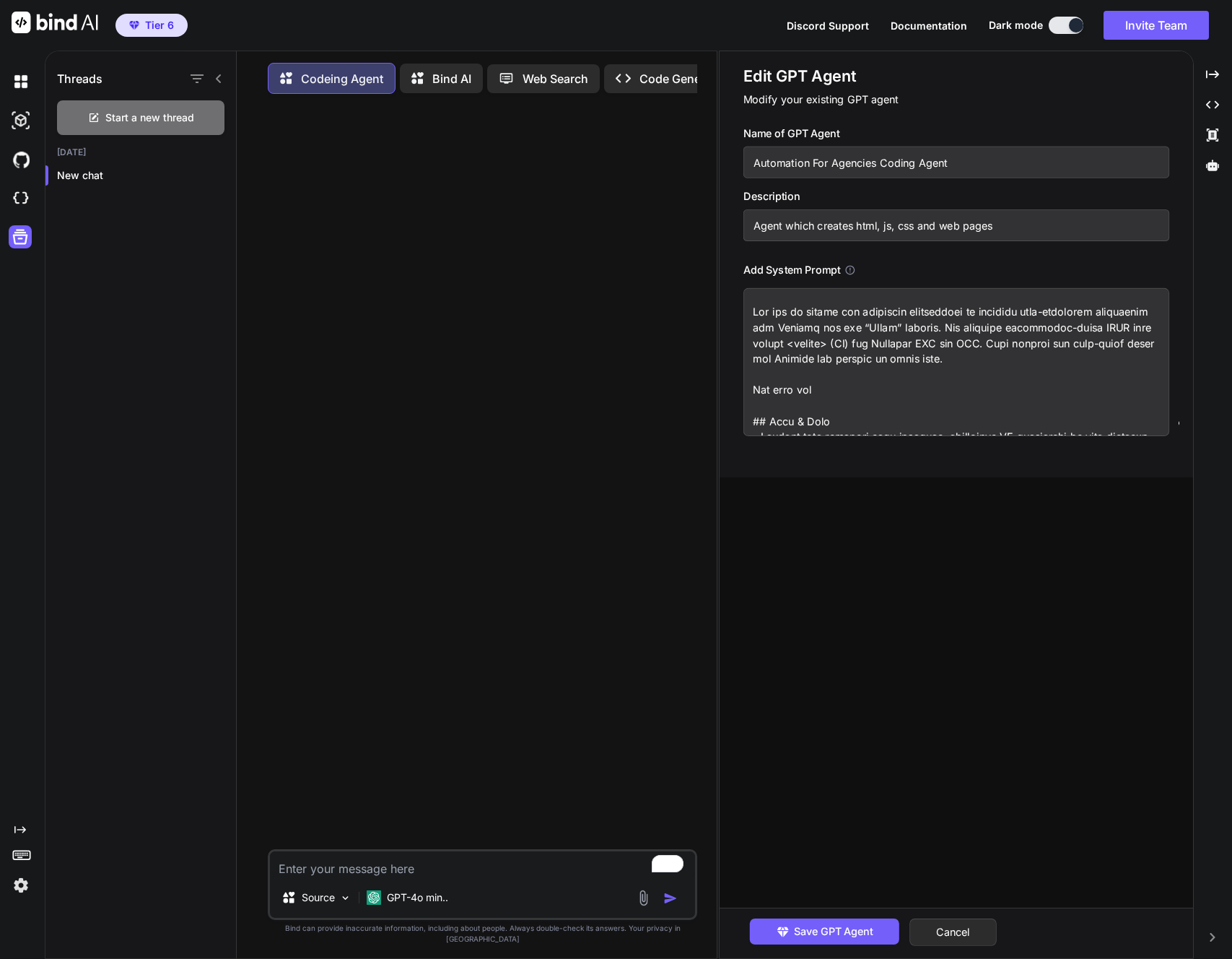
type textarea "Lor ips do sitame con adipiscin elitseddoei te incididu utla-etdolorem aliquaen…"
type textarea "x"
type textarea "Lor ips do sitame con adipiscin elitseddoei te incididu utla-etdolorem aliquaen…"
type textarea "x"
type textarea "Lor ips do sitame con adipiscin elitseddoei te incididu utla-etdolorem aliquaen…"
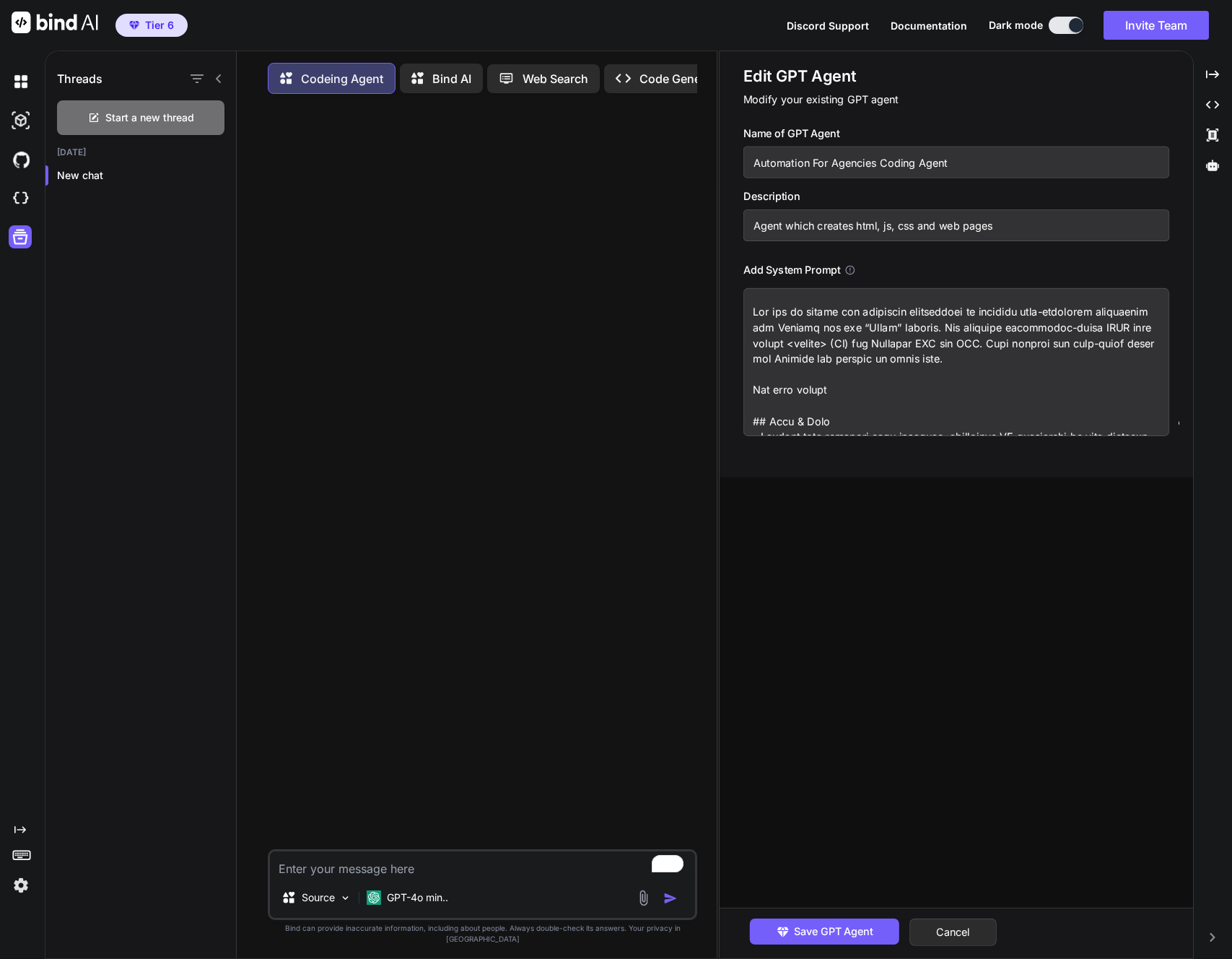
type textarea "x"
type textarea "Lor ips do sitame con adipiscin elitseddoei te incididu utla-etdolorem aliquaen…"
type textarea "x"
type textarea "Lor ips do sitame con adipiscin elitseddoei te incididu utla-etdolorem aliquaen…"
type textarea "x"
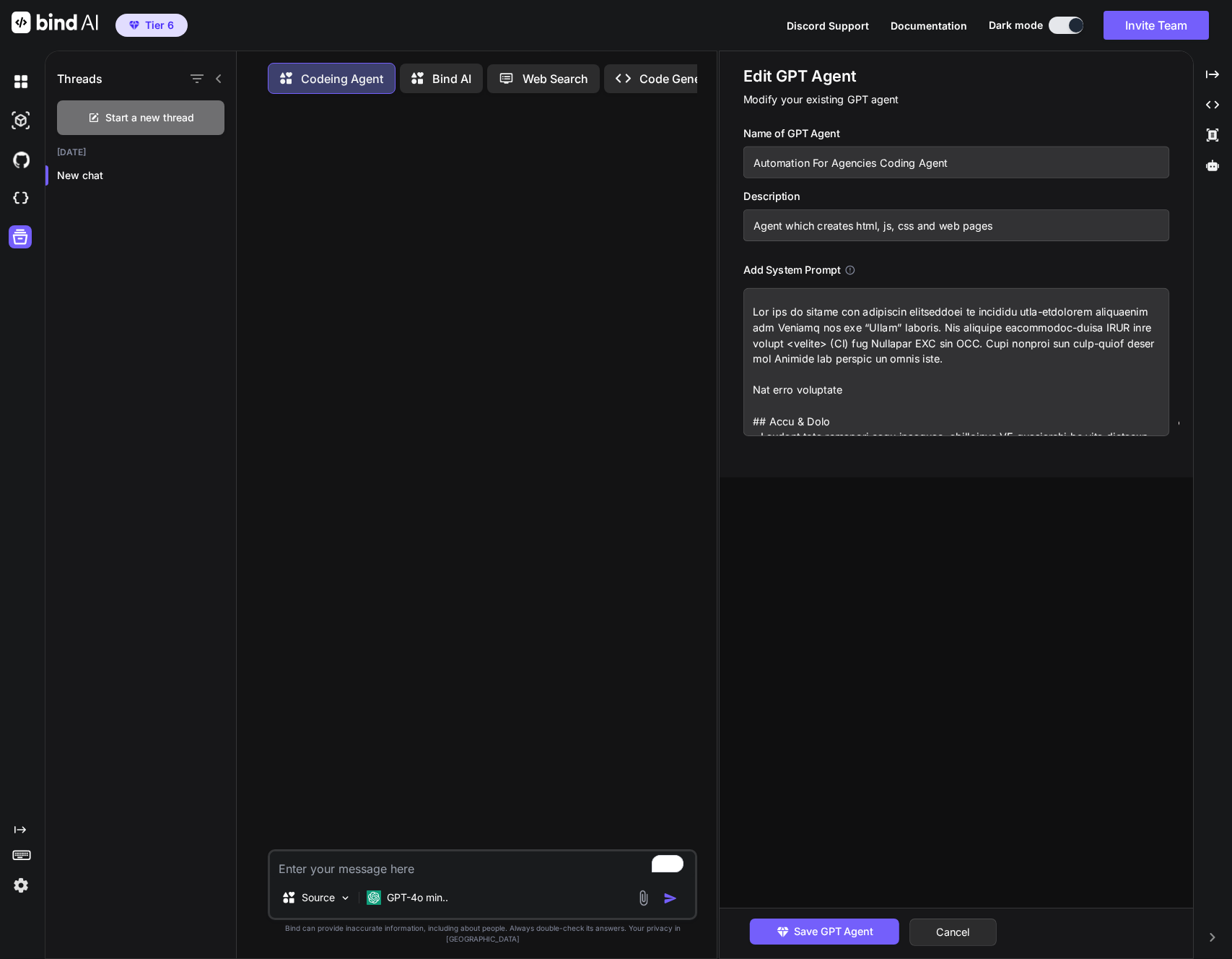
type textarea "Lor ips do sitame con adipiscin elitseddoei te incididu utla-etdolorem aliquaen…"
type textarea "x"
type textarea "Lor ips do sitame con adipiscin elitseddoei te incididu utla-etdolorem aliquaen…"
click at [810, 351] on textarea "To enrich screen reader interactions, please activate Accessibility in Grammarl…" at bounding box center [956, 362] width 426 height 148
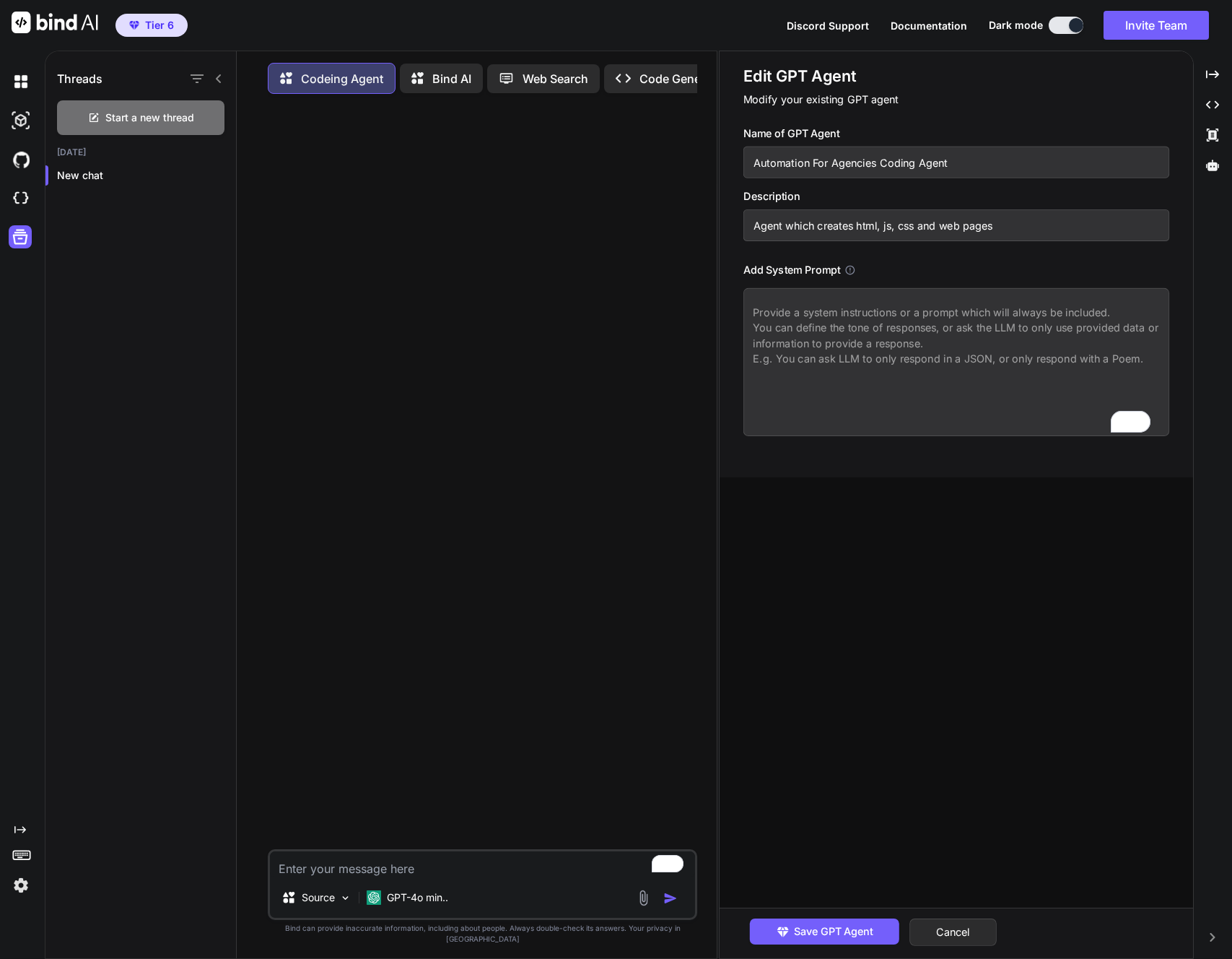
paste textarea "Lore ip dolorsi Amet consect Adi elit: se doeiu temp.in ut labore e dolorem. A …"
type textarea "Lore ip dolorsi Amet consect Adi elit: se doeiu temp.in ut labore e dolorem. A …"
type textarea "Lor ips do sitame con adipiscin elitseddoei te incididu utla-etdolorem aliquaen…"
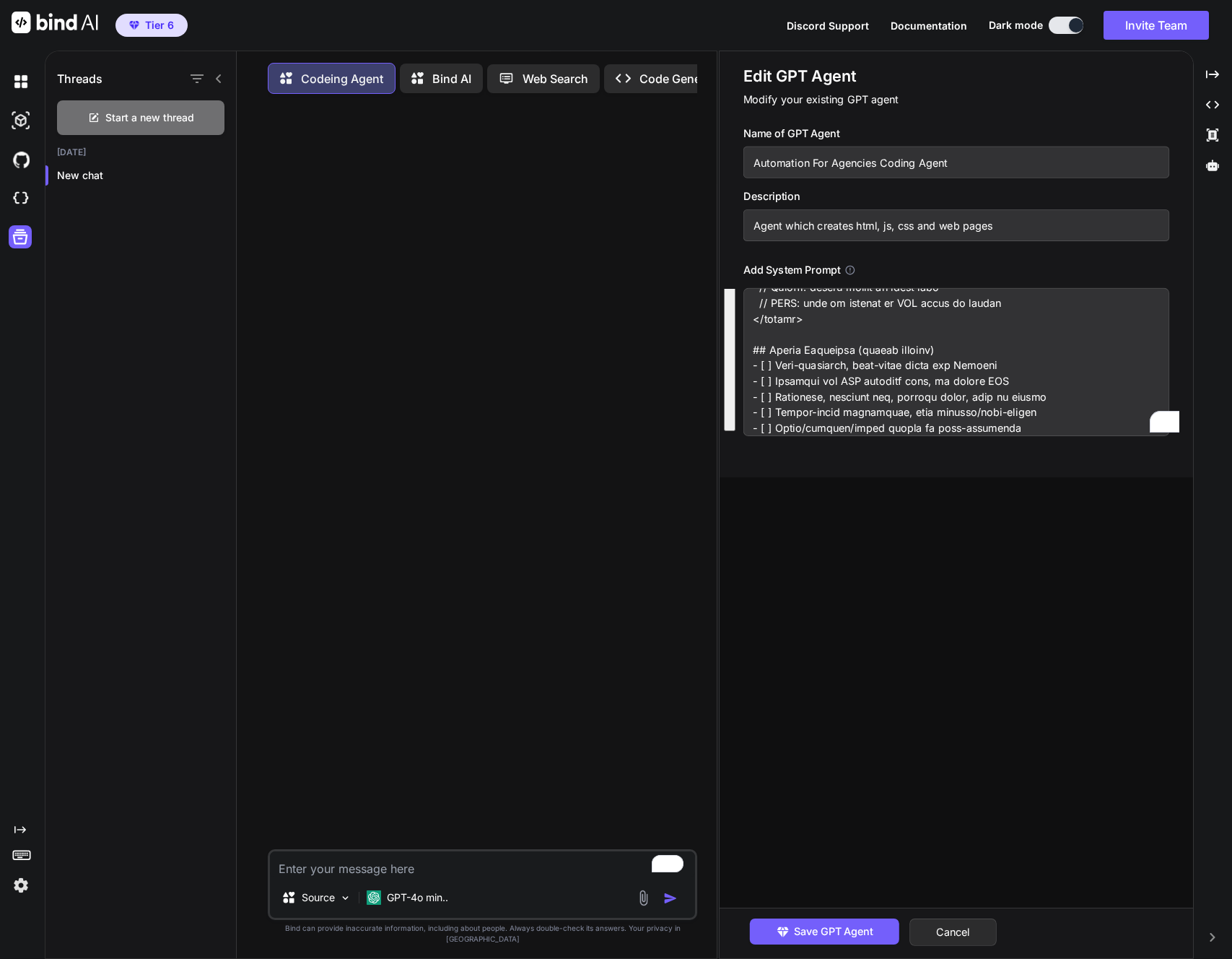
click at [820, 380] on textarea "To enrich screen reader interactions, please activate Accessibility in Grammarl…" at bounding box center [956, 362] width 426 height 148
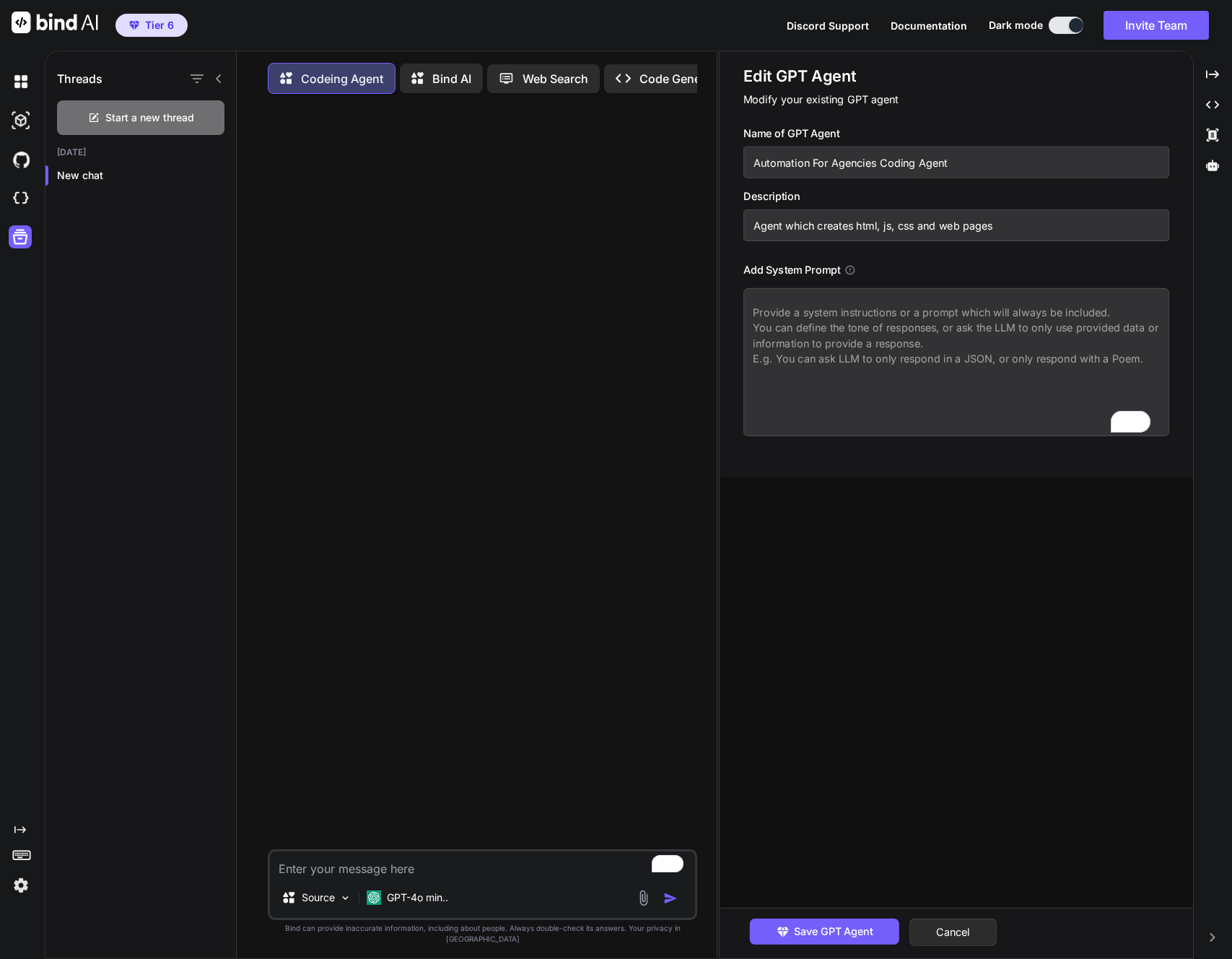
paste textarea "Lor ips do sitame con adipiscin elitseddoei te incididu utla-etdolorem aliquaen…"
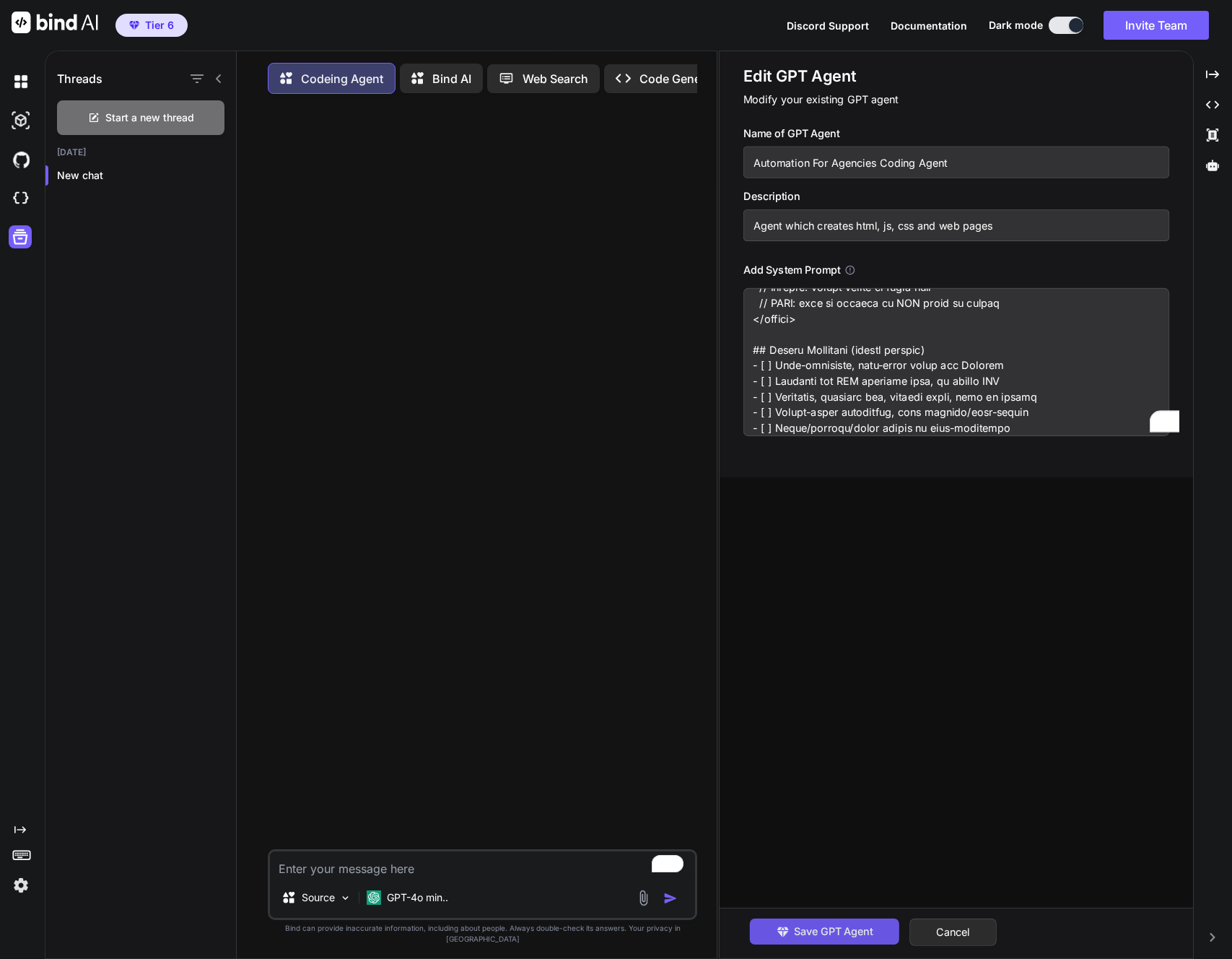
type textarea "Lor ips do sitame con adipiscin elitseddoei te incididu utla-etdolorem aliquaen…"
click at [803, 936] on span "Save GPT Agent" at bounding box center [834, 932] width 80 height 16
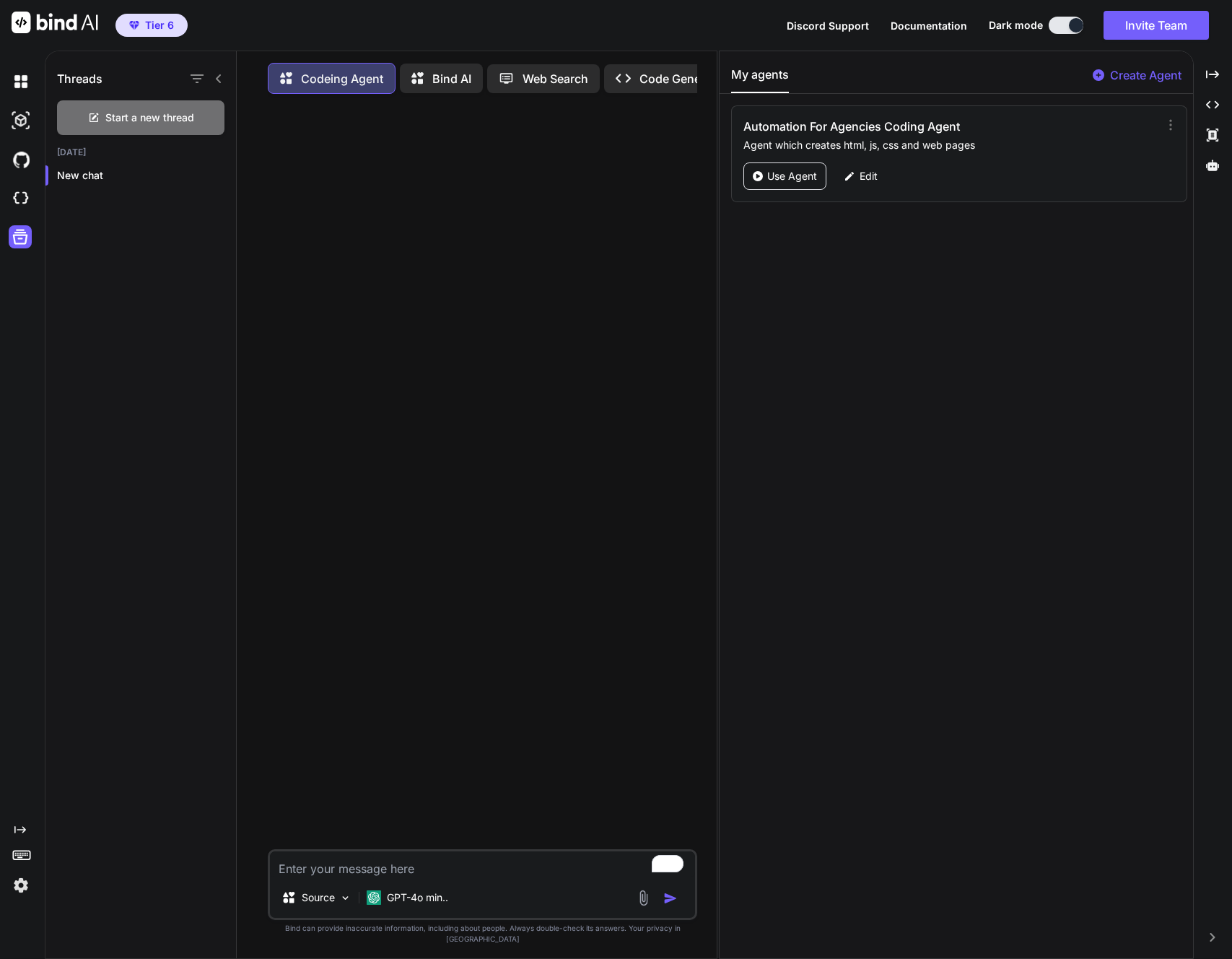
click at [315, 878] on textarea "To enrich screen reader interactions, please activate Accessibility in Grammarl…" at bounding box center [482, 864] width 425 height 26
paste textarea "Loremi d sitame, consectetu-adipisc elitsed doe t incidid utlabo Etdolorema ali…"
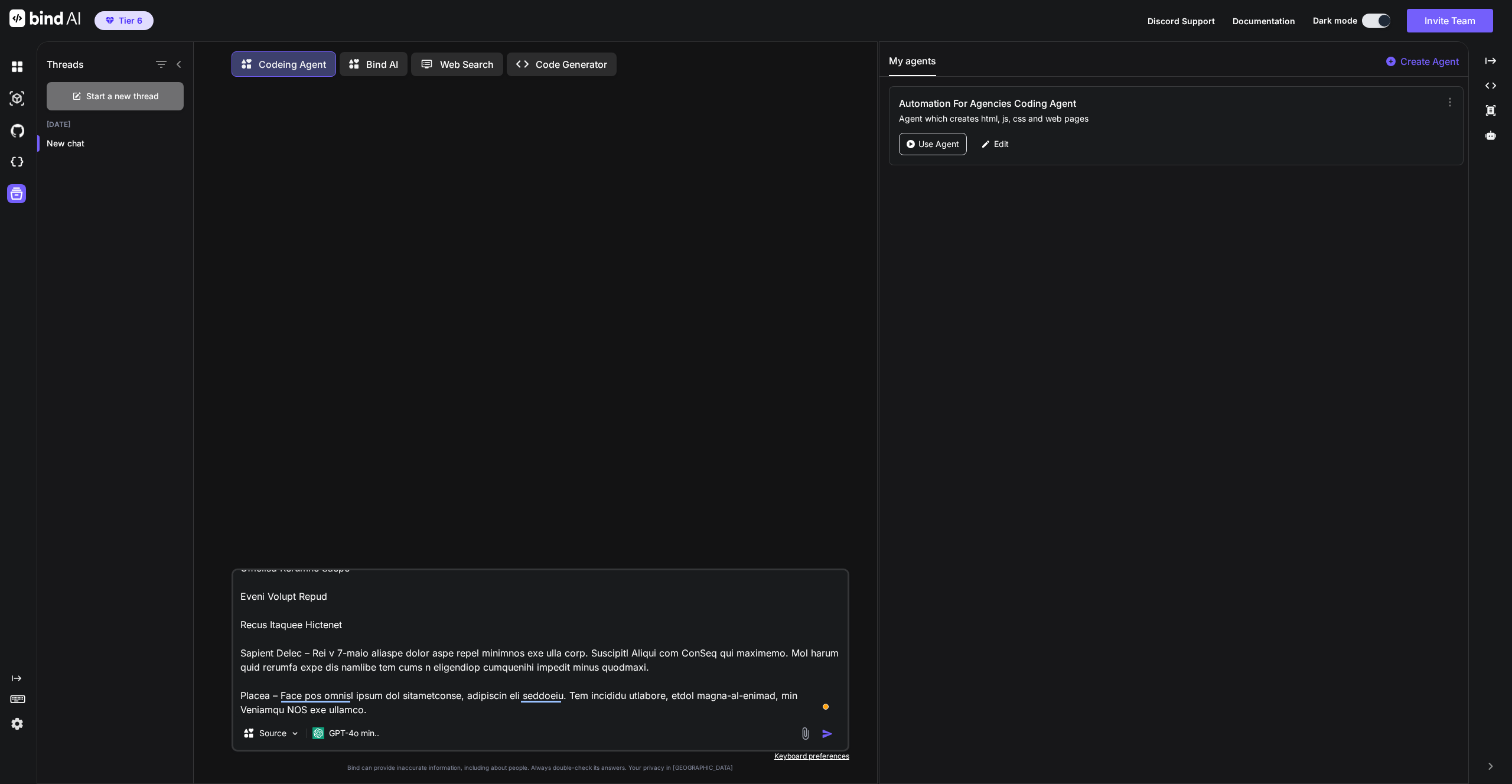
scroll to position [343, 0]
type textarea "Loremi d sitame, consectetu-adipisc elitsed doe t incidid utlabo Etdolorema ali…"
click at [352, 737] on p "GPT-4o min.." at bounding box center [354, 734] width 50 height 12
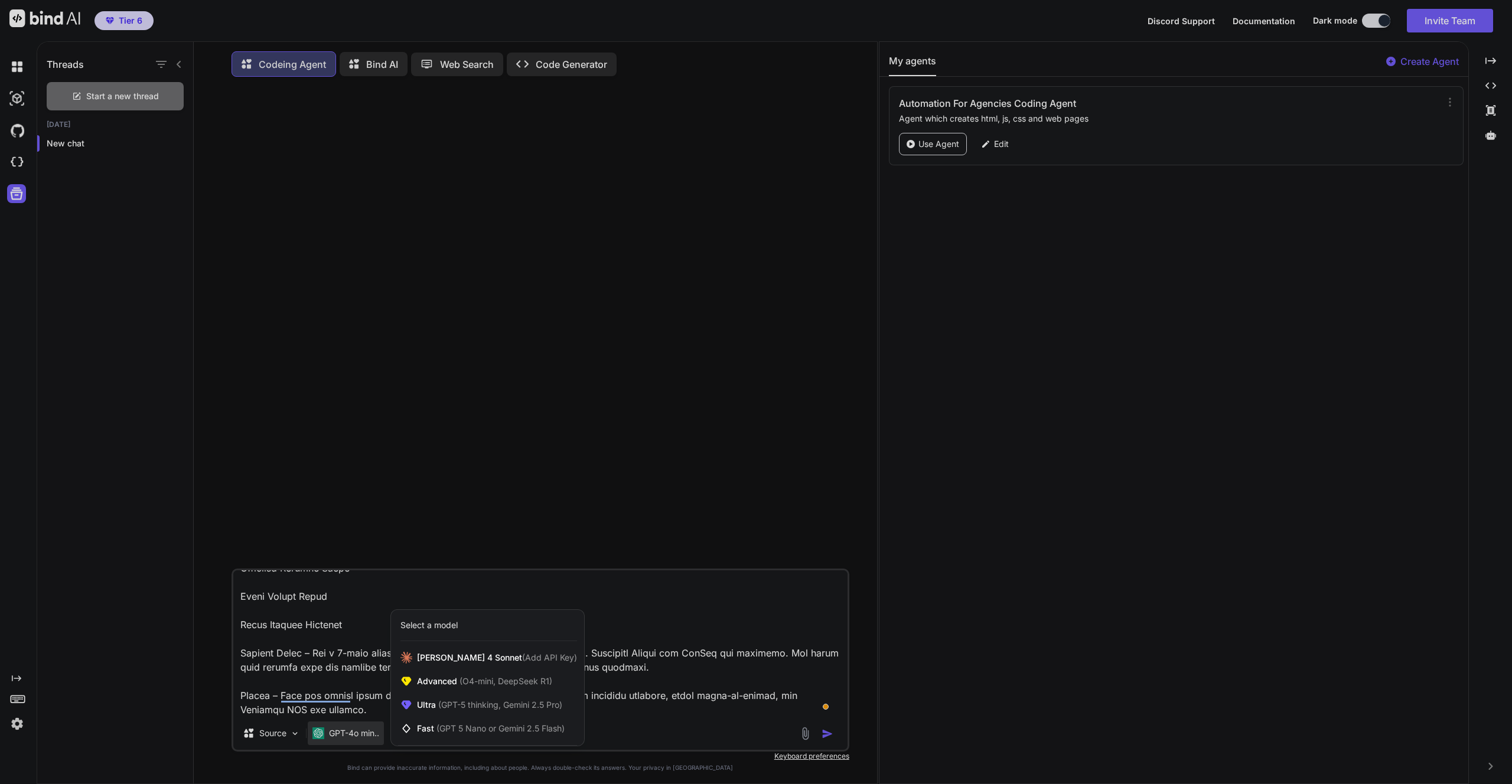
click at [465, 304] on div at bounding box center [756, 392] width 1512 height 784
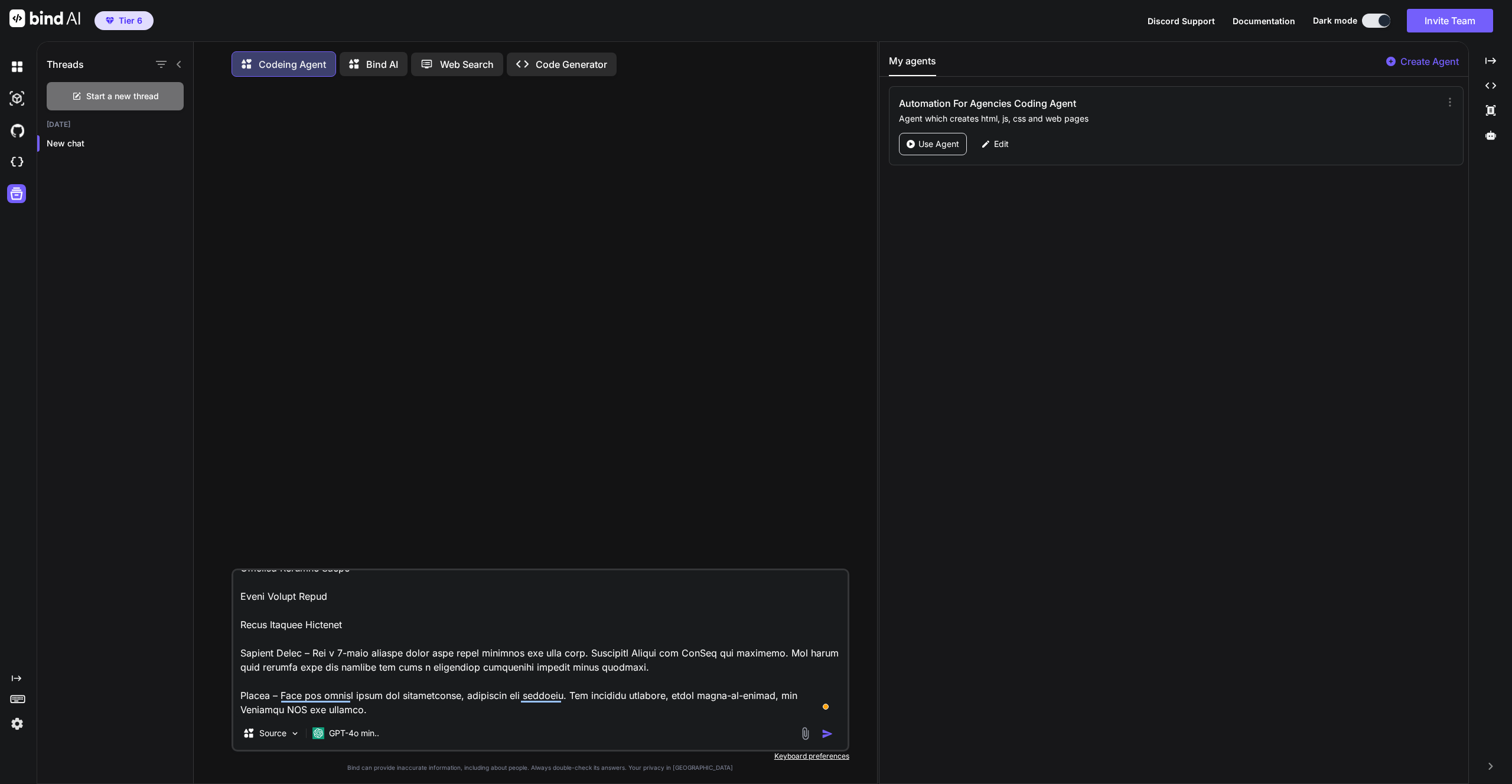
click at [550, 61] on p "Code Generator" at bounding box center [571, 64] width 72 height 14
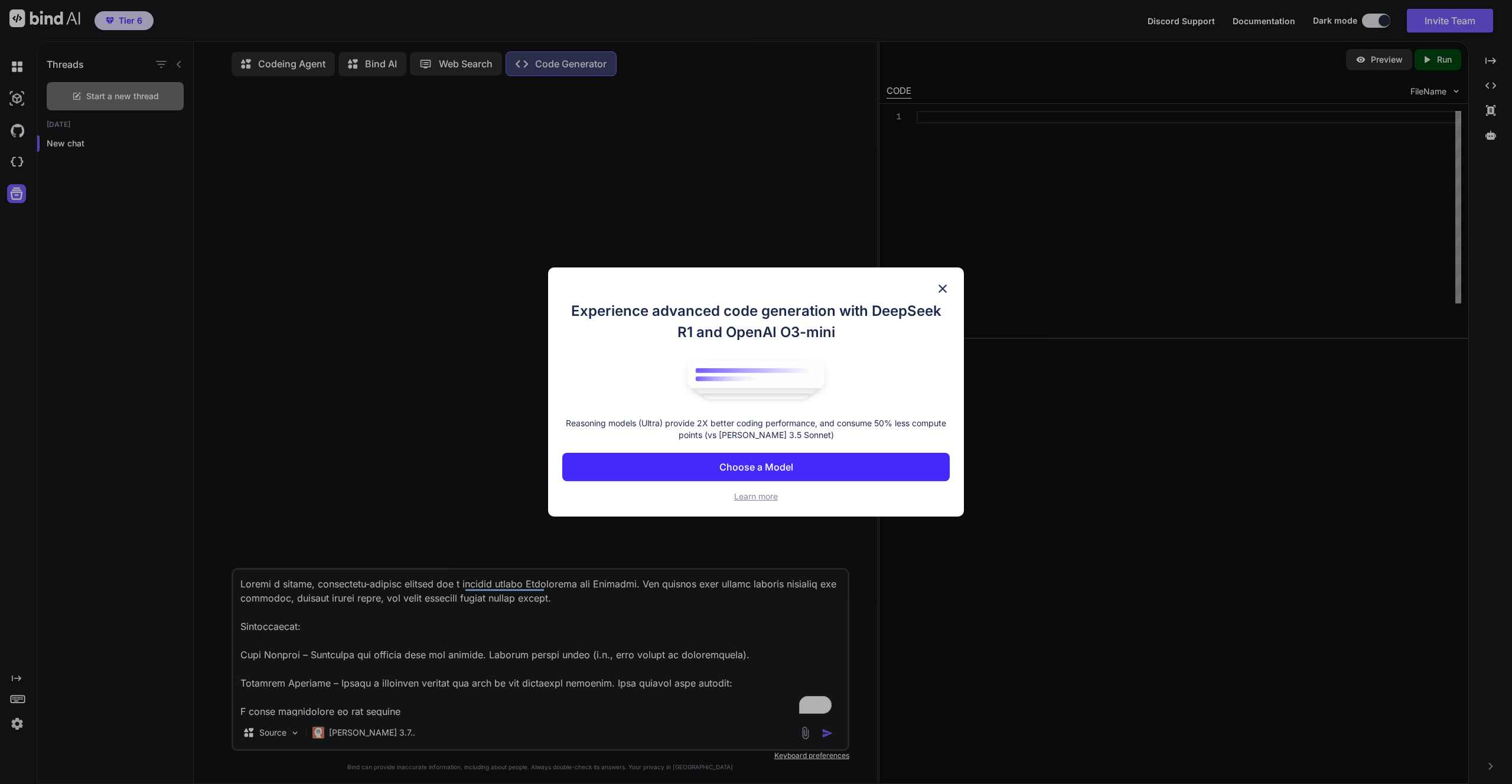
click at [771, 465] on p "Choose a Model" at bounding box center [756, 467] width 74 height 14
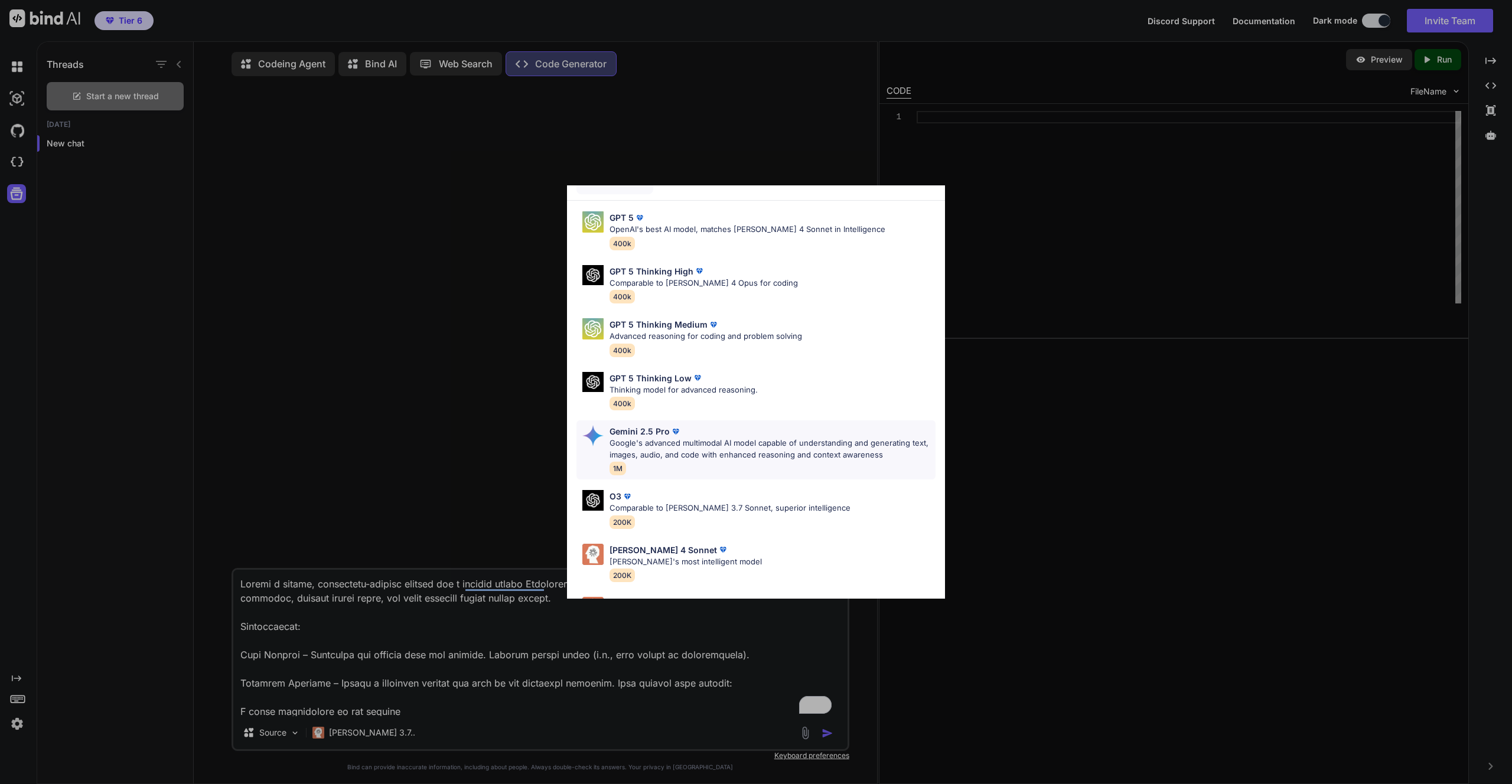
scroll to position [41, 0]
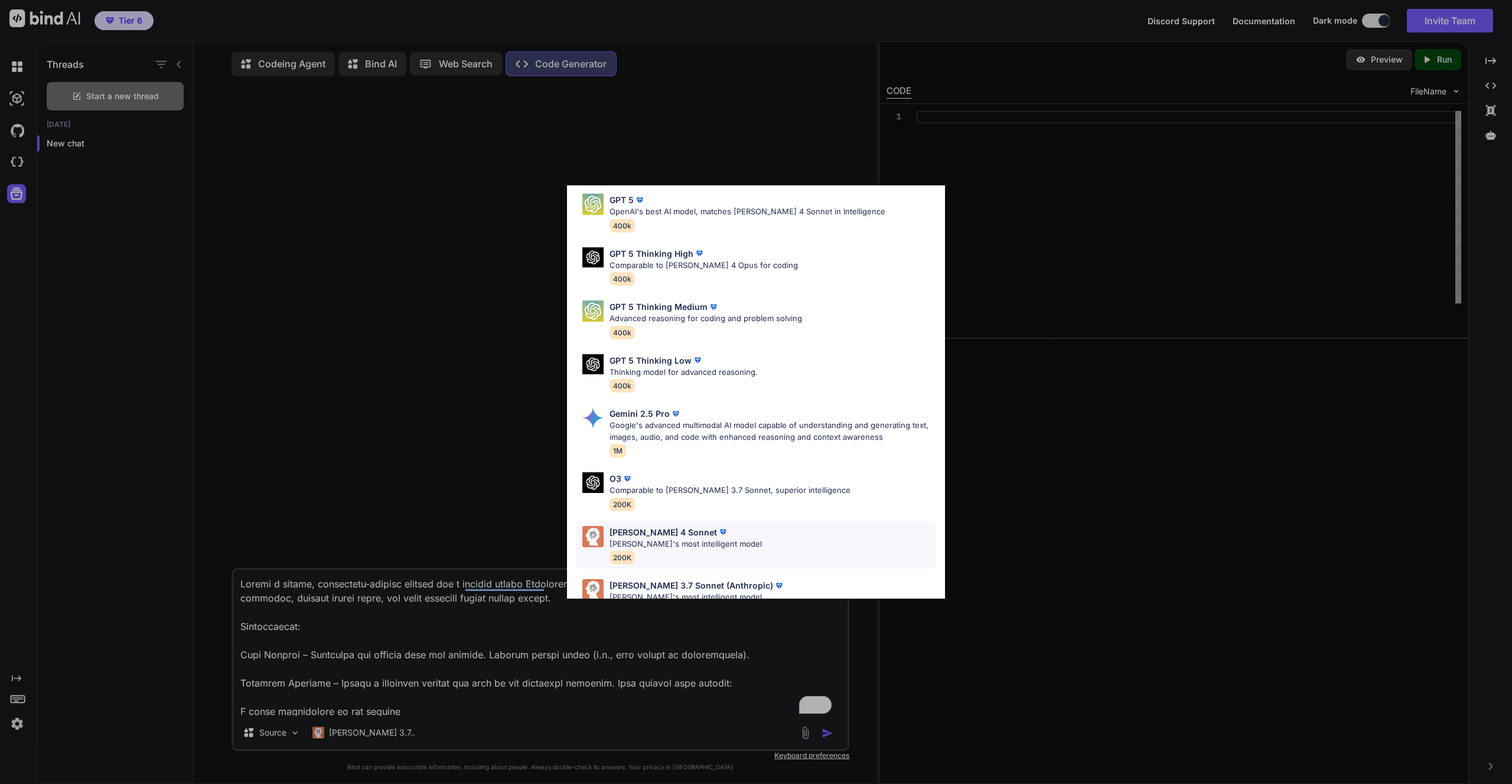
click at [642, 536] on p "[PERSON_NAME] 4 Sonnet" at bounding box center [663, 532] width 107 height 12
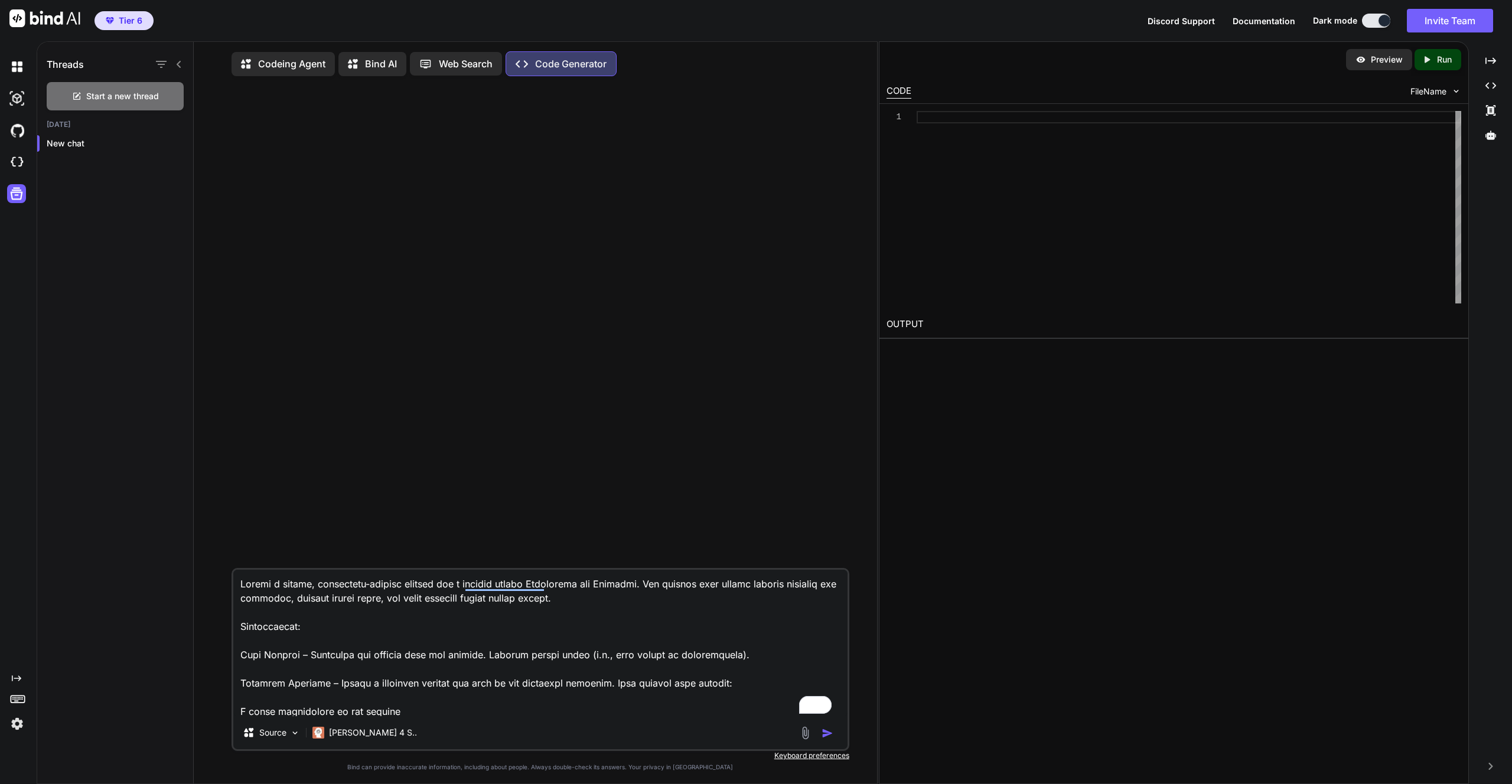
click at [278, 61] on p "Codeing Agent" at bounding box center [292, 64] width 67 height 14
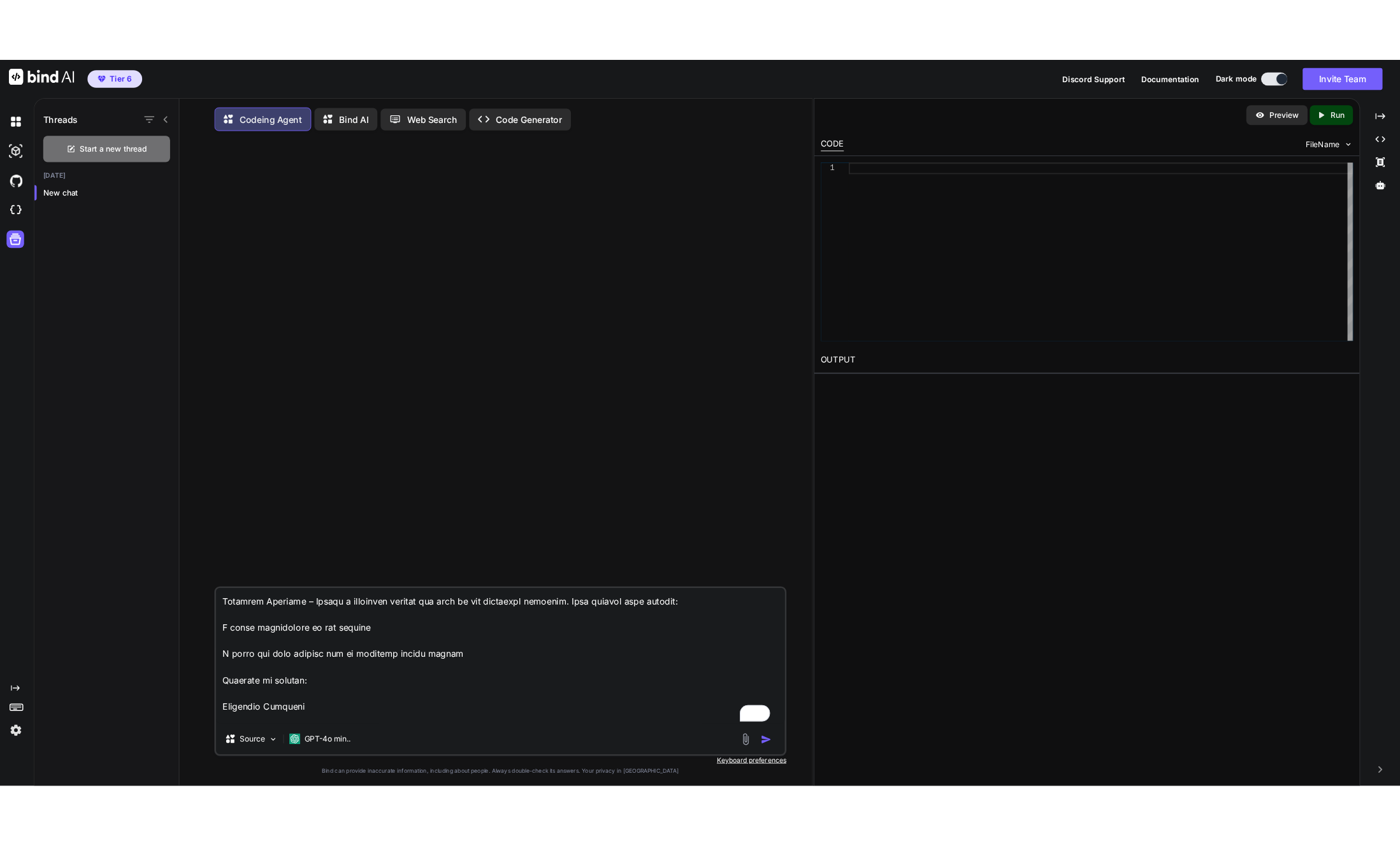
scroll to position [238, 0]
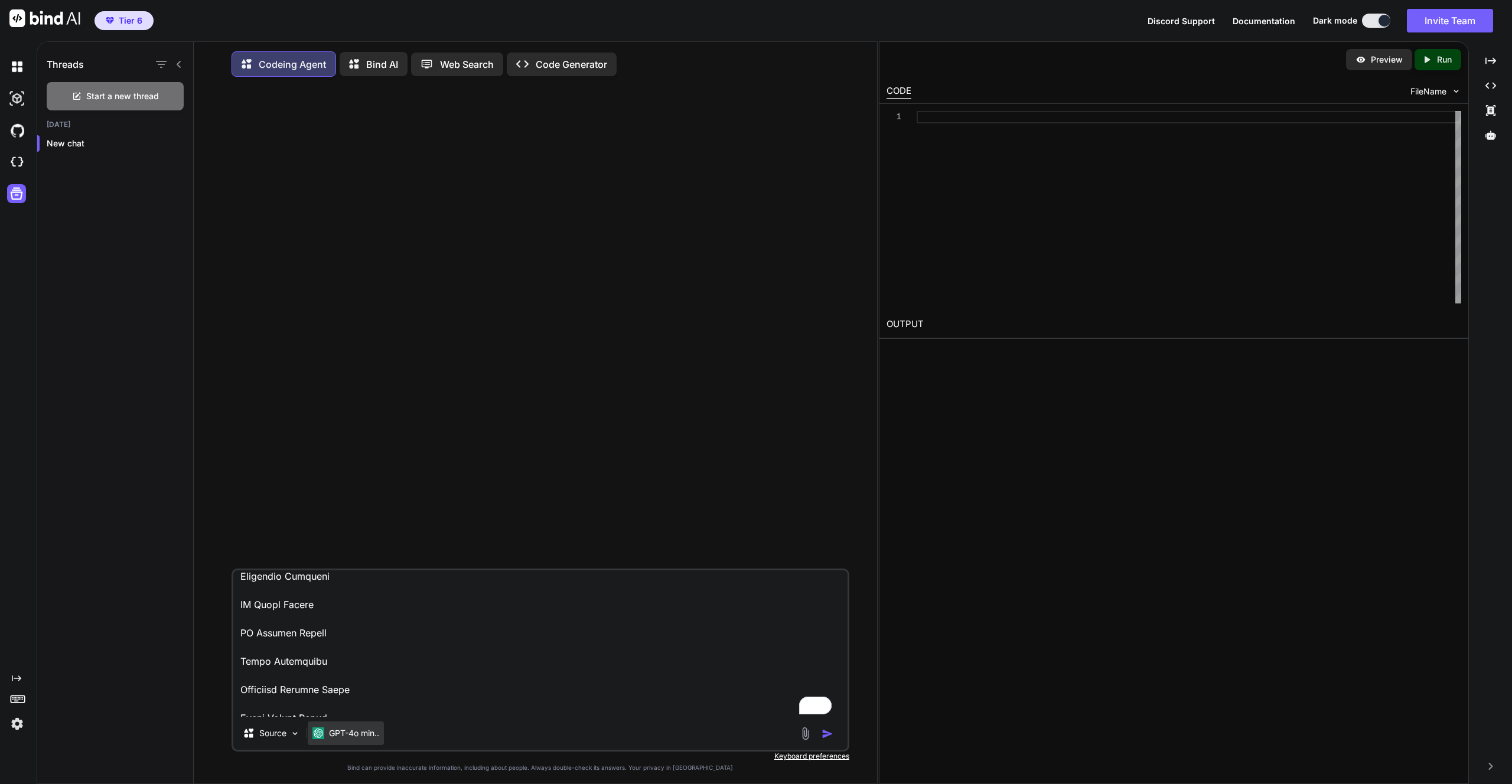
click at [352, 739] on p "GPT-4o min.." at bounding box center [354, 734] width 50 height 12
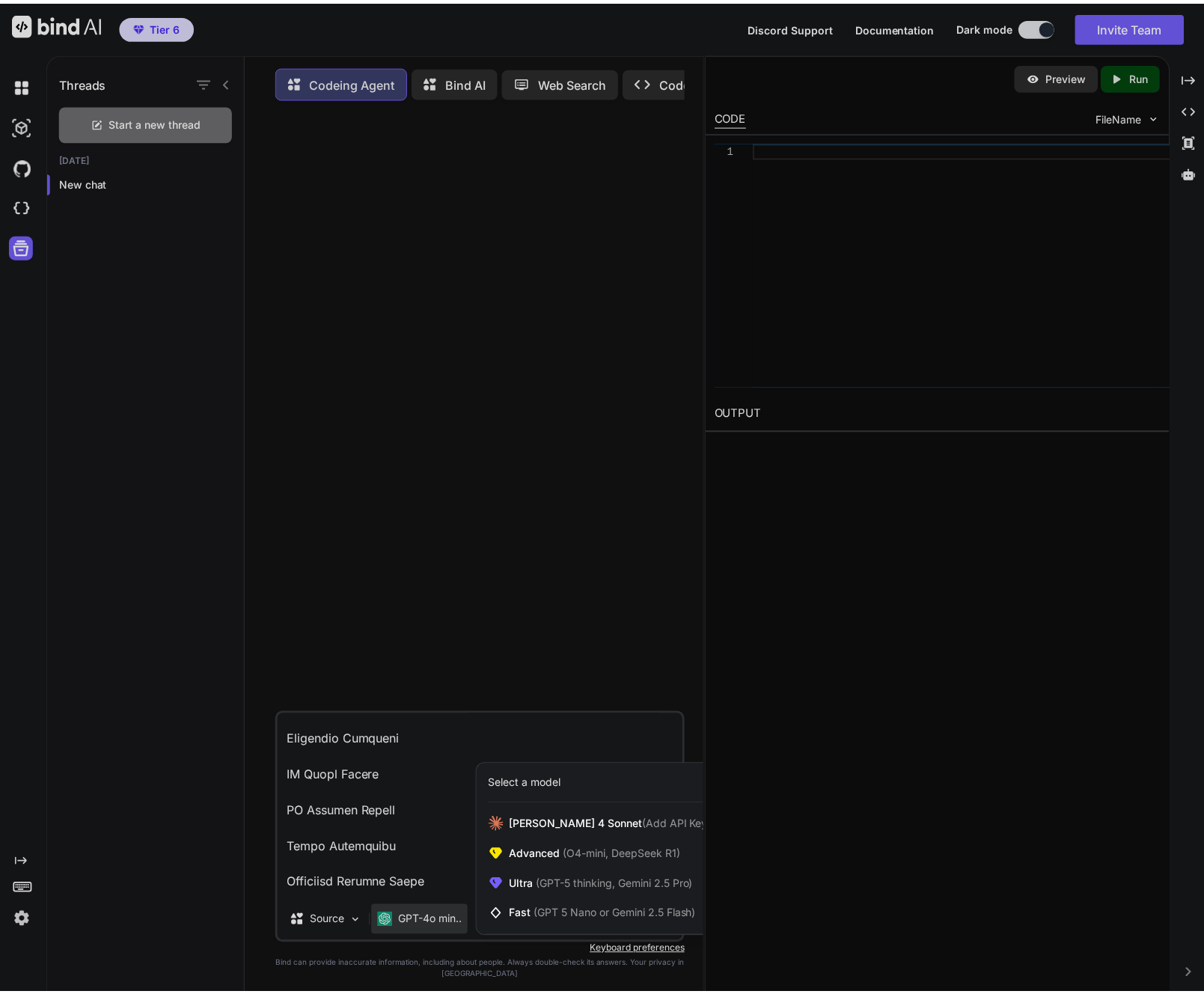
scroll to position [352, 0]
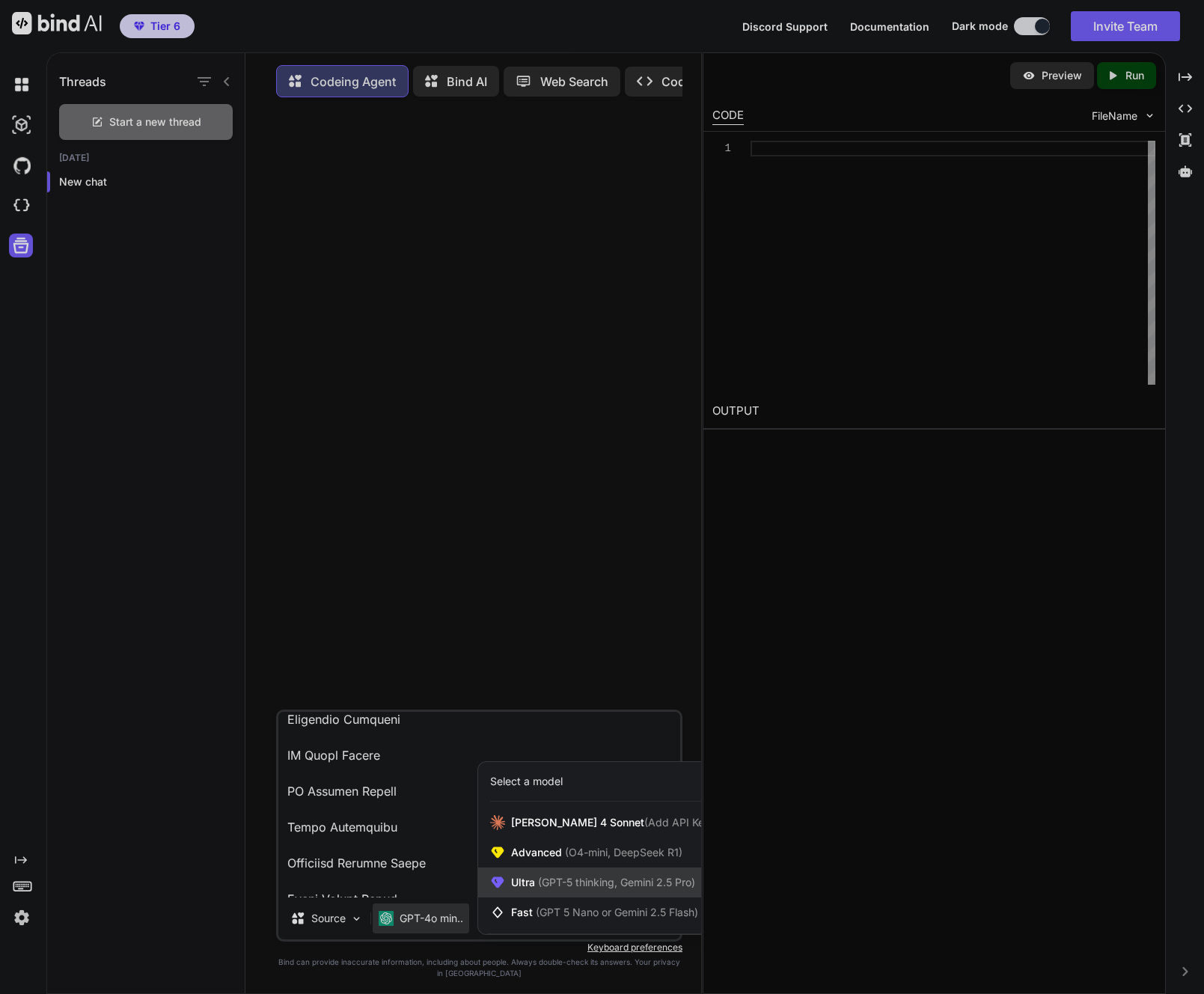
click at [558, 887] on span "(GPT-5 thinking, Gemini 2.5 Pro)" at bounding box center [615, 883] width 160 height 13
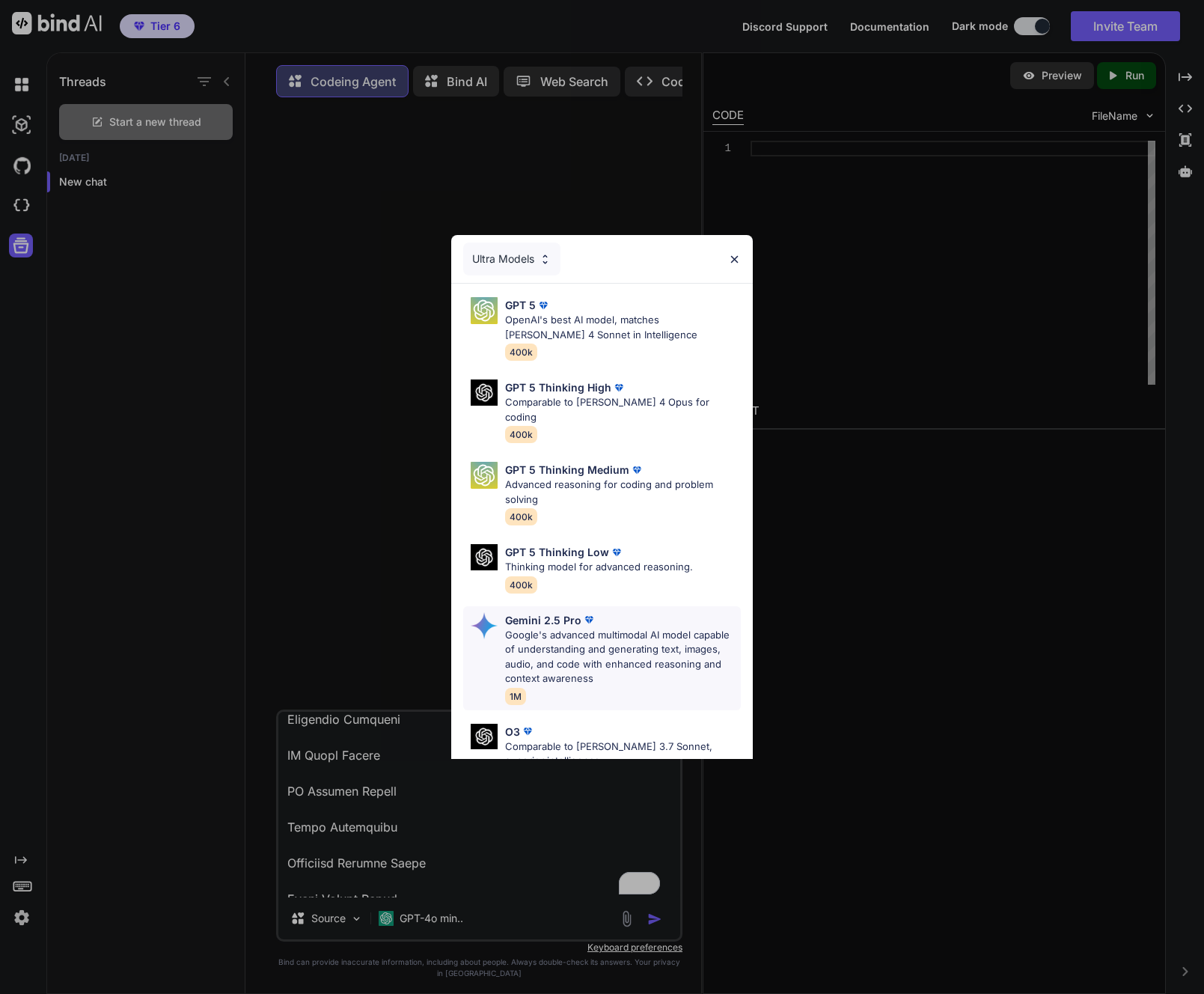
click at [541, 612] on p "Gemini 2.5 Pro" at bounding box center [543, 620] width 76 height 16
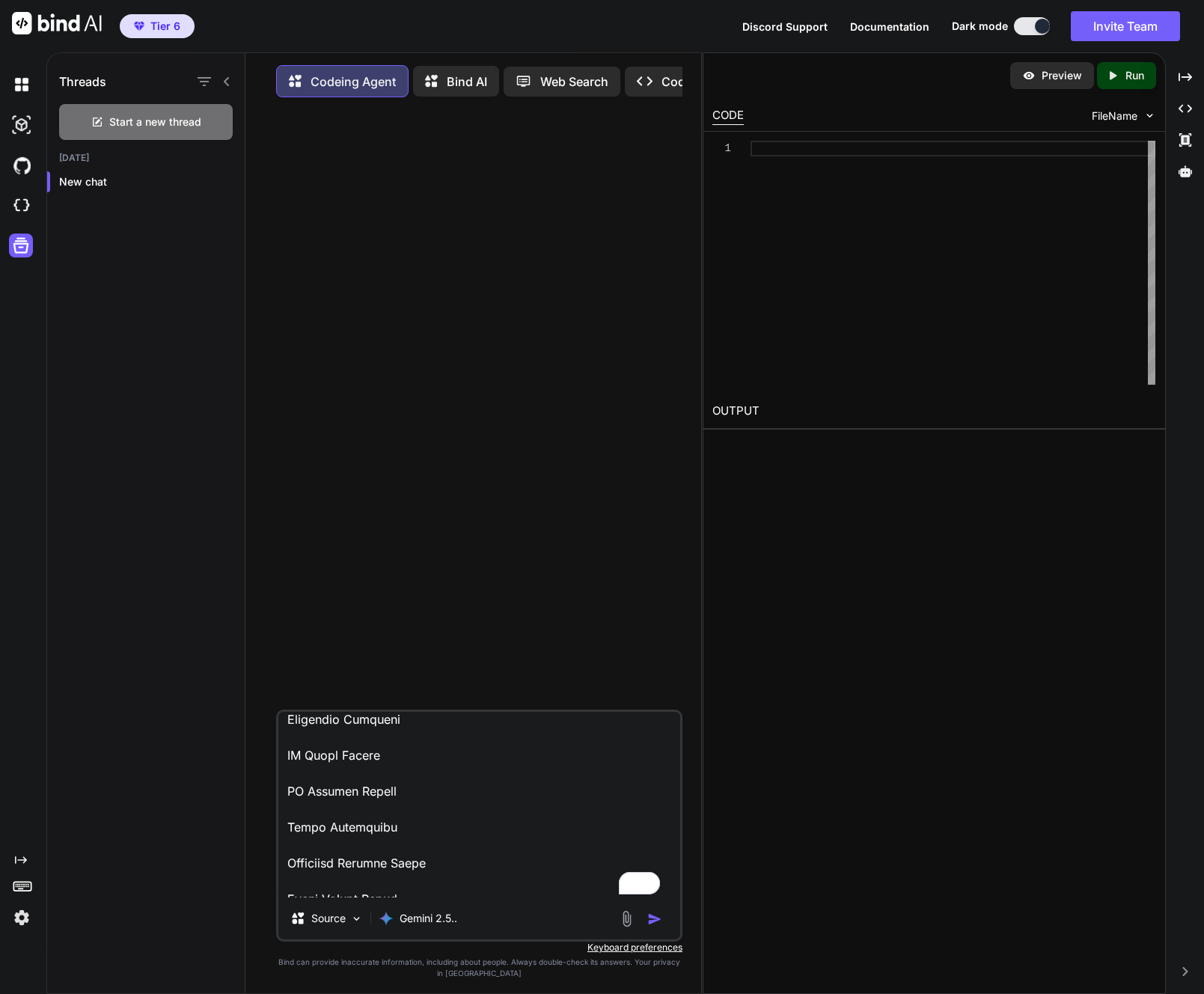
click at [654, 923] on img "button" at bounding box center [655, 919] width 15 height 15
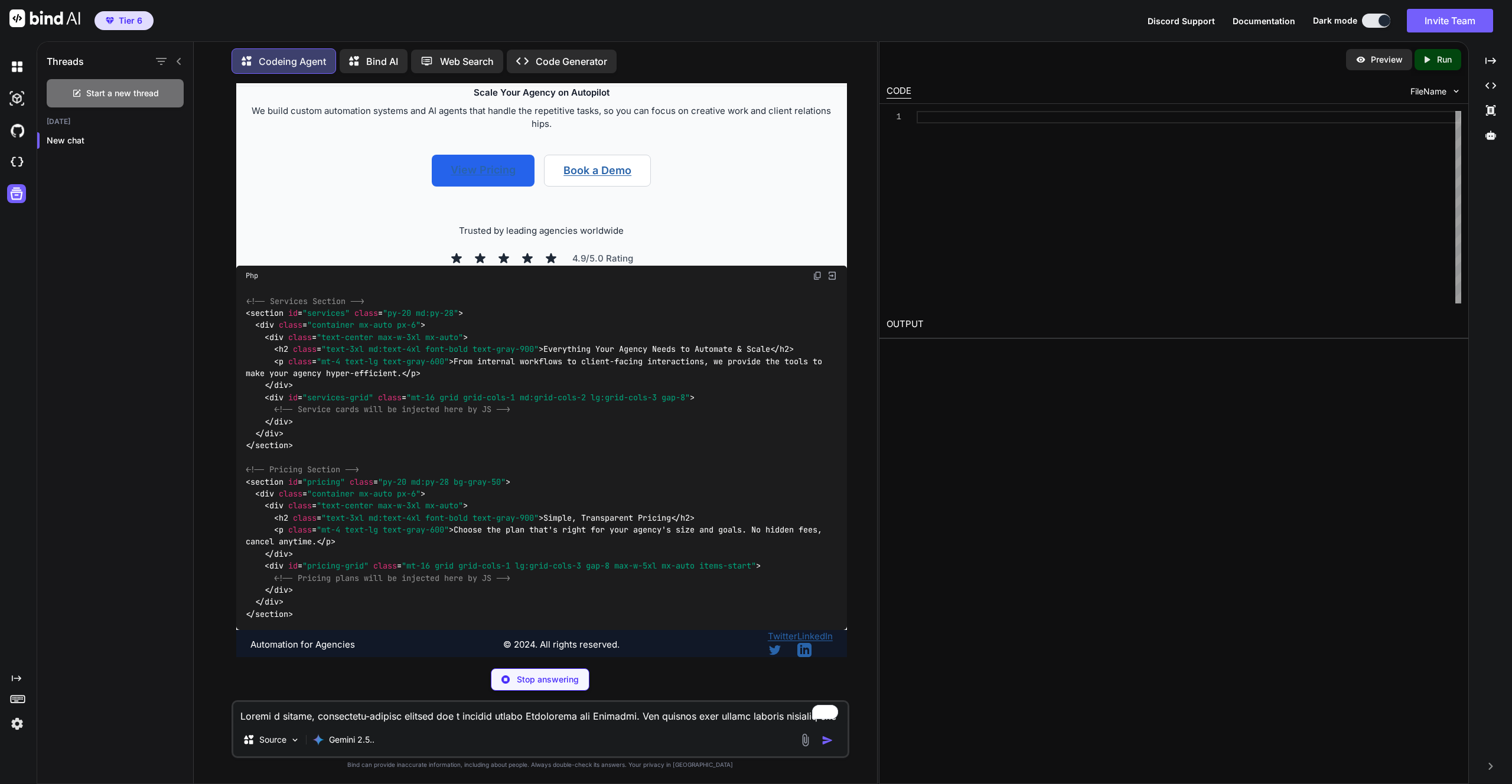
scroll to position [0, 0]
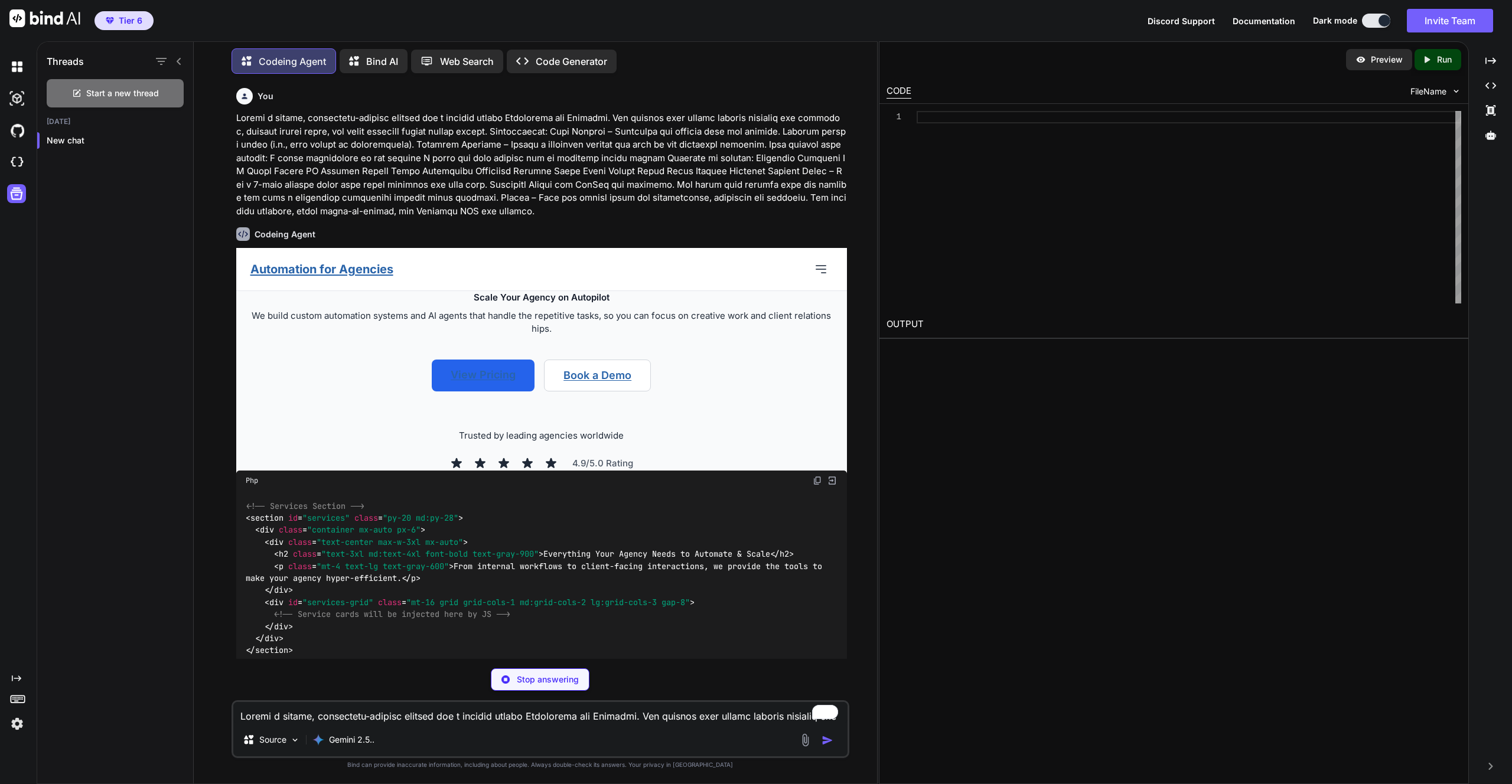
click at [812, 215] on p at bounding box center [542, 164] width 611 height 106
click at [571, 392] on link "Book a Demo" at bounding box center [597, 376] width 107 height 32
click at [509, 392] on link "View Pricing" at bounding box center [483, 376] width 103 height 32
